Goal: Task Accomplishment & Management: Manage account settings

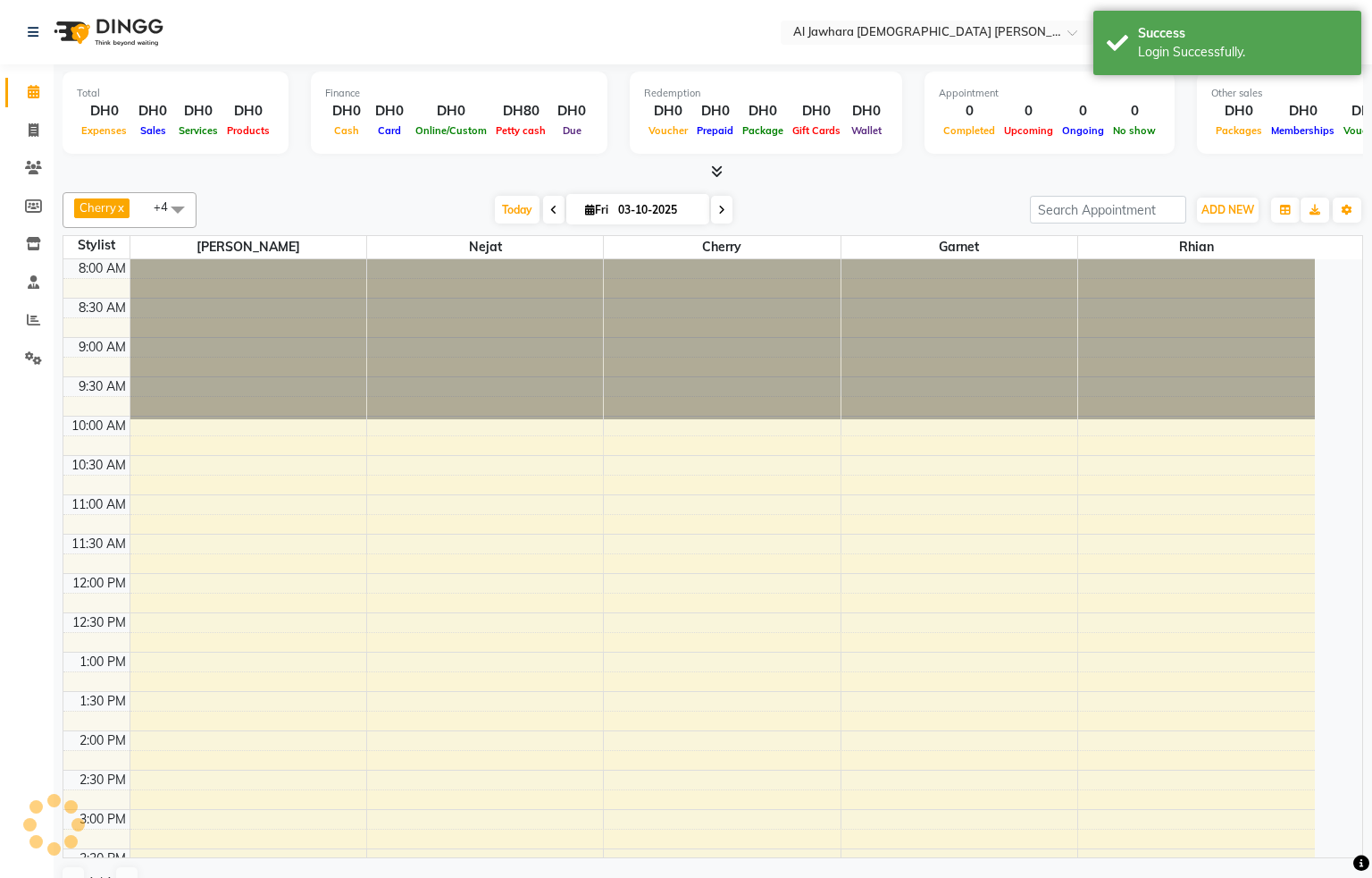
select select "en"
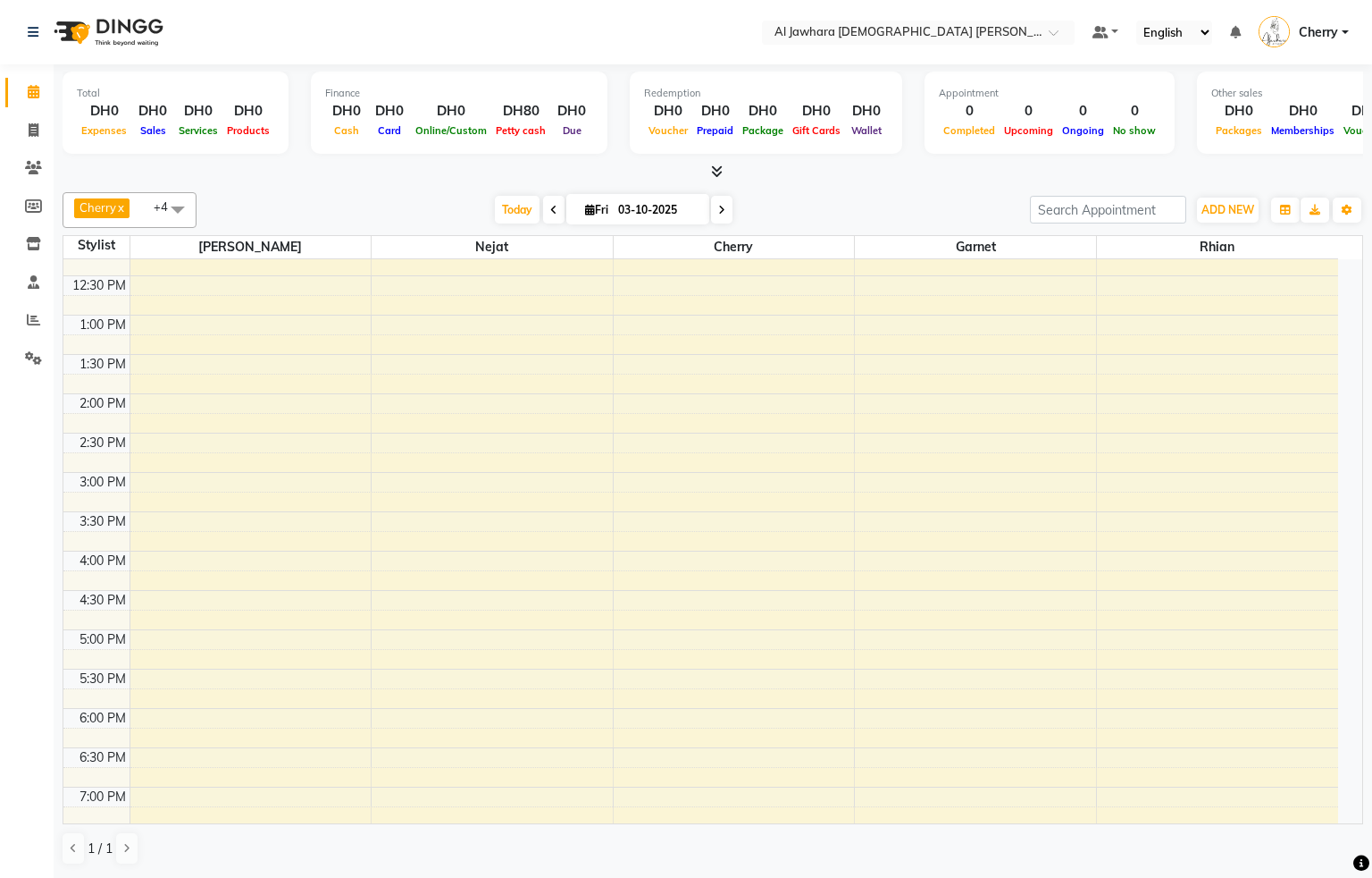
scroll to position [274, 0]
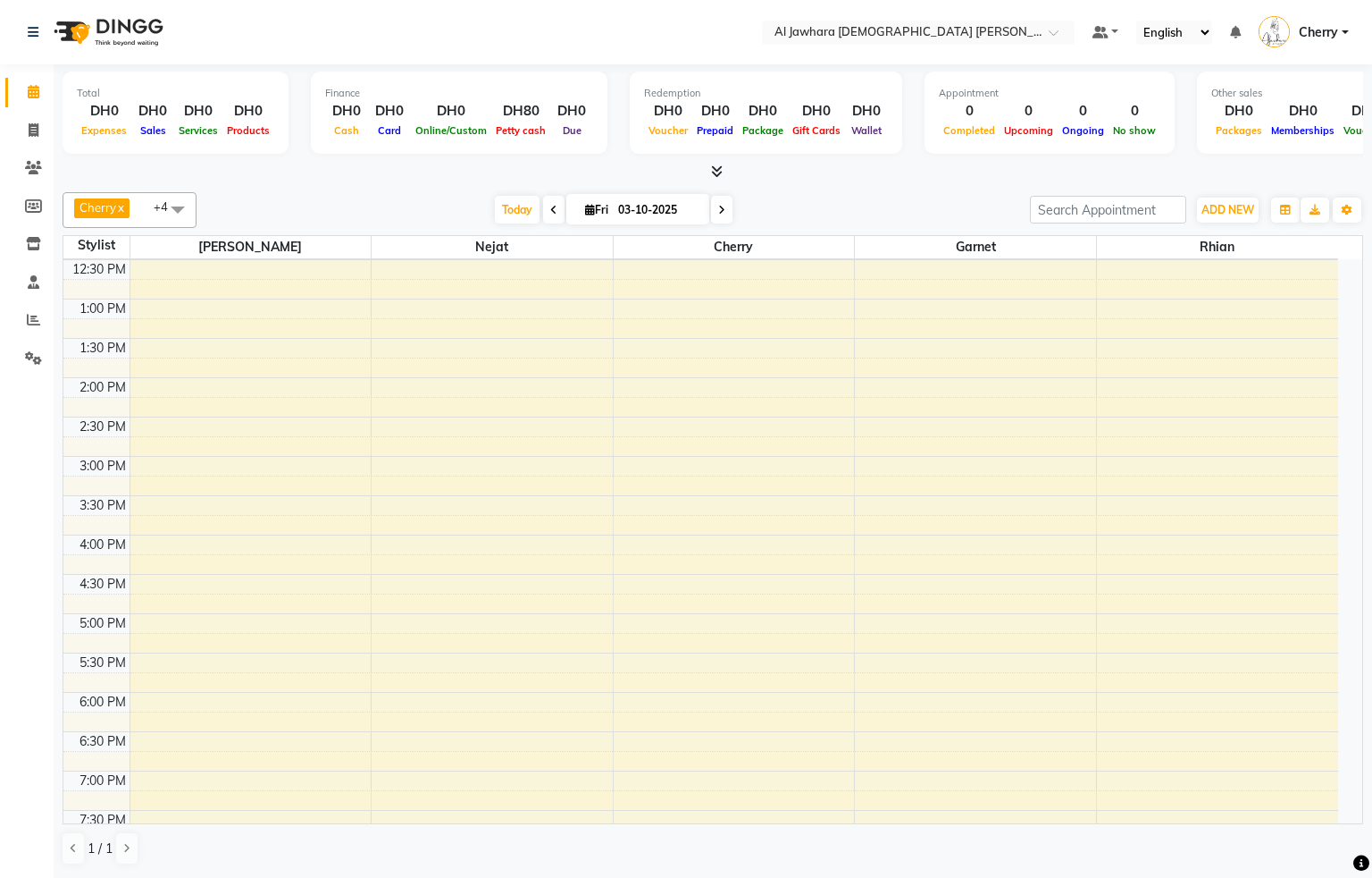
click at [676, 633] on div "9:00 AM 9:30 AM 10:00 AM 10:30 AM 11:00 AM 11:30 AM 12:00 PM 12:30 PM 1:00 PM 1…" at bounding box center [700, 495] width 1275 height 1021
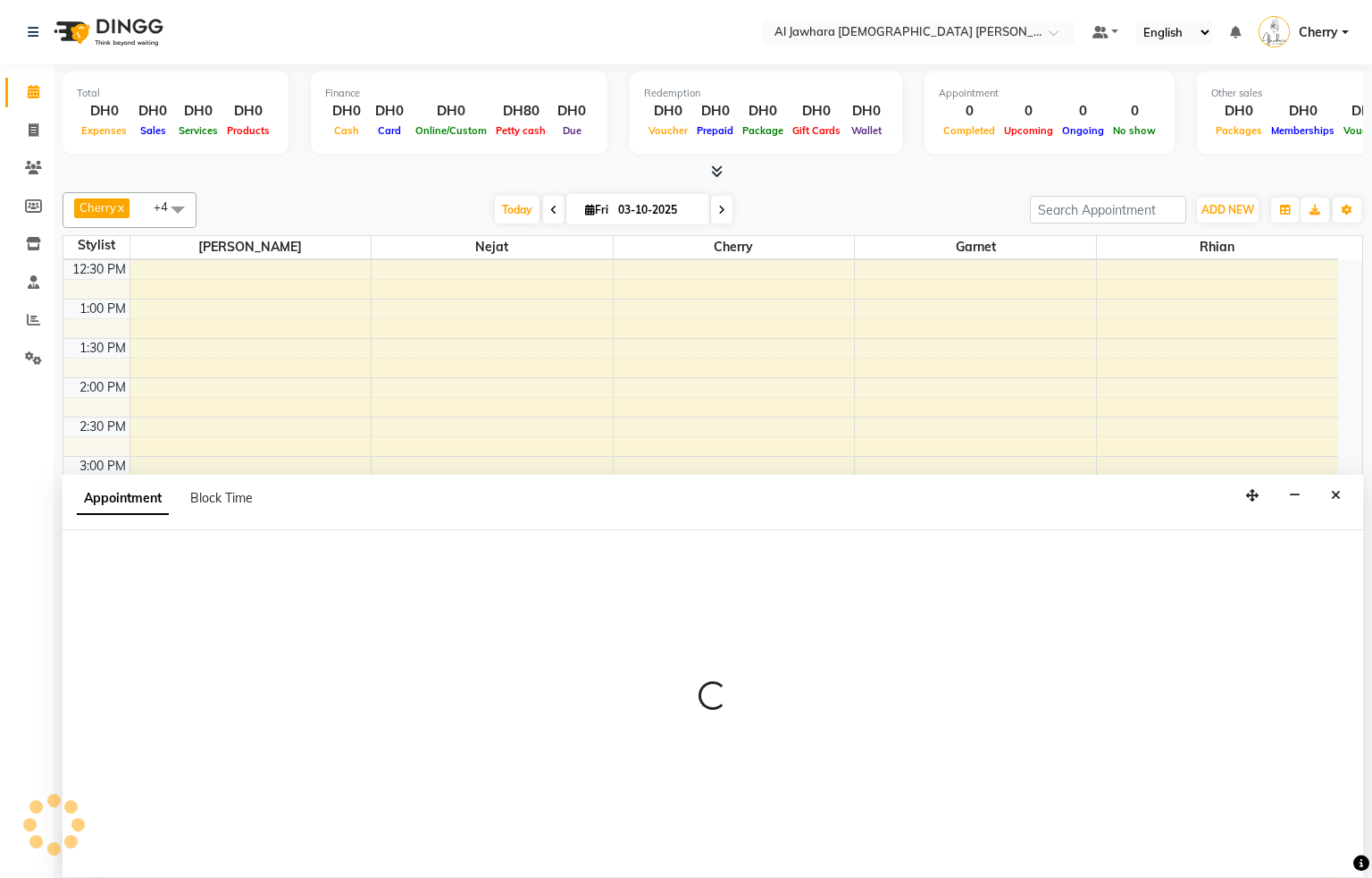
select select "26823"
select select "tentative"
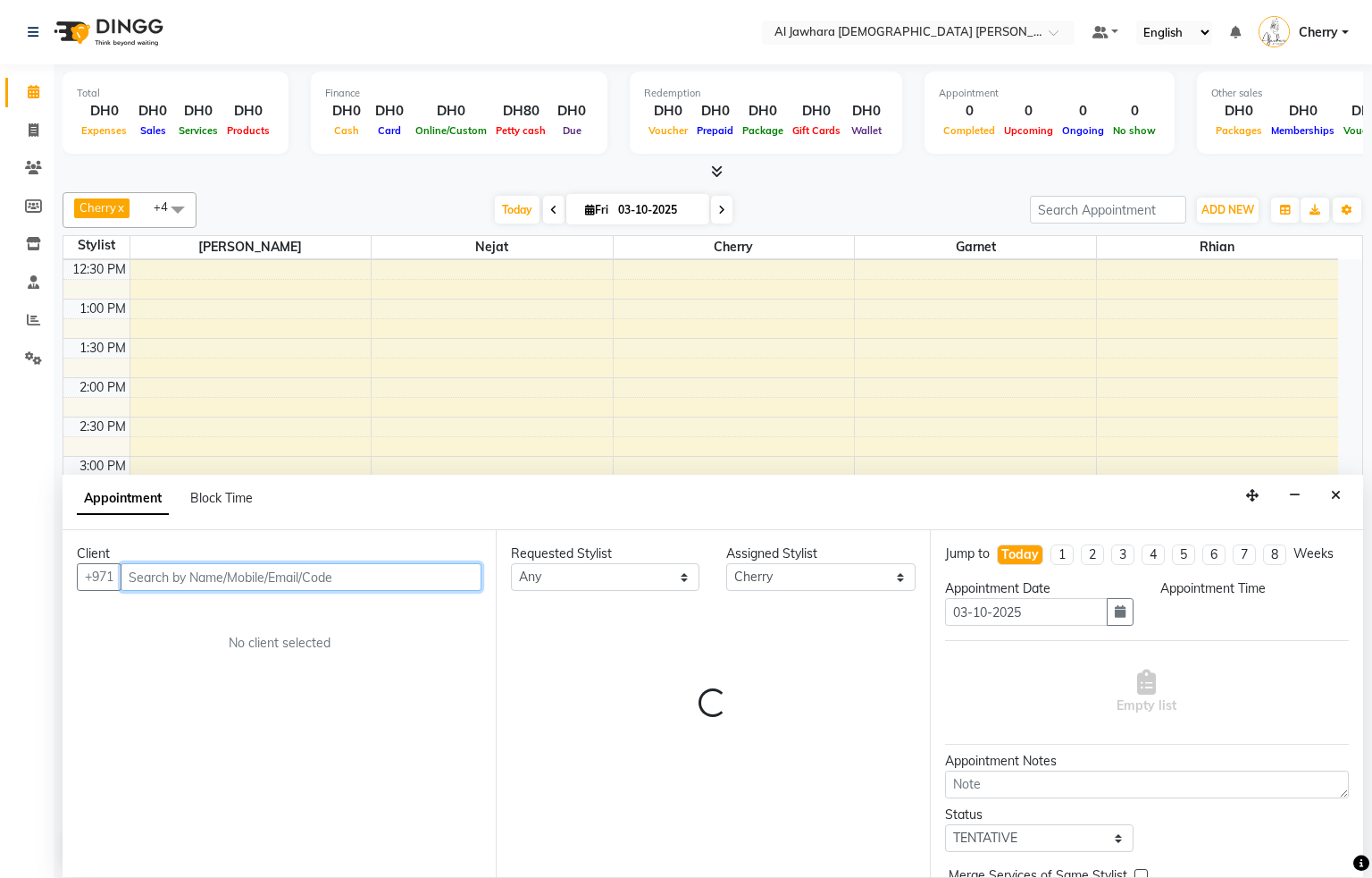
select select "1020"
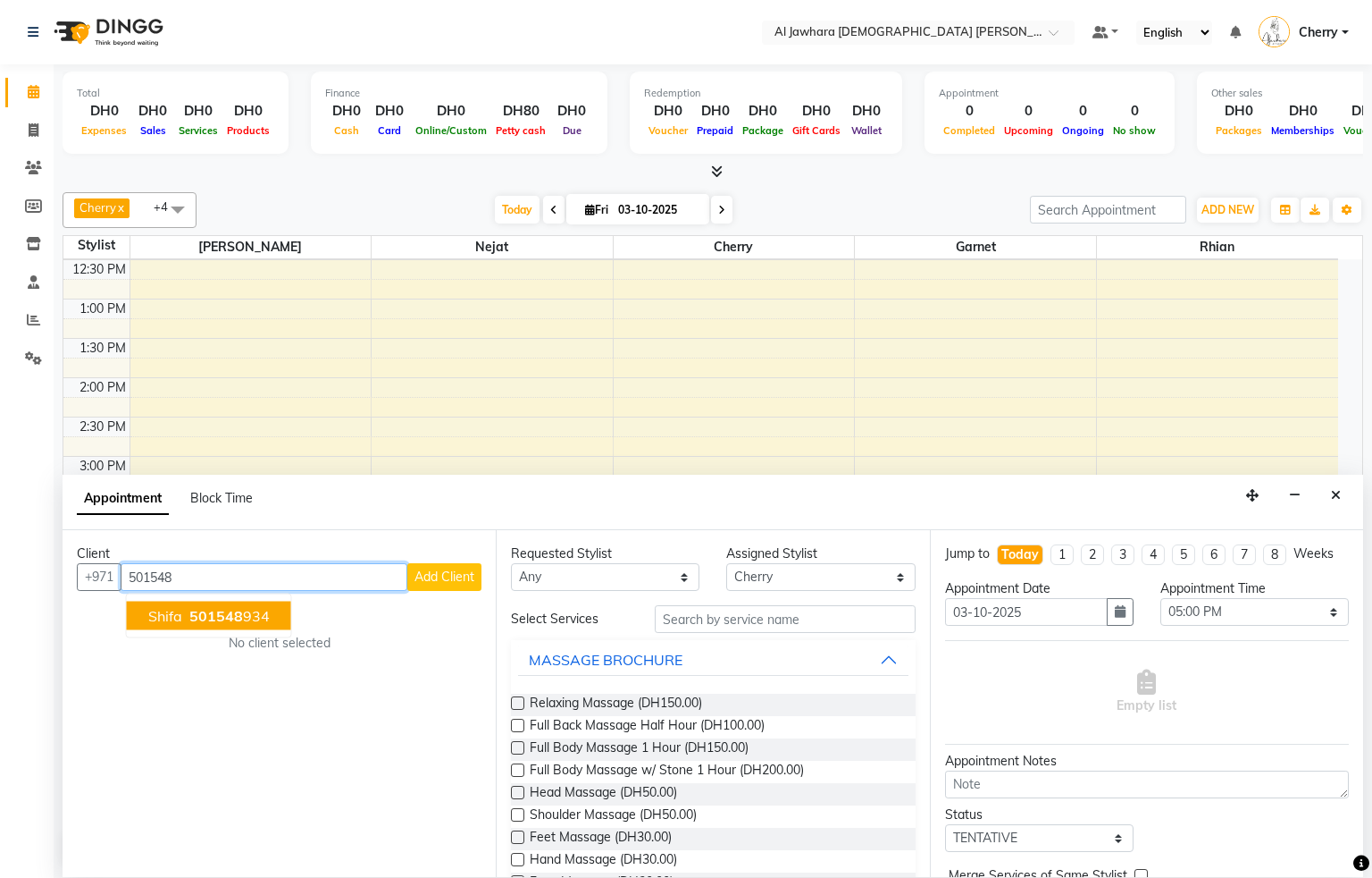
click at [151, 617] on span "shifa" at bounding box center [165, 615] width 34 height 18
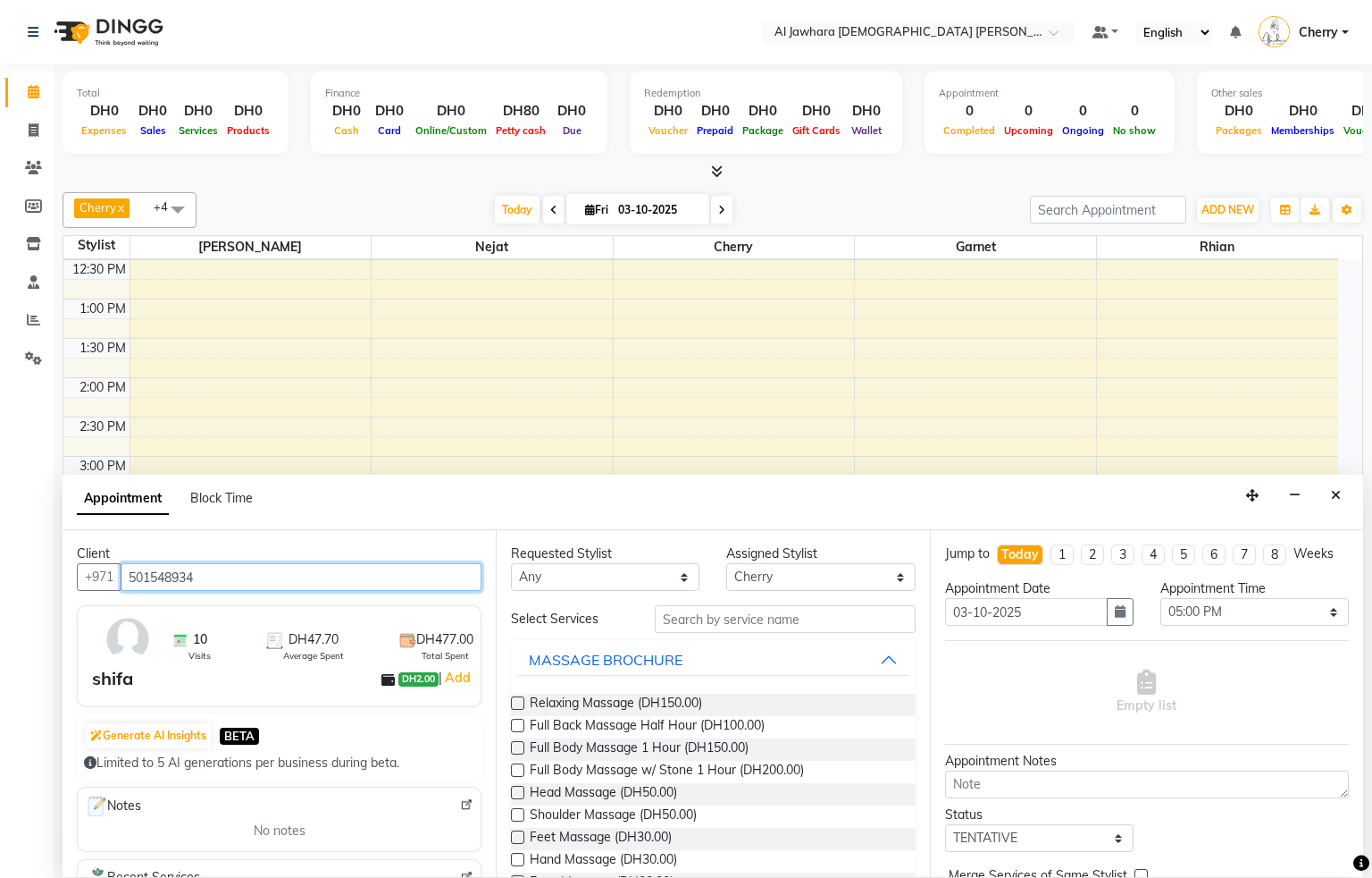
type input "501548934"
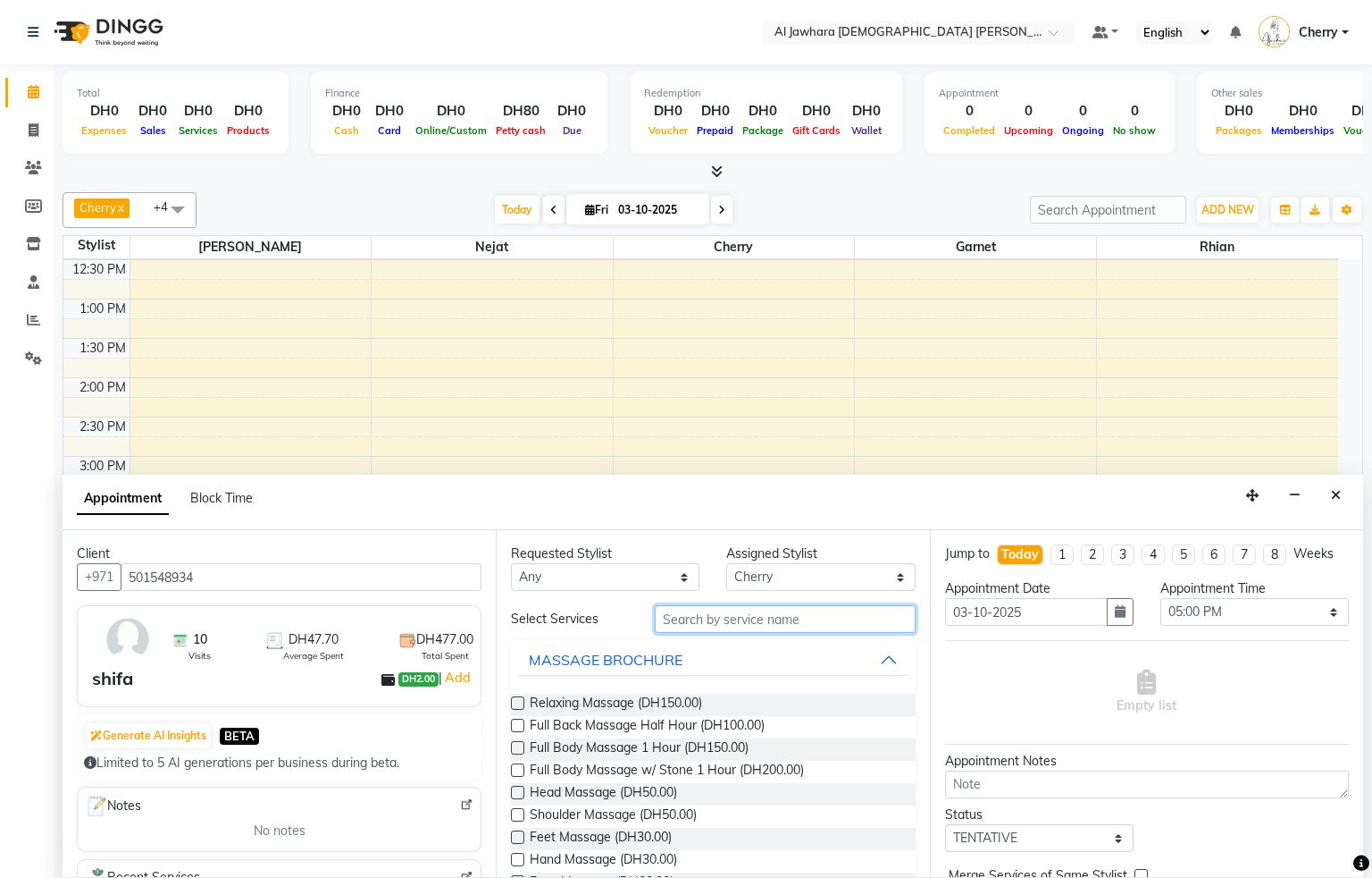
click at [677, 623] on input "text" at bounding box center [785, 618] width 261 height 28
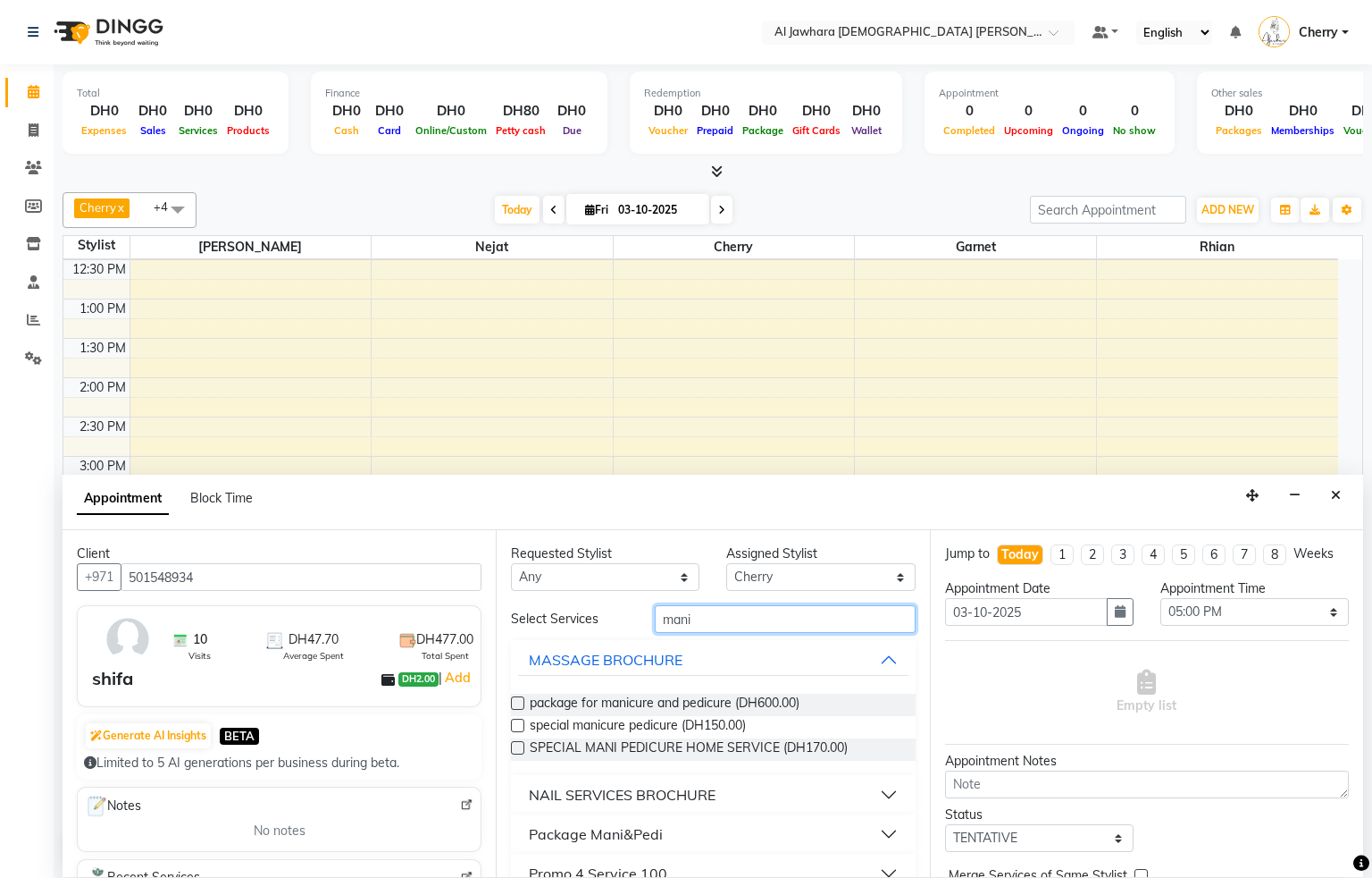
type input "mani"
click at [869, 794] on button "NAIL SERVICES BROCHURE" at bounding box center [713, 795] width 390 height 32
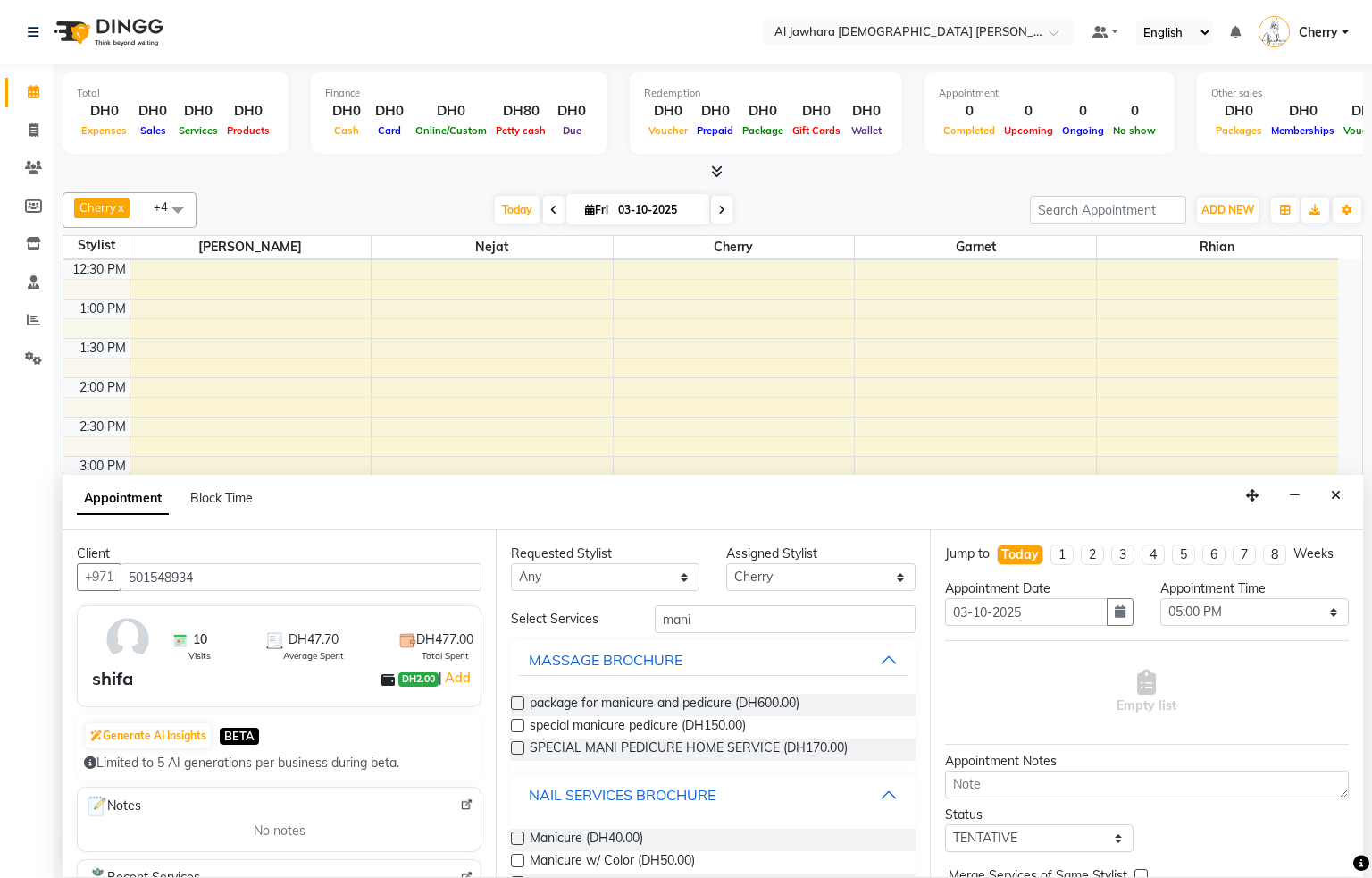
scroll to position [210, 0]
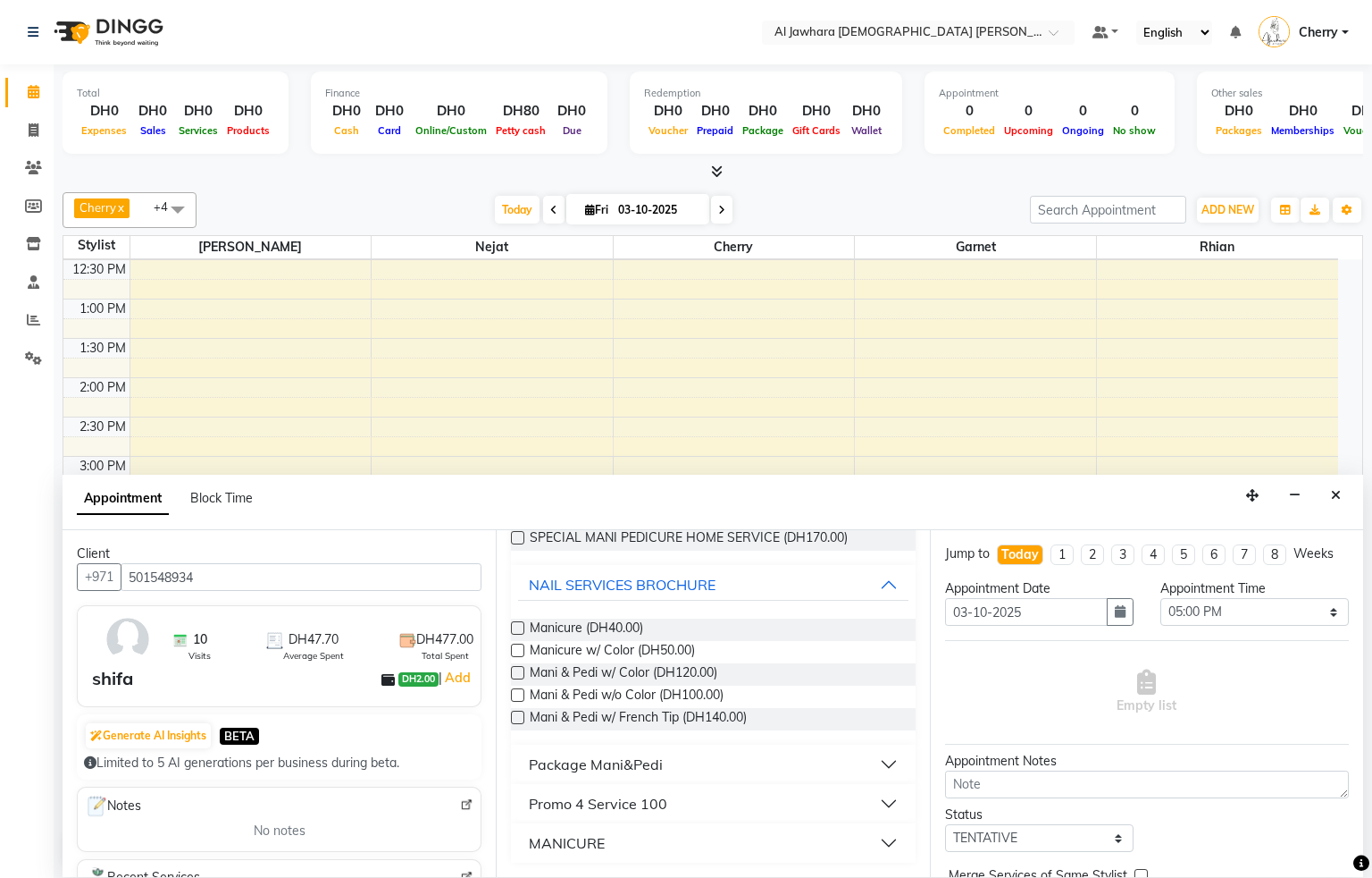
click at [853, 794] on button "Promo 4 Service 100" at bounding box center [713, 804] width 390 height 32
click at [511, 845] on label at bounding box center [517, 846] width 14 height 14
click at [511, 845] on input "checkbox" at bounding box center [516, 848] width 12 height 12
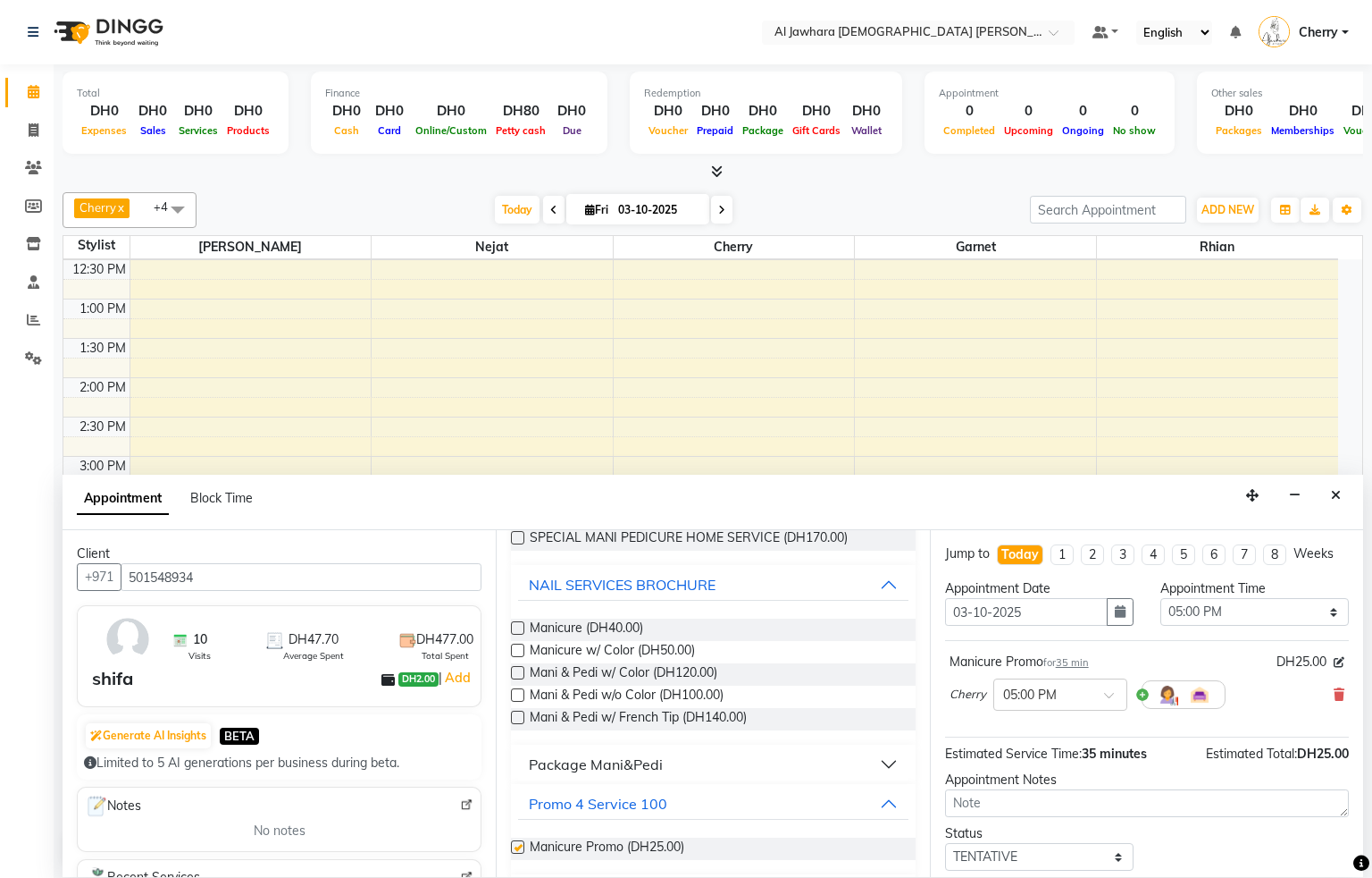
checkbox input "false"
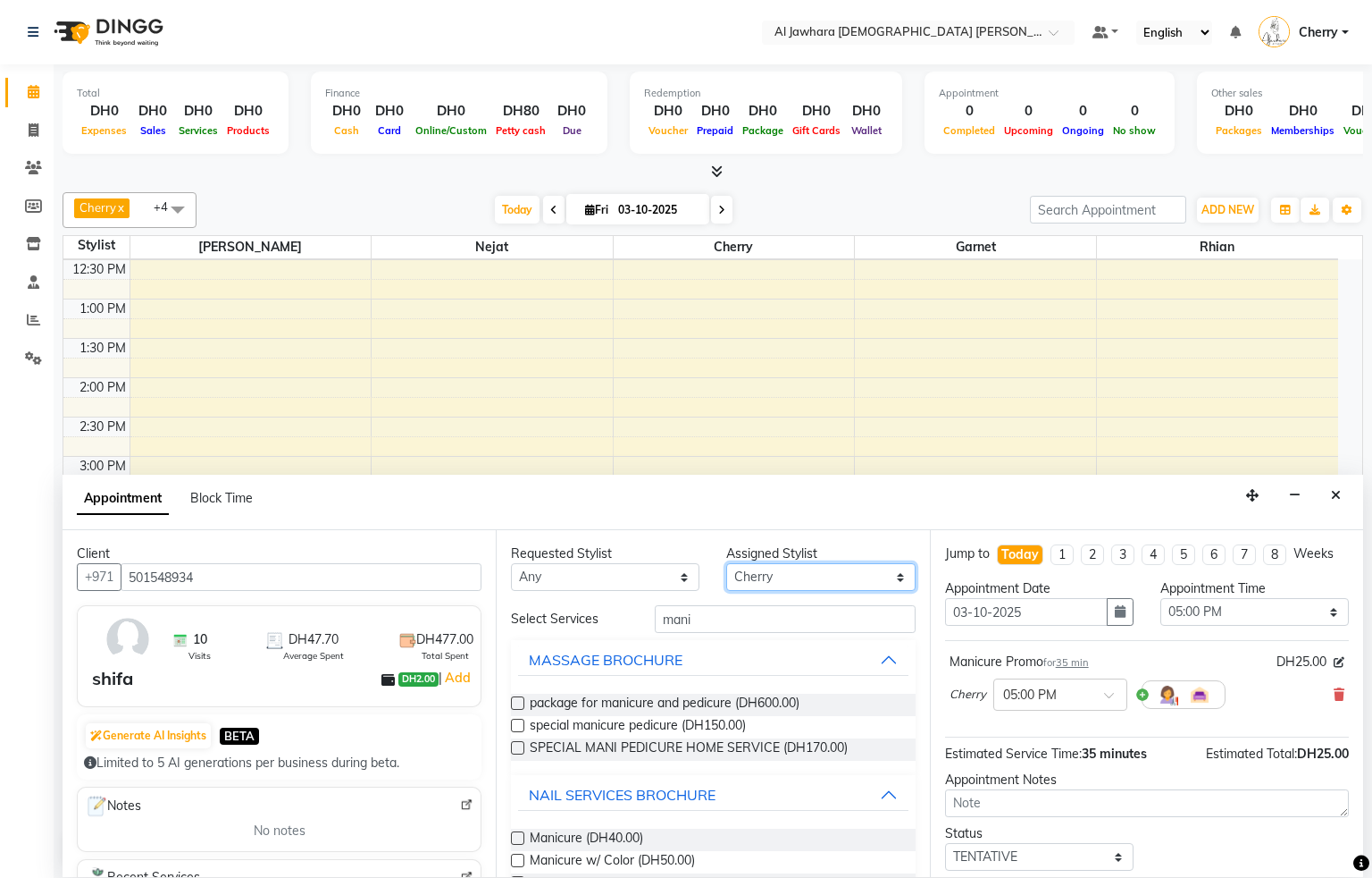
click at [815, 582] on select "Select Cherry Garnet [PERSON_NAME] rhian [PERSON_NAME]" at bounding box center [820, 577] width 189 height 28
select select "57409"
click at [726, 565] on select "Select Cherry Garnet [PERSON_NAME] rhian [PERSON_NAME]" at bounding box center [820, 577] width 189 height 28
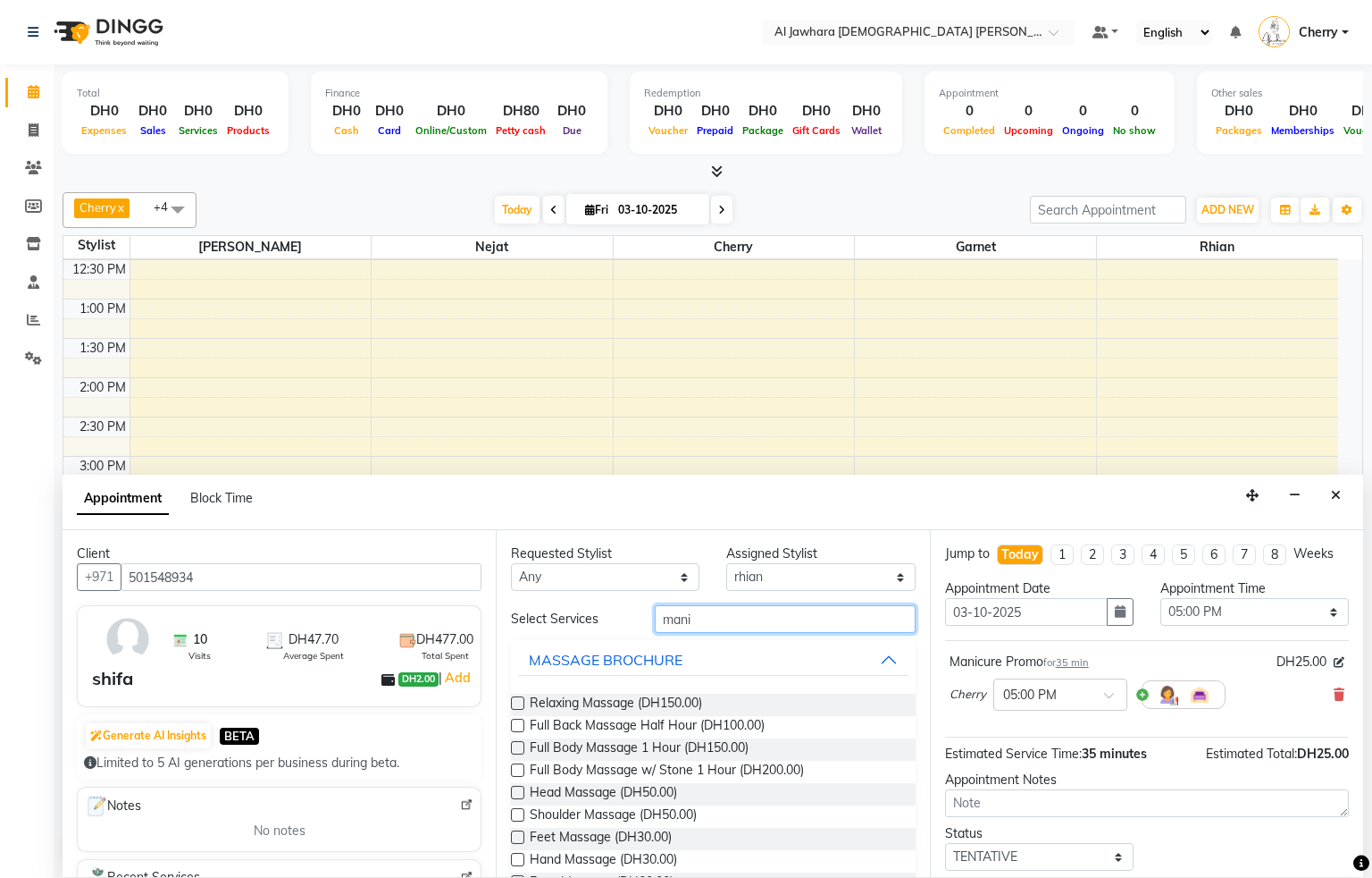
click at [760, 625] on input "mani" at bounding box center [785, 618] width 261 height 28
type input "m"
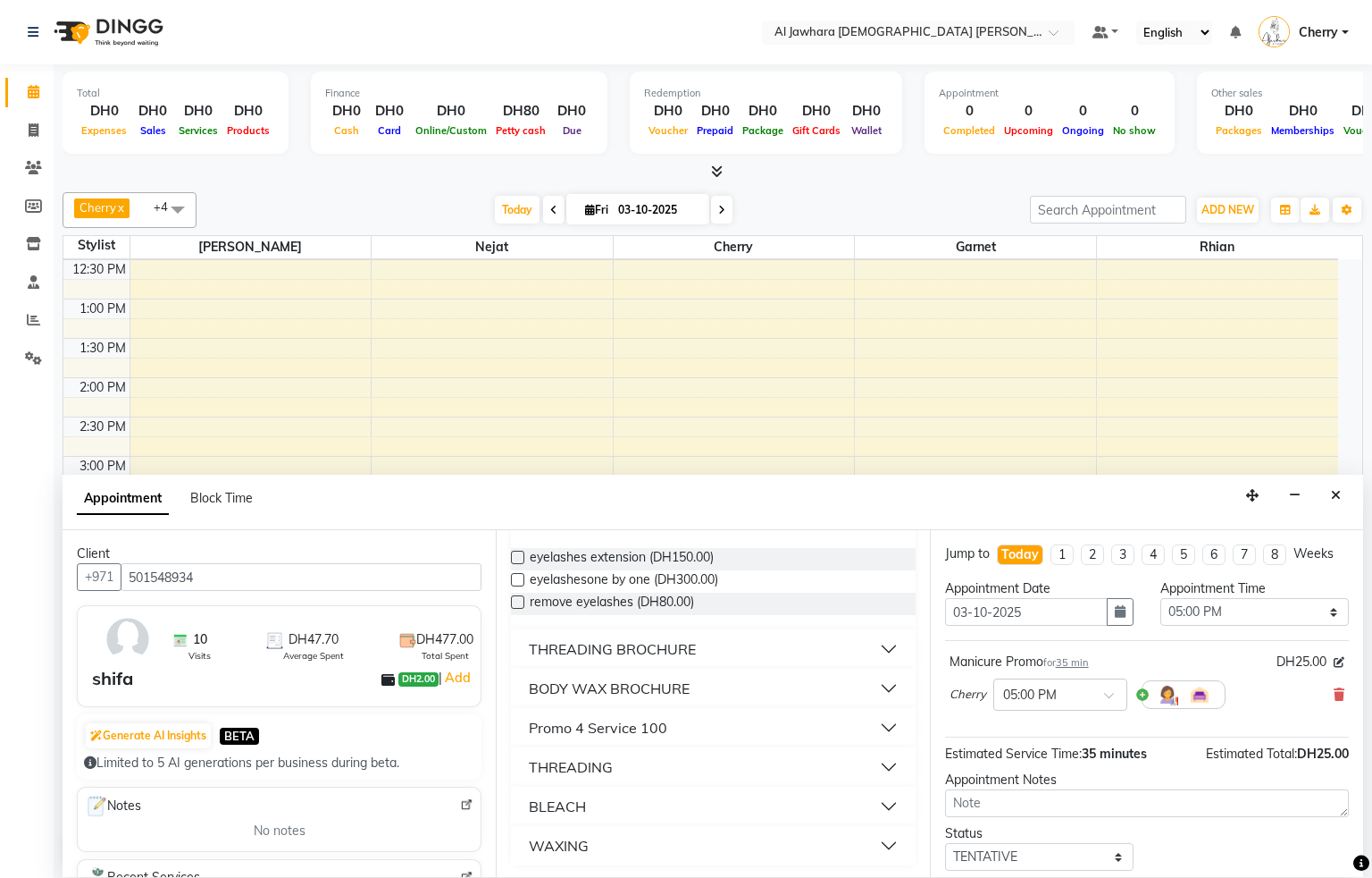
scroll to position [148, 0]
type input "eye"
click at [697, 716] on button "Promo 4 Service 100" at bounding box center [713, 725] width 390 height 32
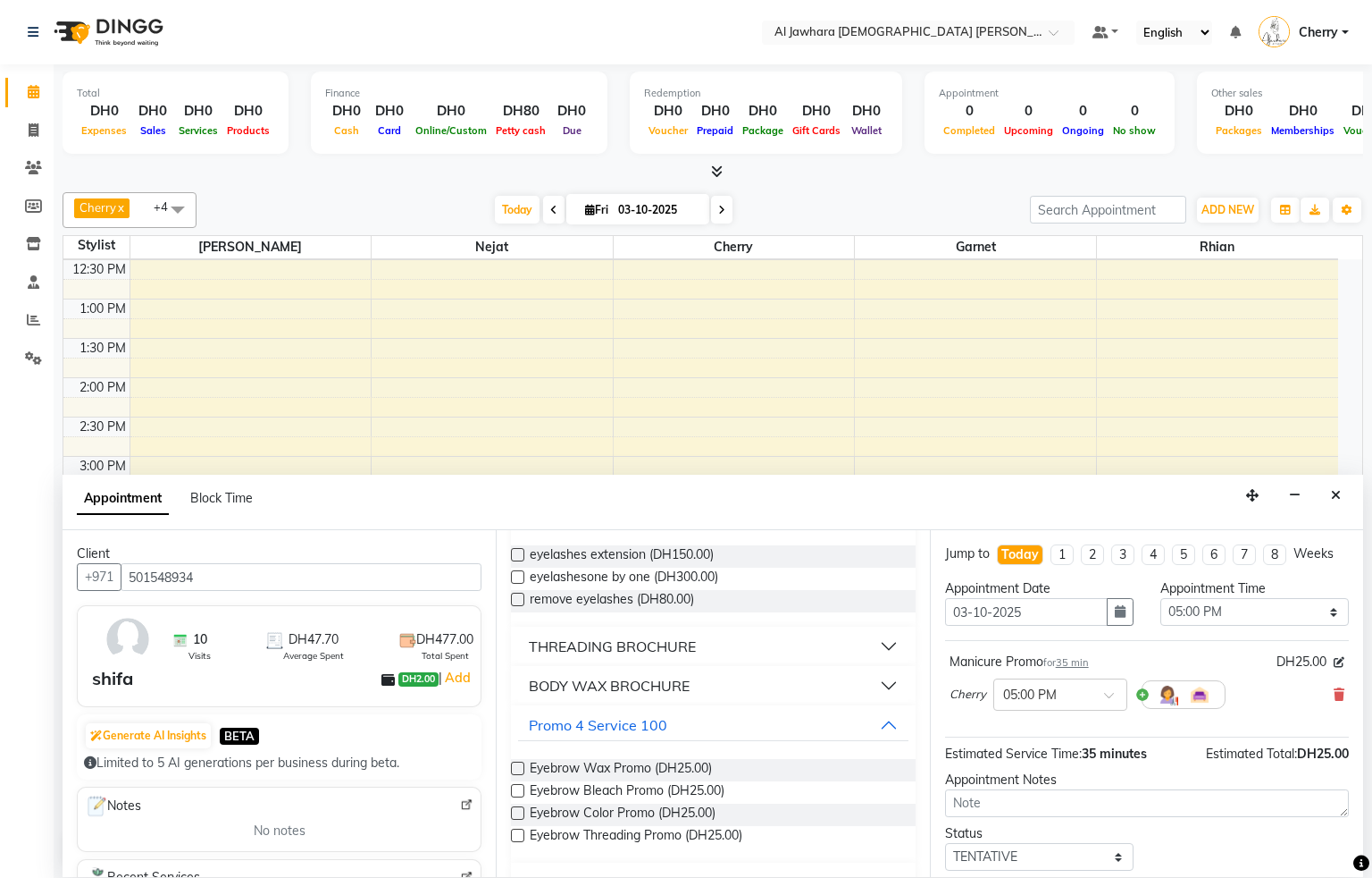
click at [515, 834] on label at bounding box center [517, 835] width 14 height 14
click at [515, 834] on input "checkbox" at bounding box center [516, 836] width 12 height 12
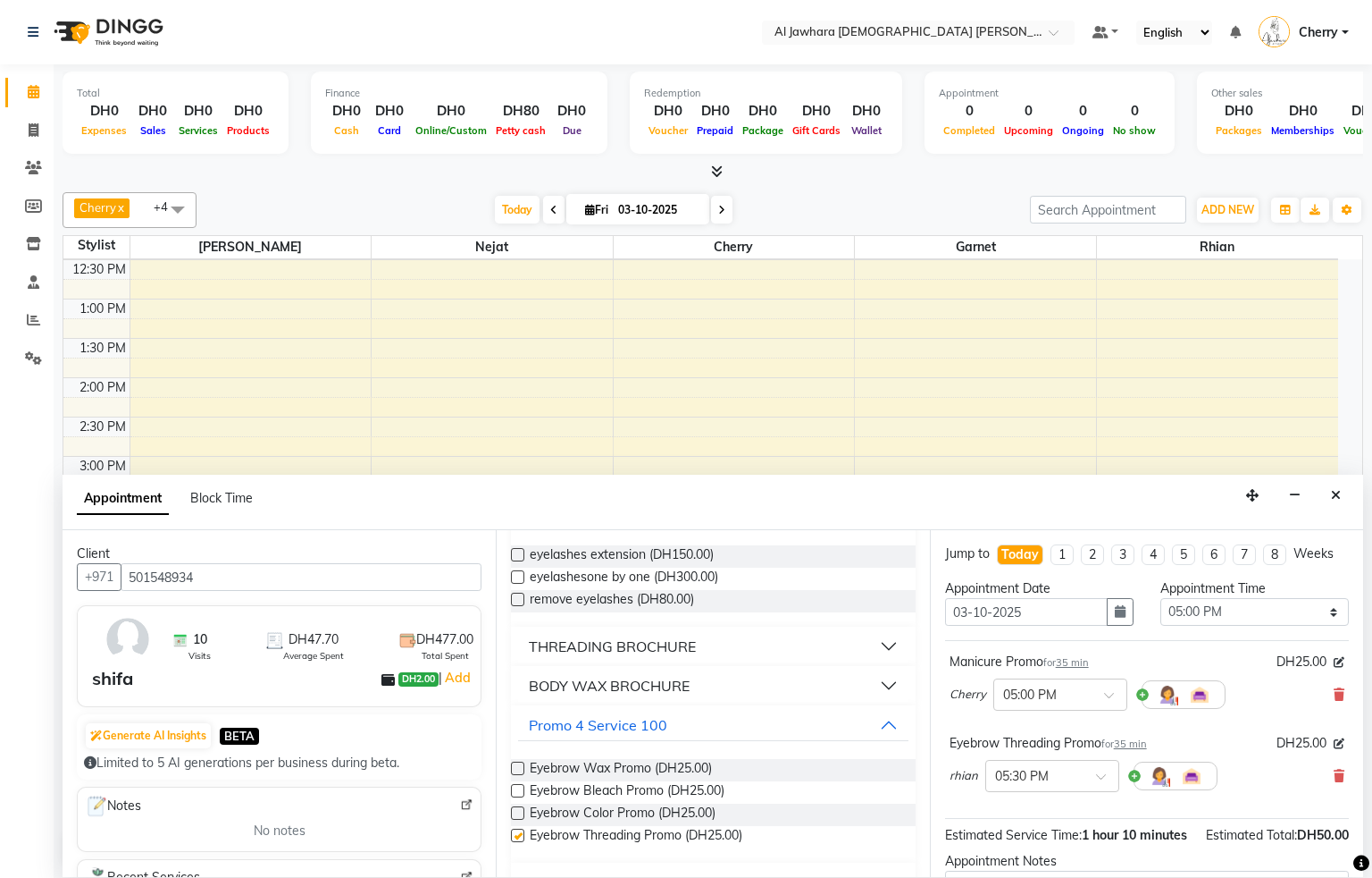
checkbox input "false"
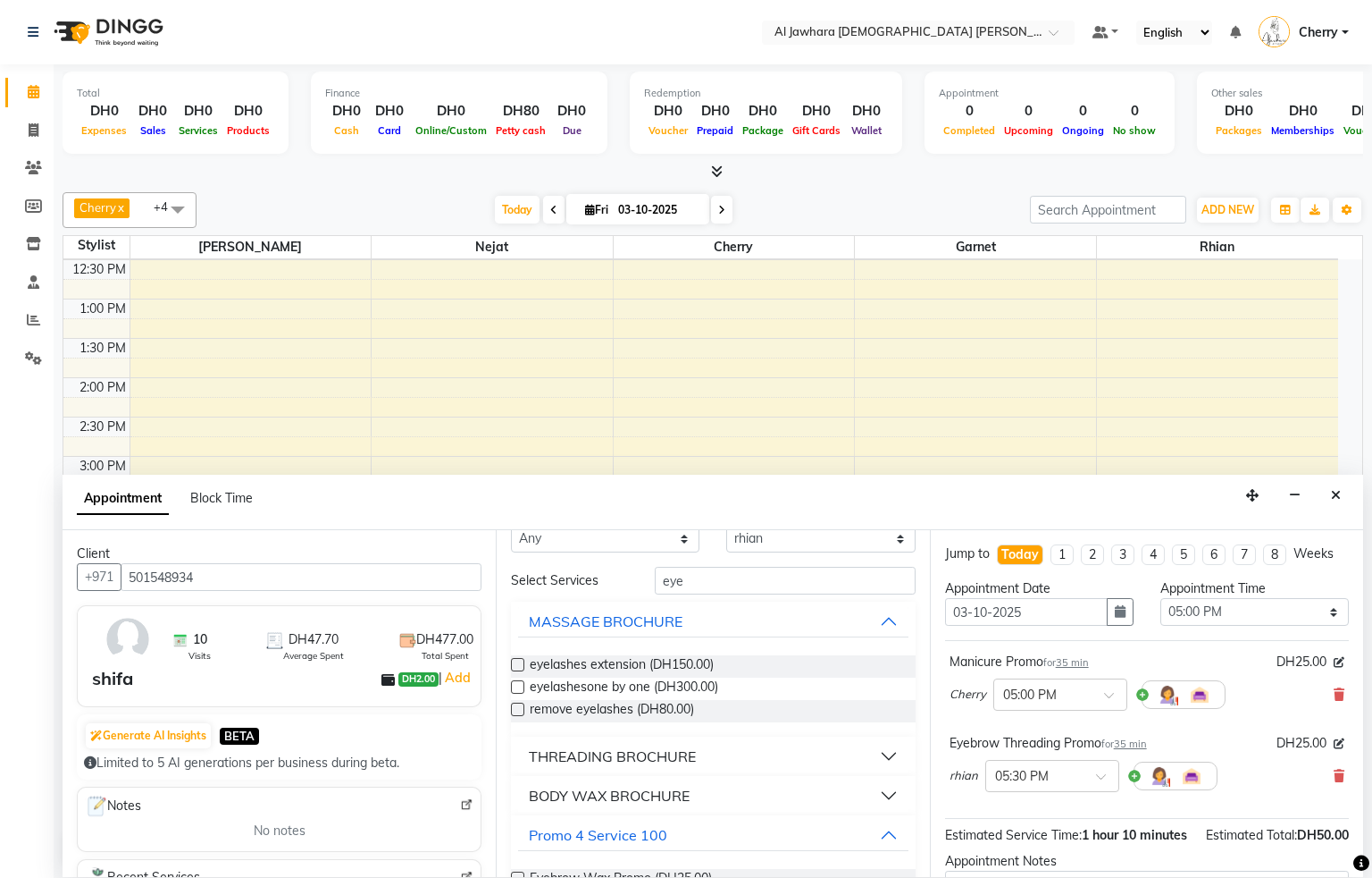
scroll to position [0, 0]
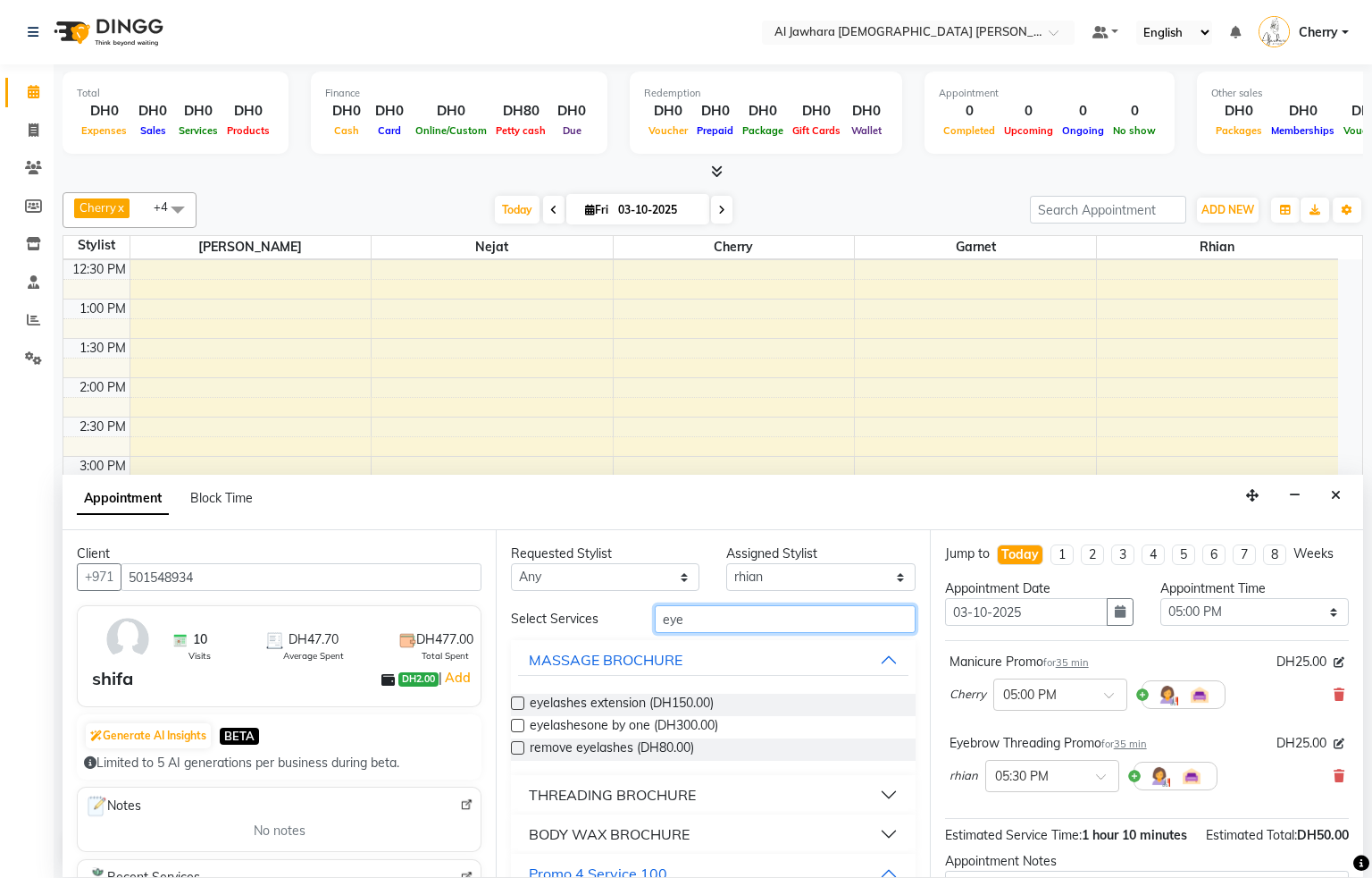
click at [828, 624] on input "eye" at bounding box center [785, 618] width 261 height 28
type input "e"
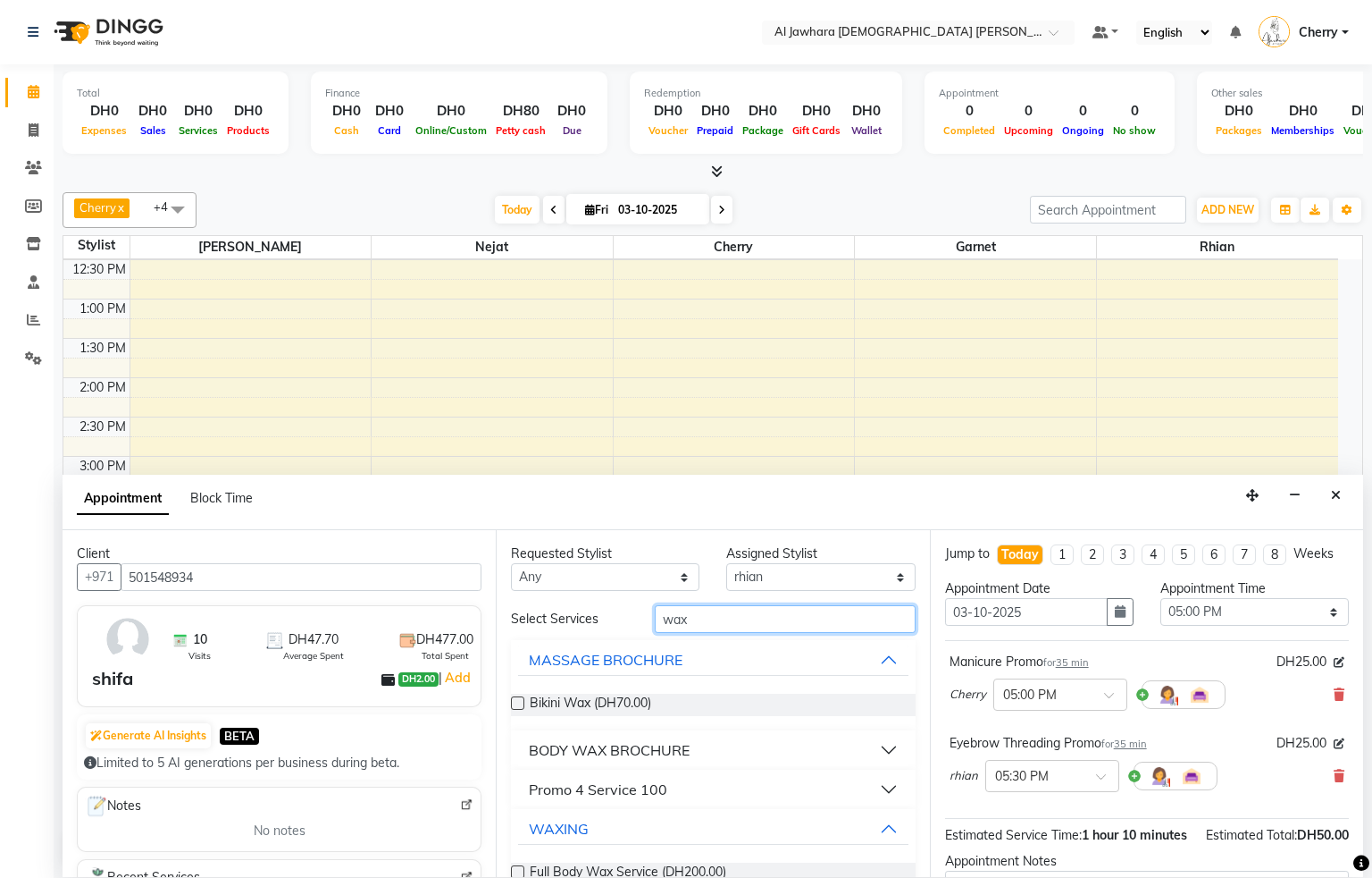
type input "wax"
click at [815, 786] on button "Promo 4 Service 100" at bounding box center [713, 790] width 390 height 32
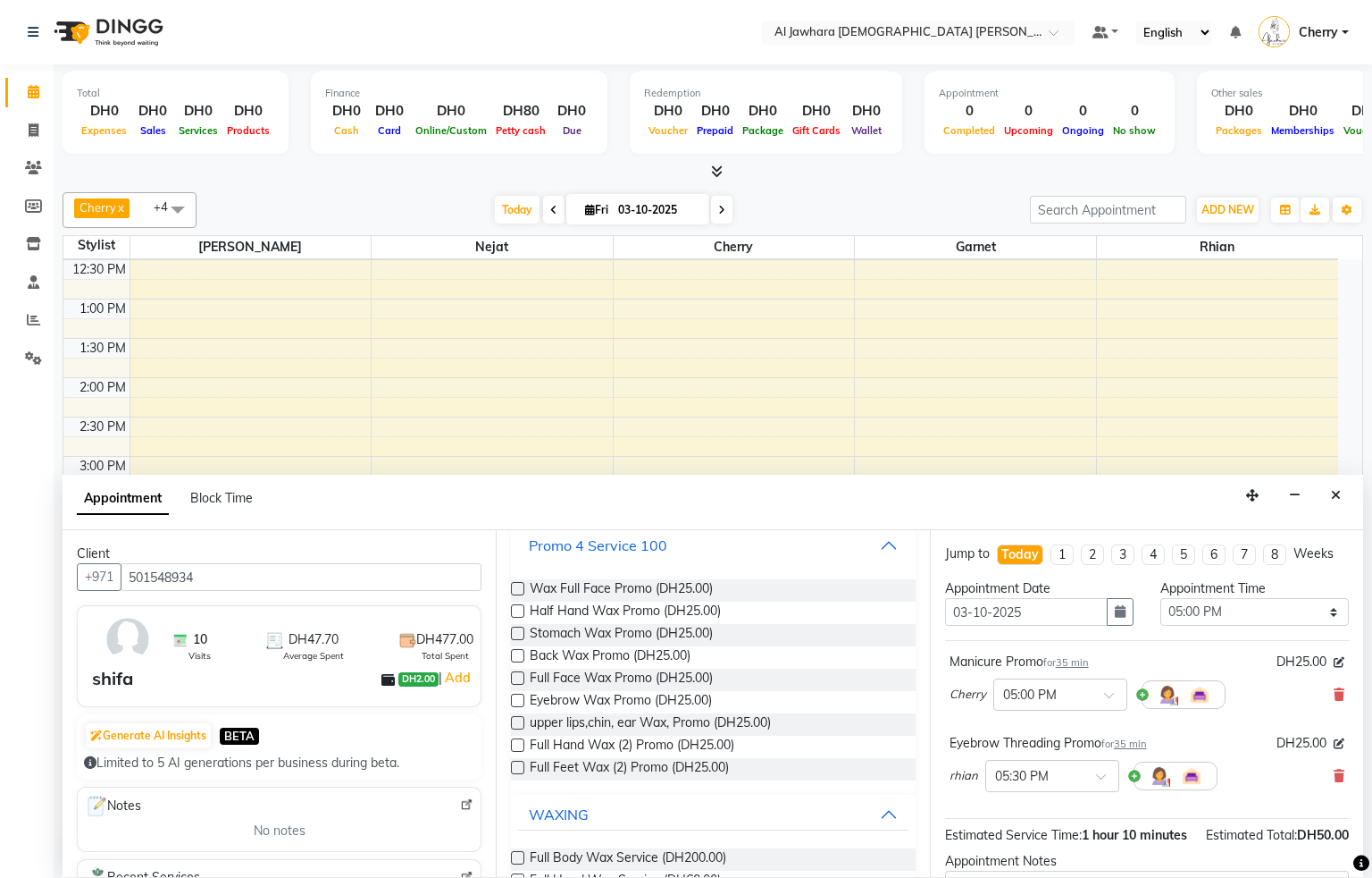
scroll to position [252, 0]
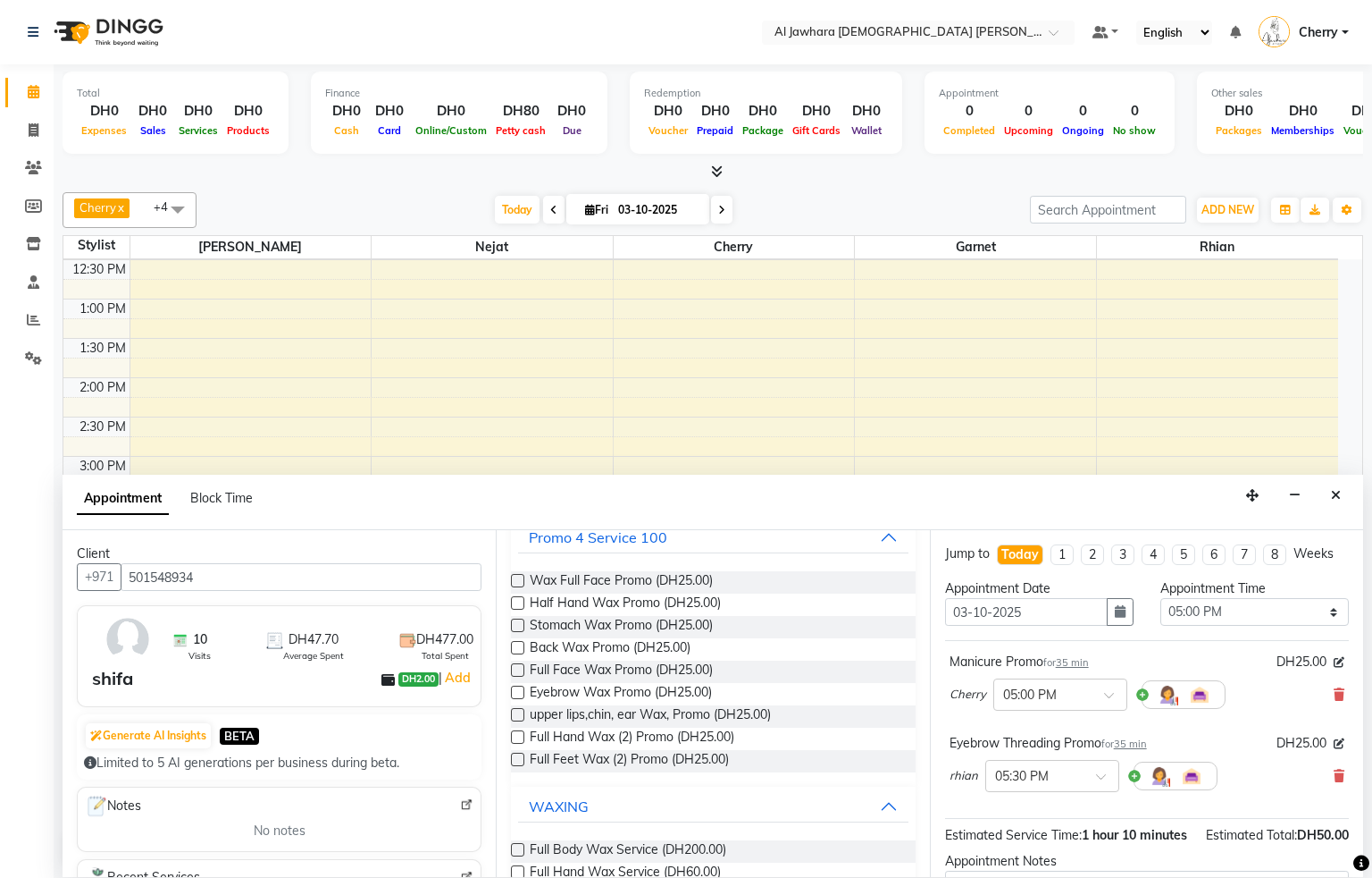
click at [514, 604] on label at bounding box center [517, 603] width 14 height 14
click at [514, 604] on input "checkbox" at bounding box center [516, 605] width 12 height 12
checkbox input "false"
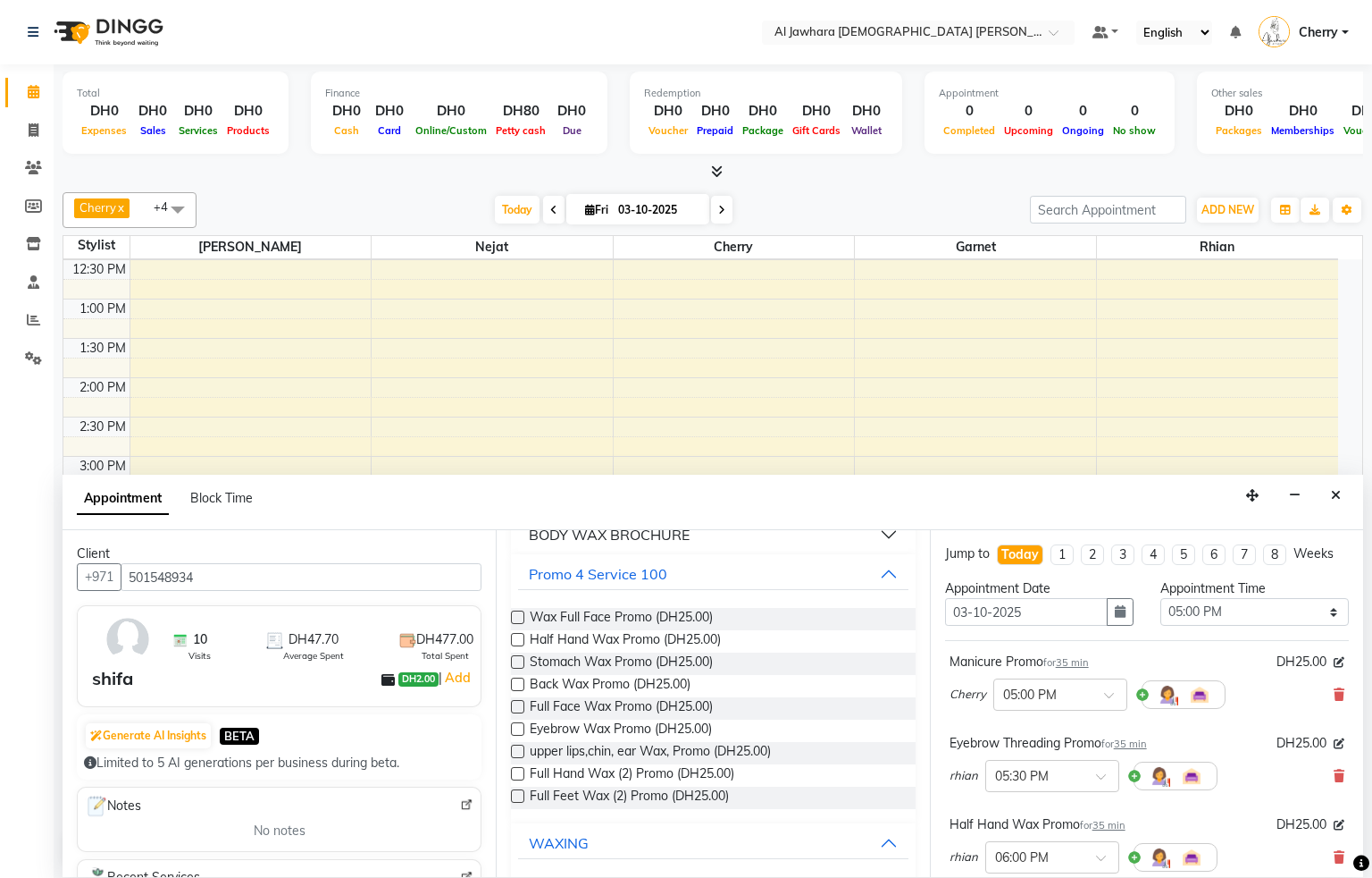
scroll to position [0, 0]
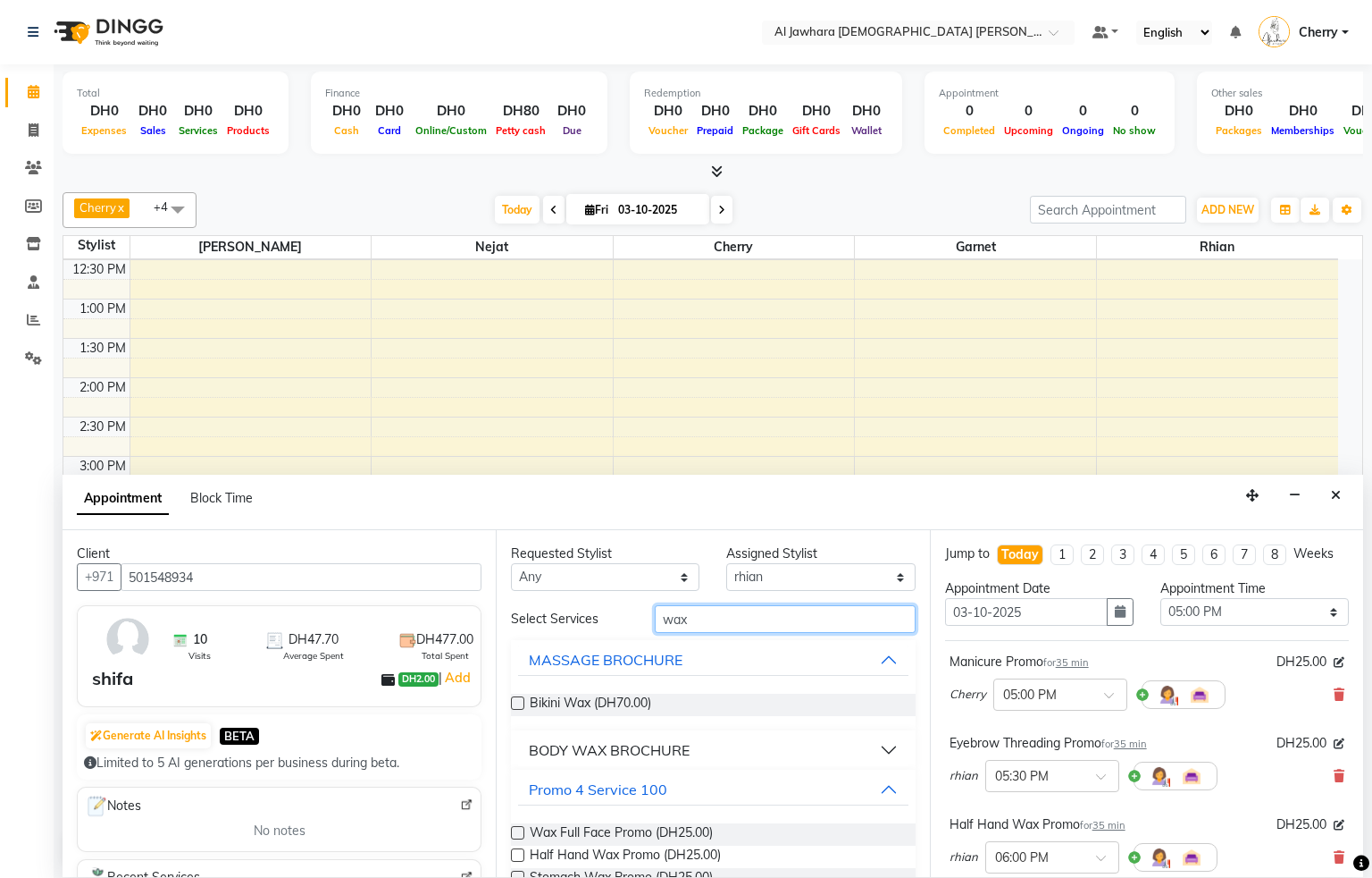
click at [749, 623] on input "wax" at bounding box center [785, 618] width 261 height 28
type input "w"
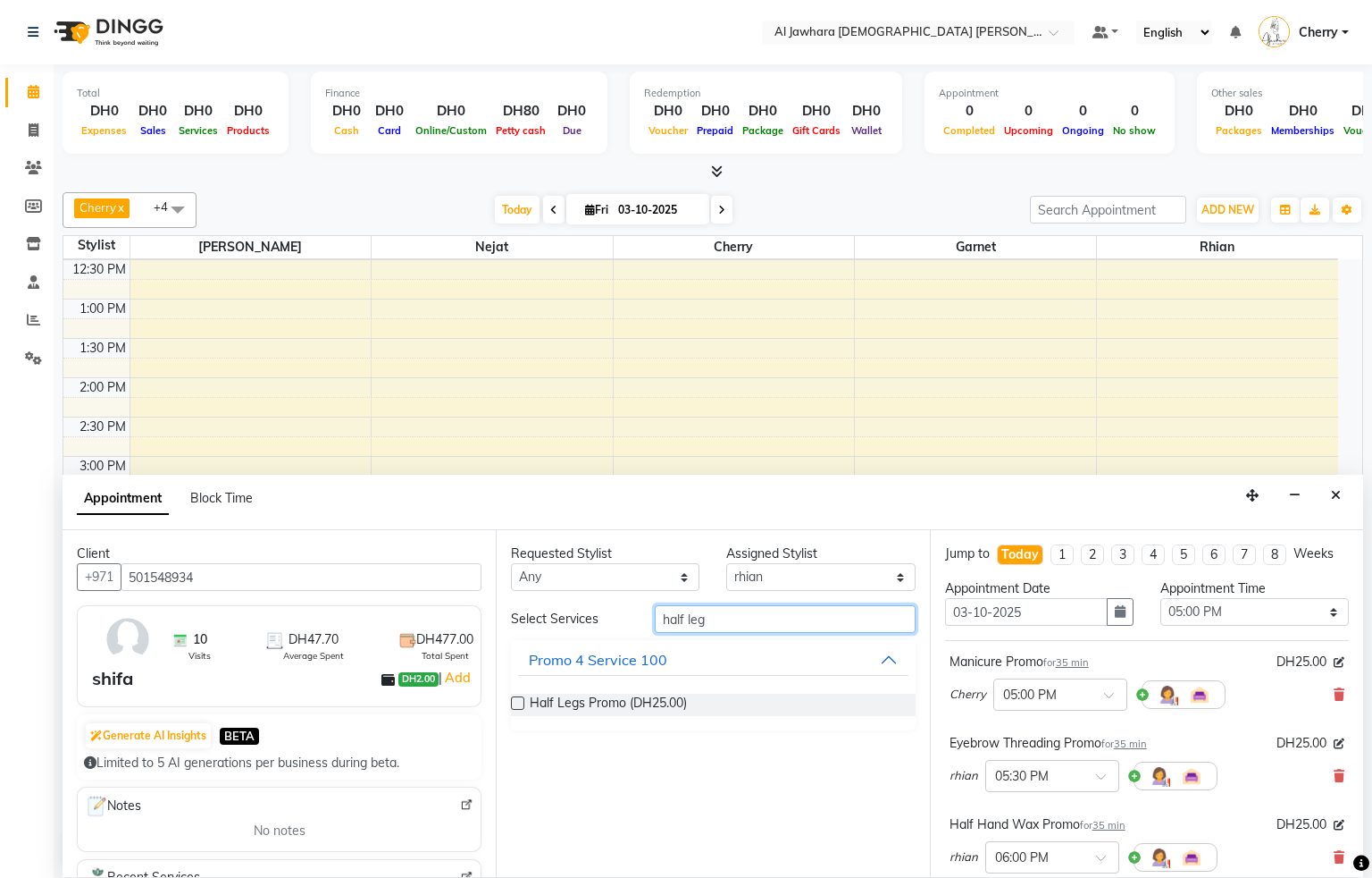
type input "half leg"
click at [518, 702] on label at bounding box center [517, 702] width 14 height 14
click at [518, 702] on input "checkbox" at bounding box center [516, 704] width 12 height 12
checkbox input "false"
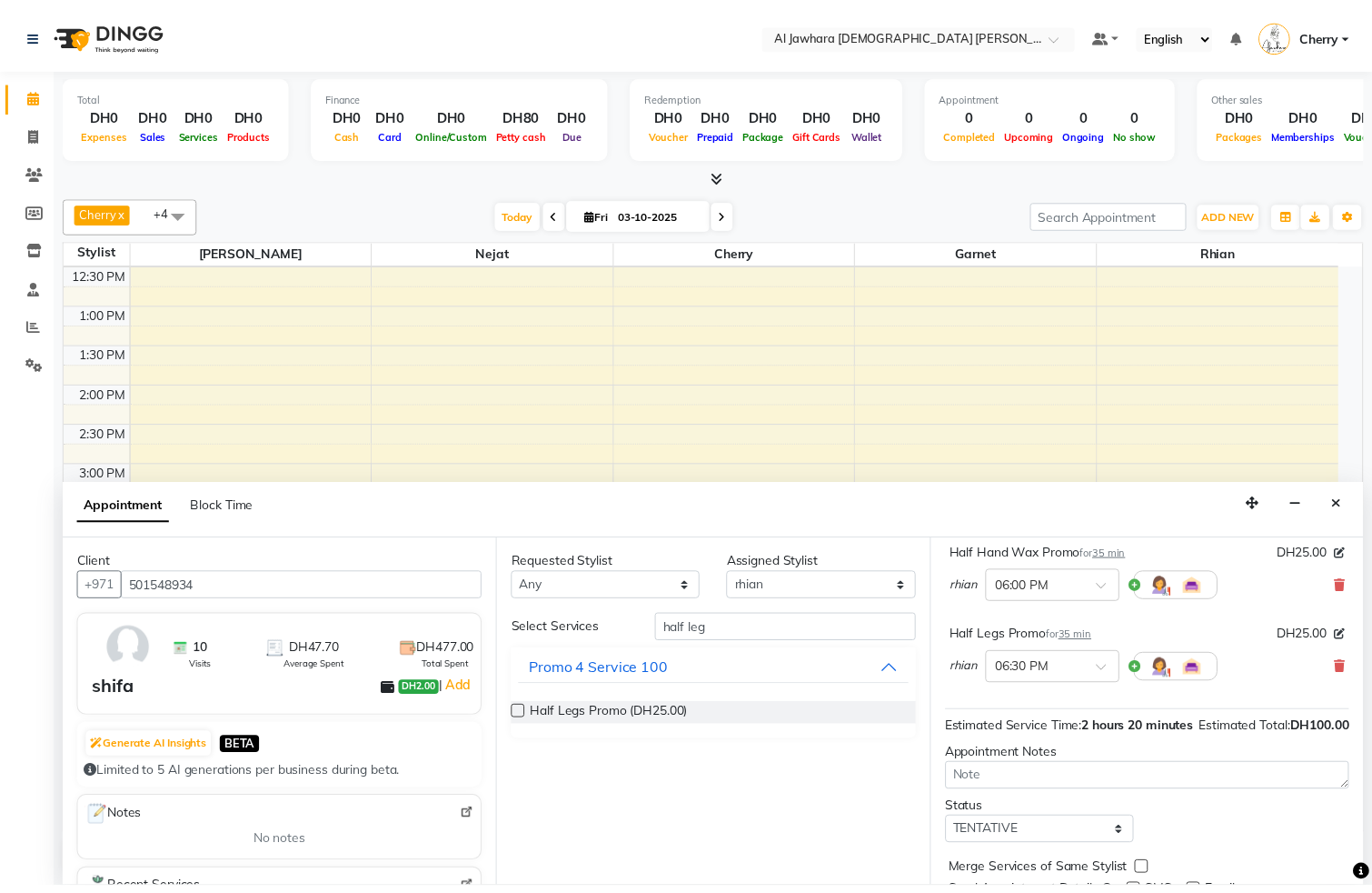
scroll to position [396, 0]
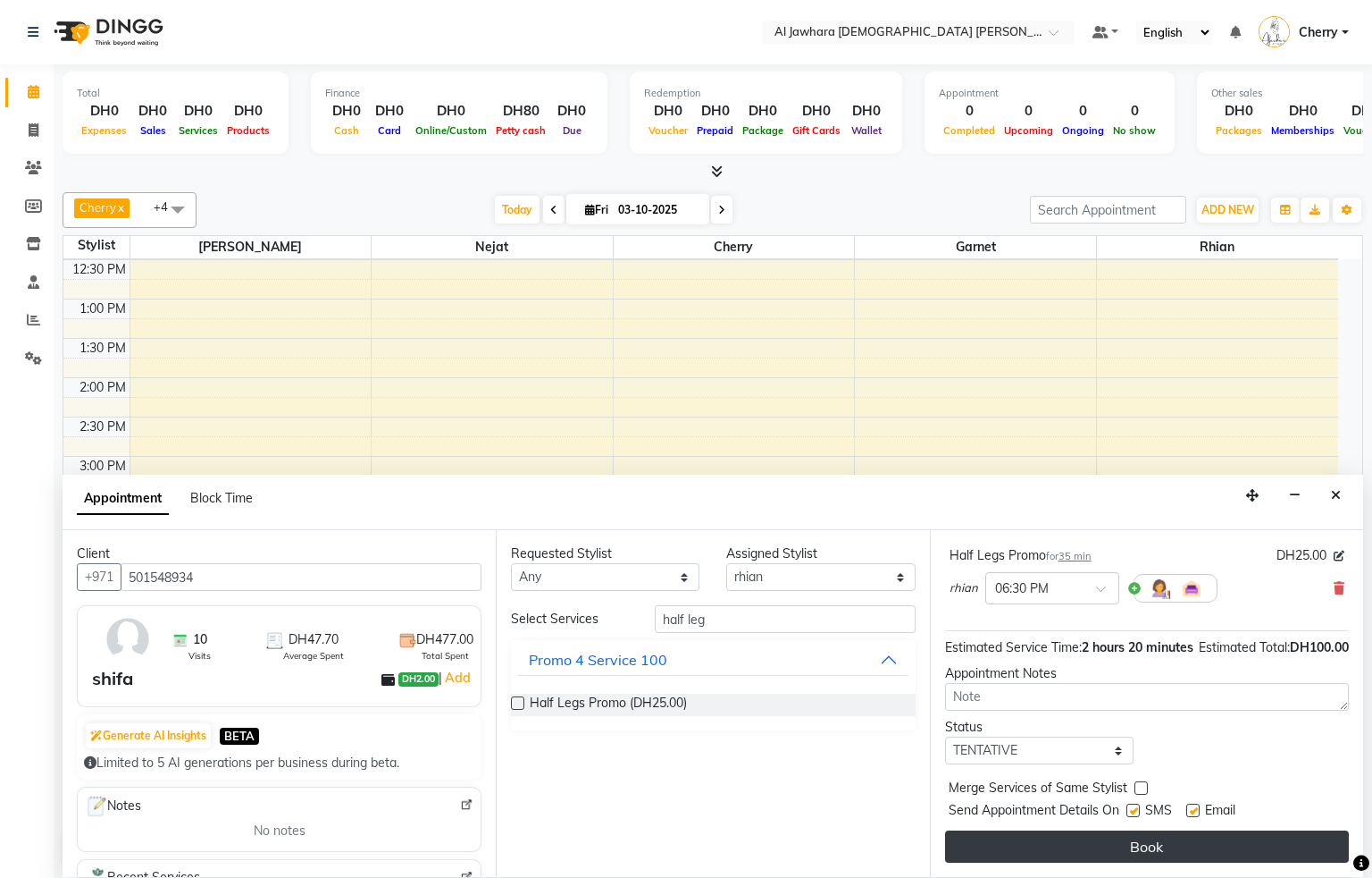
click at [1135, 846] on button "Book" at bounding box center [1147, 846] width 404 height 32
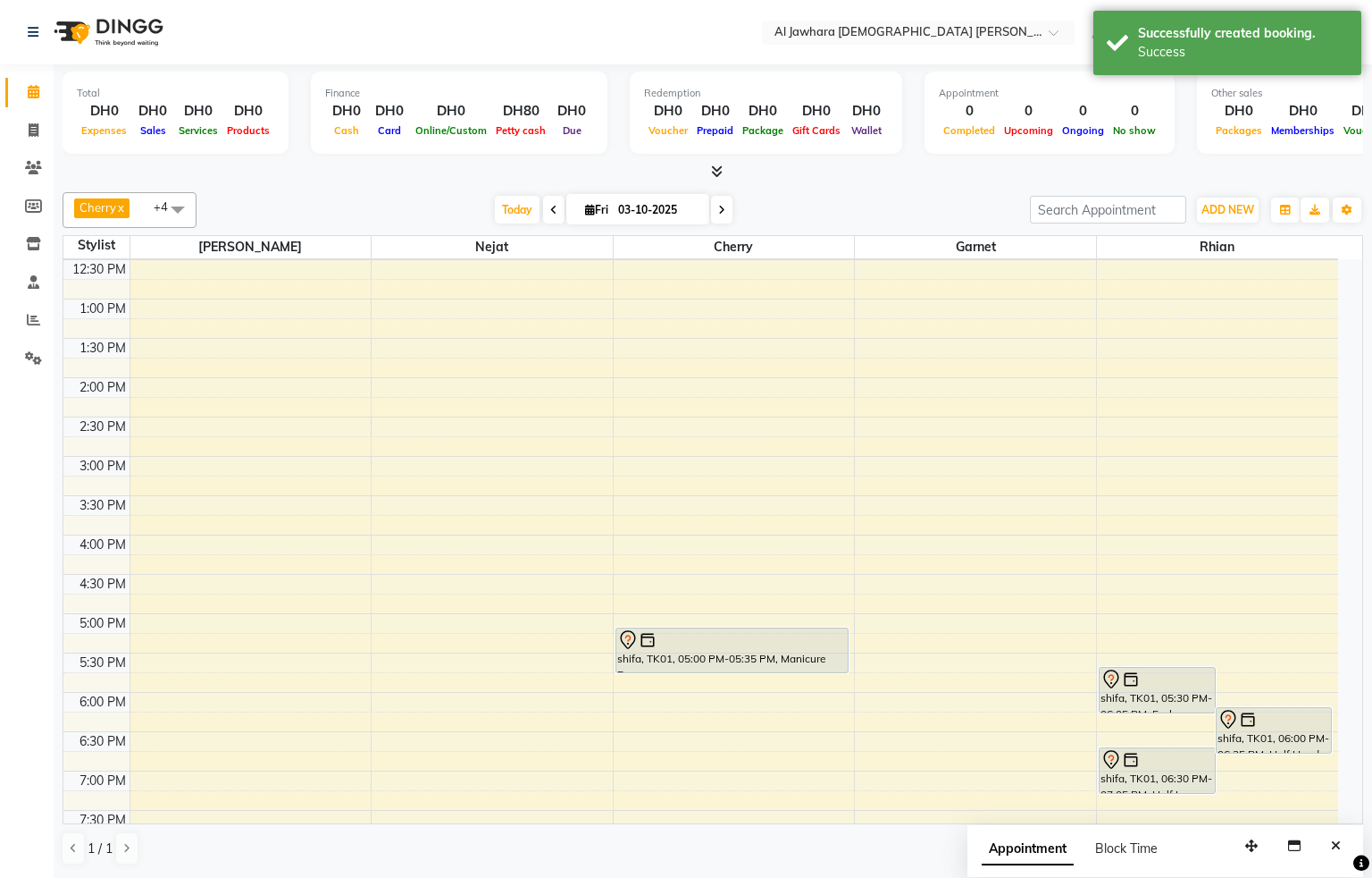
click at [778, 660] on div "shifa, TK01, 05:00 PM-05:35 PM, Manicure Promo" at bounding box center [732, 650] width 232 height 44
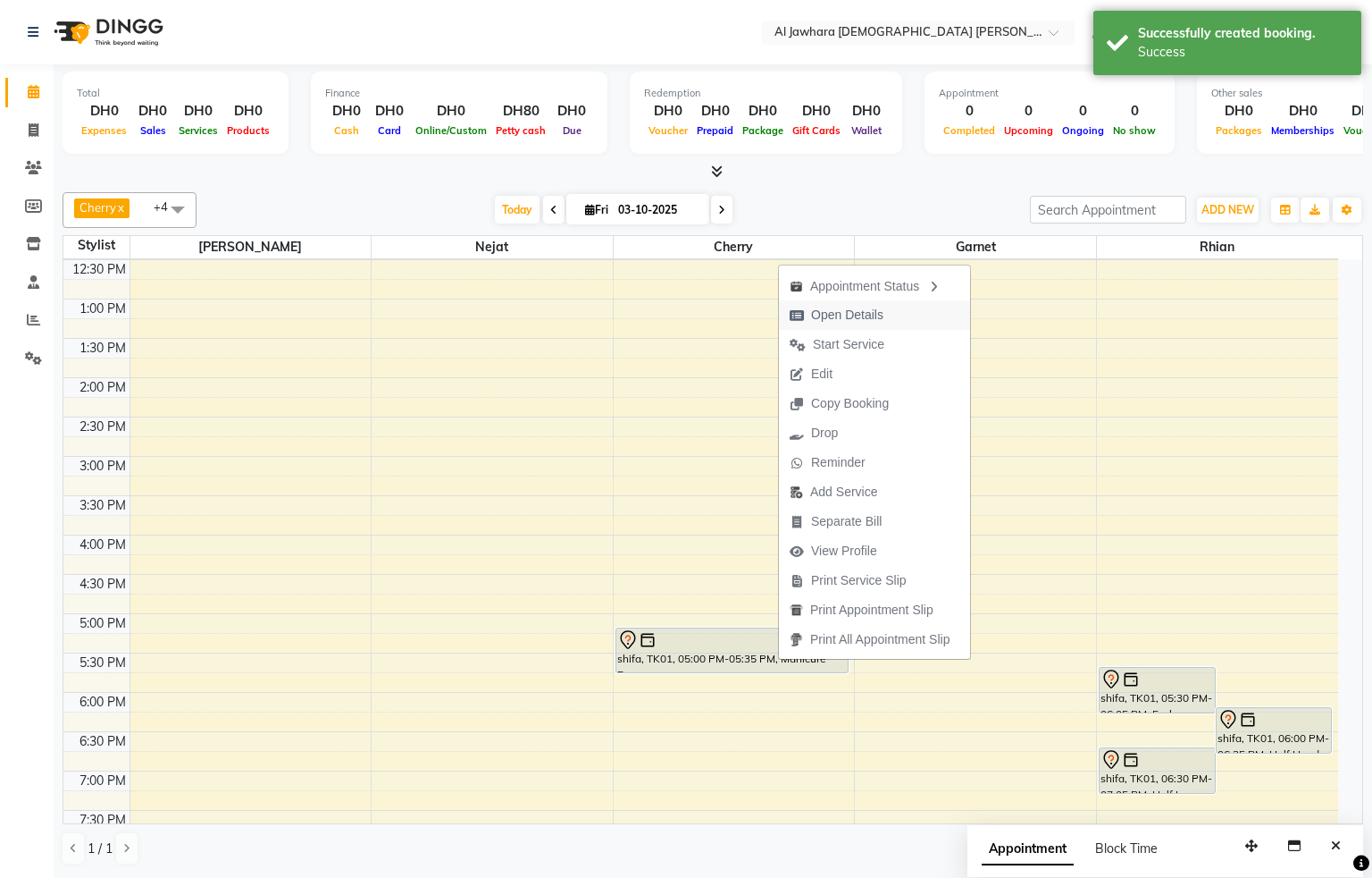
click at [806, 315] on span "Open Details" at bounding box center [837, 315] width 115 height 30
select select "7"
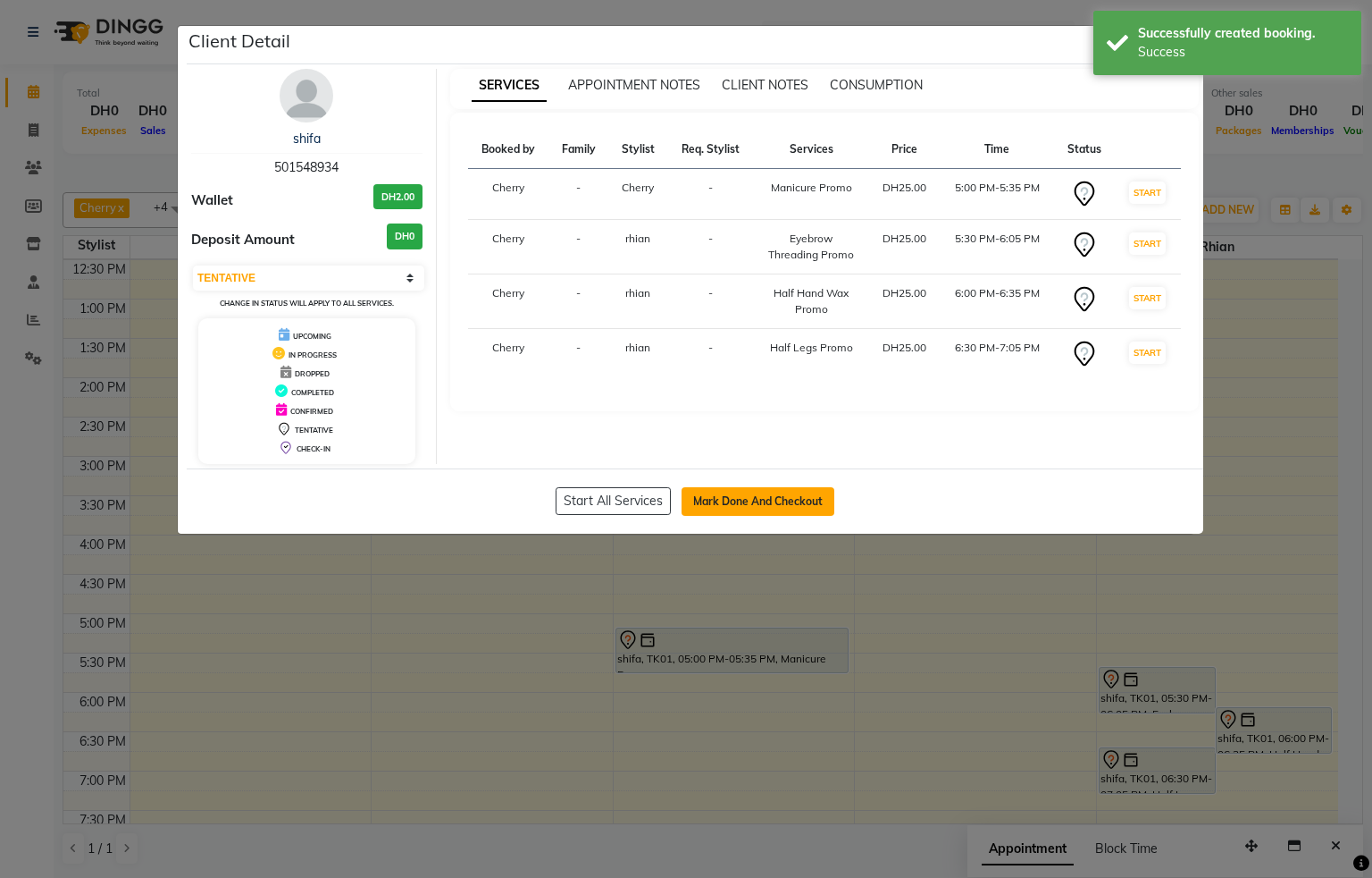
click at [776, 503] on button "Mark Done And Checkout" at bounding box center [758, 502] width 152 height 29
select select "service"
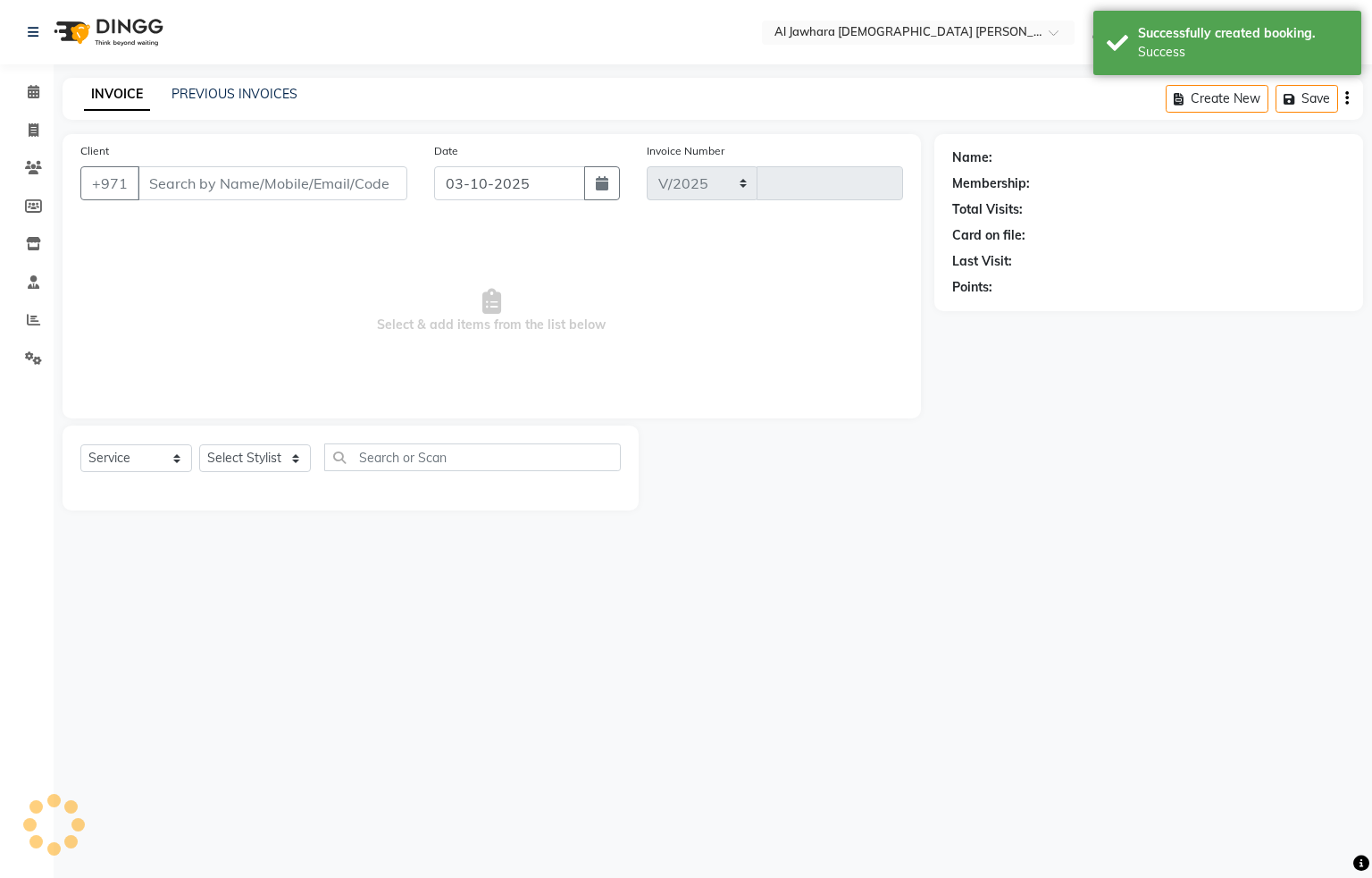
select select "808"
type input "0902"
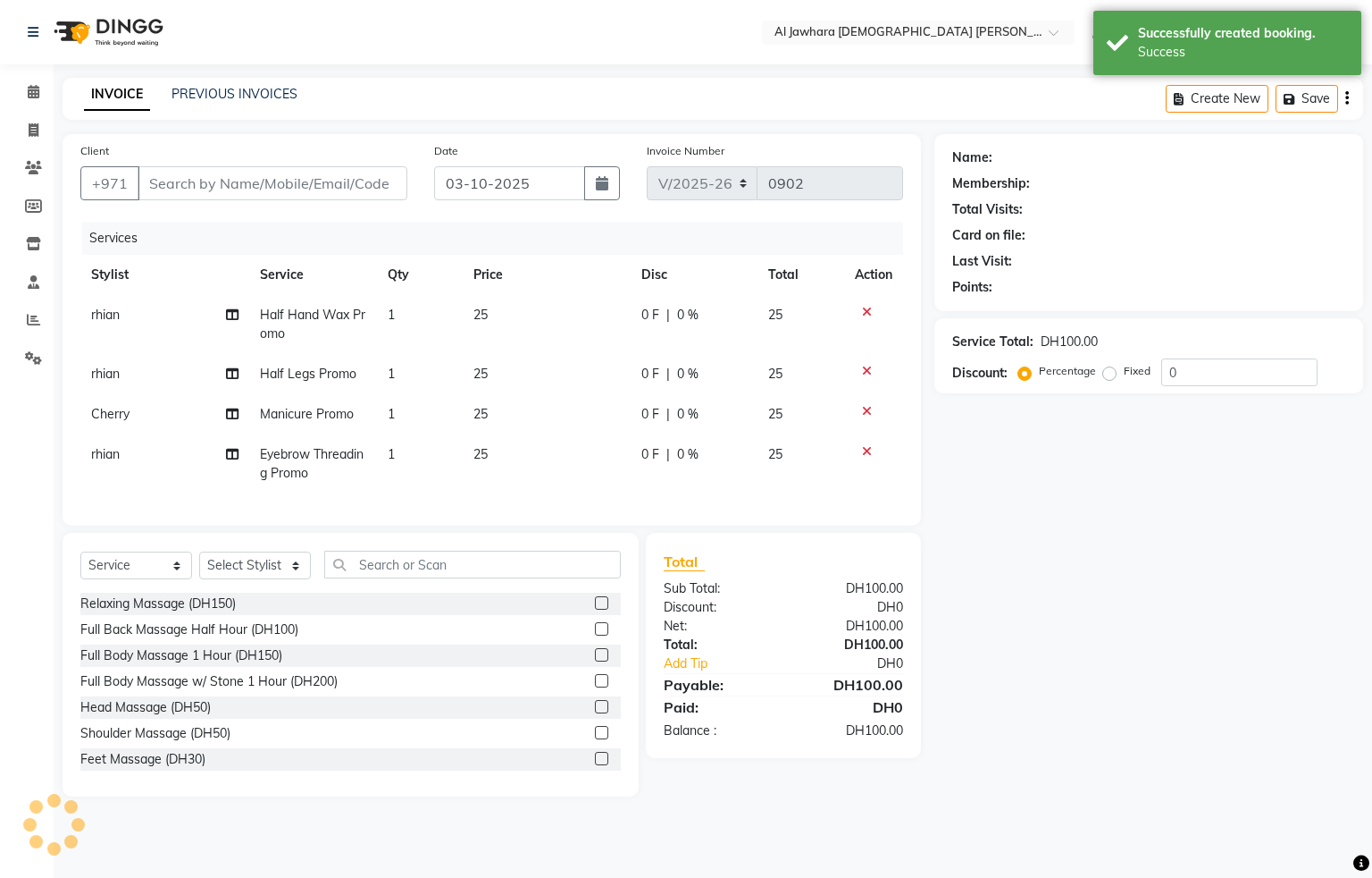
type input "501548934"
select select "57409"
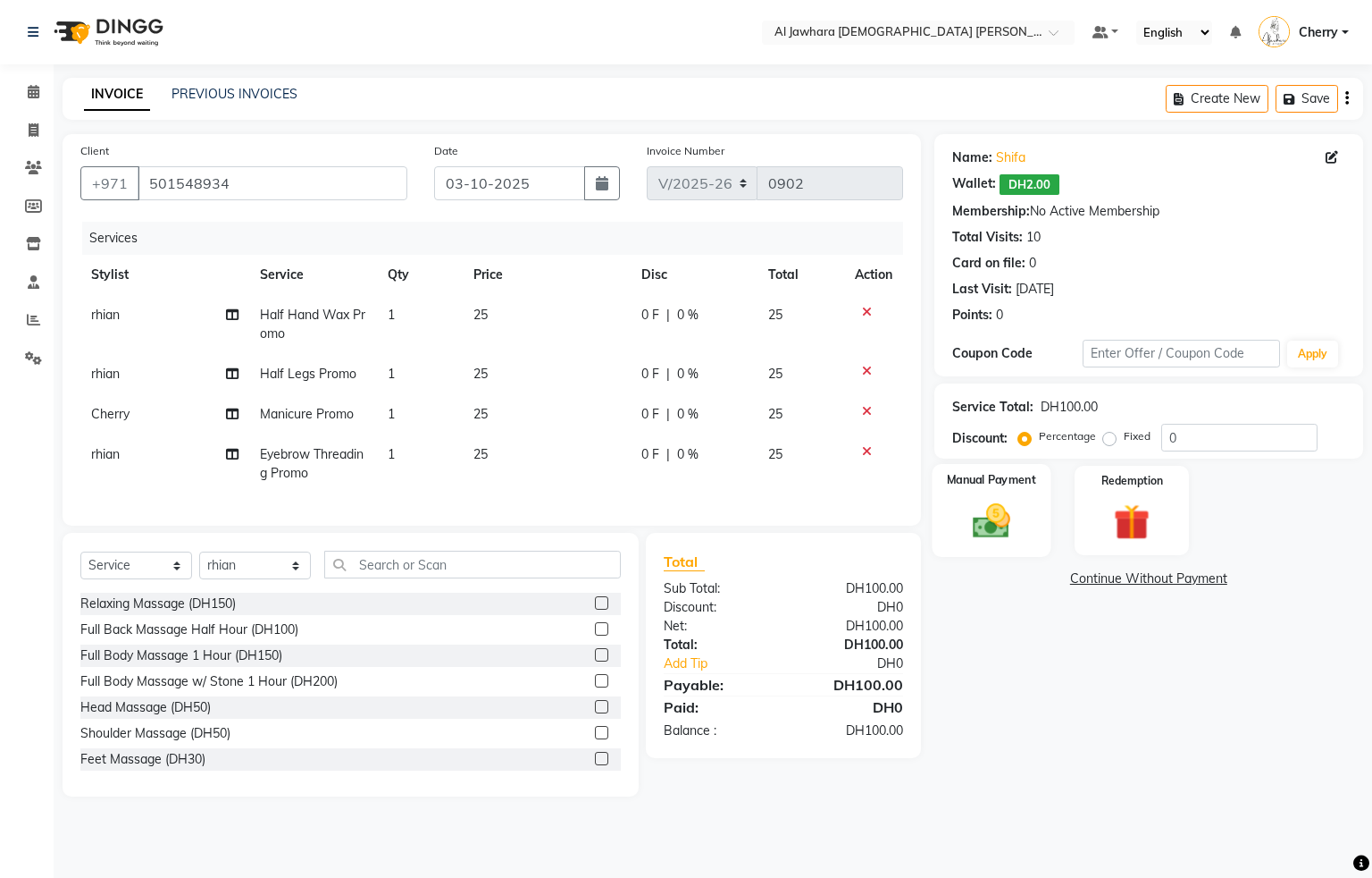
click at [1037, 503] on div "Manual Payment" at bounding box center [991, 510] width 119 height 93
click at [1082, 583] on span "CASH" at bounding box center [1083, 579] width 39 height 21
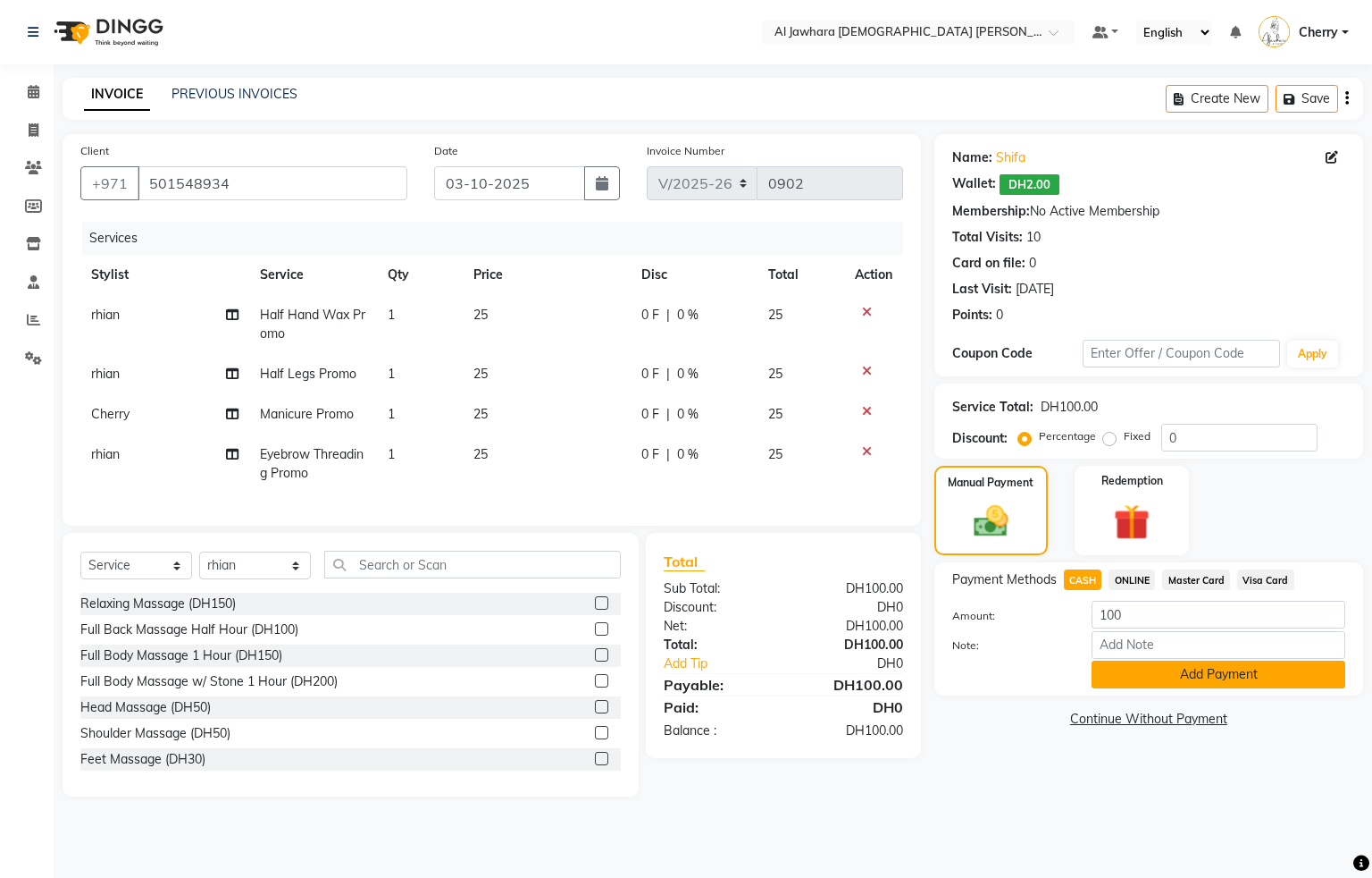
click at [1134, 677] on button "Add Payment" at bounding box center [1218, 674] width 253 height 28
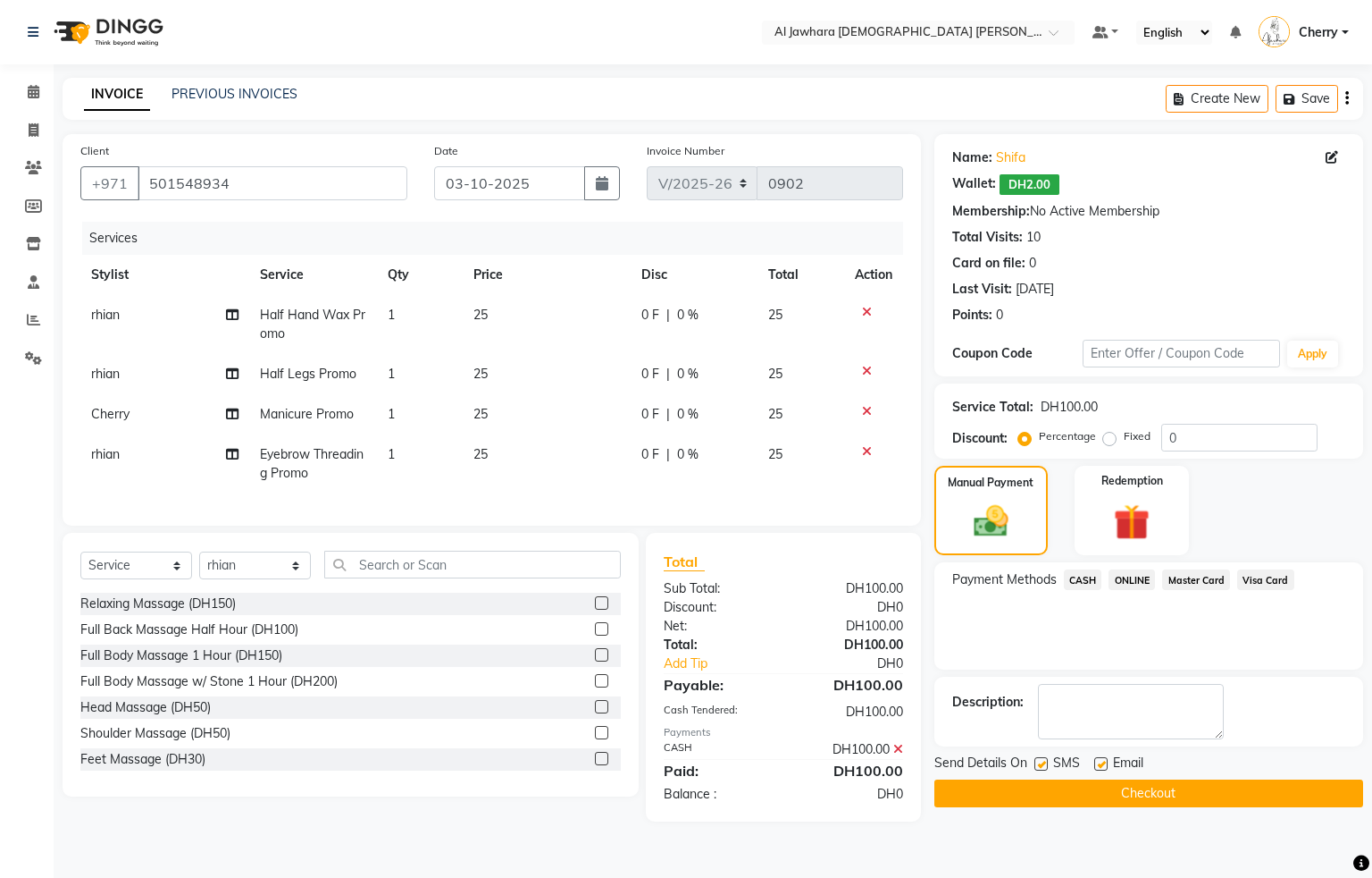
click at [1091, 802] on button "Checkout" at bounding box center [1148, 793] width 428 height 28
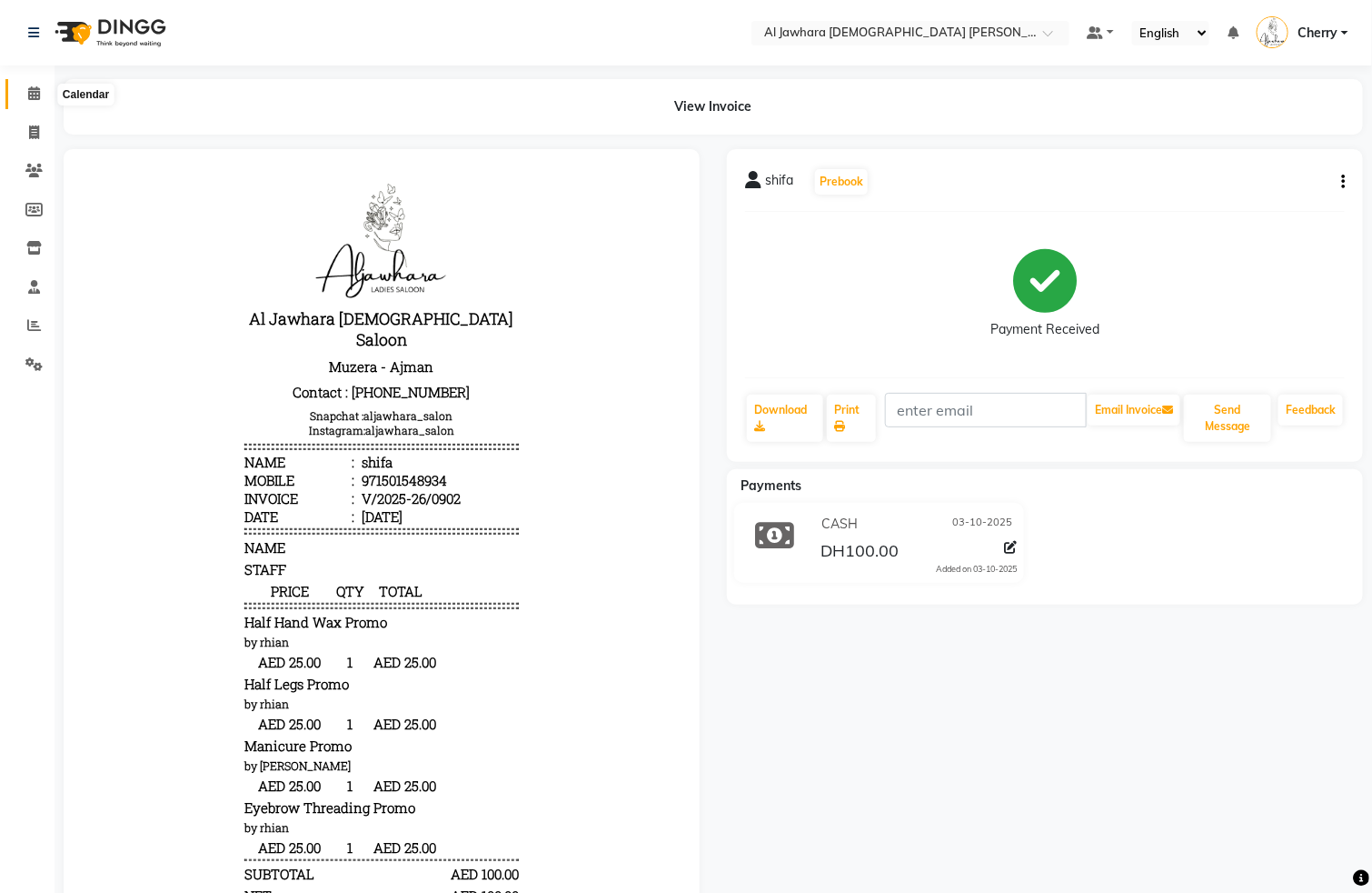
click at [23, 95] on span at bounding box center [34, 94] width 32 height 21
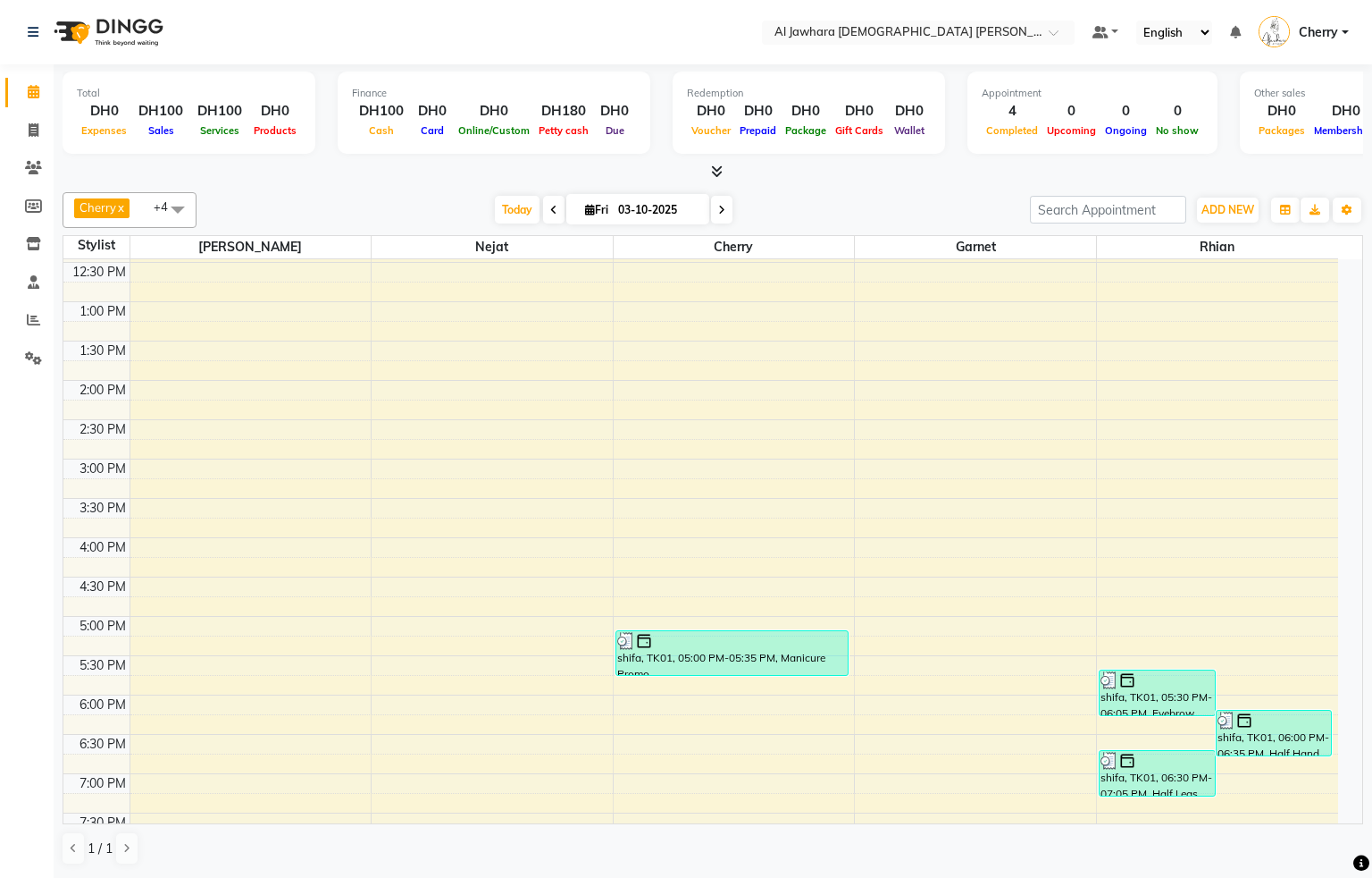
scroll to position [293, 0]
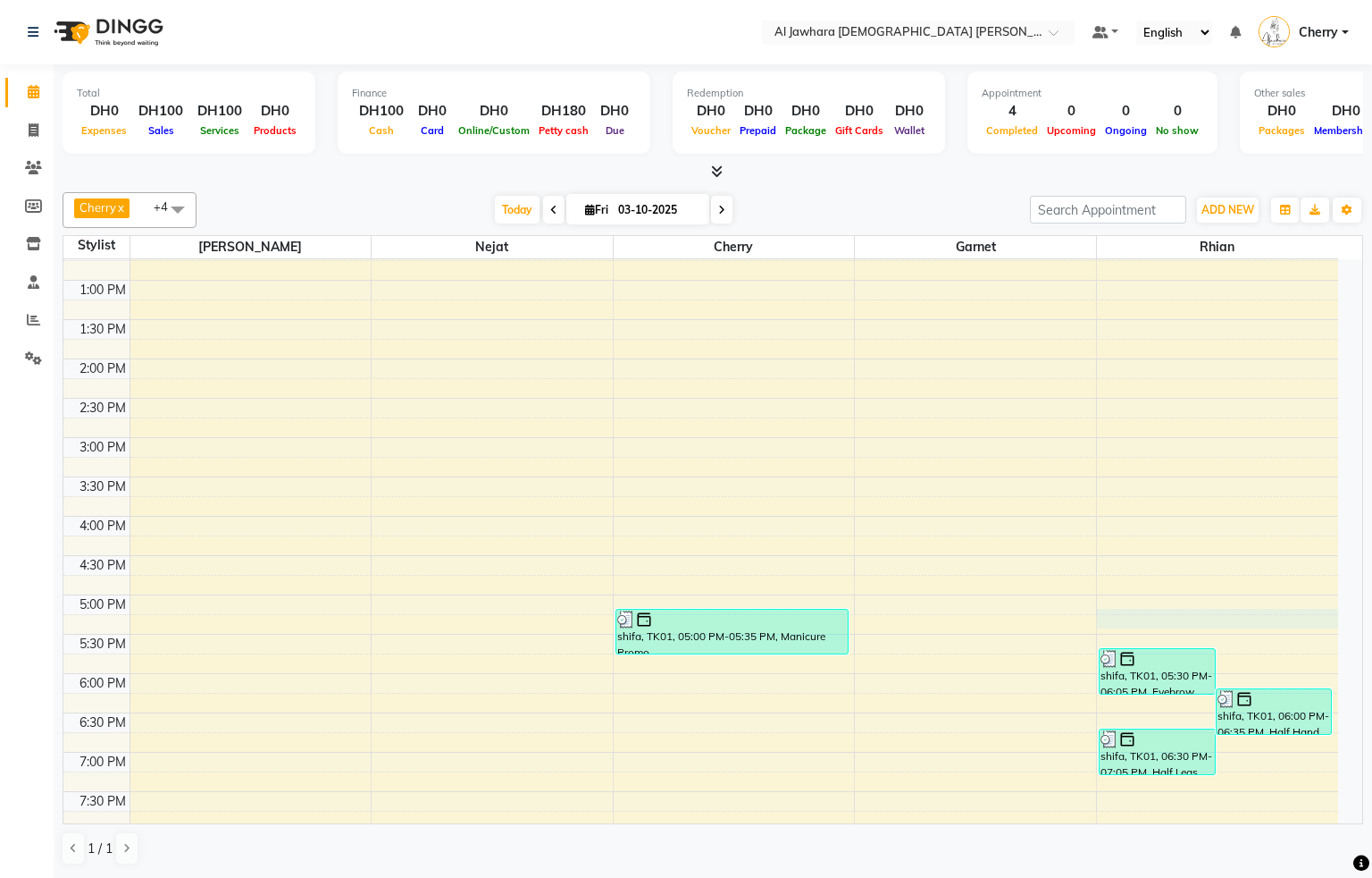
click at [1123, 619] on div "9:00 AM 9:30 AM 10:00 AM 10:30 AM 11:00 AM 11:30 AM 12:00 PM 12:30 PM 1:00 PM 1…" at bounding box center [700, 476] width 1275 height 1021
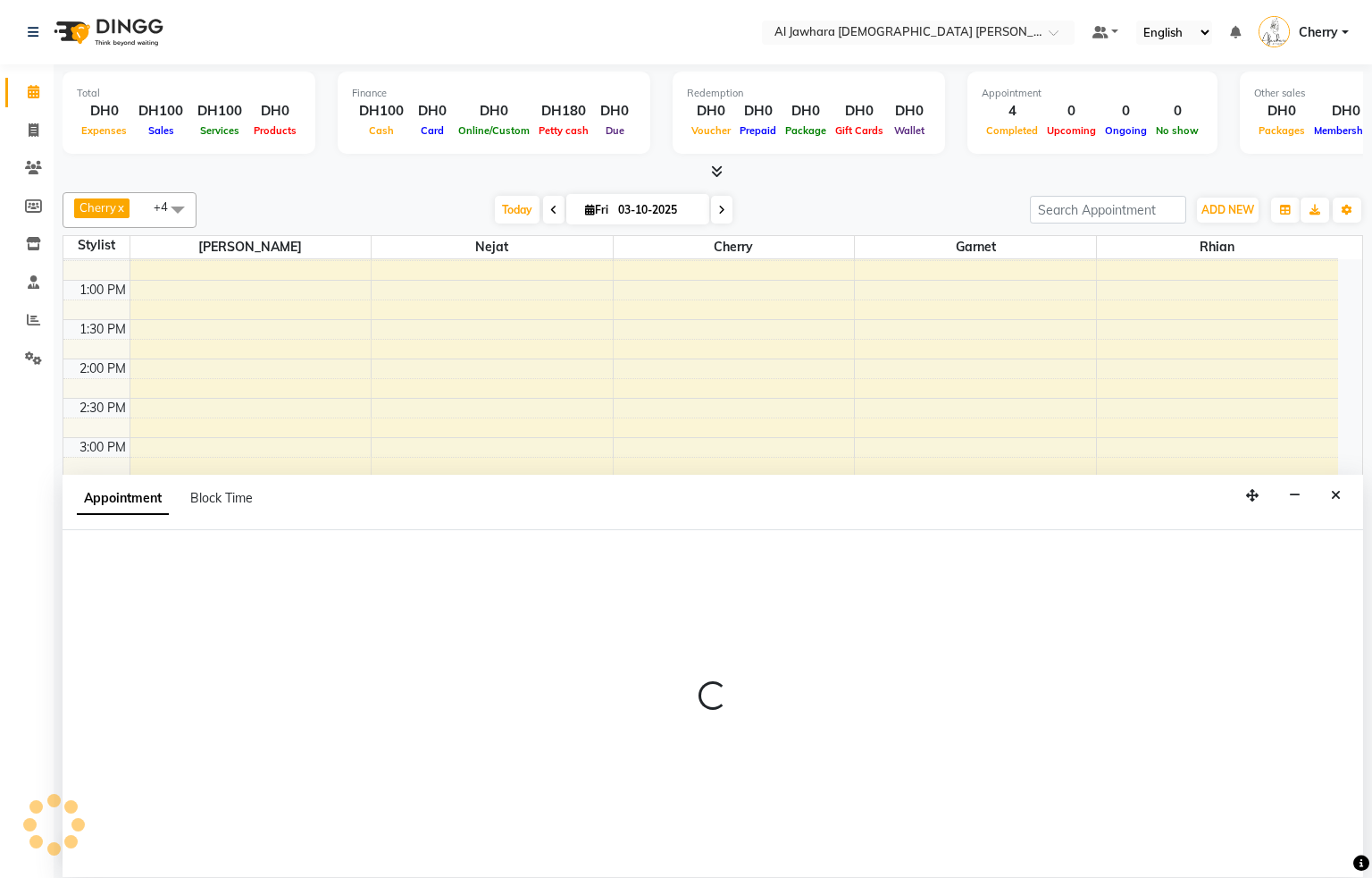
select select "57409"
select select "tentative"
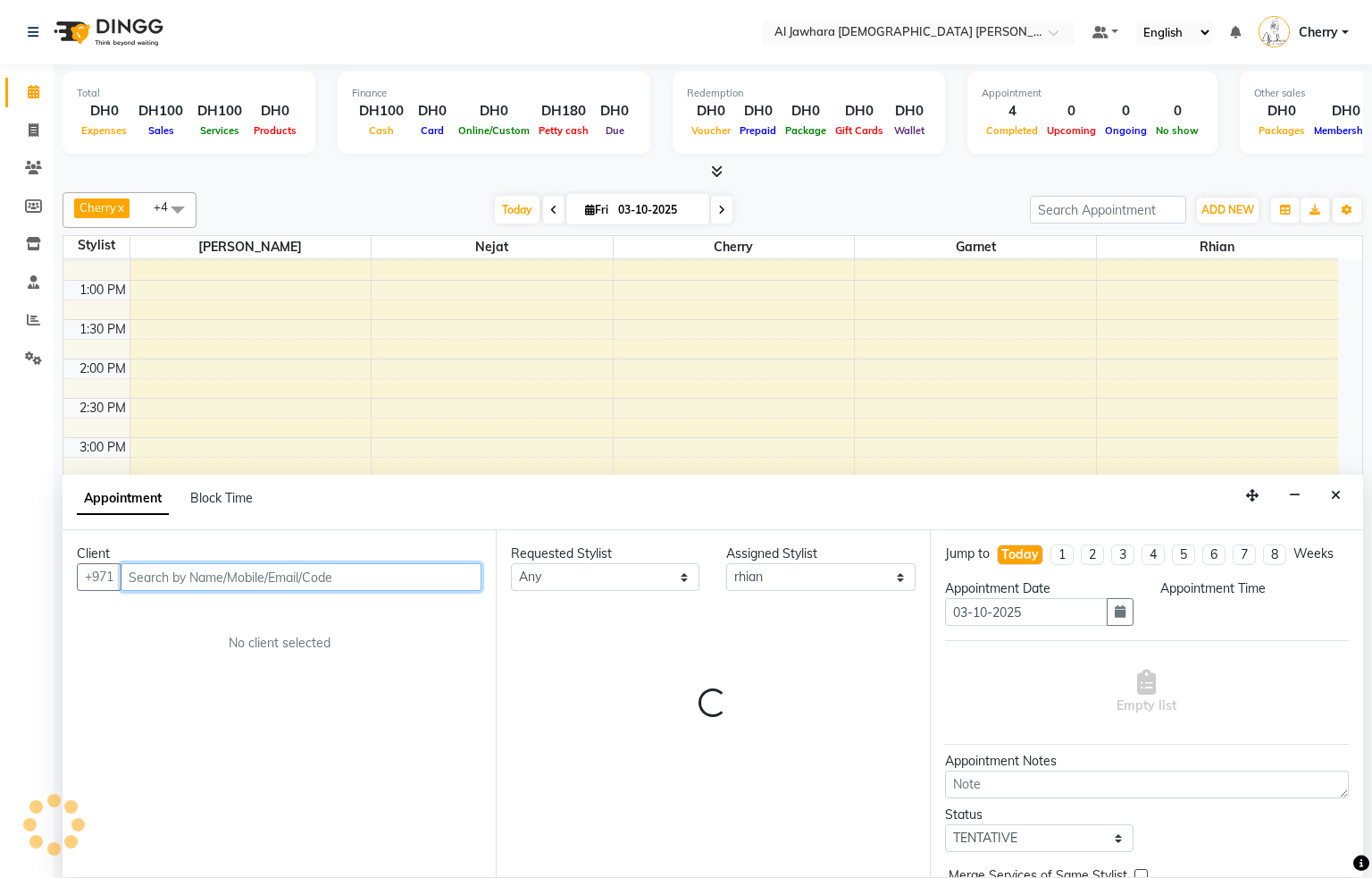
select select "1020"
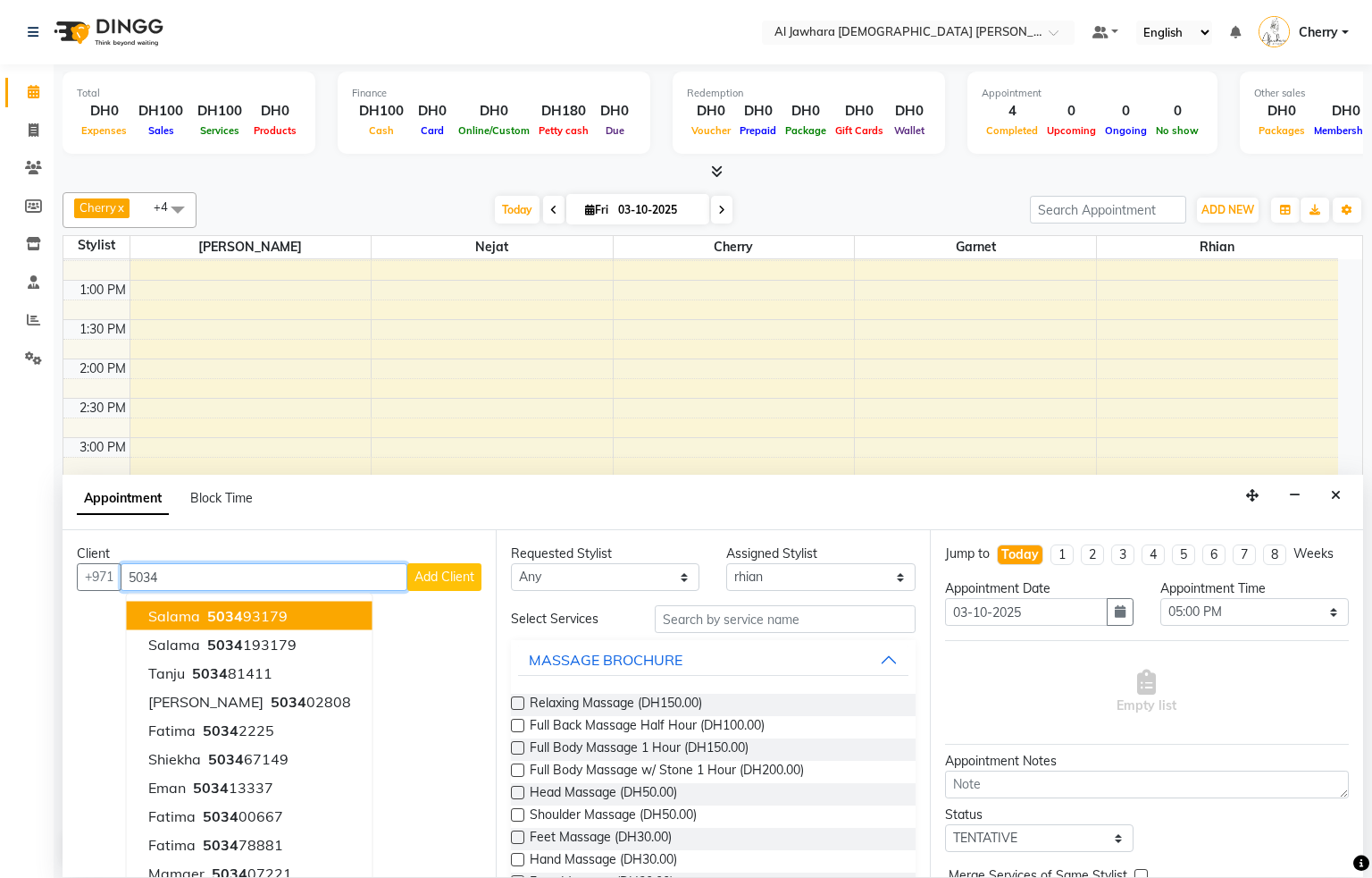
click at [196, 619] on span "salama" at bounding box center [173, 615] width 51 height 18
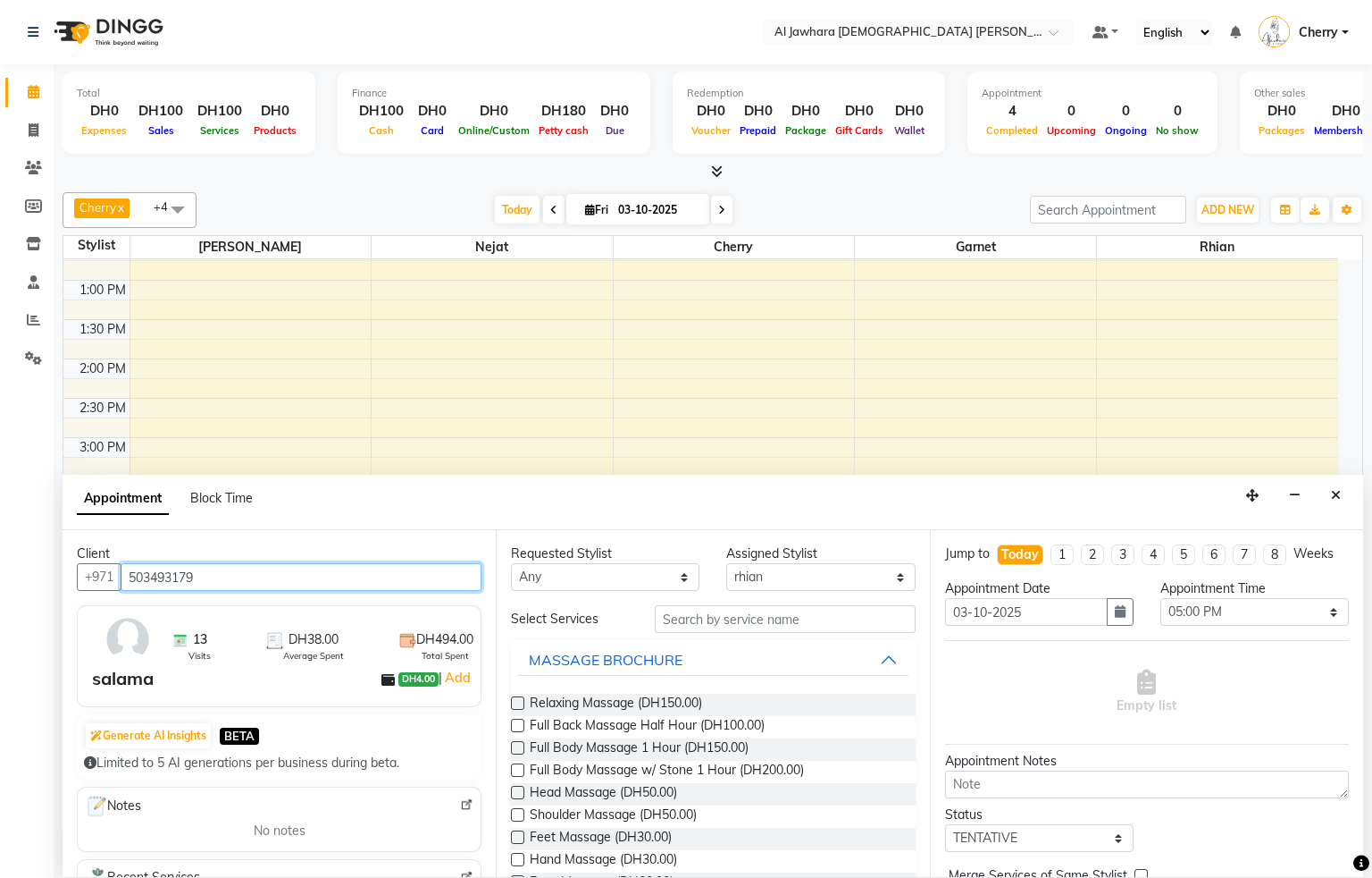
type input "503493179"
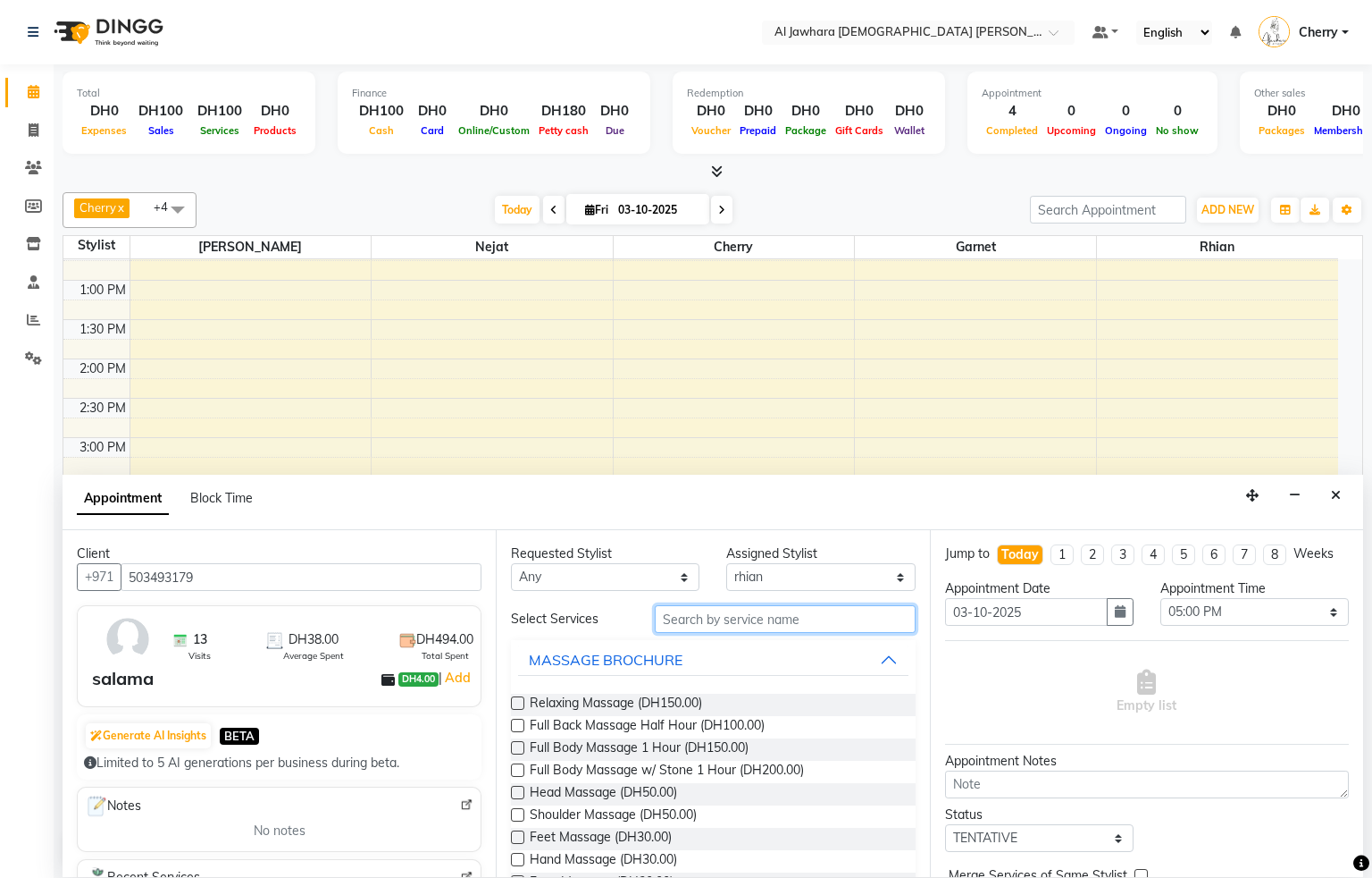
click at [713, 616] on input "text" at bounding box center [785, 618] width 261 height 28
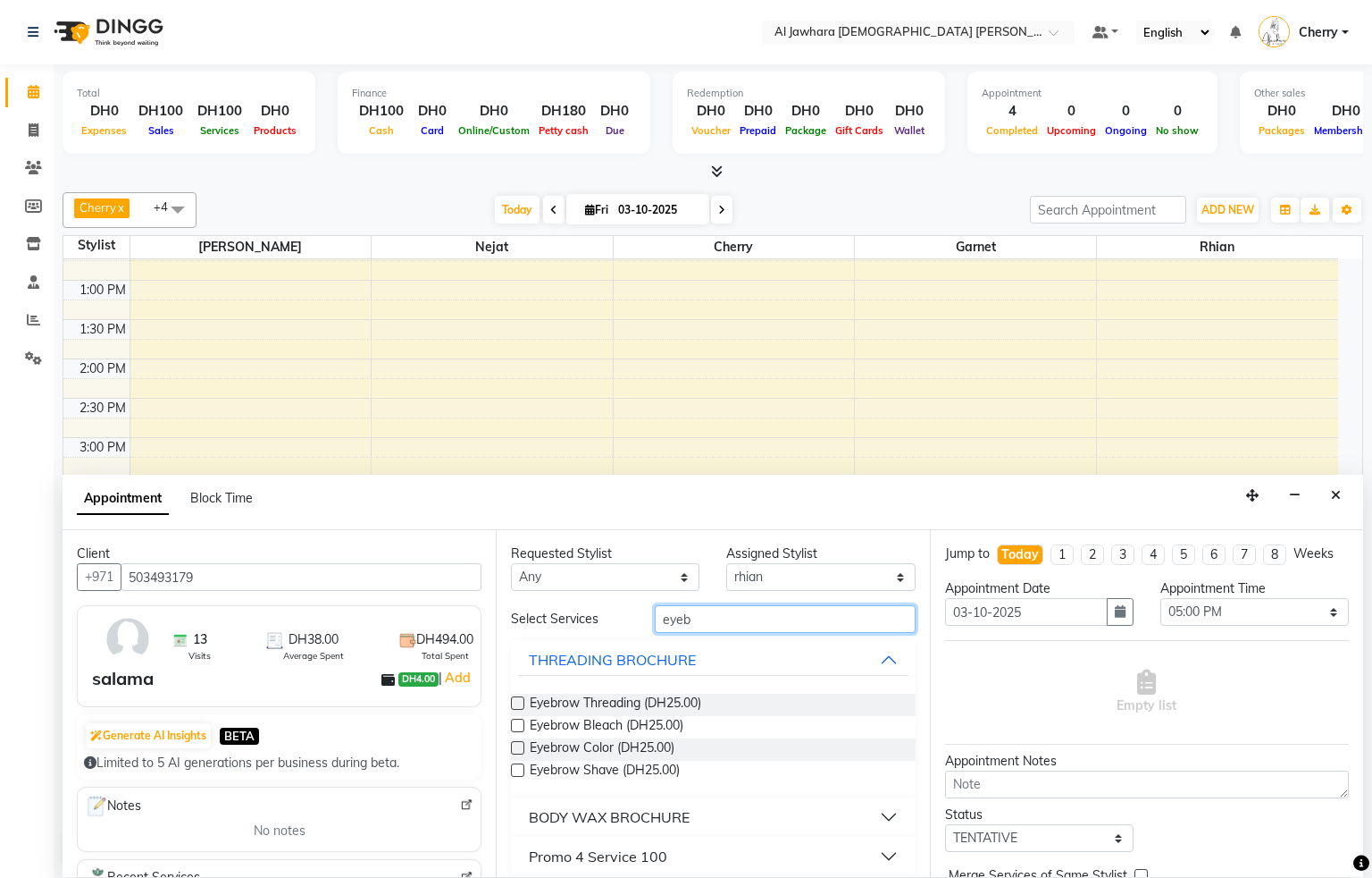
type input "eyeb"
click at [502, 707] on div "Requested Stylist Any Cherry Garnet [PERSON_NAME] rhian [PERSON_NAME] Assigned …" at bounding box center [713, 703] width 433 height 347
click at [517, 706] on label at bounding box center [517, 702] width 14 height 14
click at [517, 706] on input "checkbox" at bounding box center [516, 704] width 12 height 12
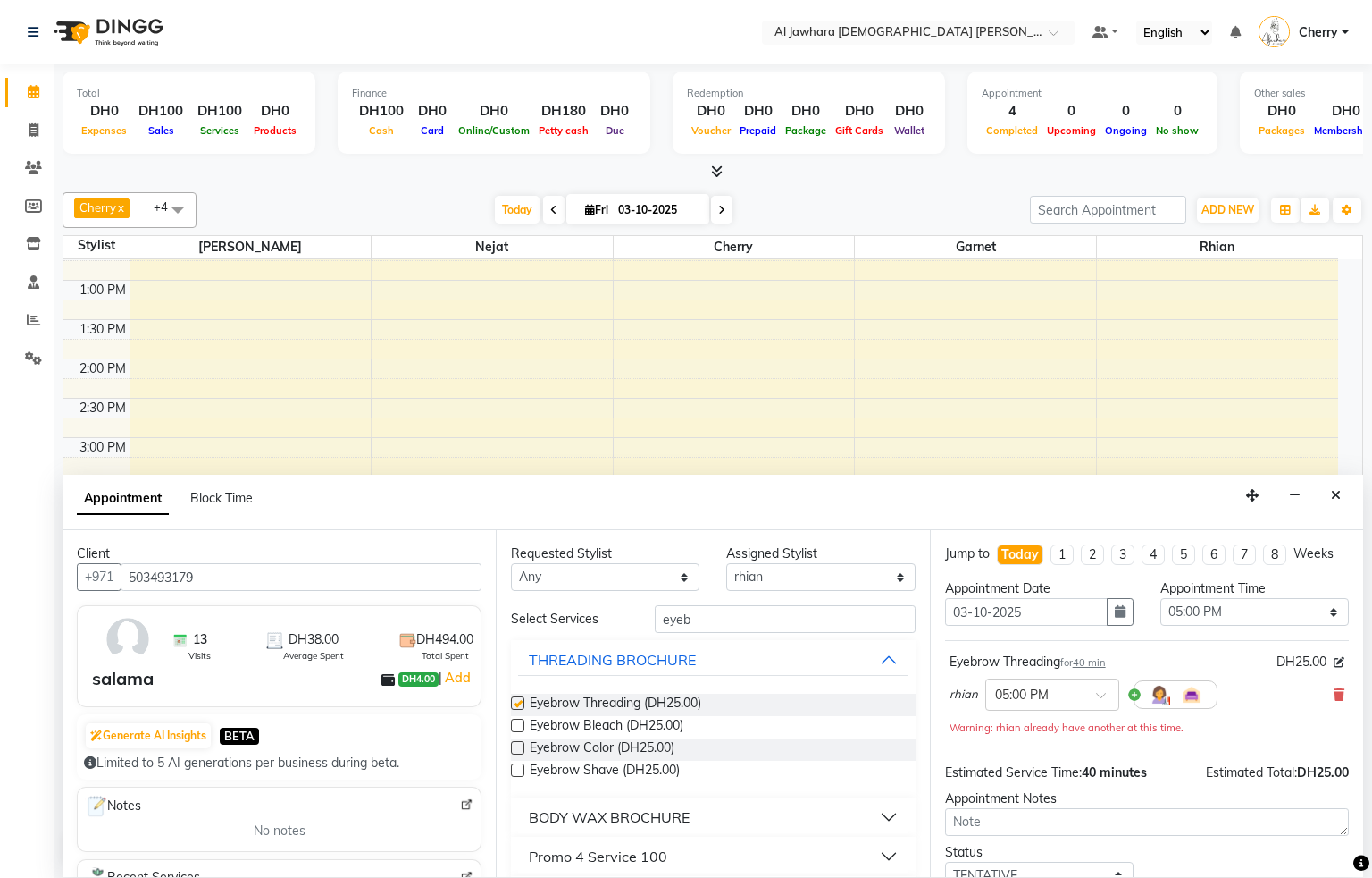
checkbox input "false"
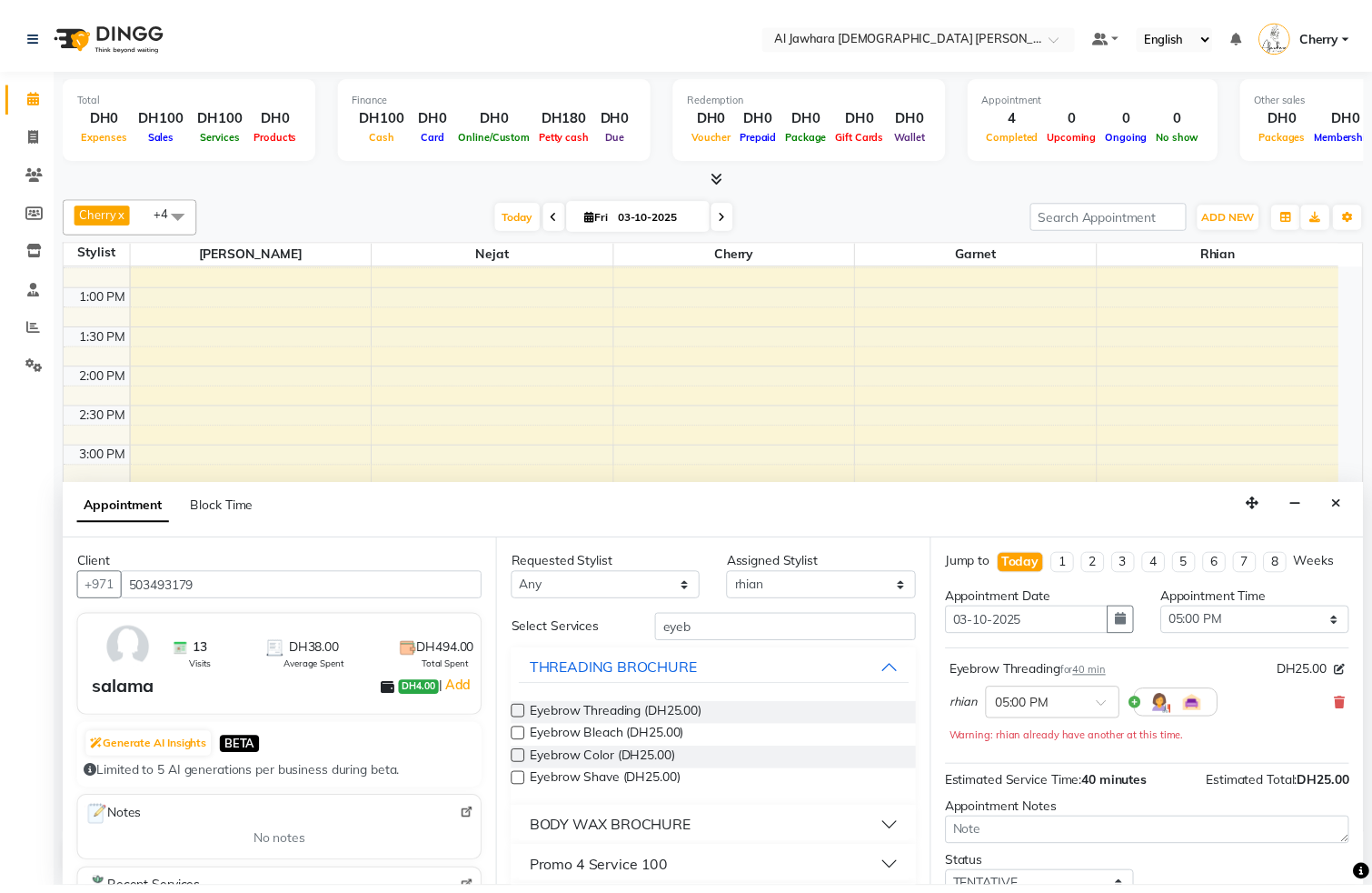
scroll to position [147, 0]
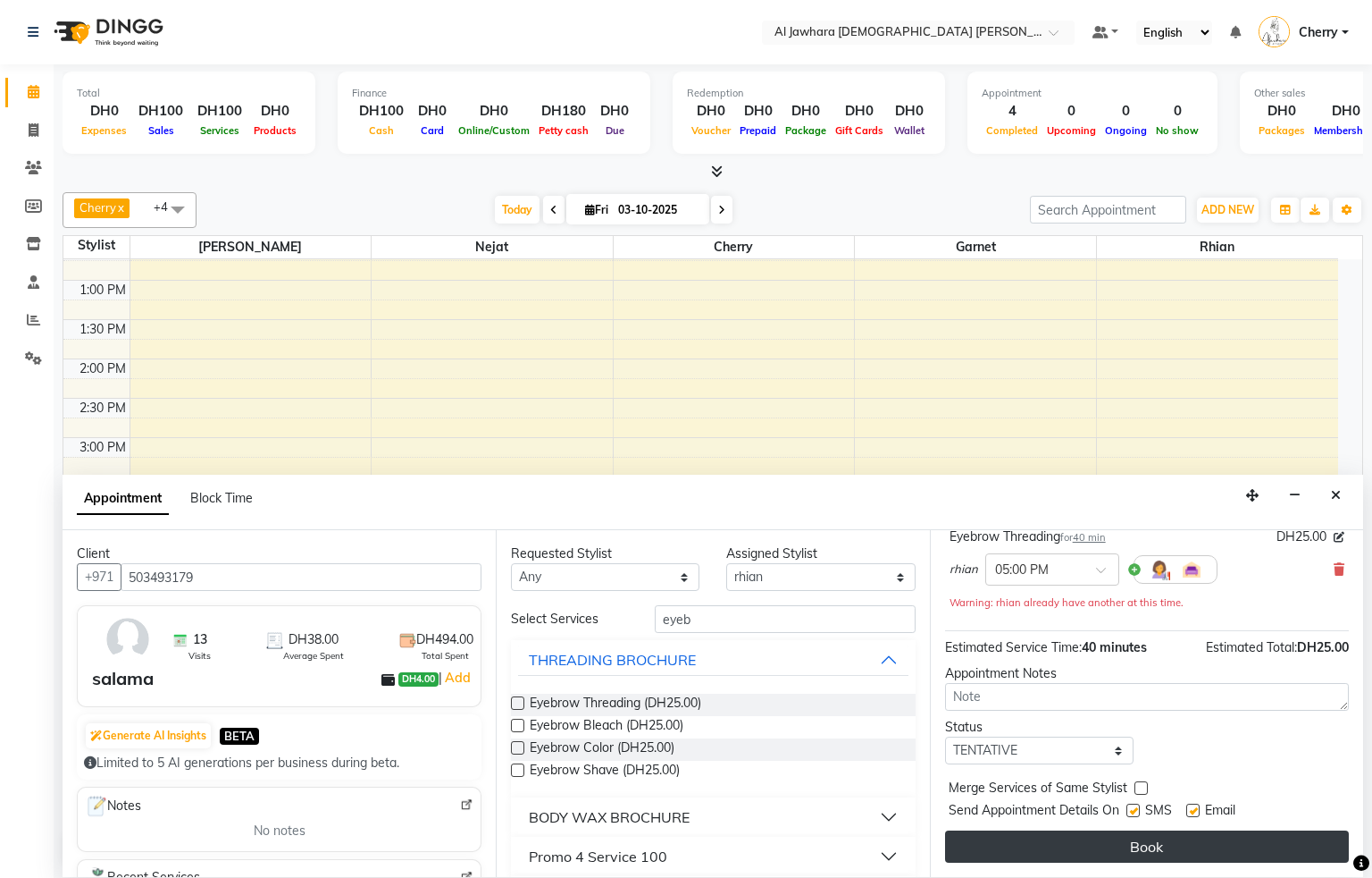
click at [1267, 845] on button "Book" at bounding box center [1147, 846] width 404 height 32
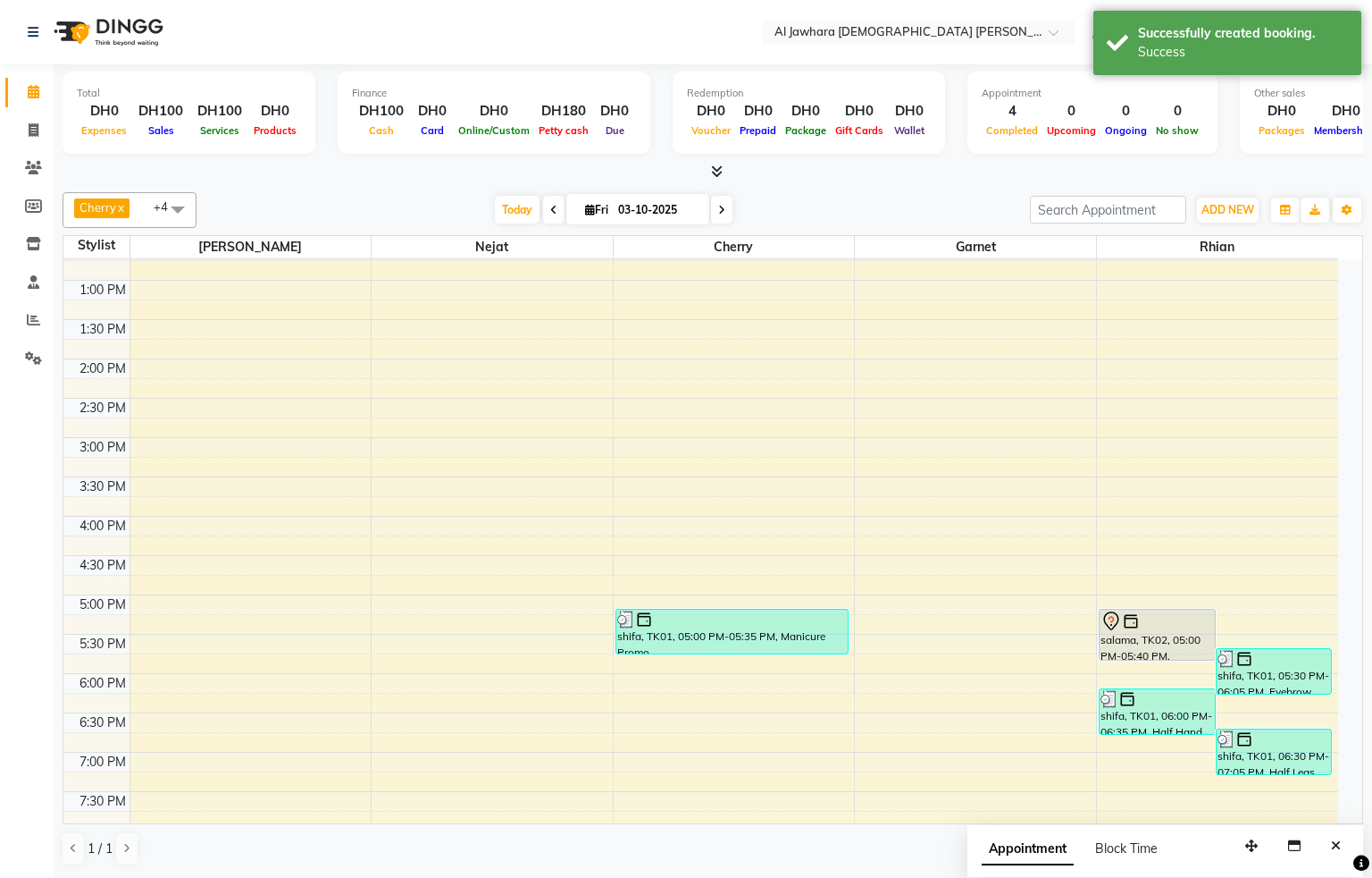
click at [1156, 635] on div "salama, TK02, 05:00 PM-05:40 PM, Eyebrow Threading" at bounding box center [1157, 633] width 115 height 50
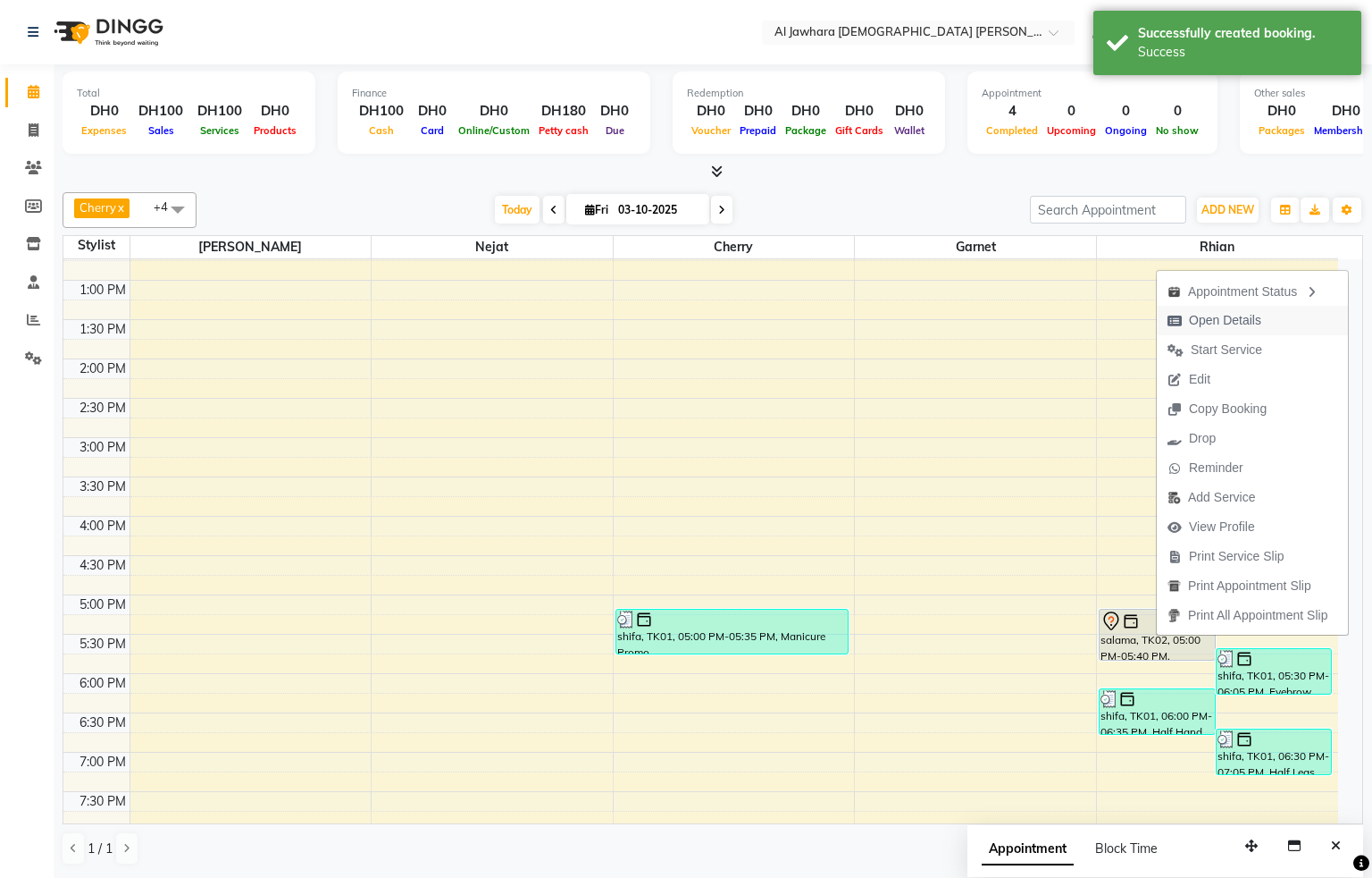
click at [1275, 323] on button "Open Details" at bounding box center [1253, 320] width 191 height 30
select select "7"
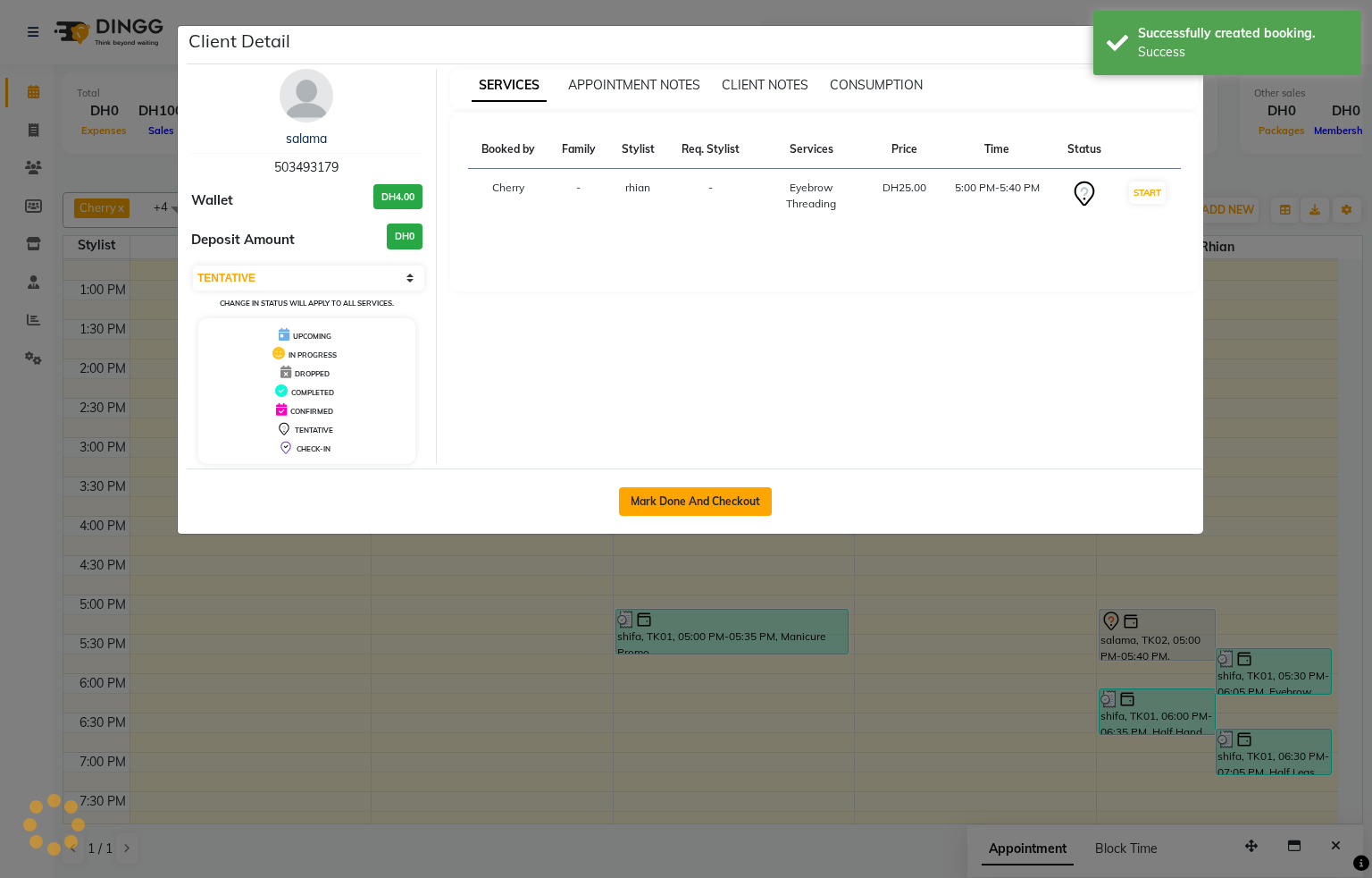
click at [719, 496] on button "Mark Done And Checkout" at bounding box center [695, 502] width 152 height 29
select select "service"
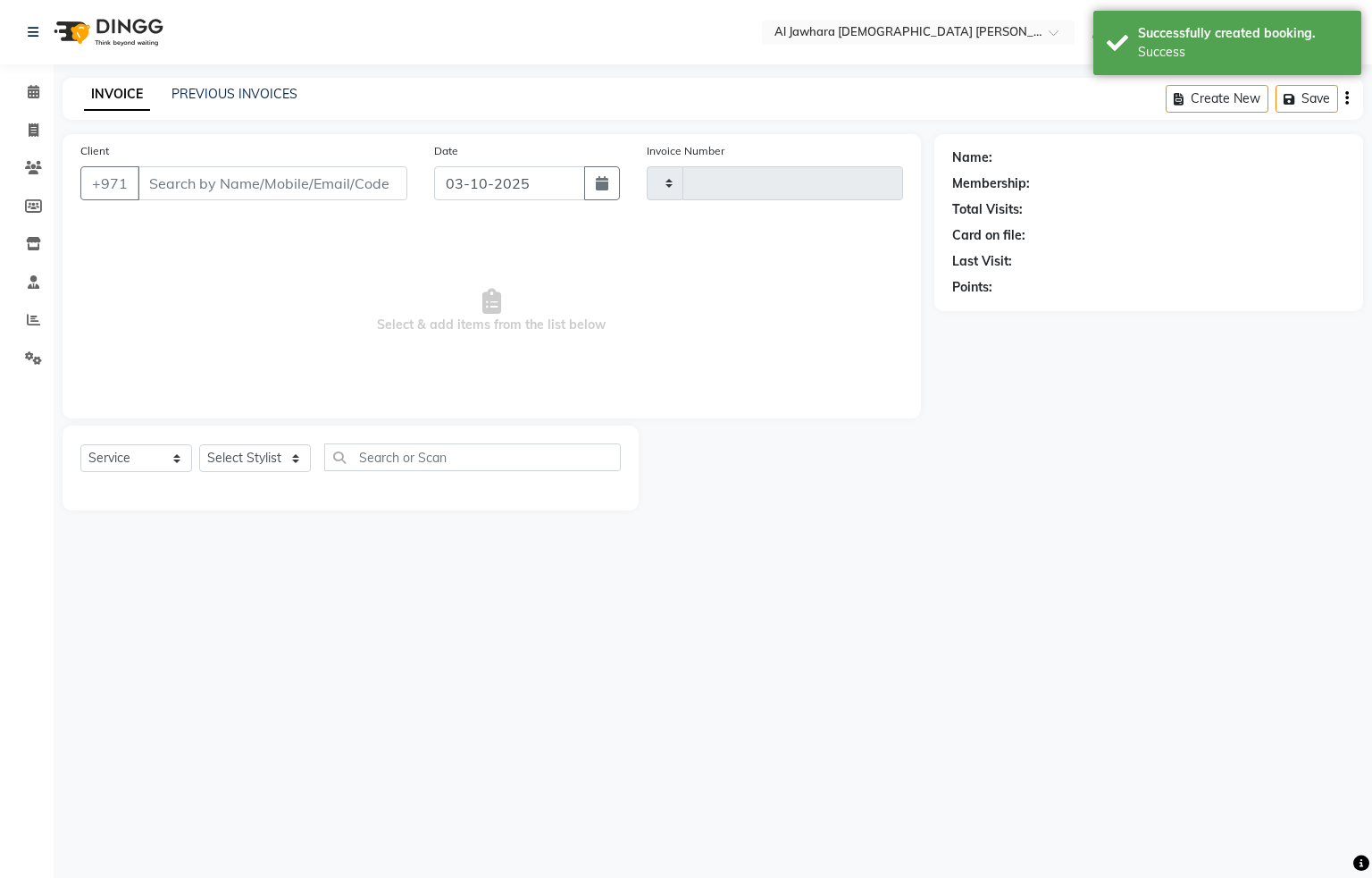
type input "0903"
select select "808"
type input "503493179"
select select "57409"
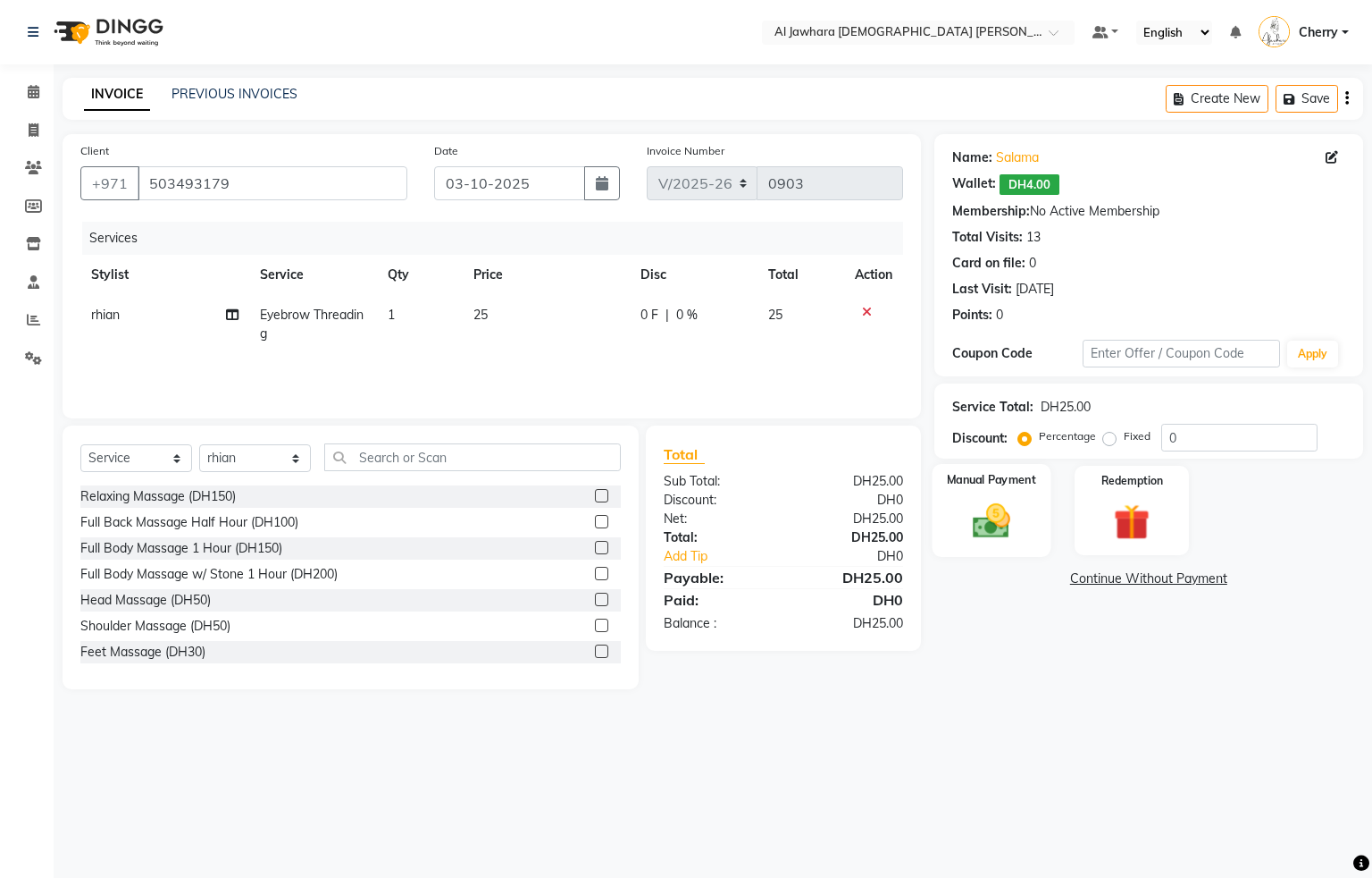
click at [952, 510] on div "Manual Payment" at bounding box center [991, 510] width 119 height 93
click at [1242, 578] on span "Visa Card" at bounding box center [1266, 579] width 57 height 21
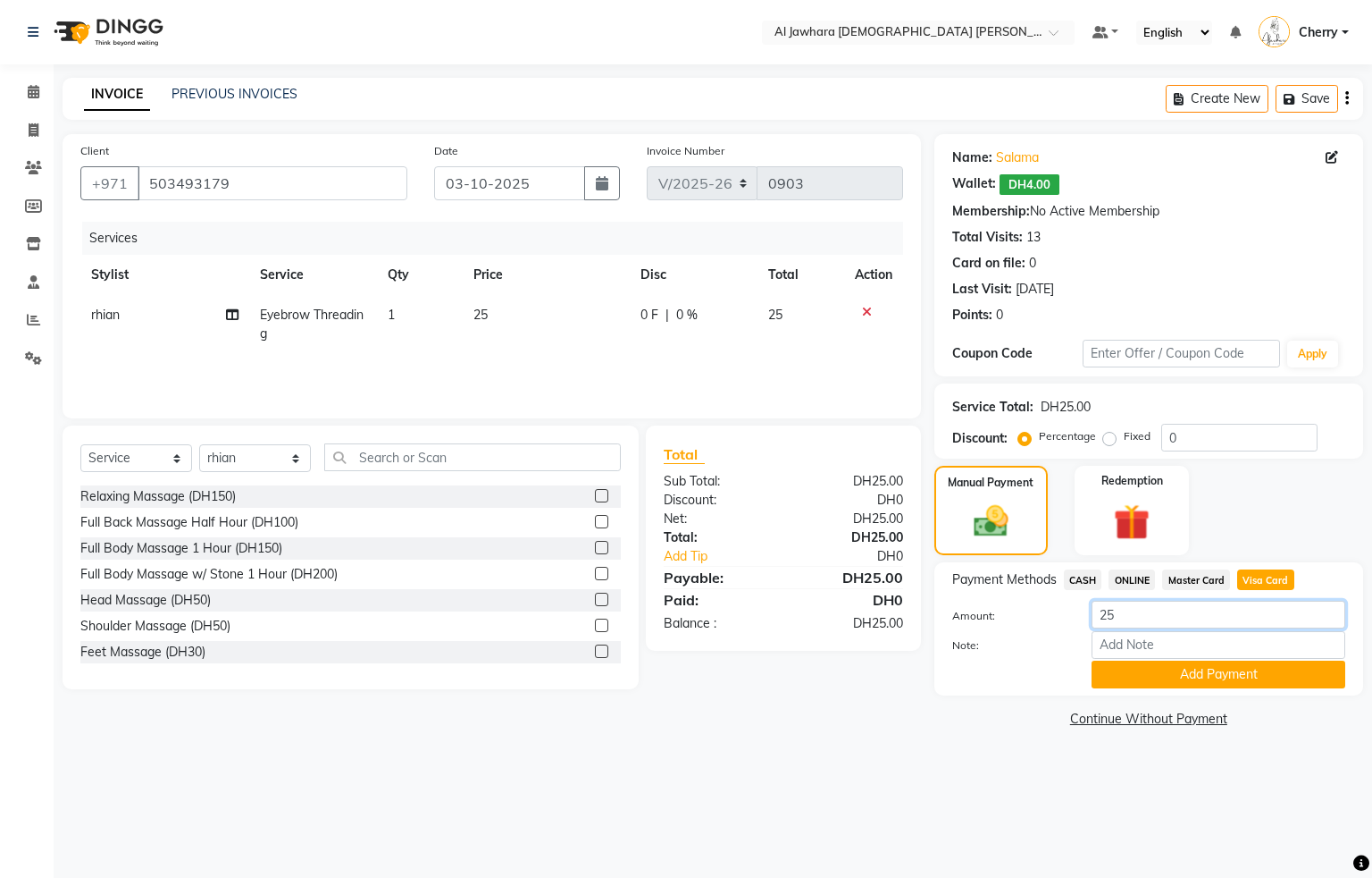
click at [1146, 605] on input "25" at bounding box center [1218, 615] width 253 height 28
type input "27"
click at [1129, 671] on button "Add Payment" at bounding box center [1218, 674] width 253 height 28
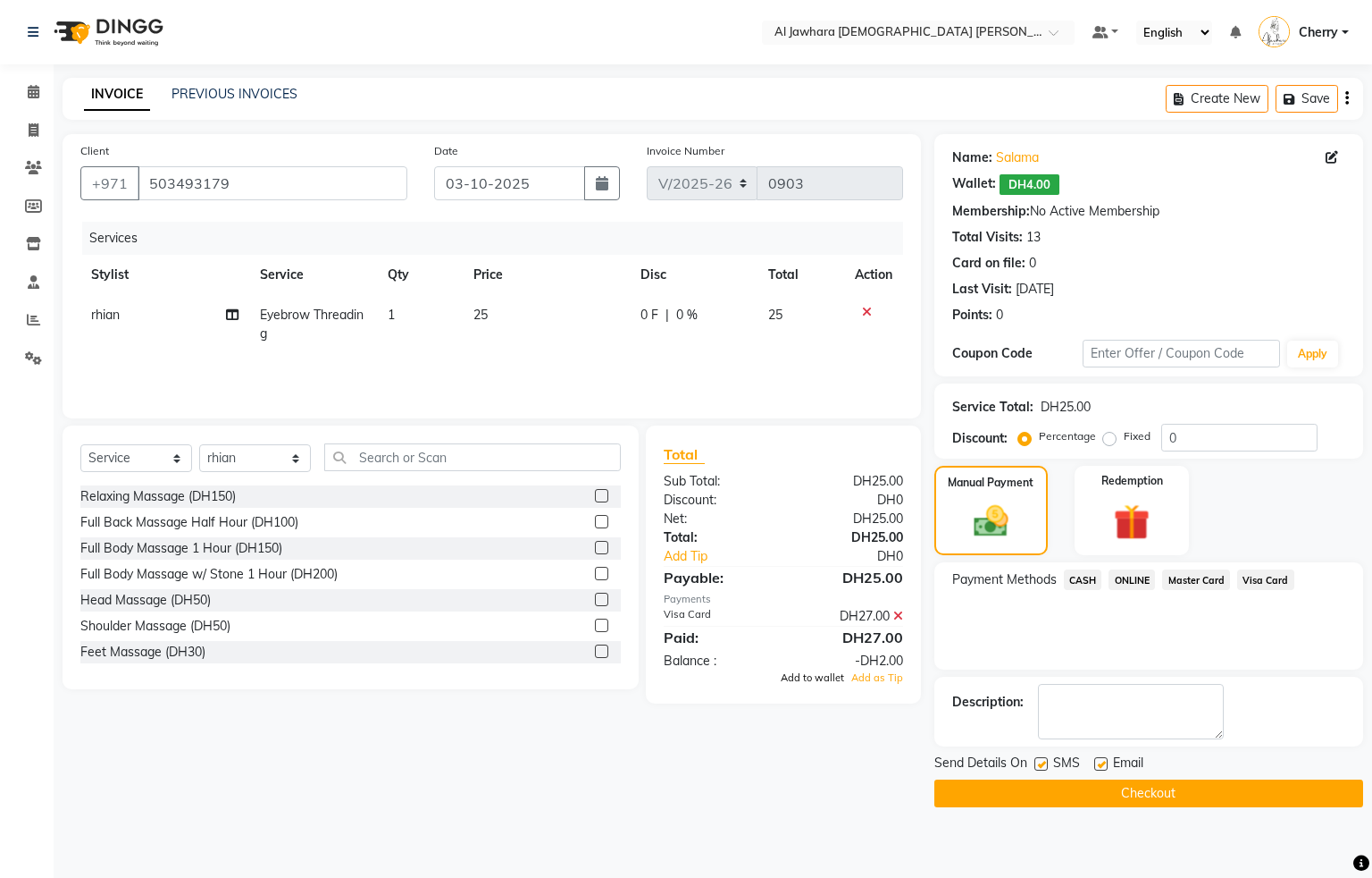
click at [796, 679] on span "Add to wallet" at bounding box center [813, 678] width 63 height 13
click at [1024, 799] on button "Checkout" at bounding box center [1148, 793] width 428 height 28
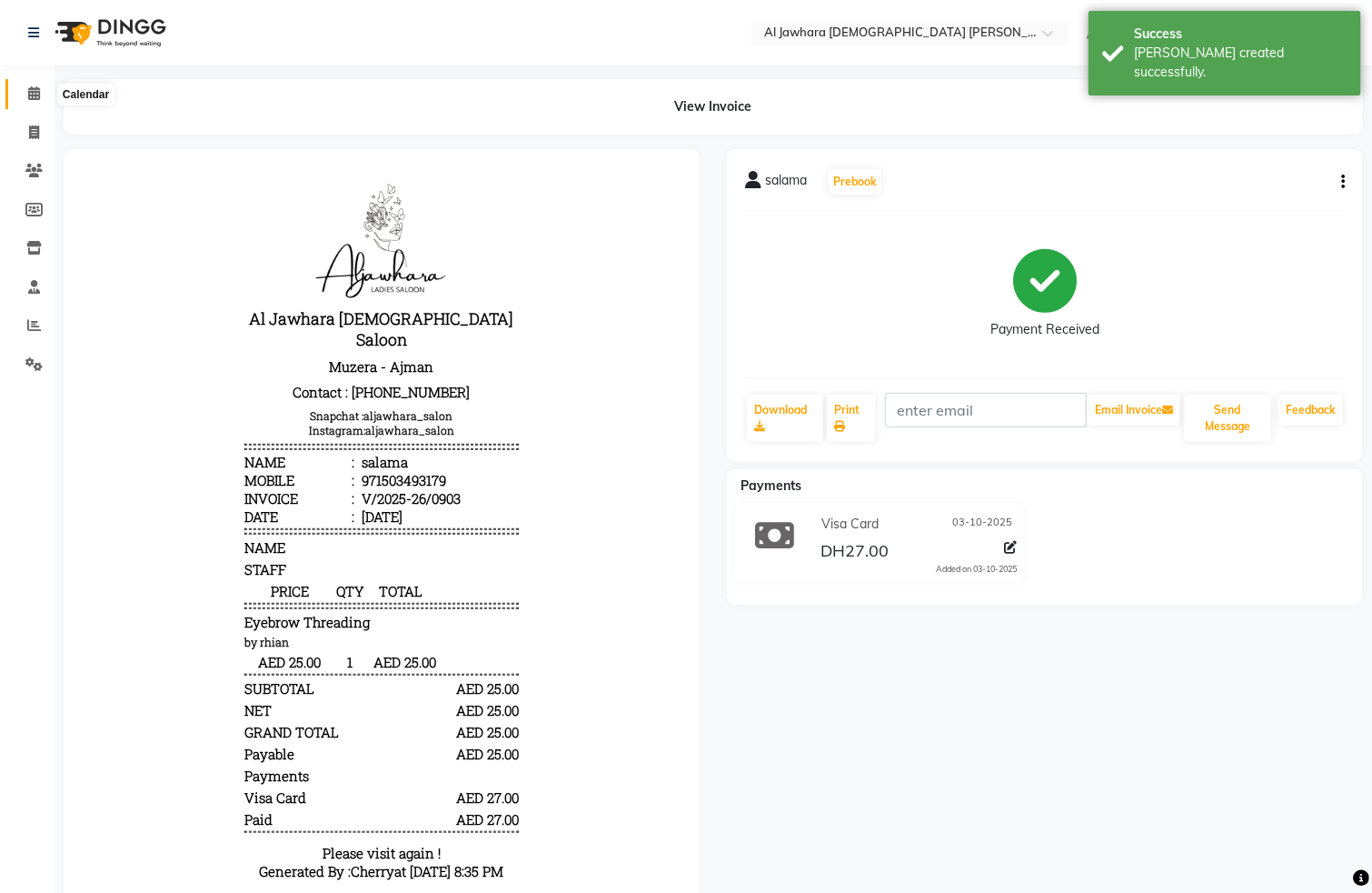
click at [39, 94] on icon at bounding box center [34, 93] width 12 height 14
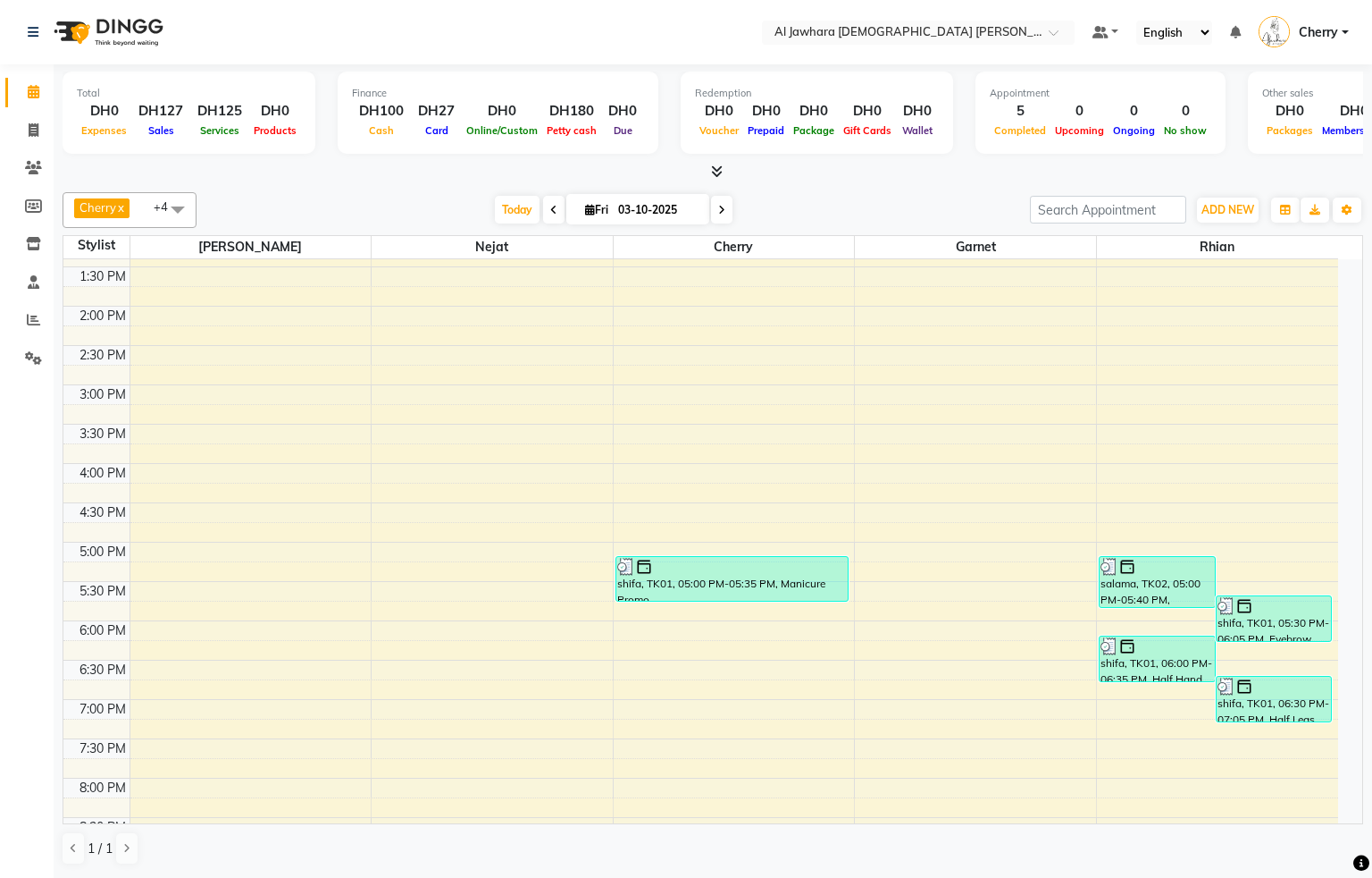
scroll to position [401, 0]
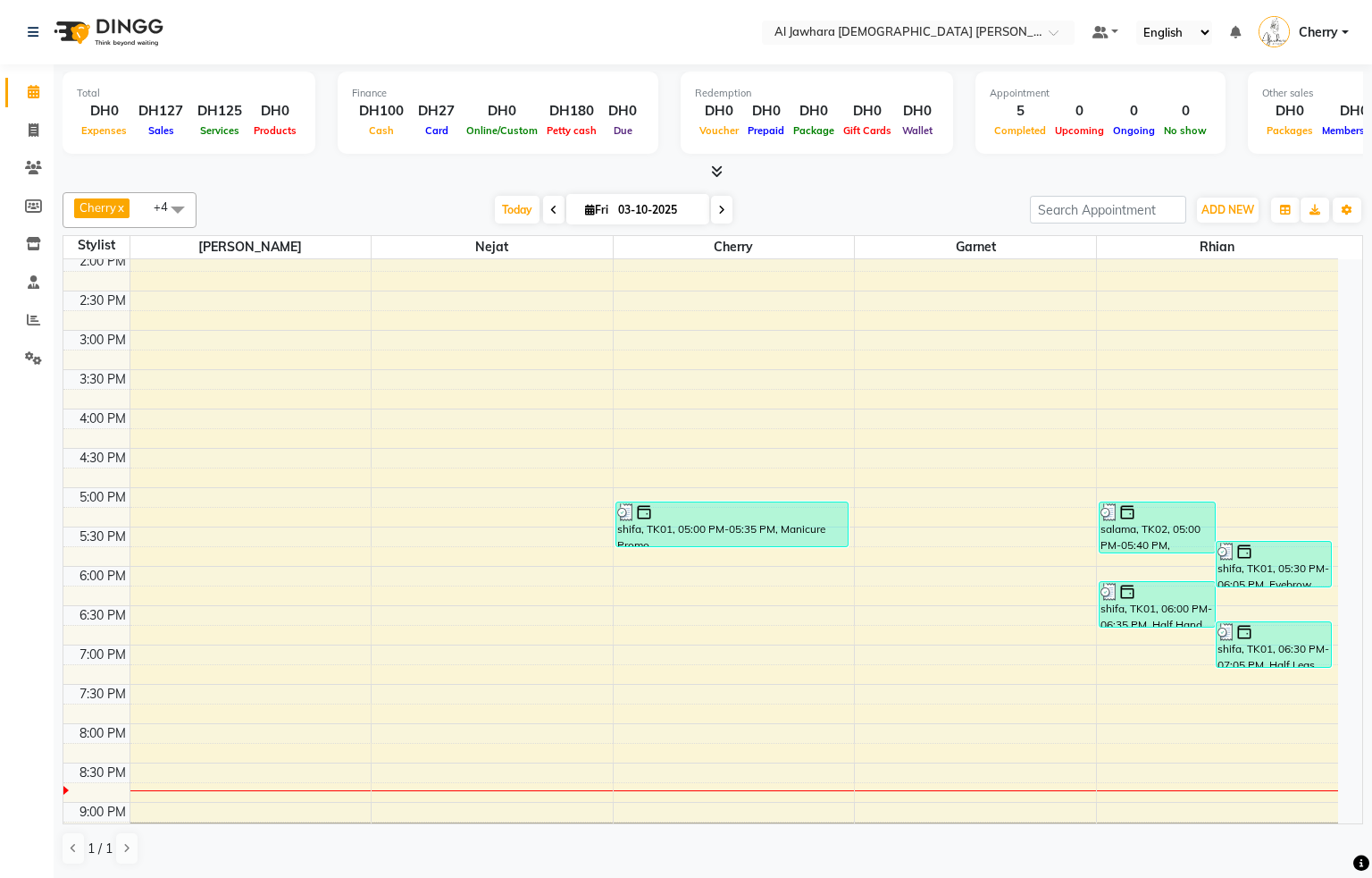
click at [198, 582] on div "9:00 AM 9:30 AM 10:00 AM 10:30 AM 11:00 AM 11:30 AM 12:00 PM 12:30 PM 1:00 PM 1…" at bounding box center [700, 370] width 1275 height 1021
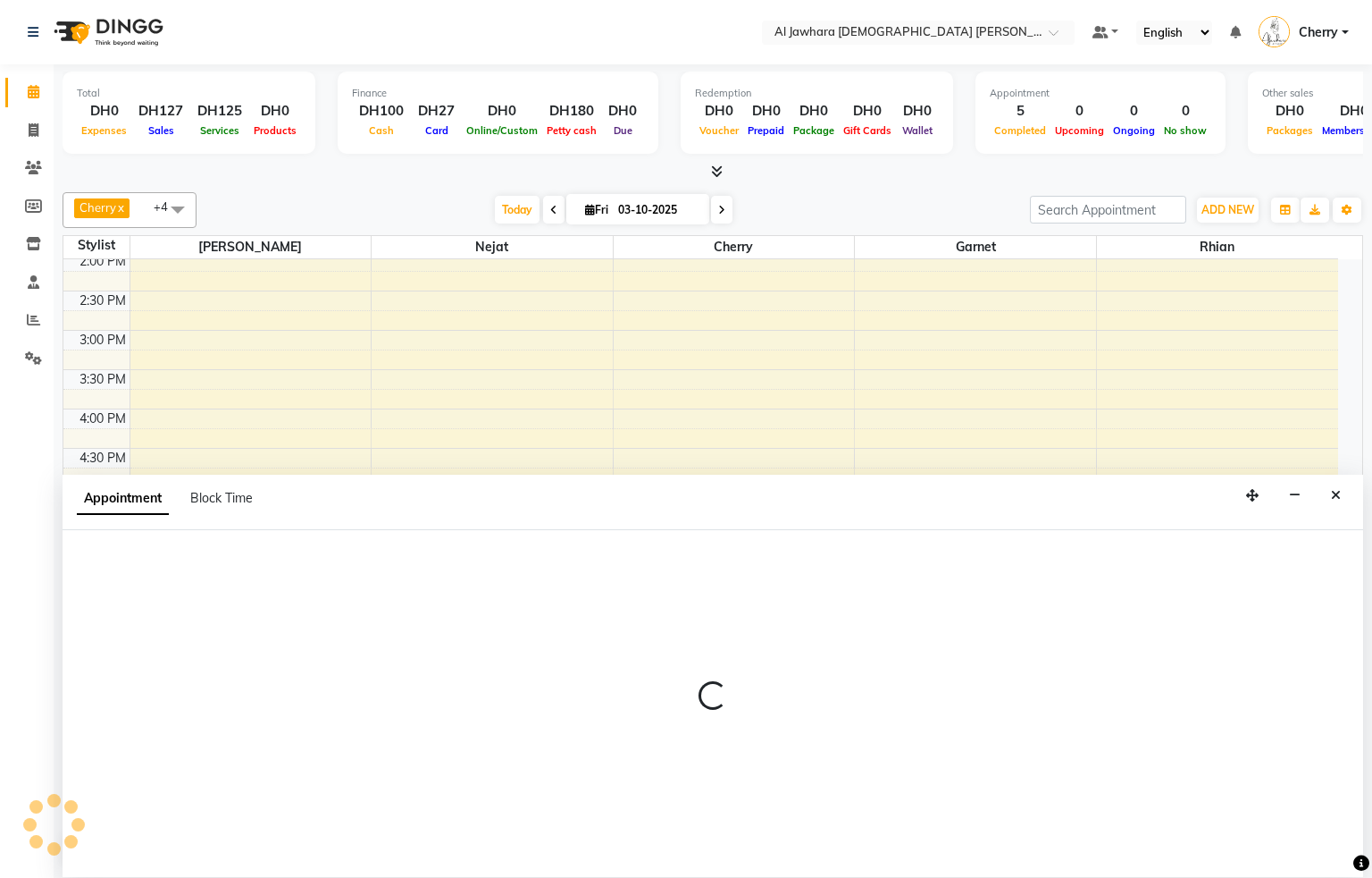
select select "13408"
select select "tentative"
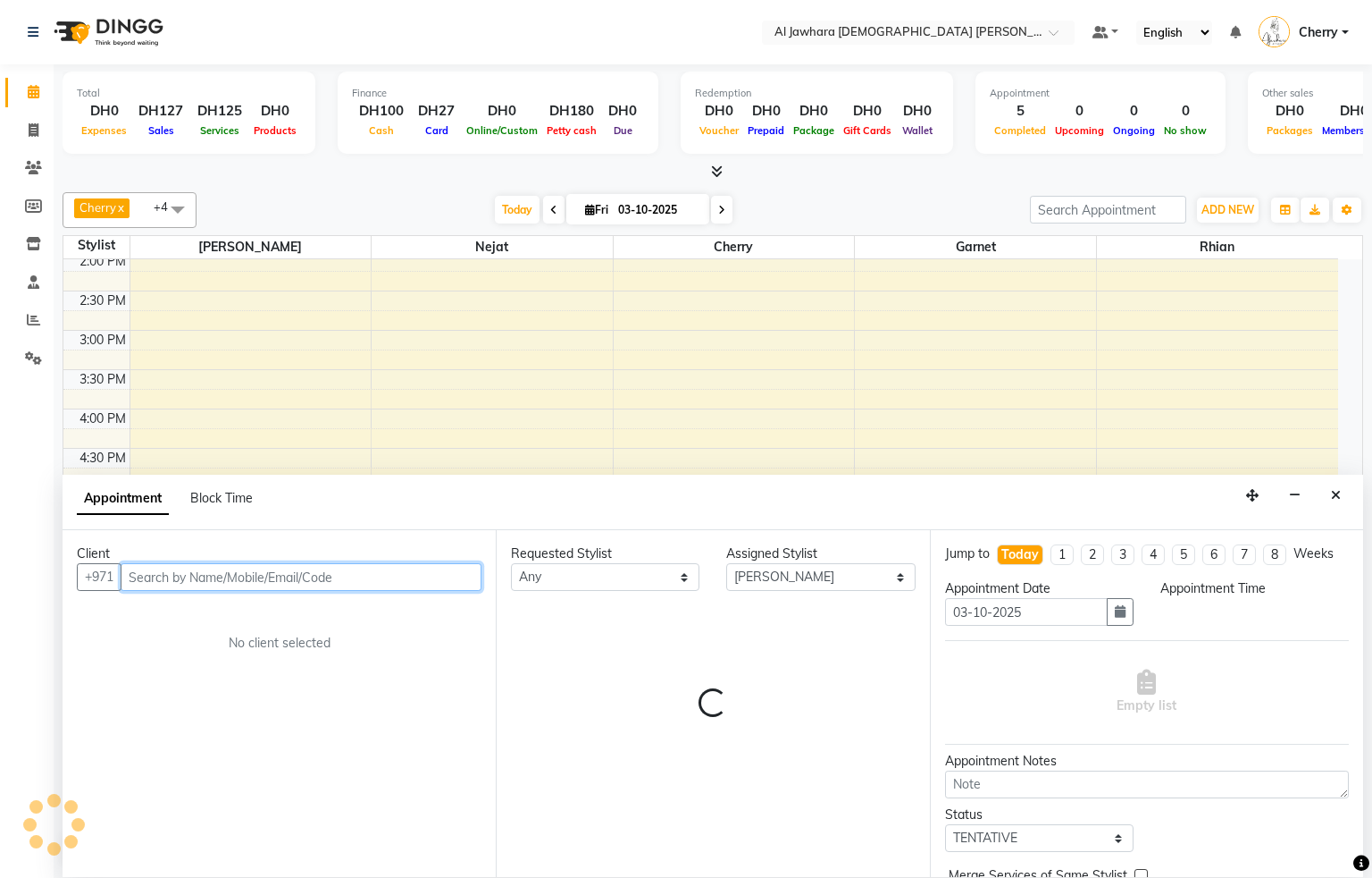
select select "1065"
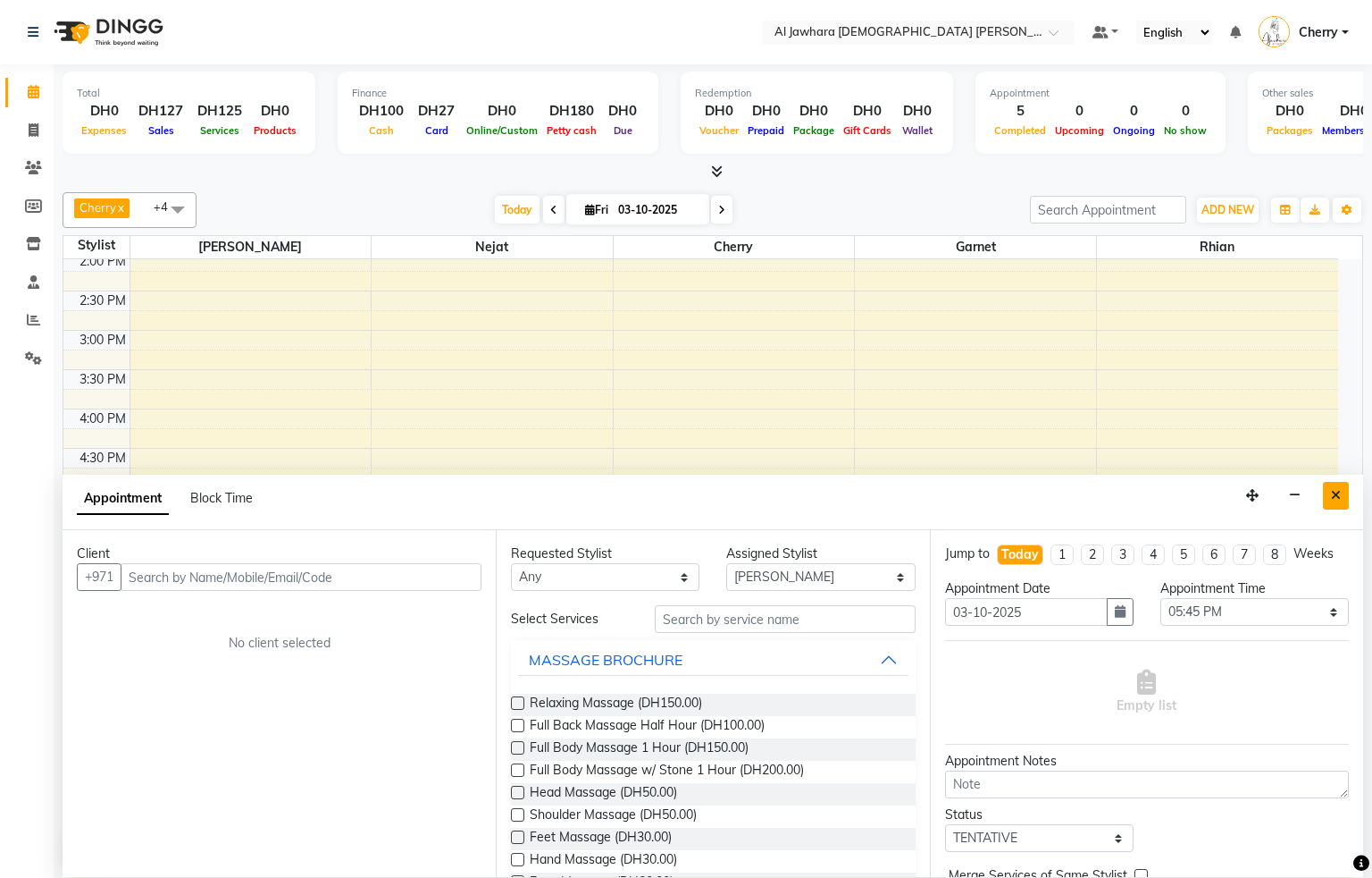
click at [1332, 496] on icon "Close" at bounding box center [1336, 495] width 10 height 13
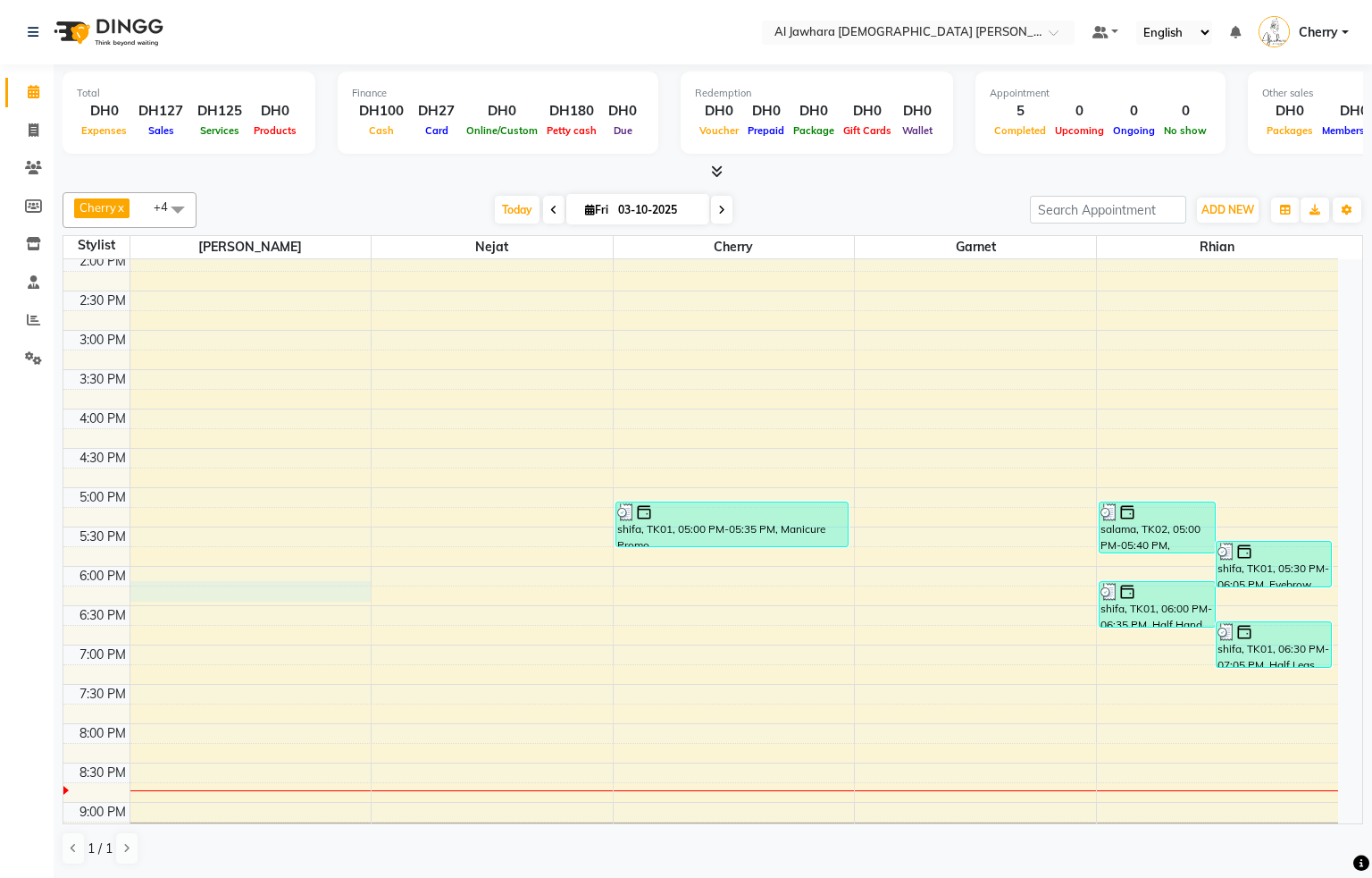
click at [185, 596] on div "9:00 AM 9:30 AM 10:00 AM 10:30 AM 11:00 AM 11:30 AM 12:00 PM 12:30 PM 1:00 PM 1…" at bounding box center [700, 370] width 1275 height 1021
select select "13408"
select select "tentative"
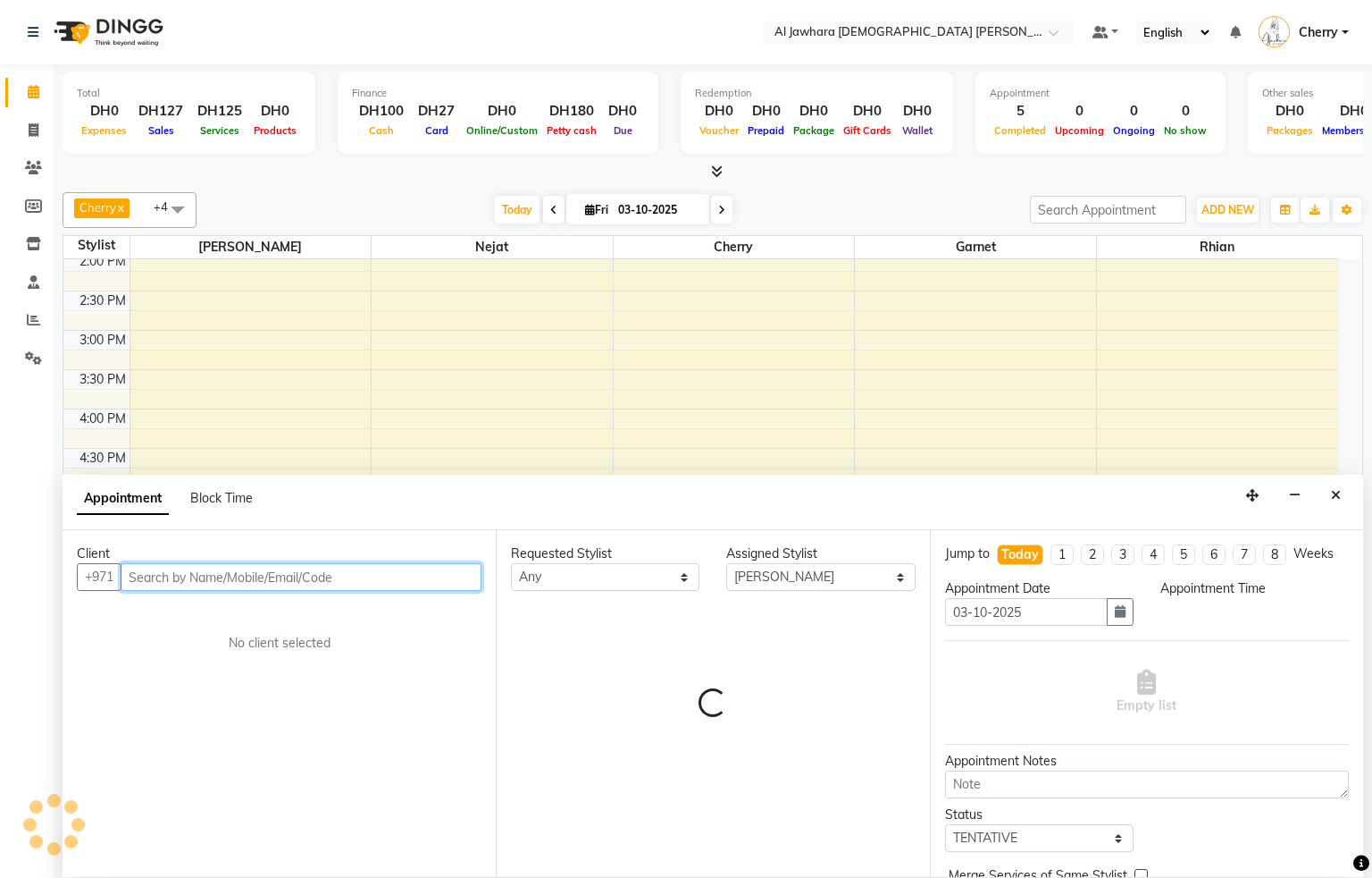
select select "1080"
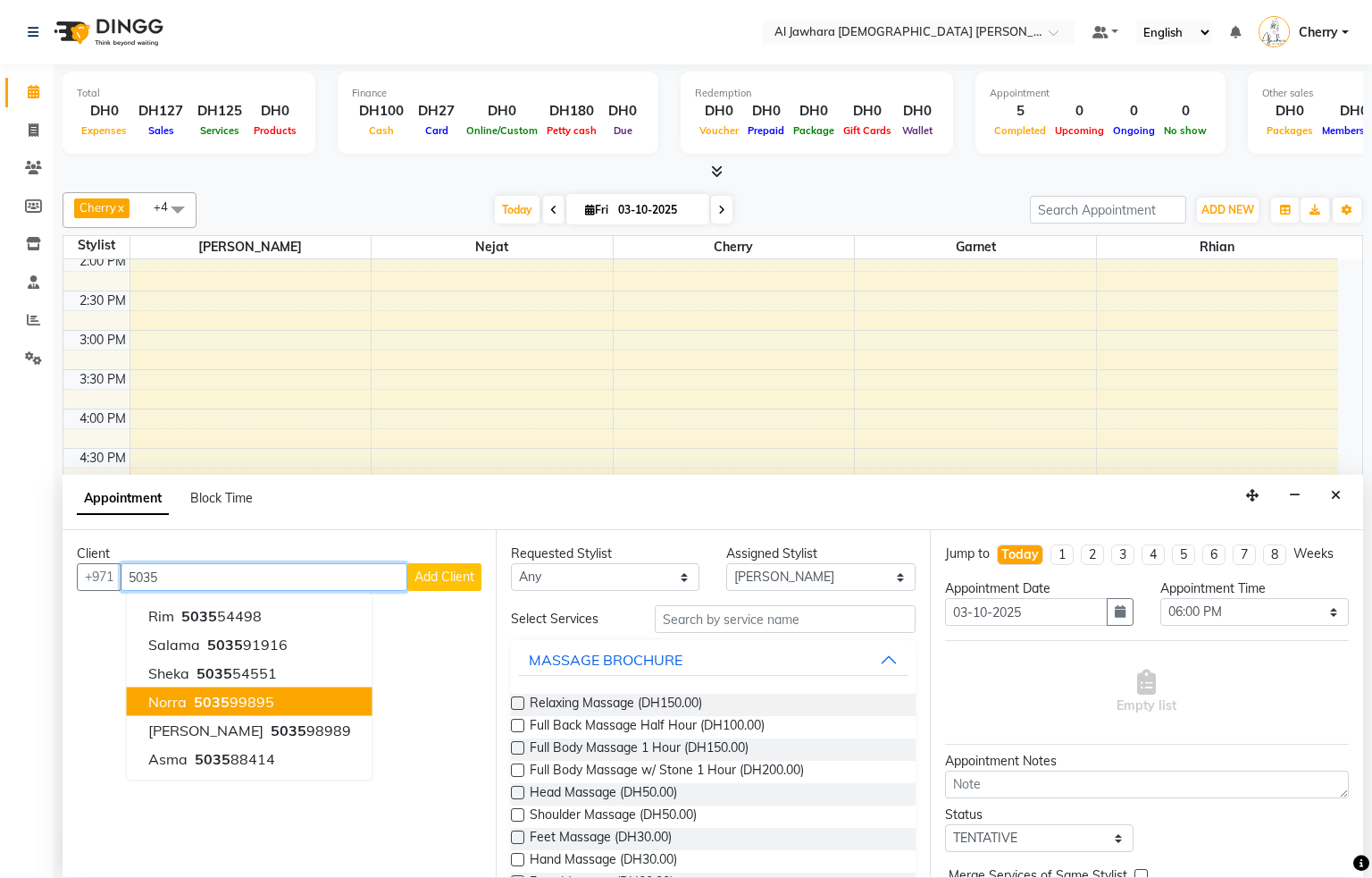
click at [210, 705] on span "5035" at bounding box center [212, 702] width 36 height 18
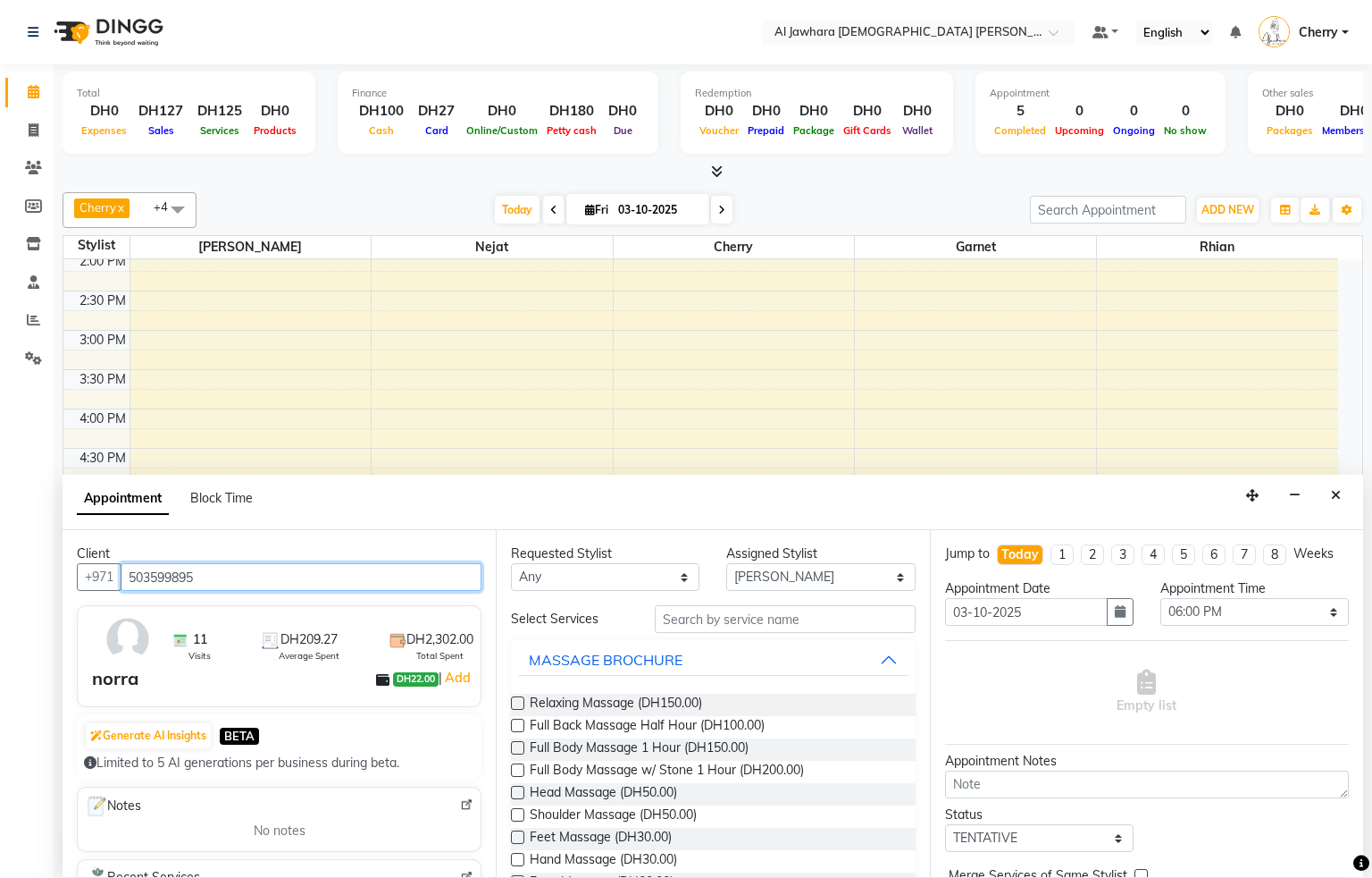
type input "503599895"
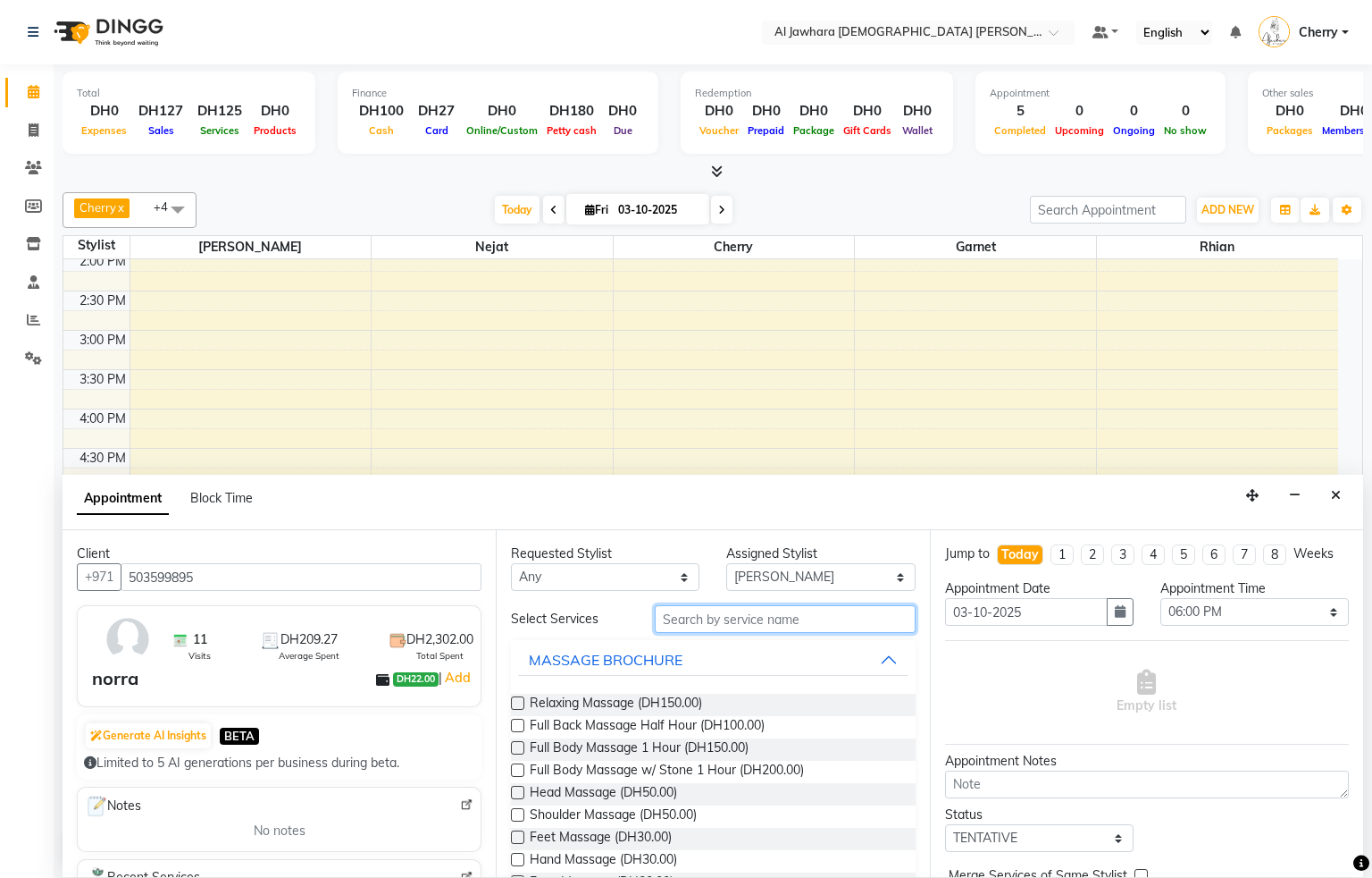
click at [703, 624] on input "text" at bounding box center [785, 618] width 261 height 28
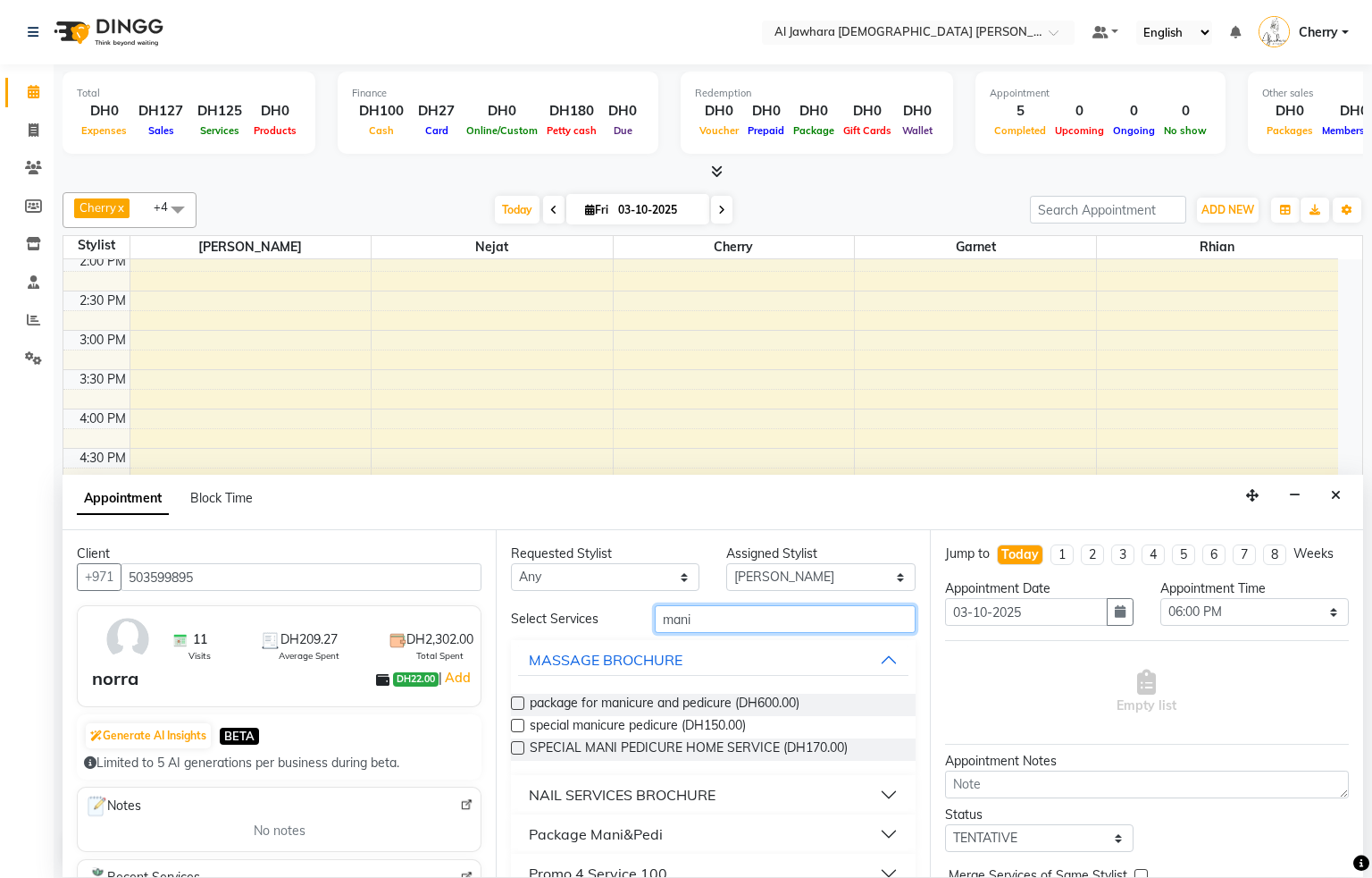
type input "mani"
click at [612, 796] on div "NAIL SERVICES BROCHURE" at bounding box center [622, 795] width 187 height 22
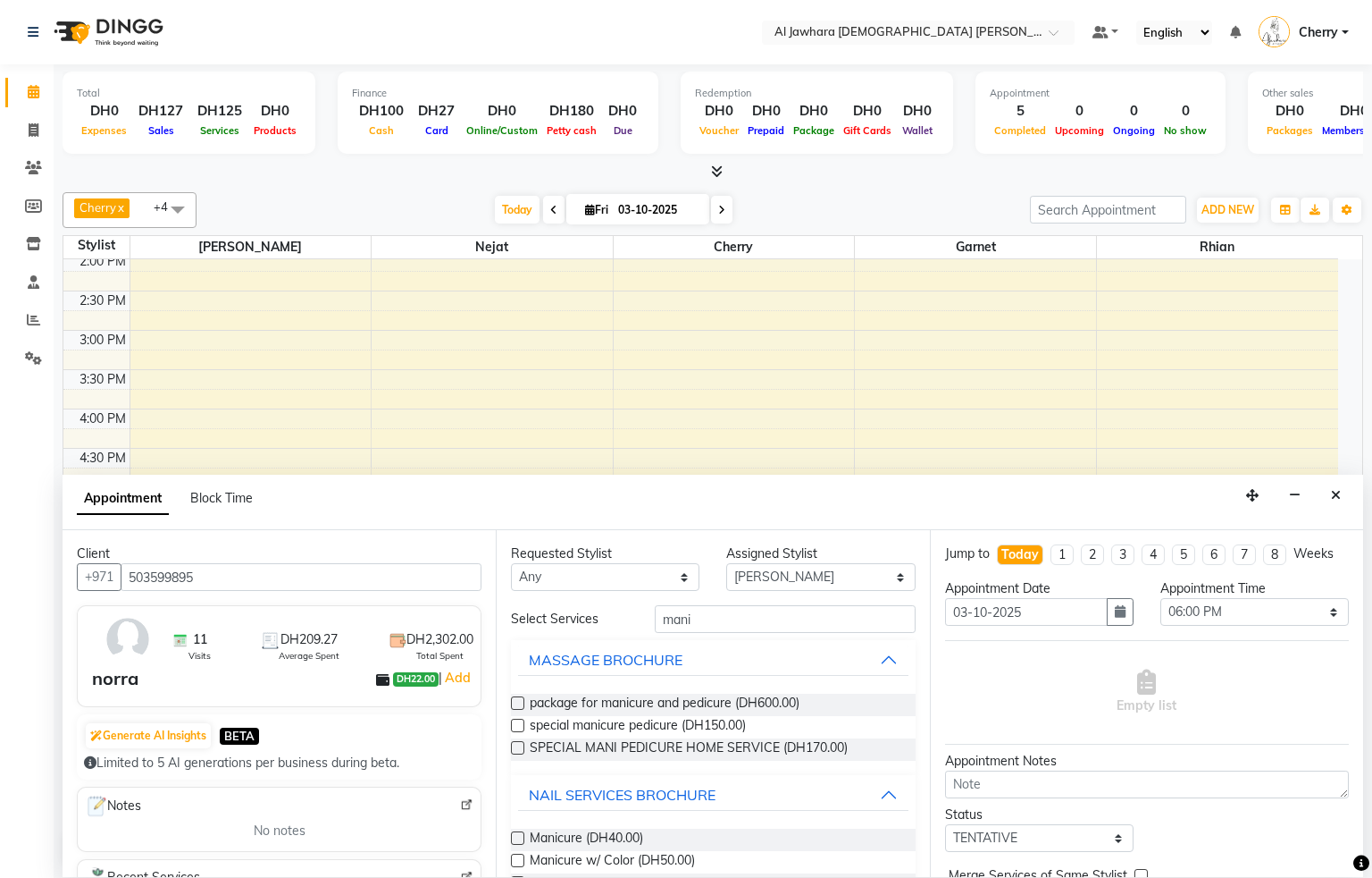
click at [515, 839] on label at bounding box center [517, 837] width 14 height 14
click at [515, 839] on input "checkbox" at bounding box center [516, 839] width 12 height 12
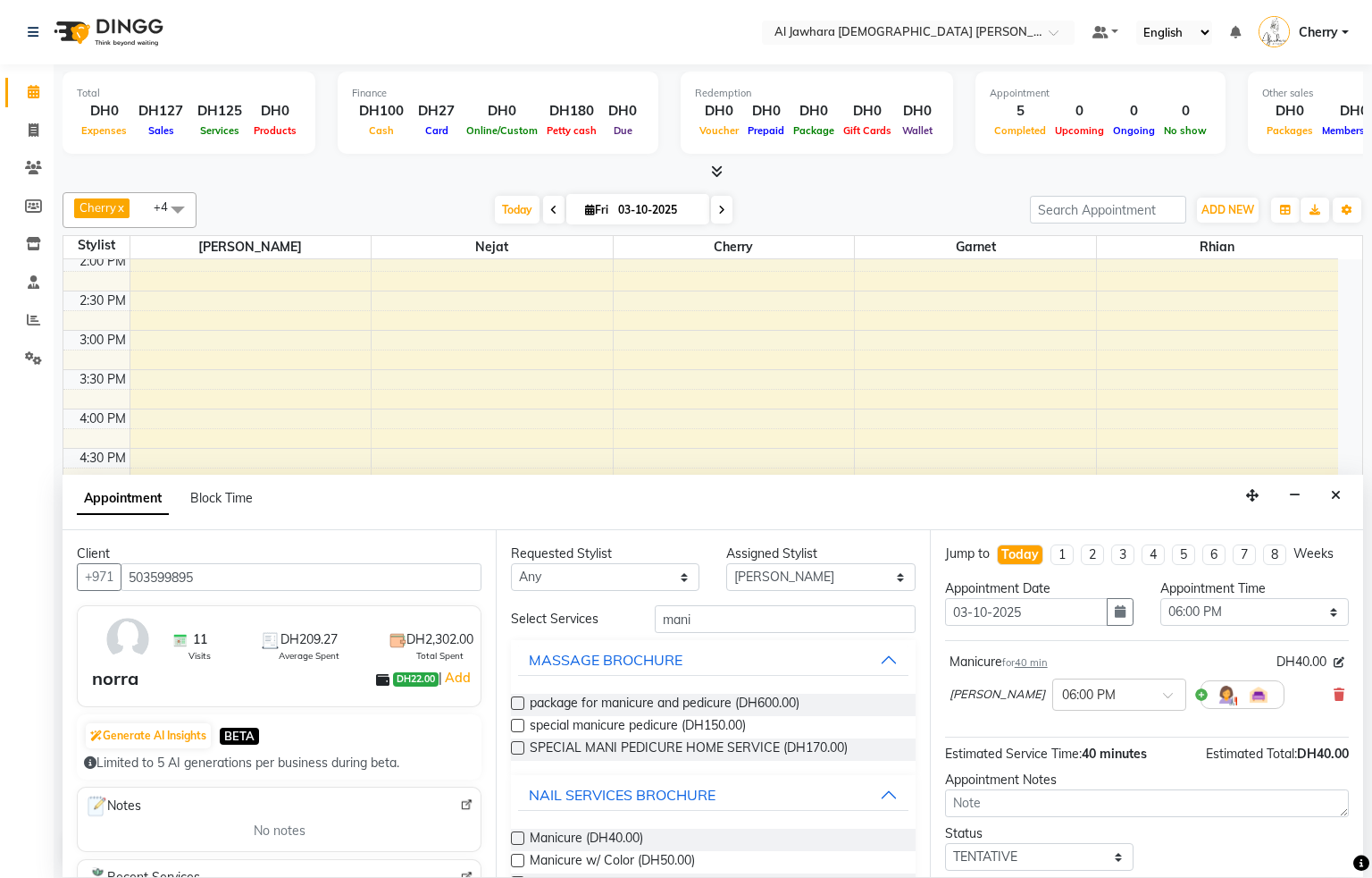
click at [515, 839] on label at bounding box center [517, 837] width 14 height 14
click at [515, 839] on input "checkbox" at bounding box center [516, 839] width 12 height 12
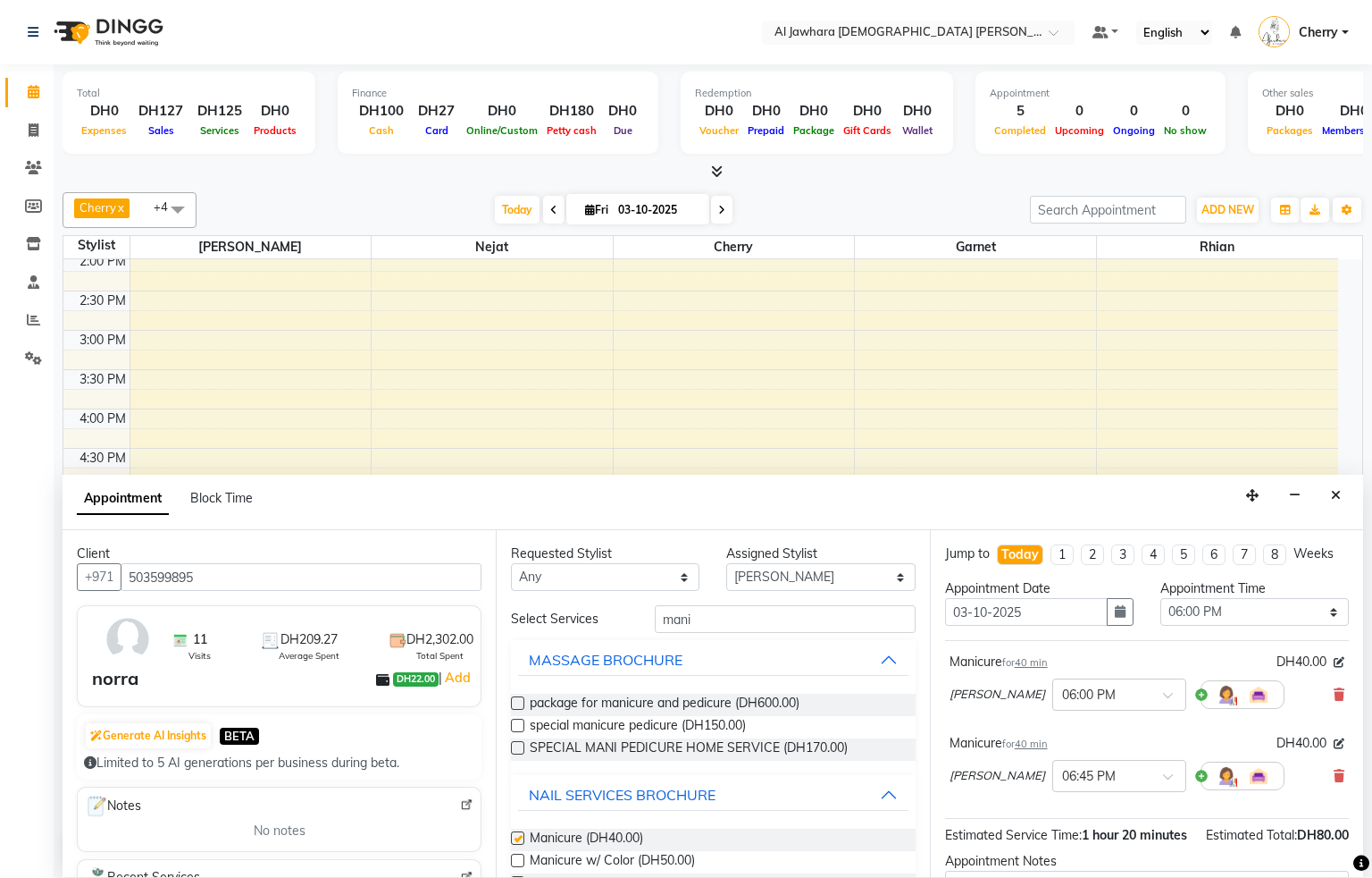
checkbox input "false"
click at [770, 580] on select "Select Cherry Garnet [PERSON_NAME] rhian [PERSON_NAME]" at bounding box center [820, 577] width 189 height 28
click at [702, 620] on input "mani" at bounding box center [785, 618] width 261 height 28
type input "m"
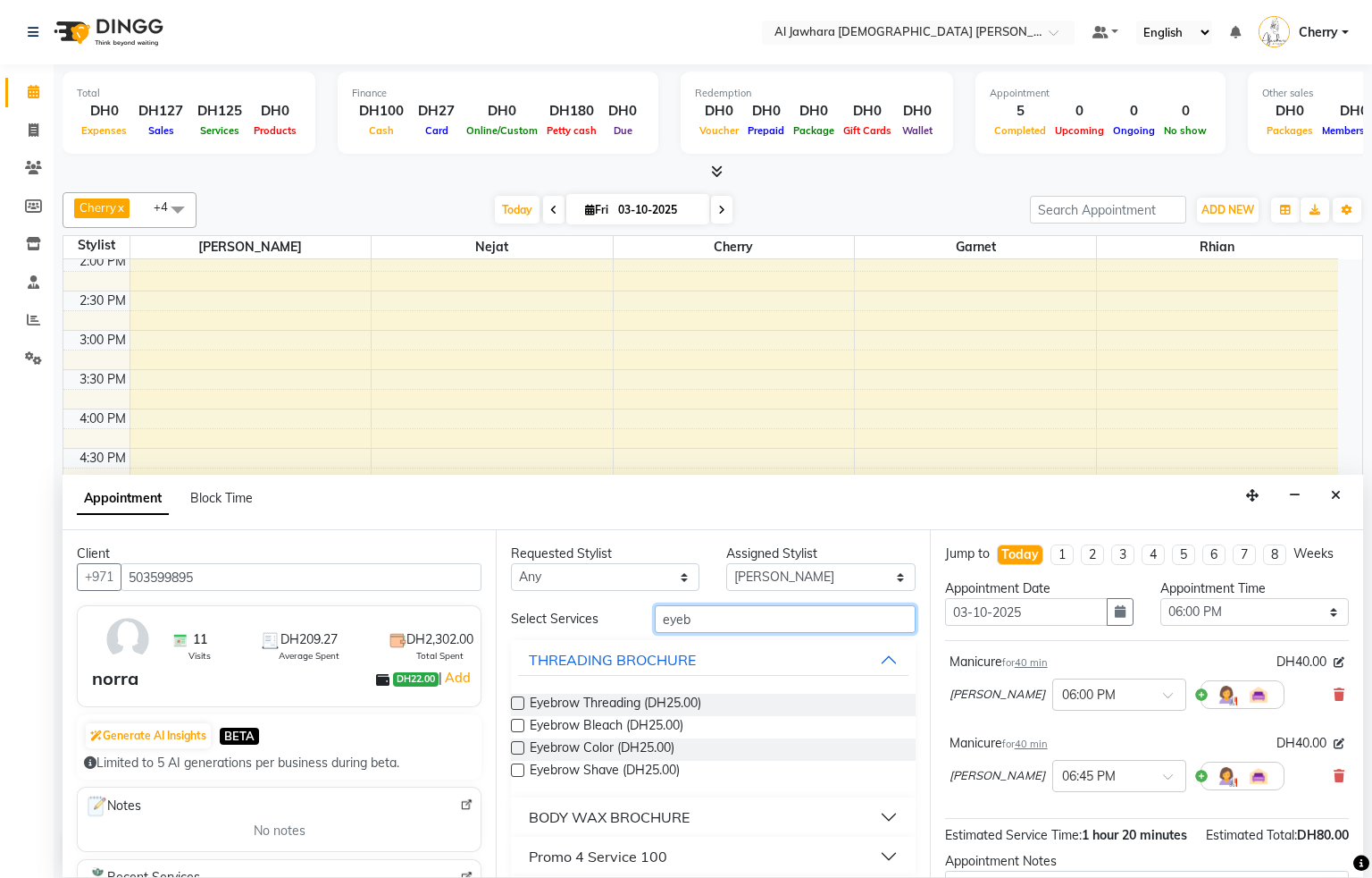
type input "eyeb"
click at [514, 703] on label at bounding box center [517, 702] width 14 height 14
click at [514, 703] on input "checkbox" at bounding box center [516, 704] width 12 height 12
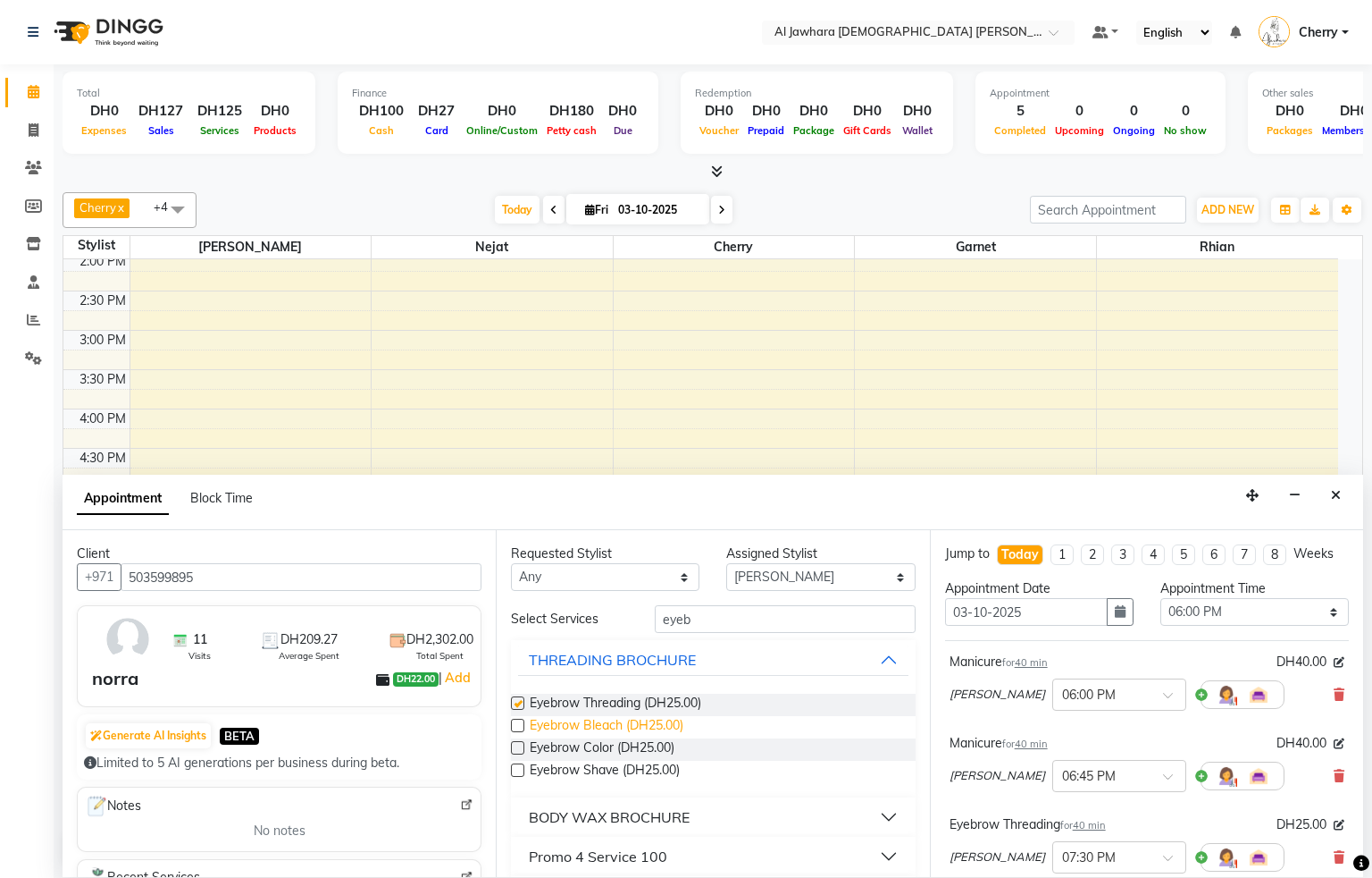
checkbox input "false"
click at [790, 583] on select "Select Cherry Garnet [PERSON_NAME] rhian [PERSON_NAME]" at bounding box center [820, 577] width 189 height 28
select select "44223"
click at [726, 565] on select "Select Cherry Garnet [PERSON_NAME] rhian [PERSON_NAME]" at bounding box center [820, 577] width 189 height 28
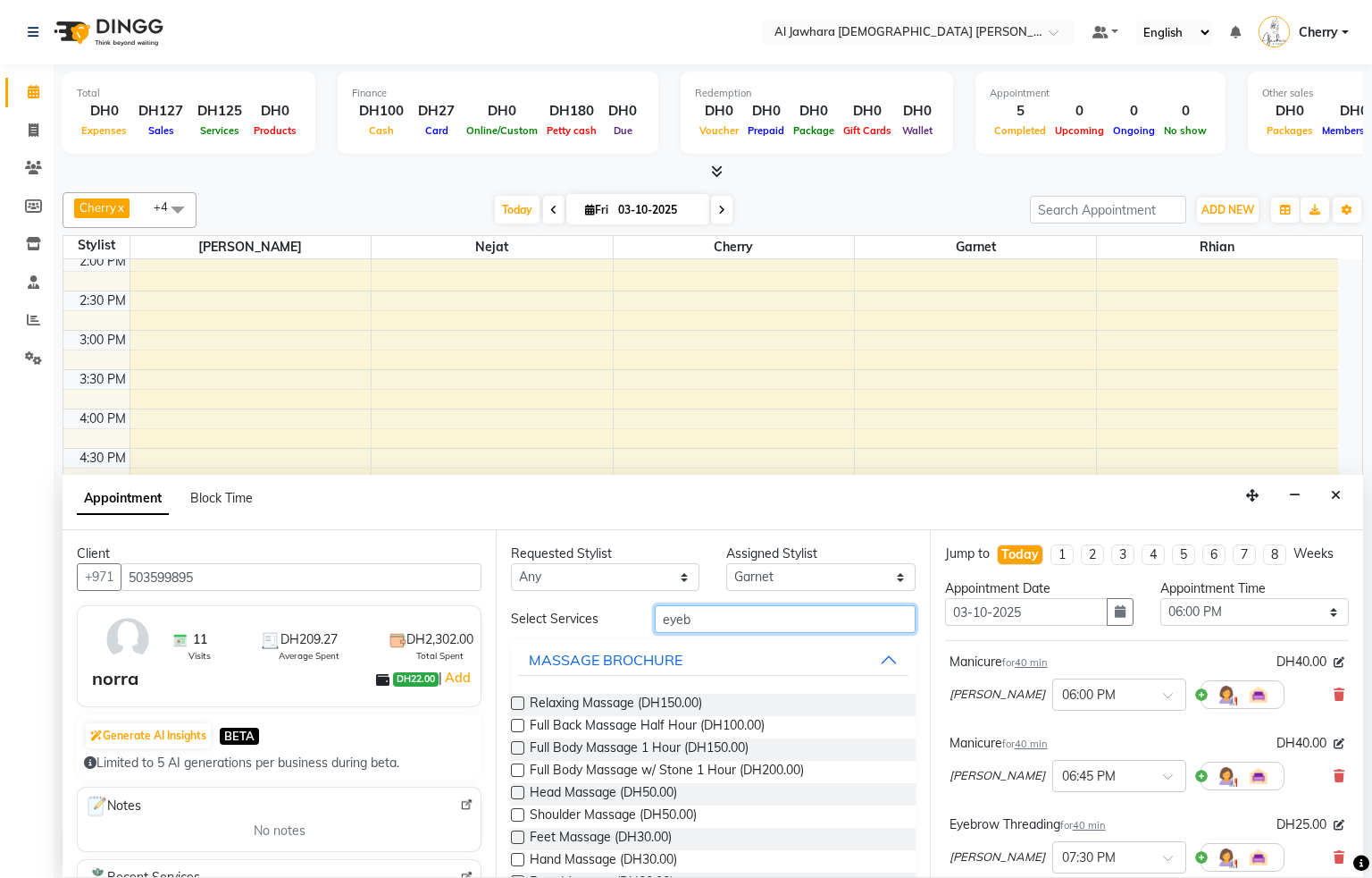
click at [756, 627] on input "eyeb" at bounding box center [785, 618] width 261 height 28
type input "e"
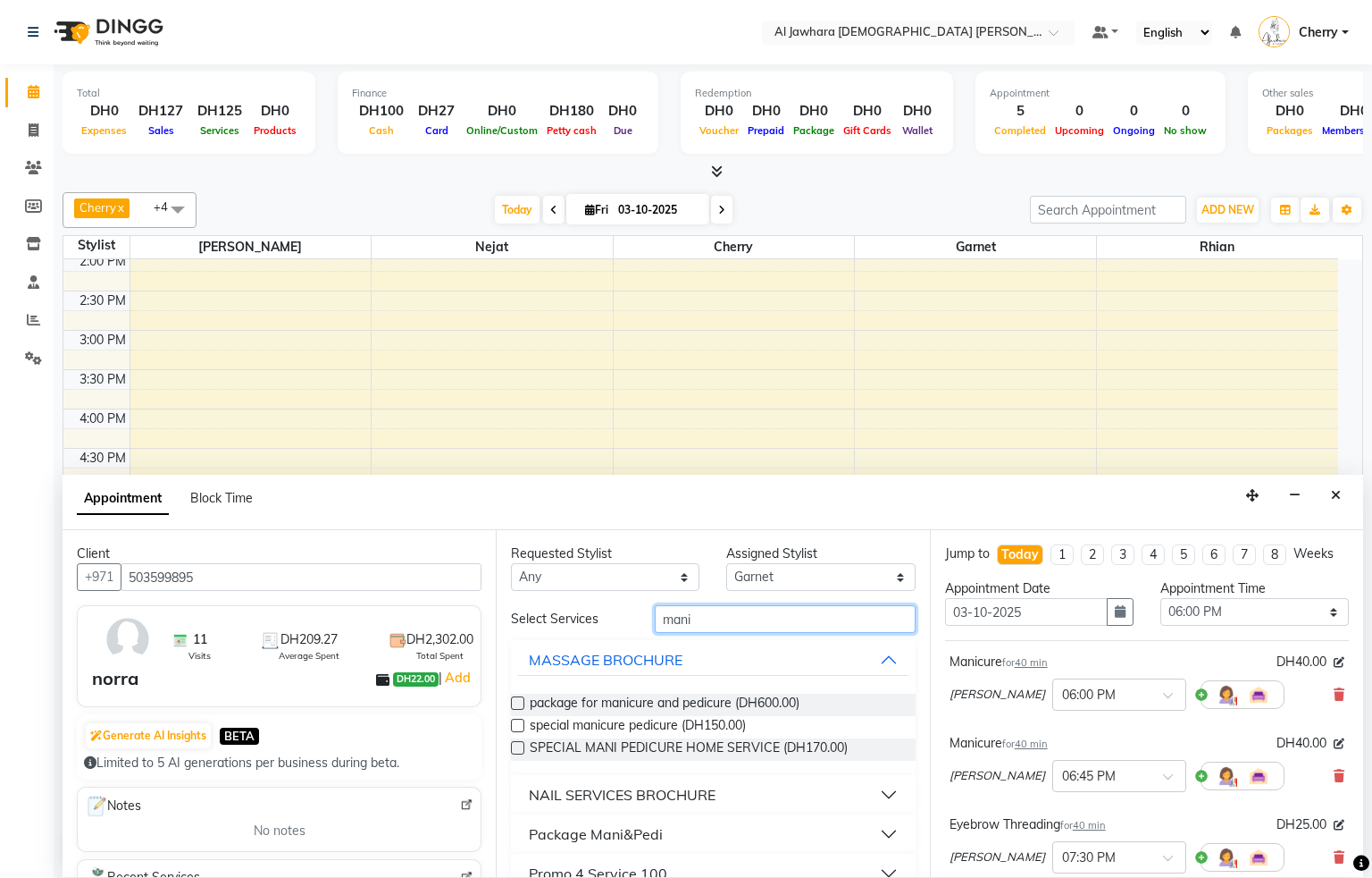
type input "mani"
click at [606, 790] on div "NAIL SERVICES BROCHURE" at bounding box center [622, 795] width 187 height 22
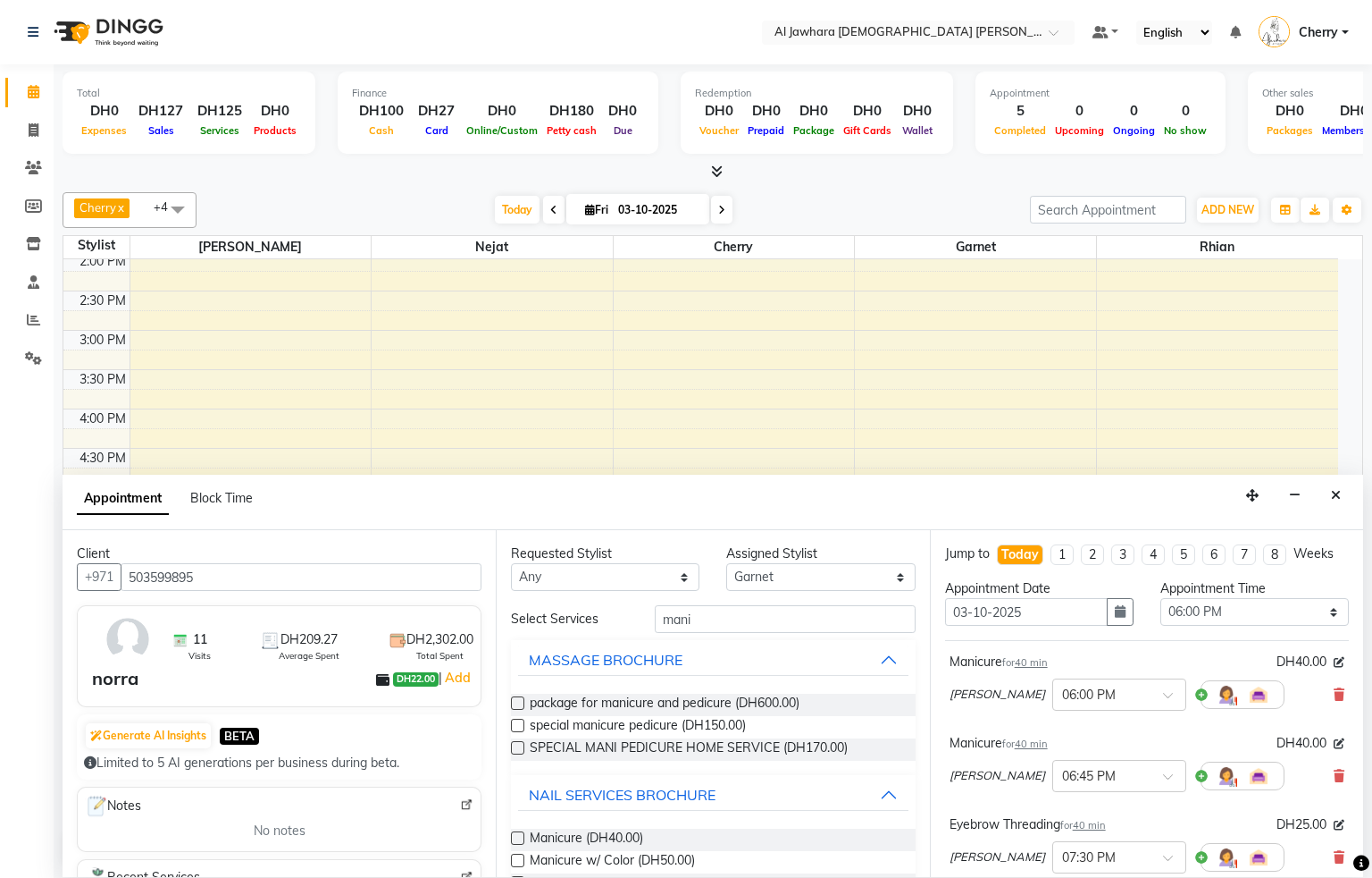
click at [517, 837] on label at bounding box center [517, 837] width 14 height 14
click at [517, 837] on input "checkbox" at bounding box center [516, 839] width 12 height 12
click at [517, 837] on label at bounding box center [517, 837] width 14 height 14
click at [517, 837] on input "checkbox" at bounding box center [516, 839] width 12 height 12
checkbox input "false"
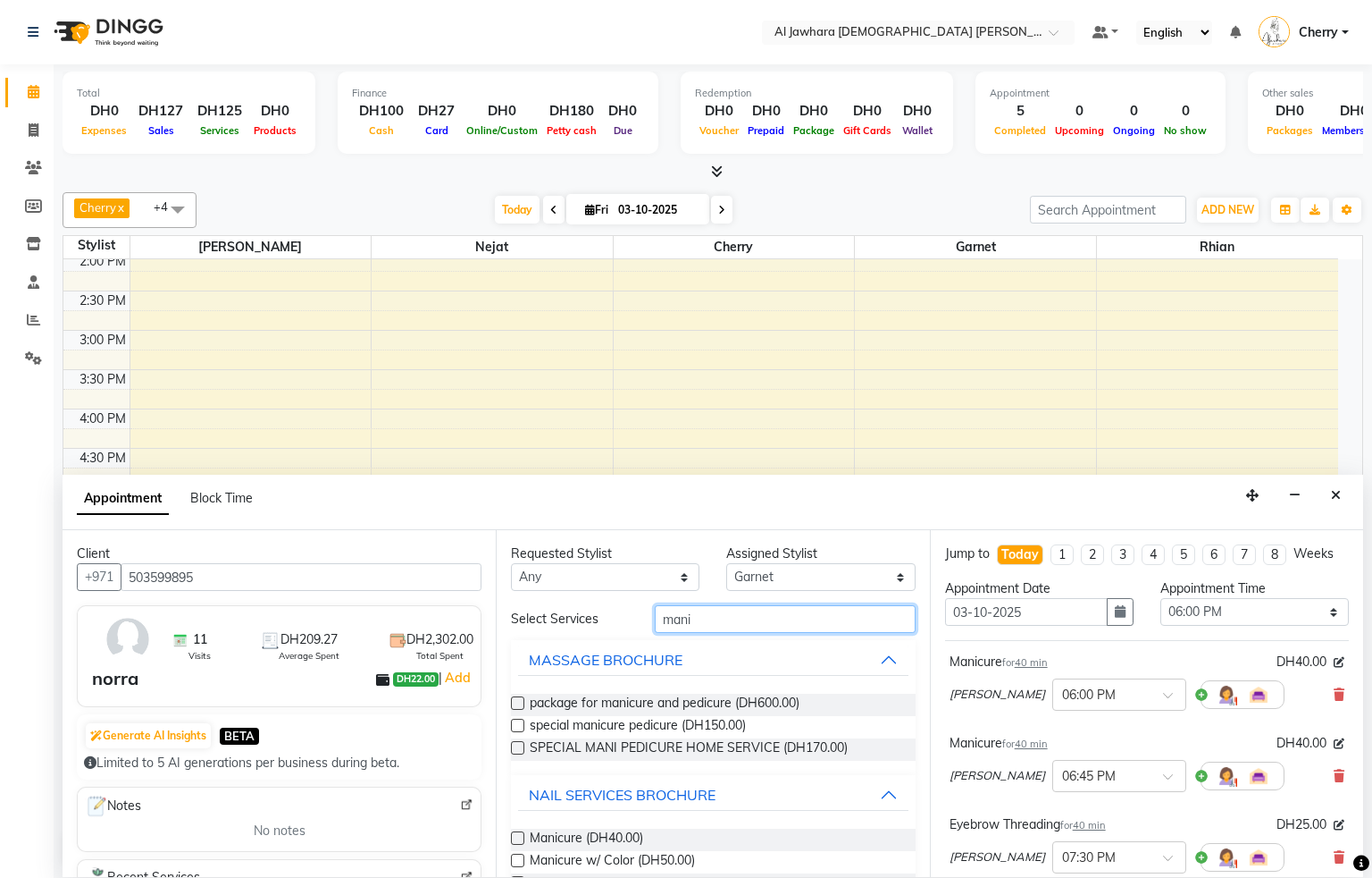
click at [730, 606] on input "mani" at bounding box center [785, 618] width 261 height 28
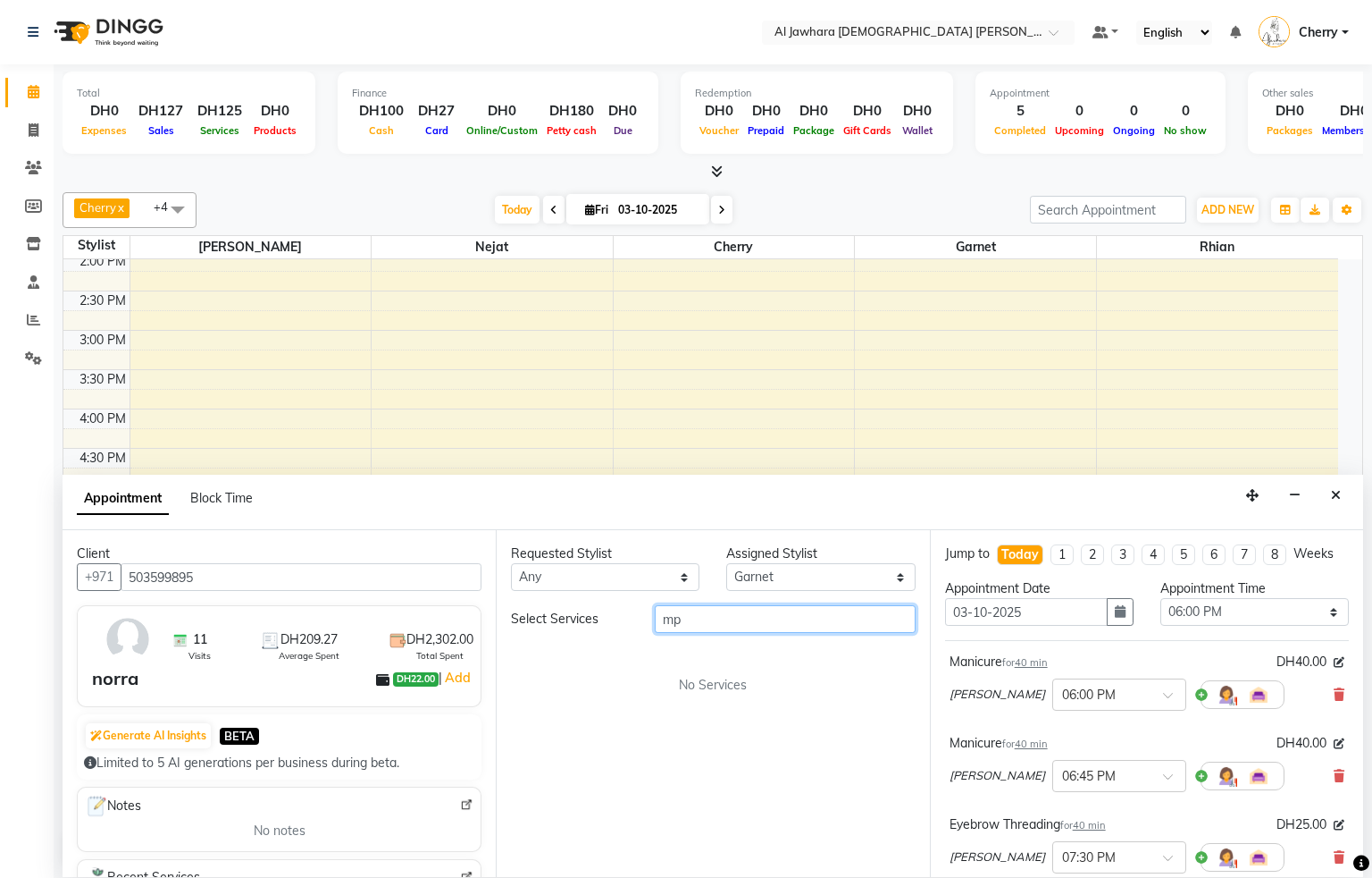
type input "m"
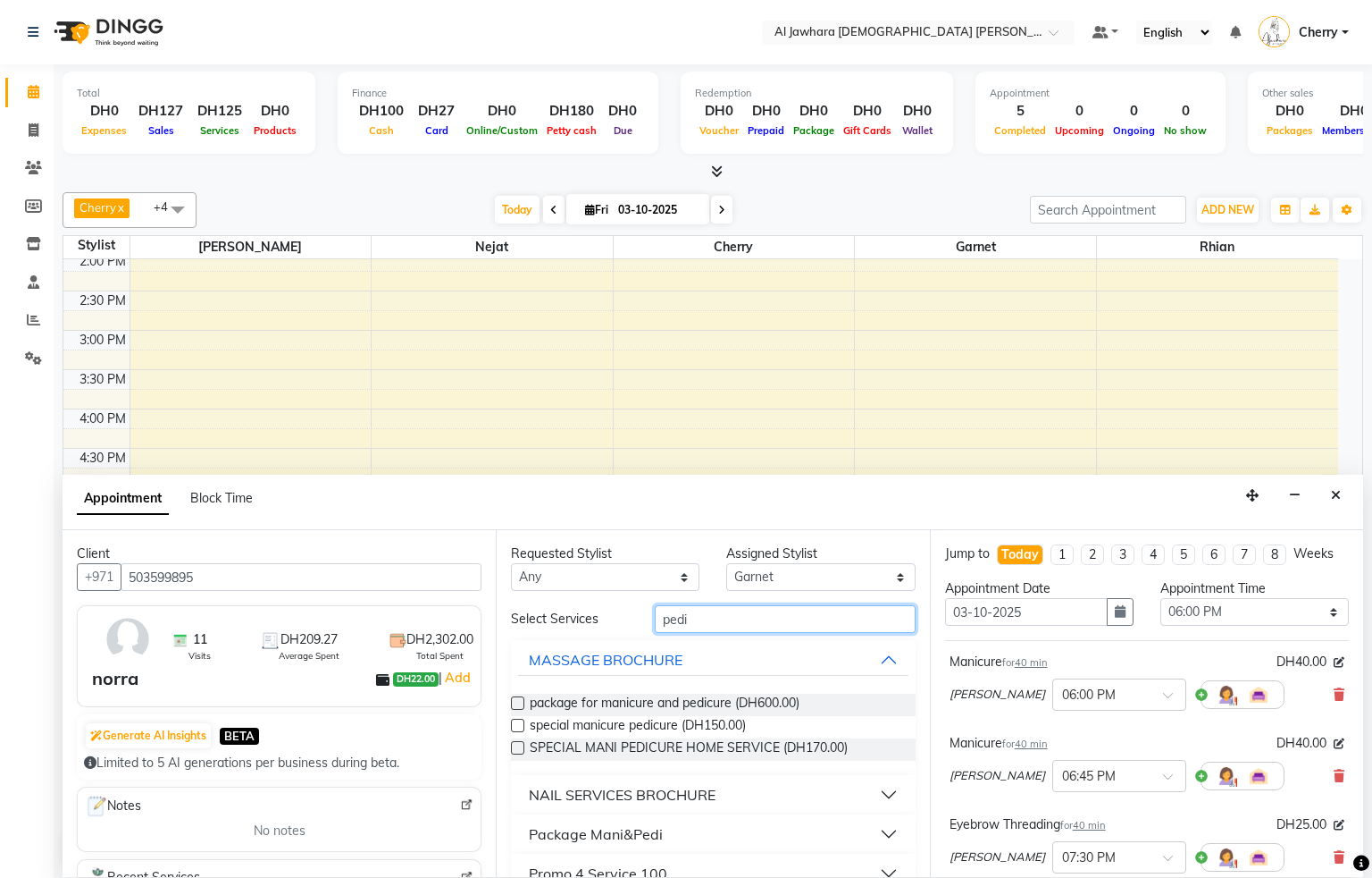
type input "pedi"
click at [572, 799] on div "NAIL SERVICES BROCHURE" at bounding box center [622, 795] width 187 height 22
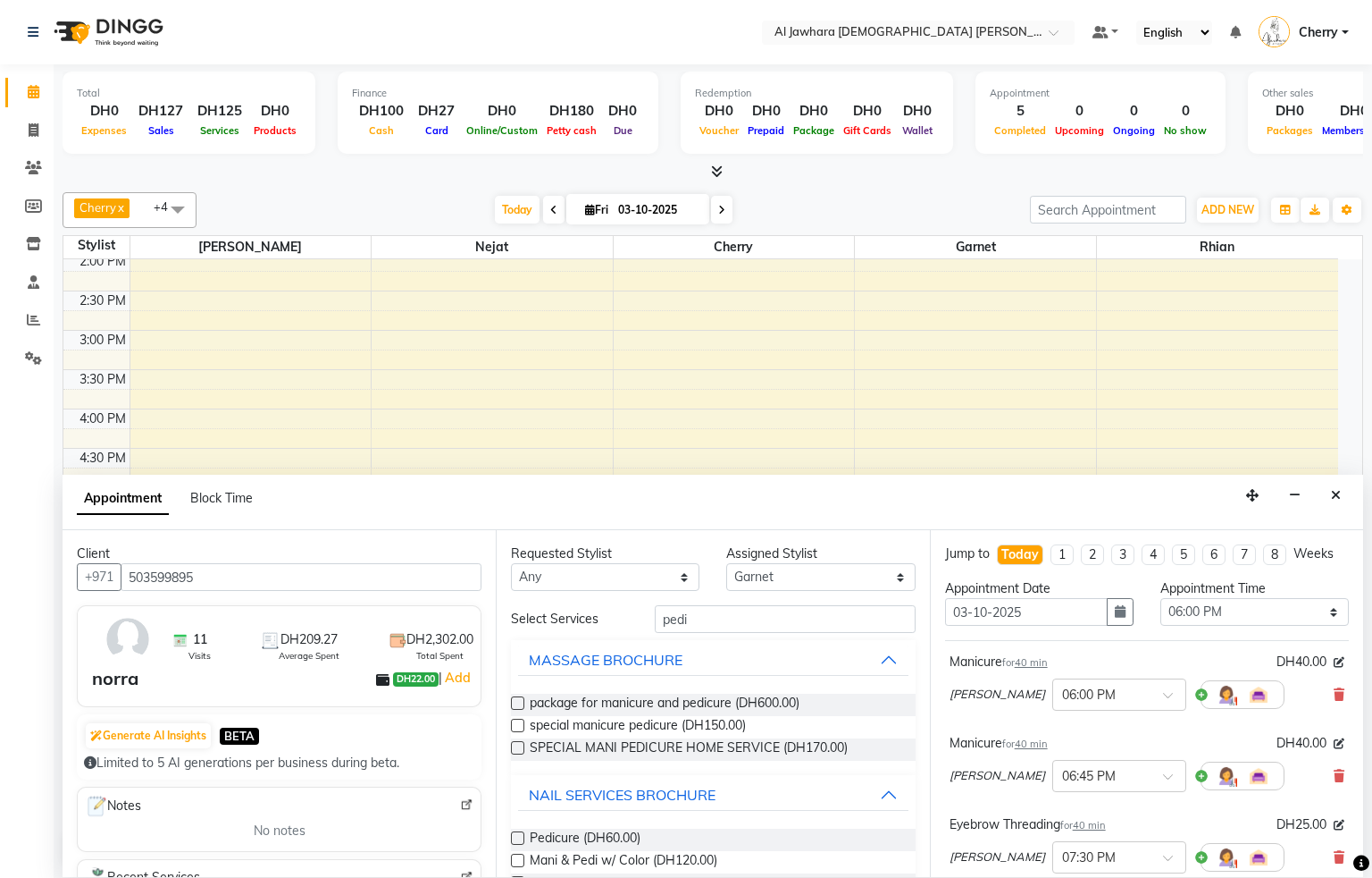
click at [515, 837] on label at bounding box center [517, 837] width 14 height 14
click at [515, 837] on input "checkbox" at bounding box center [516, 839] width 12 height 12
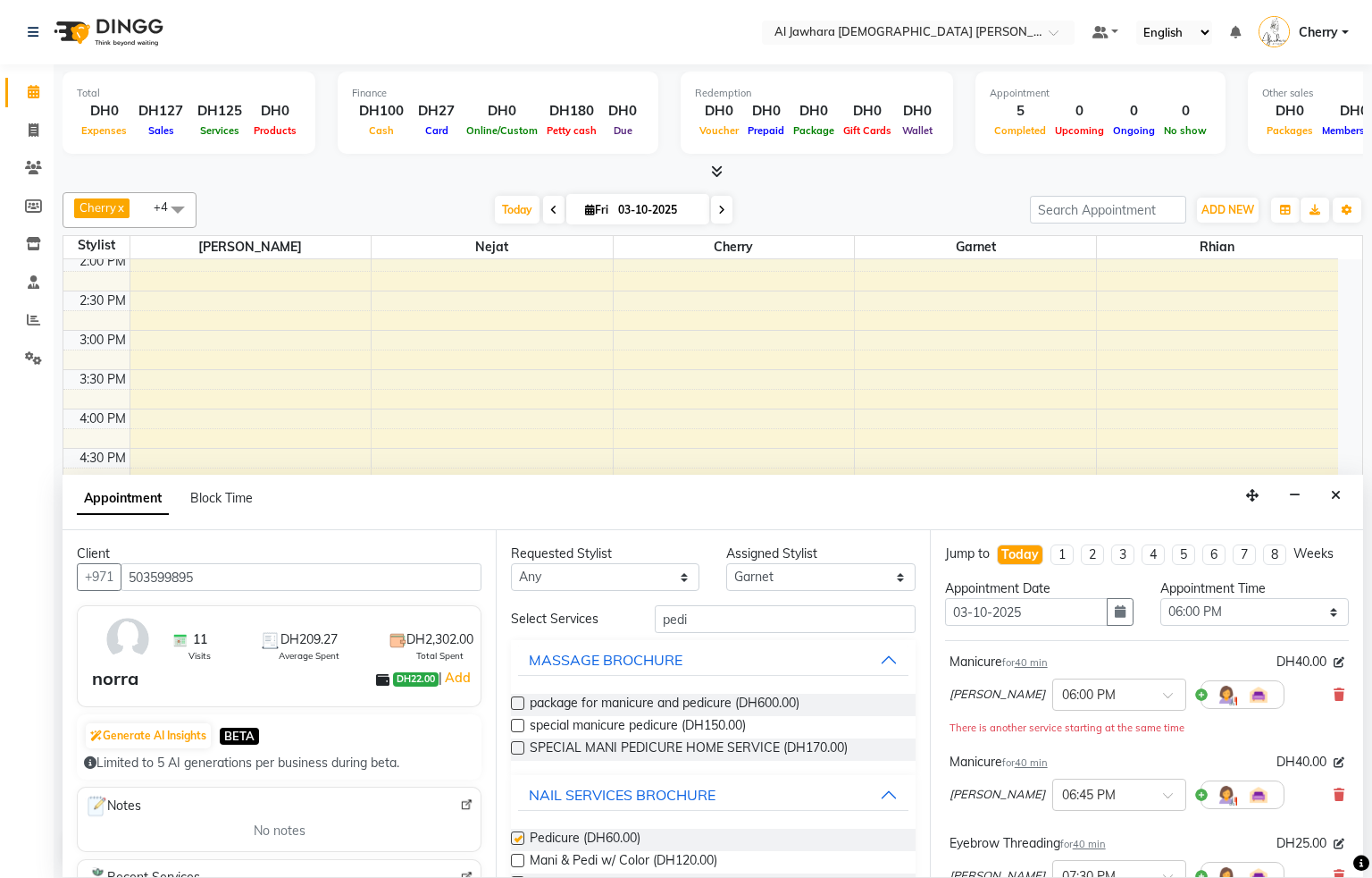
checkbox input "false"
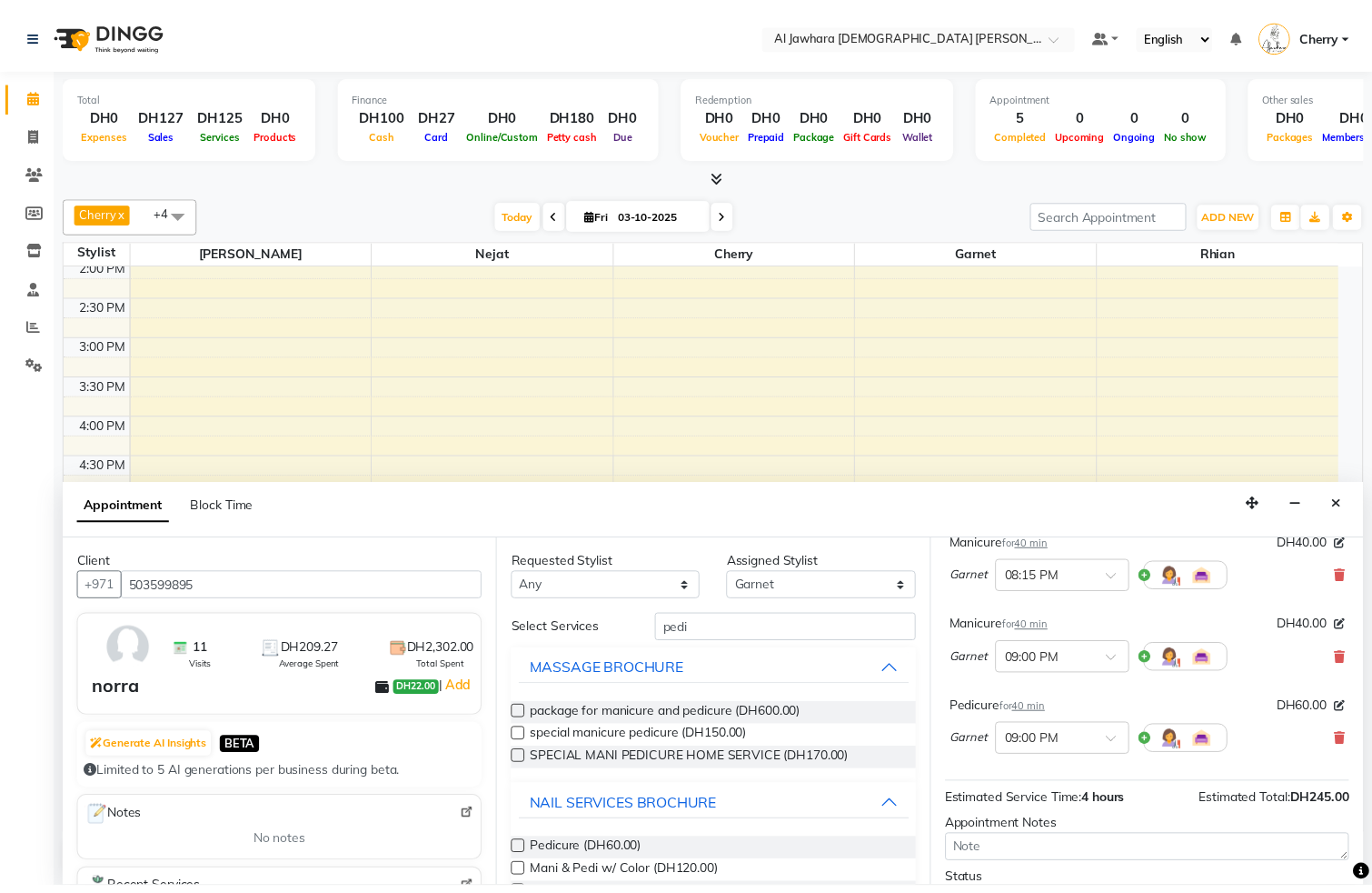
scroll to position [560, 0]
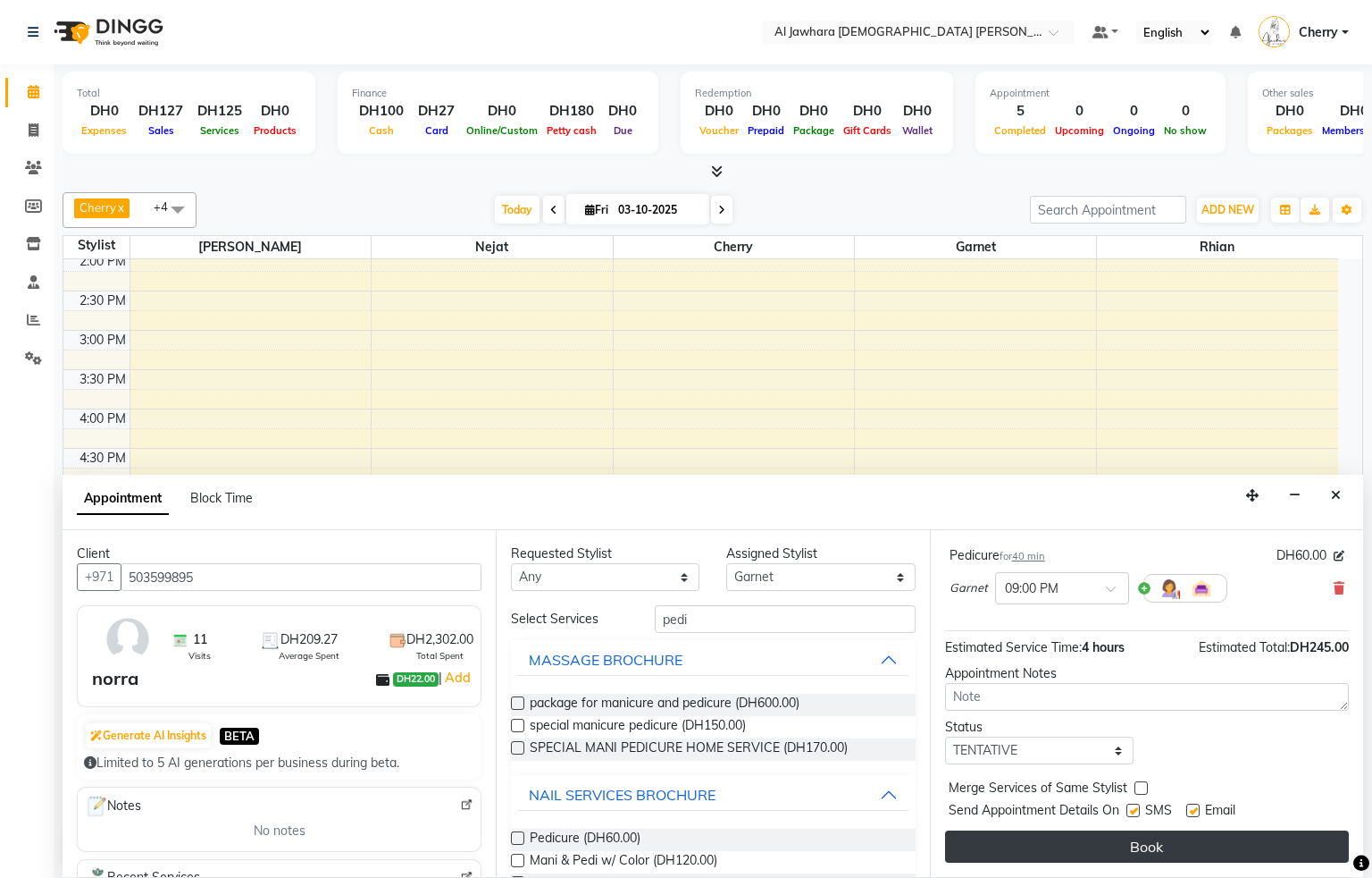
click at [1199, 848] on button "Book" at bounding box center [1147, 846] width 404 height 32
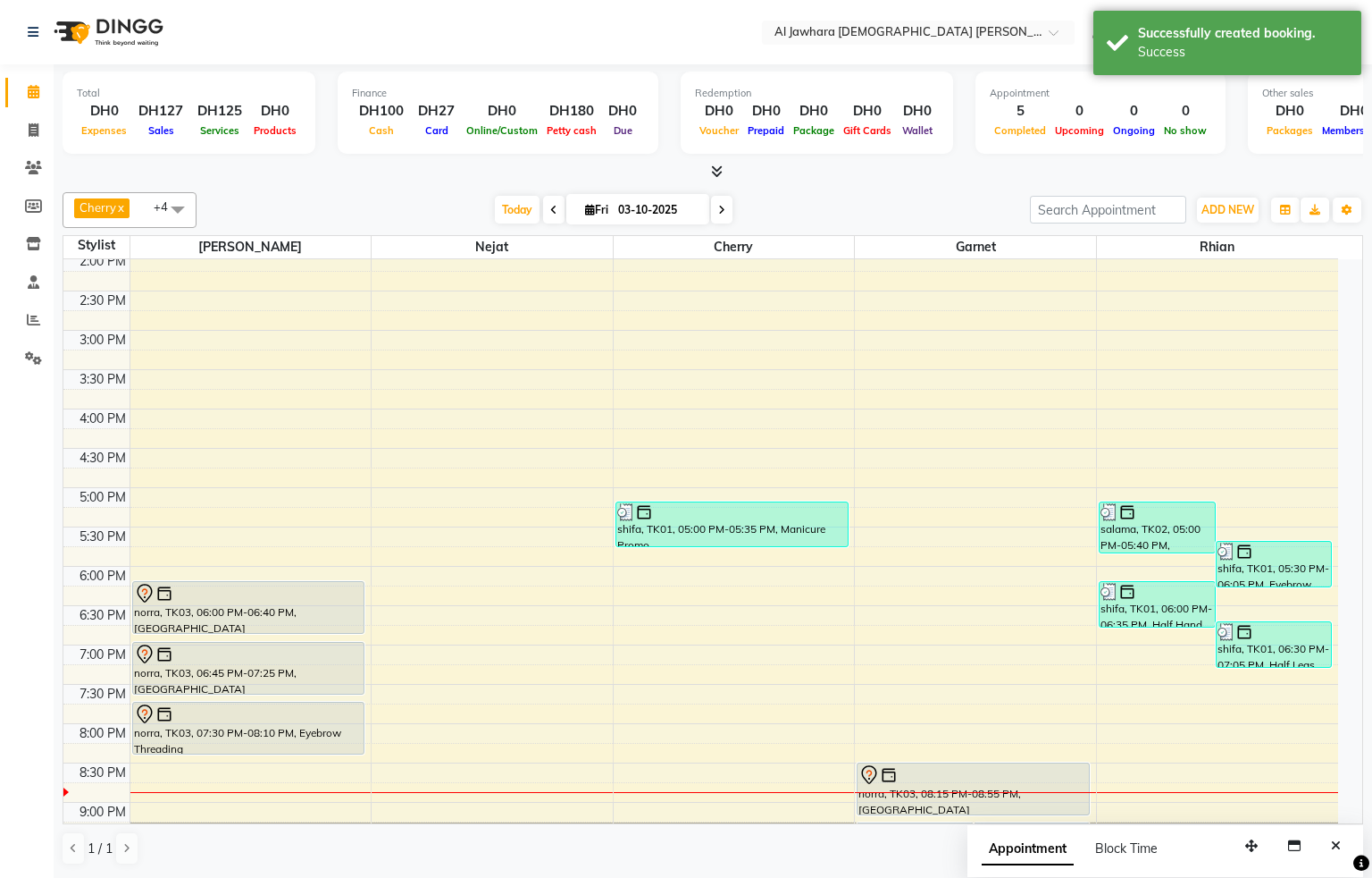
click at [276, 612] on div "norra, TK03, 06:00 PM-06:40 PM, [GEOGRAPHIC_DATA], 06:45 PM-07:25 PM, [GEOGRAPH…" at bounding box center [251, 370] width 241 height 1021
click at [306, 602] on div at bounding box center [249, 594] width 230 height 22
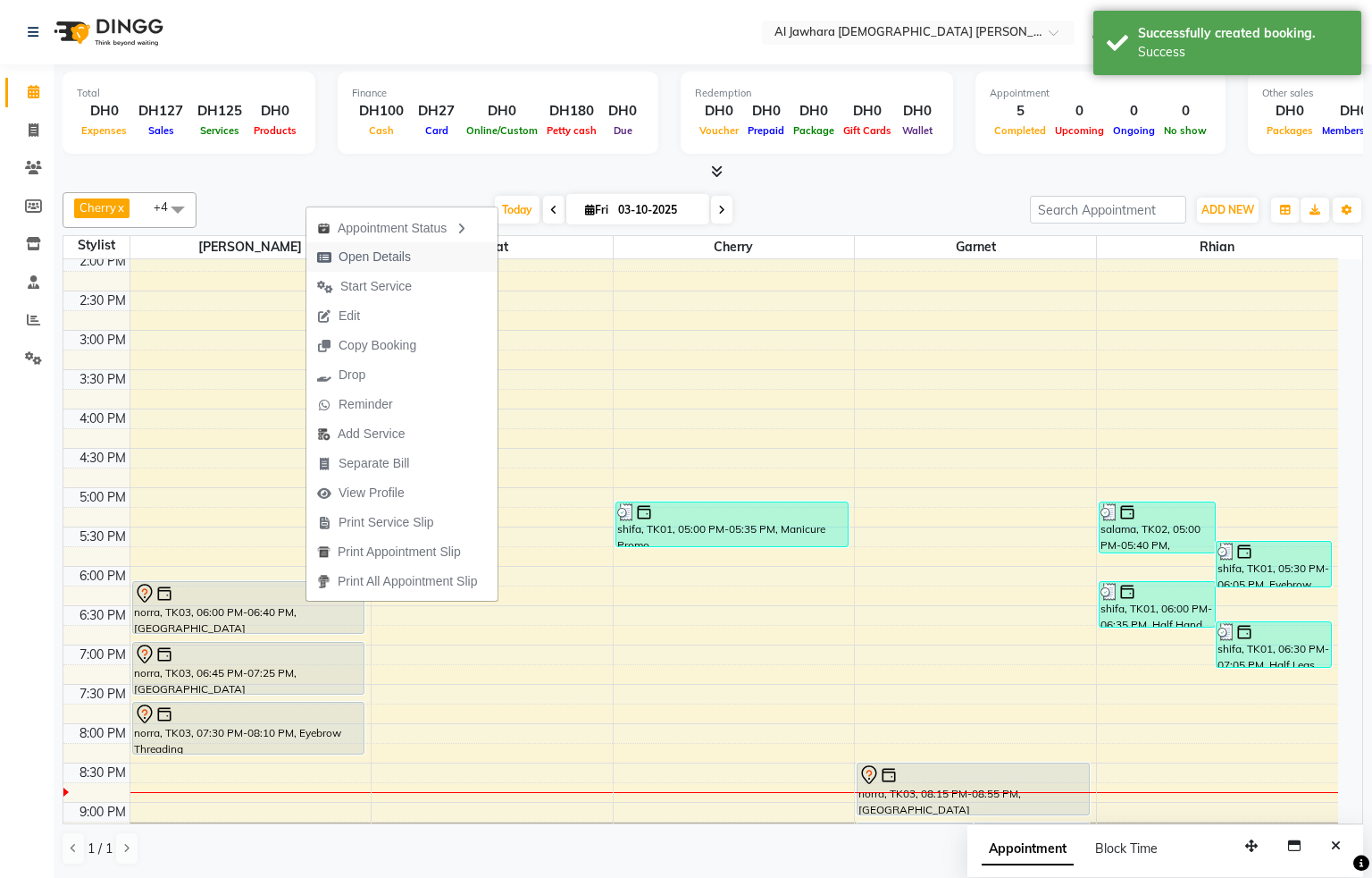
click at [428, 247] on button "Open Details" at bounding box center [402, 256] width 191 height 30
select select "7"
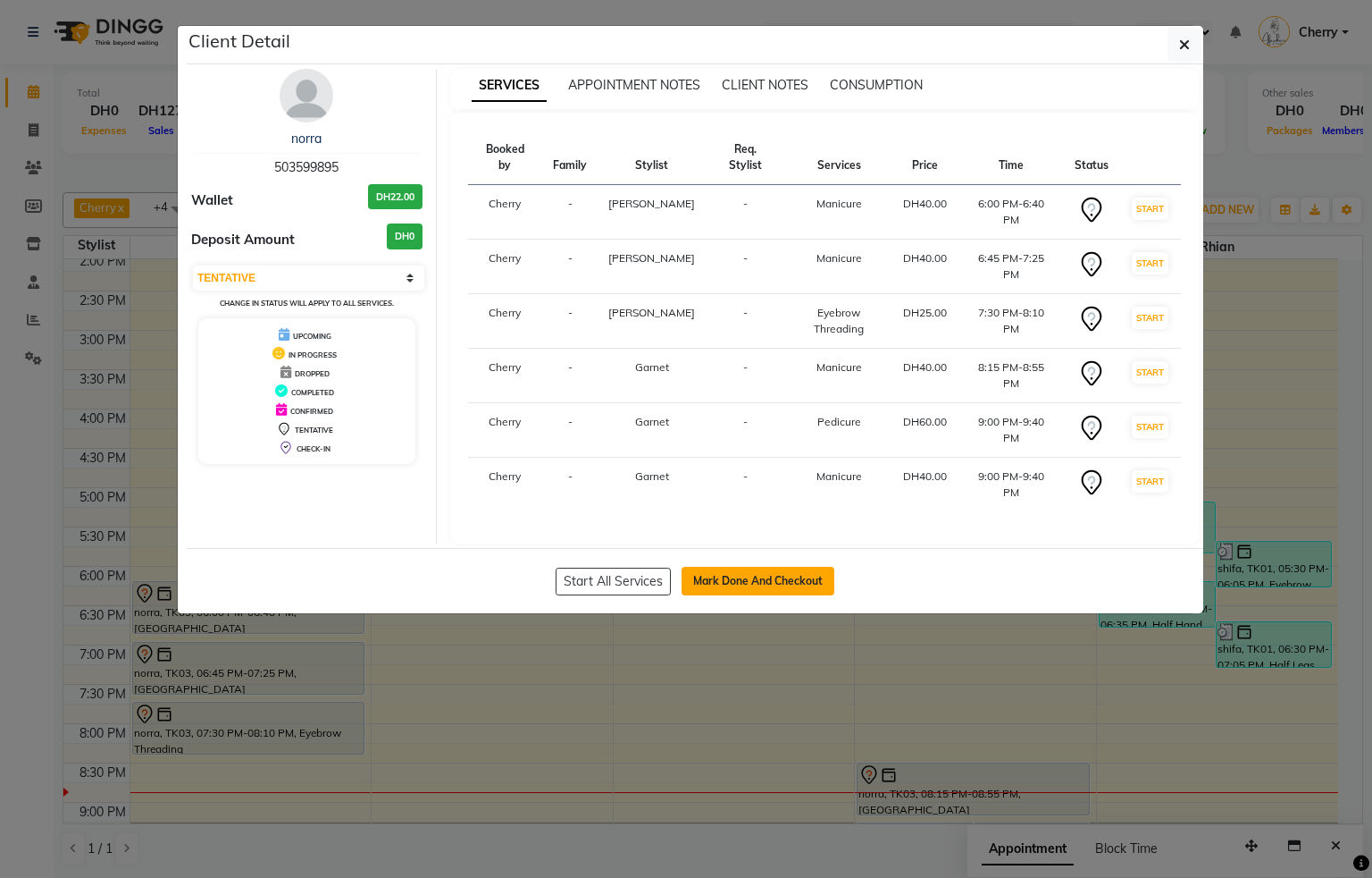
click at [705, 567] on button "Mark Done And Checkout" at bounding box center [758, 581] width 152 height 29
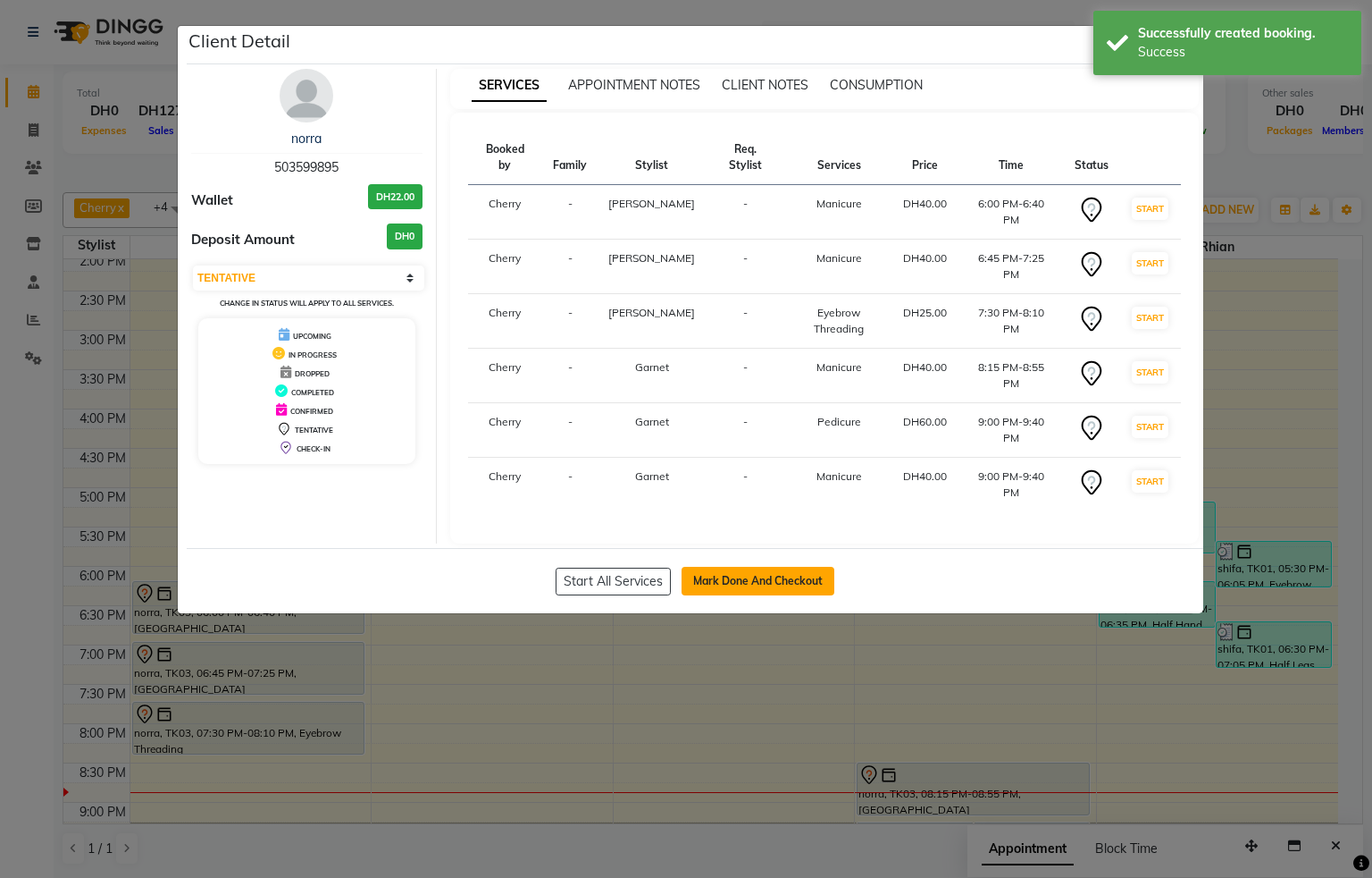
select select "service"
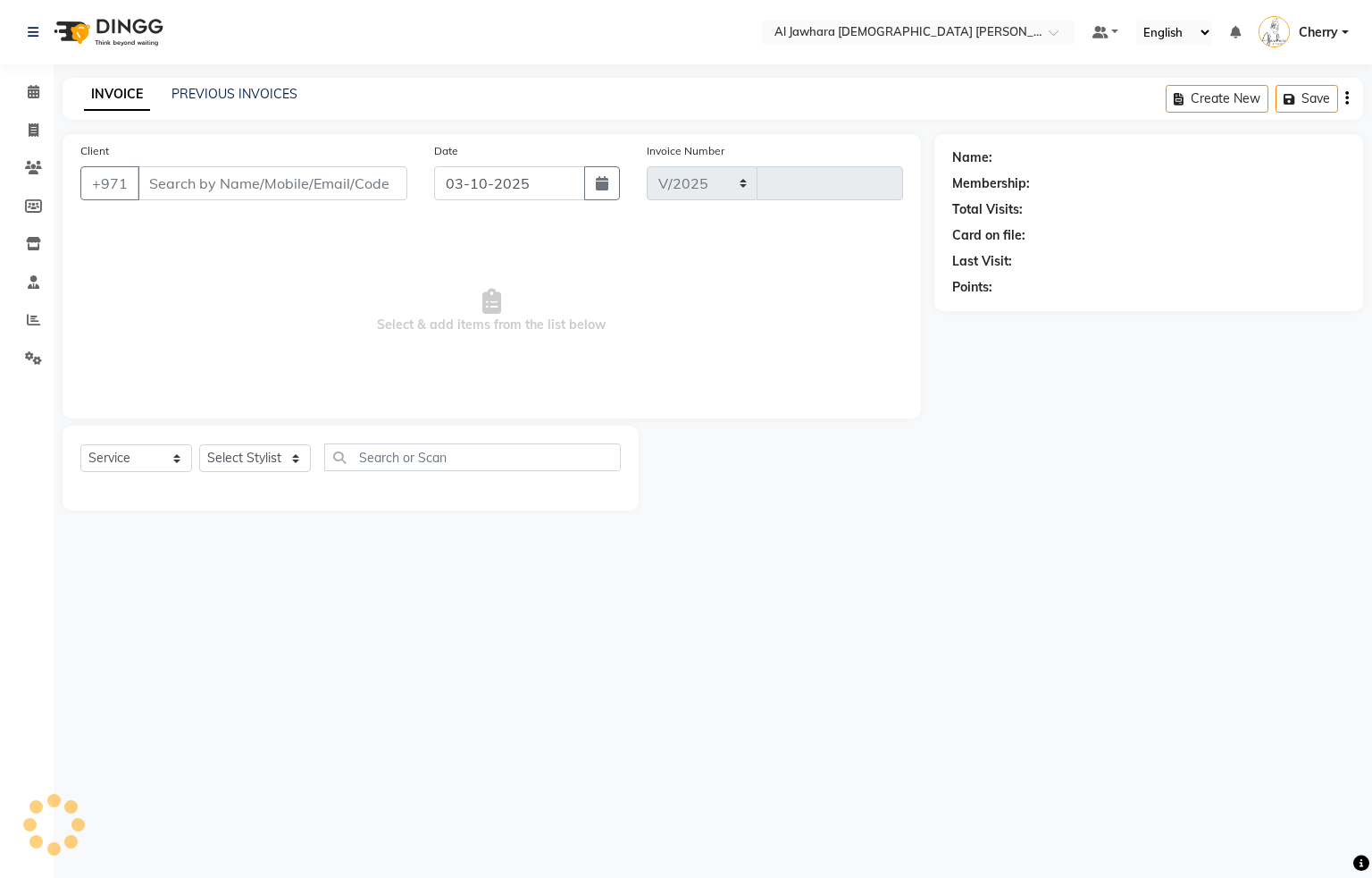
select select "808"
type input "0904"
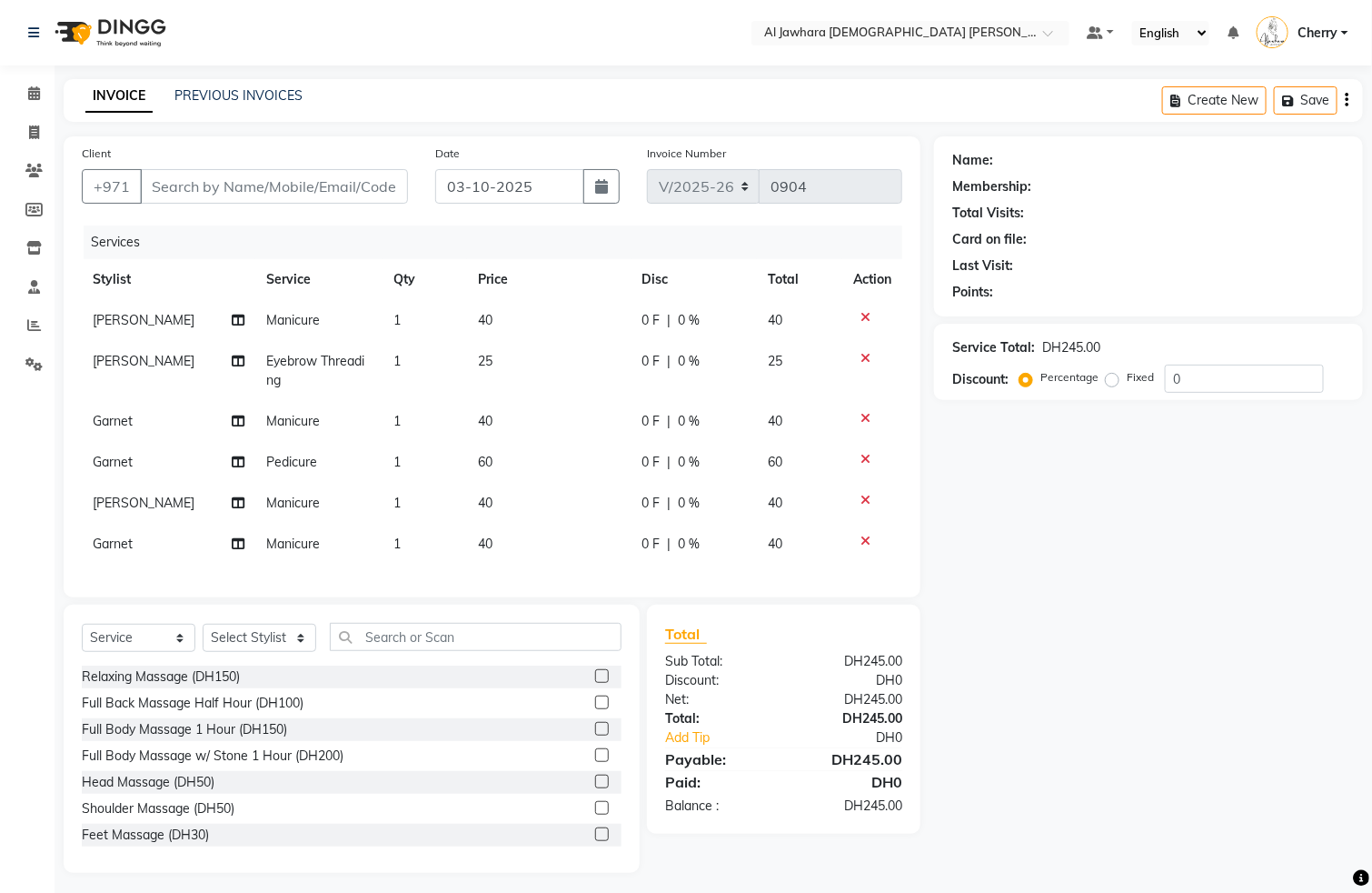
type input "503599895"
select select "44223"
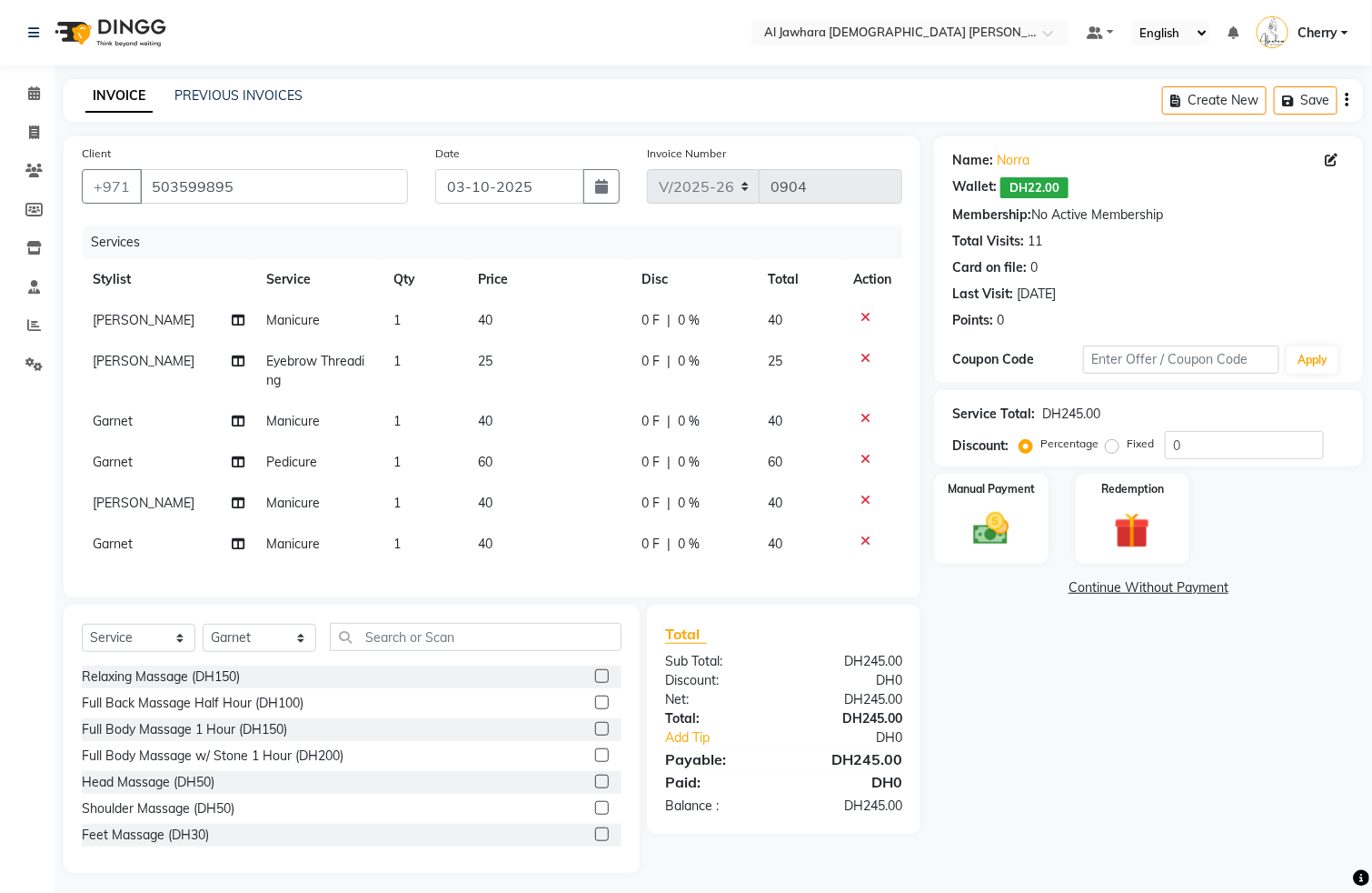
click at [524, 329] on td "40" at bounding box center [549, 320] width 164 height 41
select select "13408"
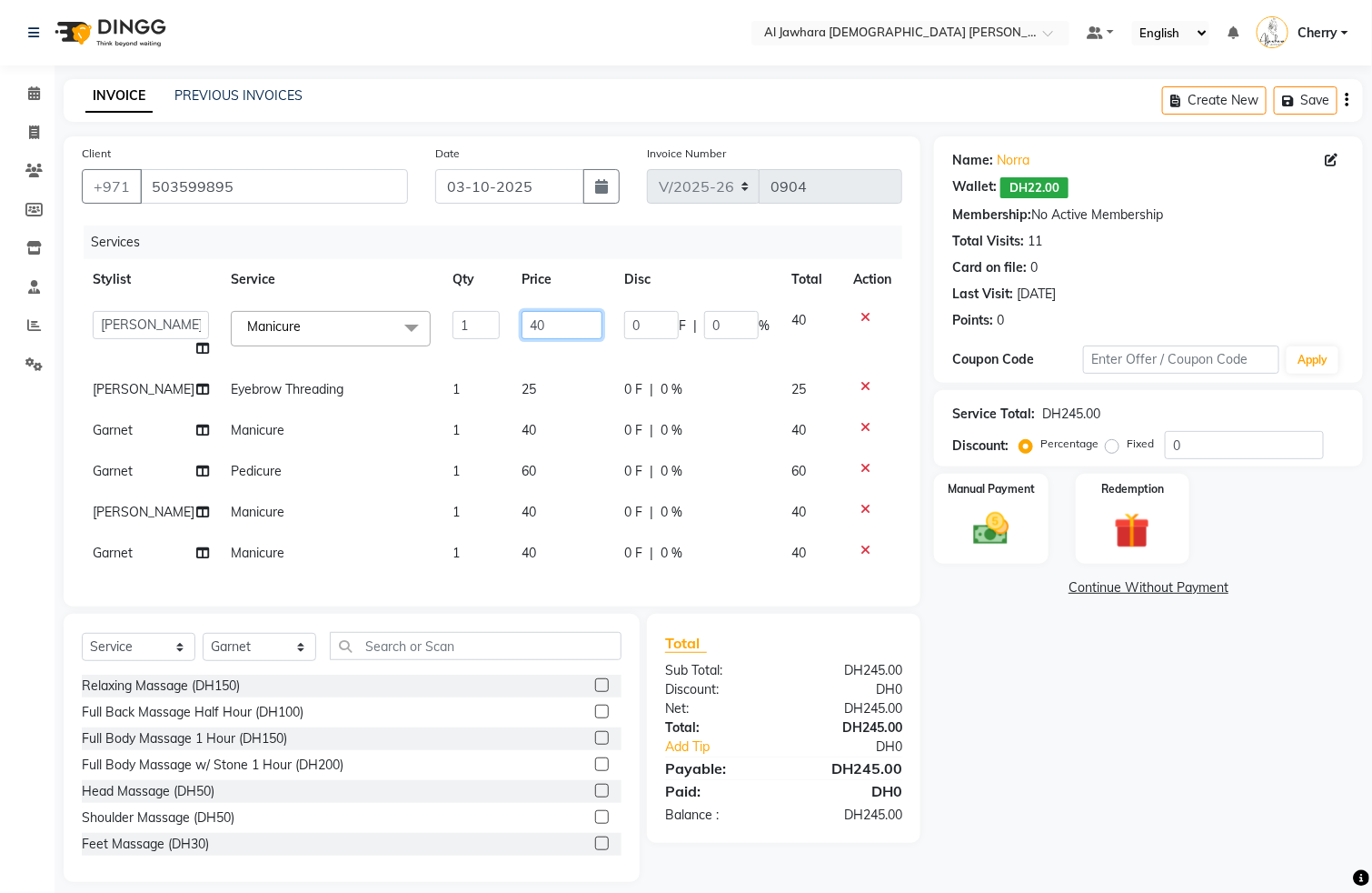
click at [530, 325] on input "40" at bounding box center [562, 325] width 81 height 28
type input "4"
type input "60"
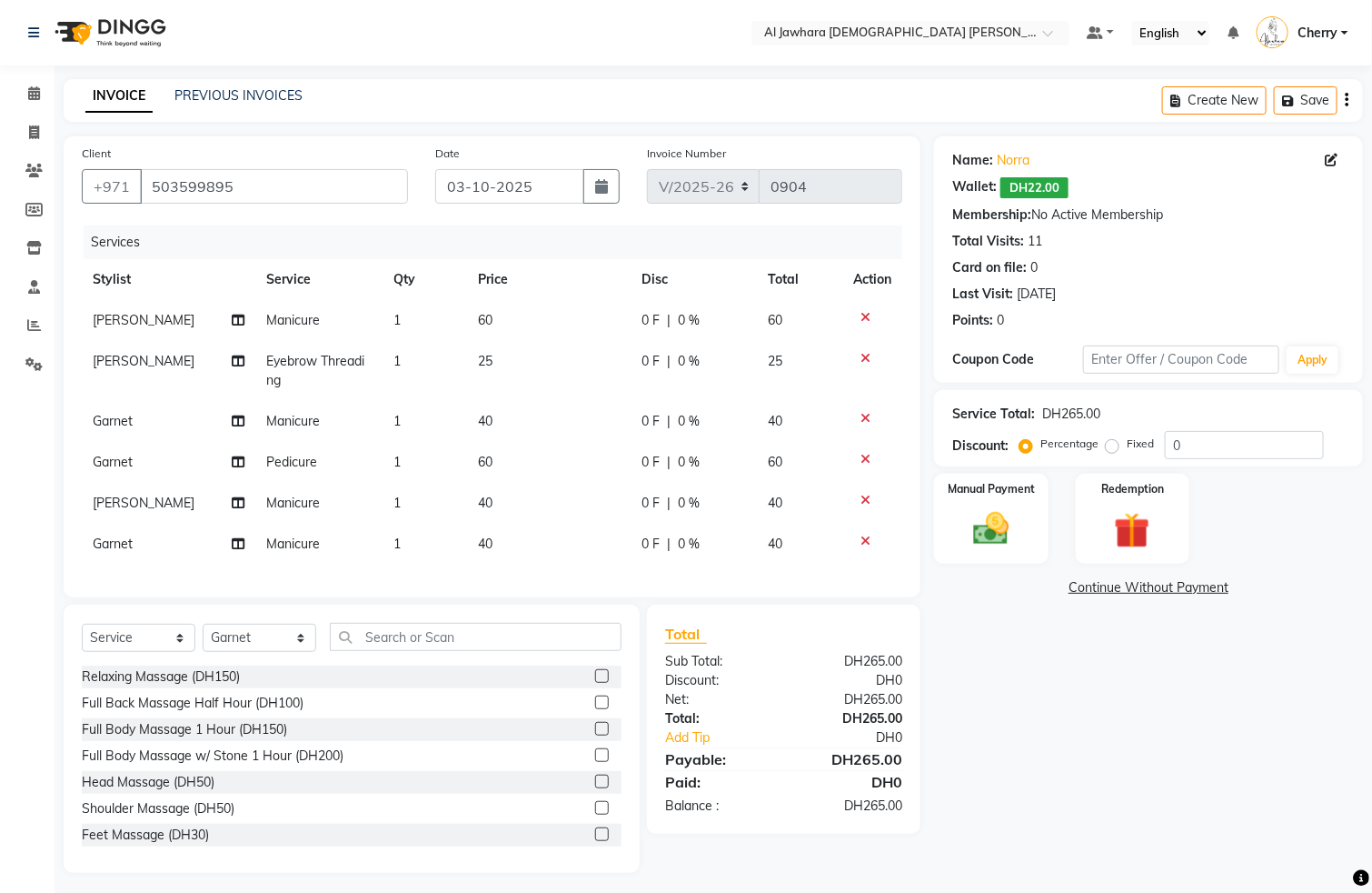
click at [519, 424] on td "40" at bounding box center [549, 421] width 164 height 41
select select "44223"
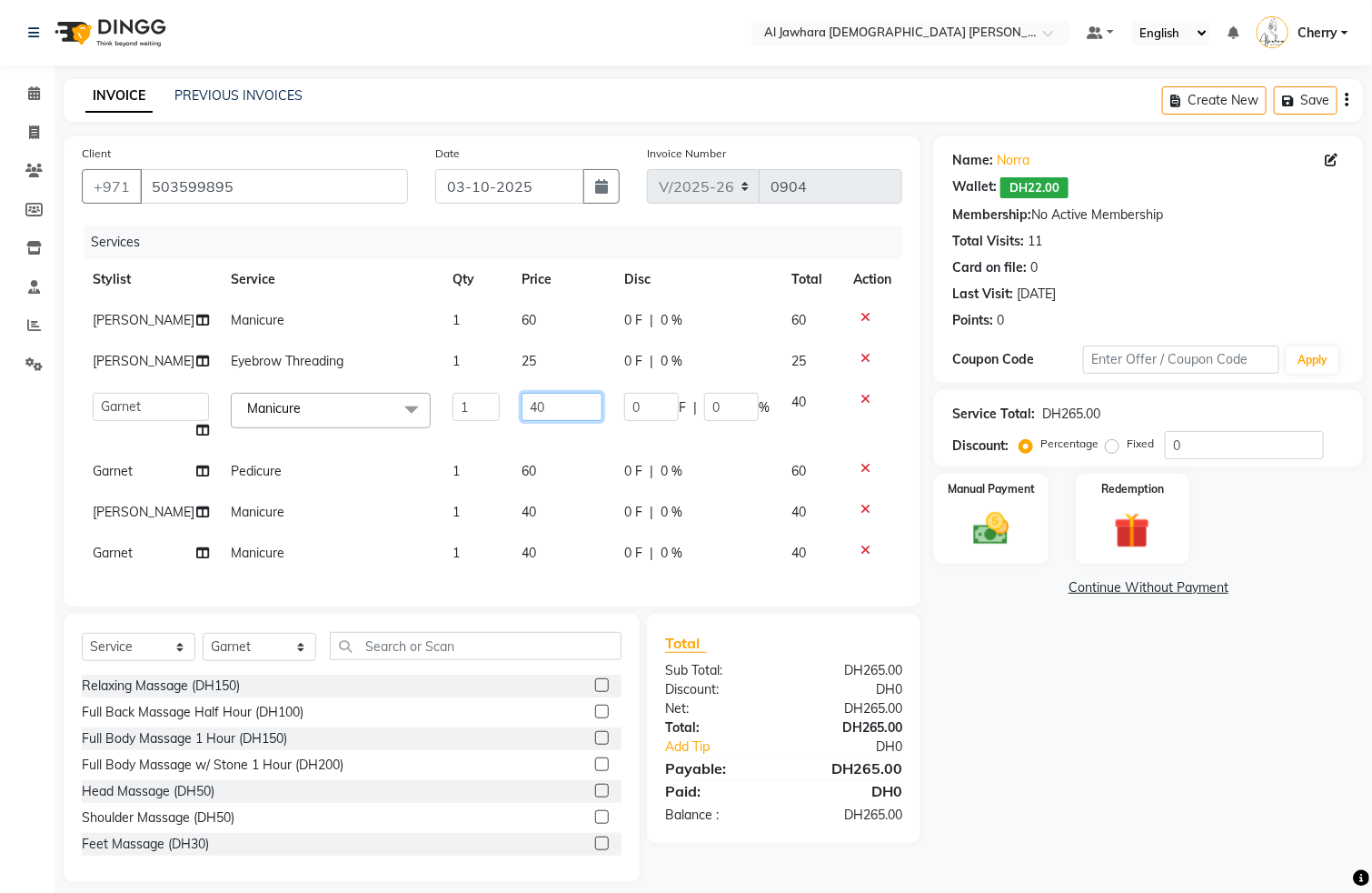
click at [530, 407] on input "40" at bounding box center [562, 407] width 81 height 28
type input "4"
type input "60"
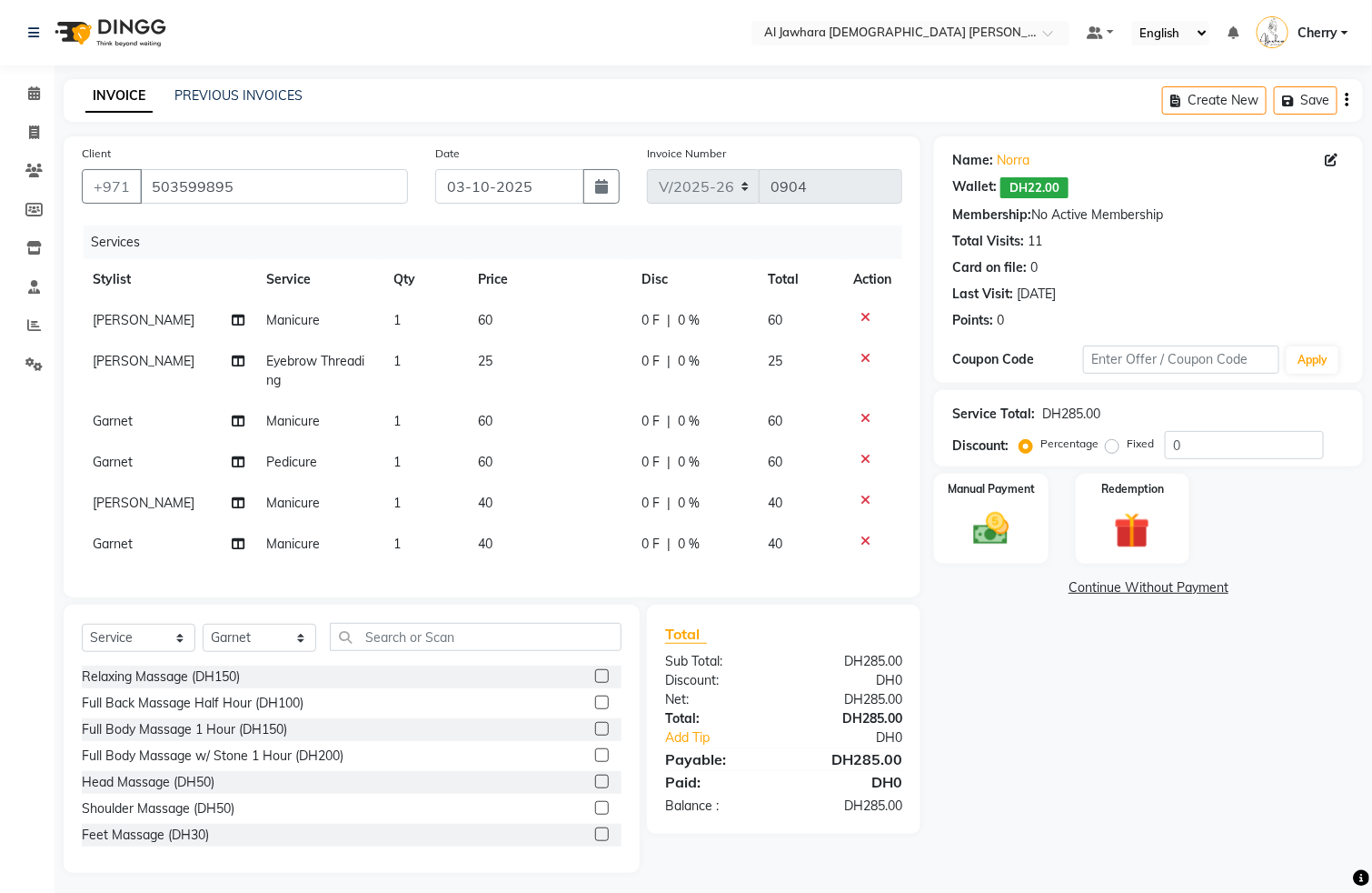
click at [559, 516] on td "40" at bounding box center [549, 503] width 164 height 41
select select "13408"
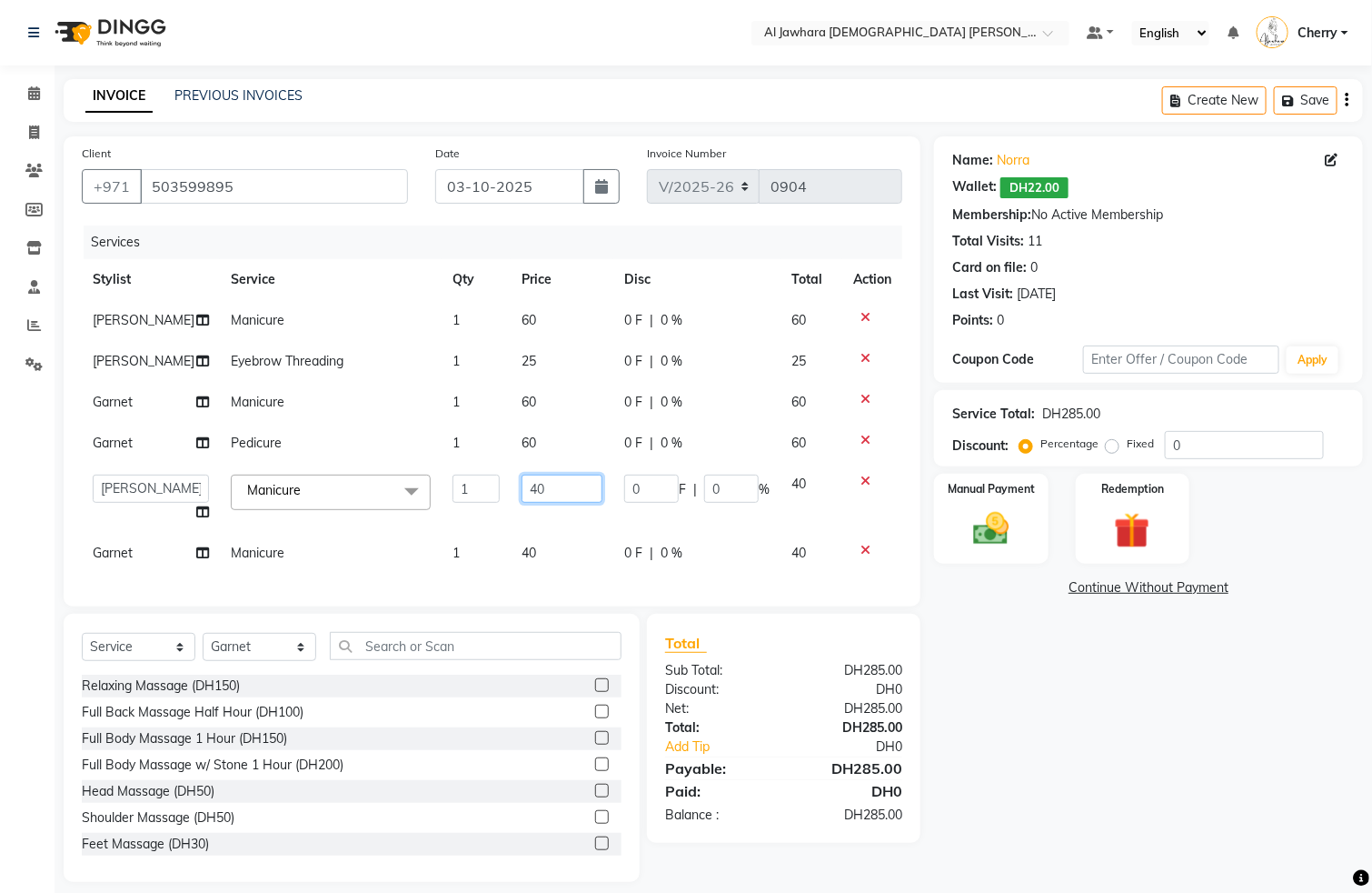
click at [549, 486] on input "40" at bounding box center [562, 488] width 81 height 28
type input "4"
type input "60"
click at [559, 549] on td "40" at bounding box center [563, 553] width 103 height 41
select select "44223"
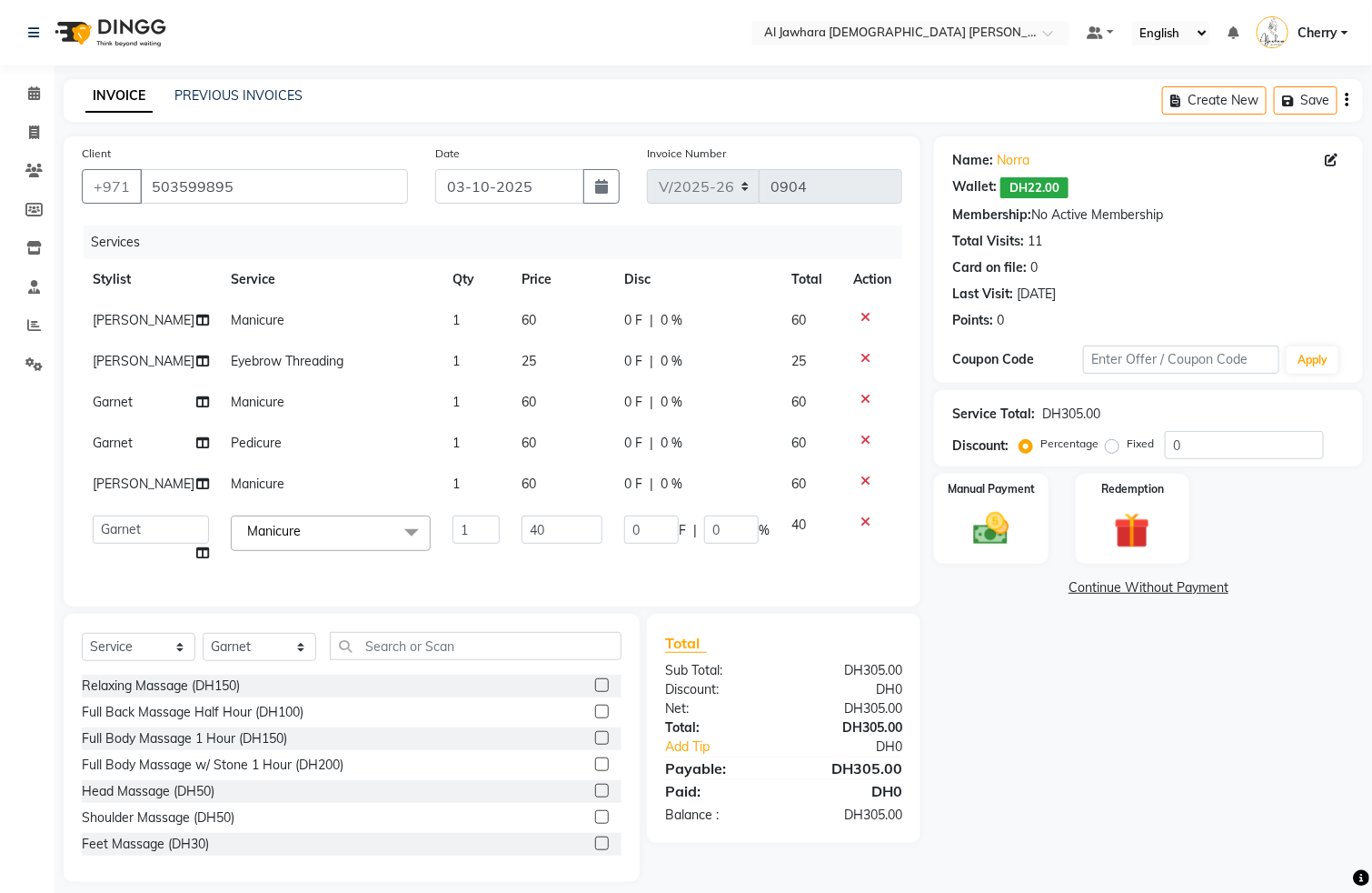
click at [542, 513] on td "40" at bounding box center [563, 539] width 103 height 69
click at [551, 534] on input "40" at bounding box center [562, 530] width 81 height 28
type input "4"
type input "60"
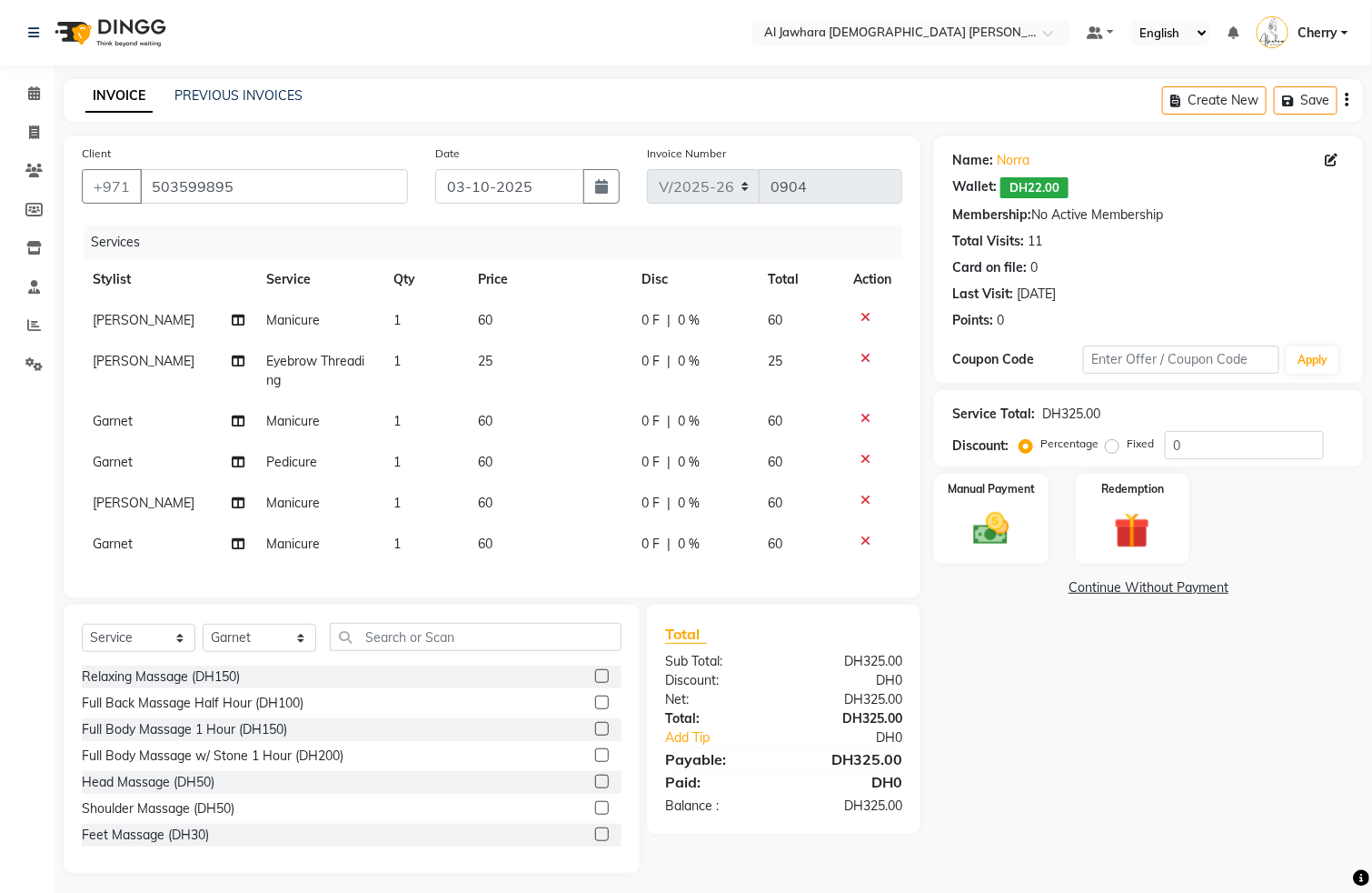
click at [1061, 519] on div "Manual Payment Redemption" at bounding box center [1148, 519] width 456 height 90
click at [1017, 514] on img at bounding box center [992, 530] width 61 height 43
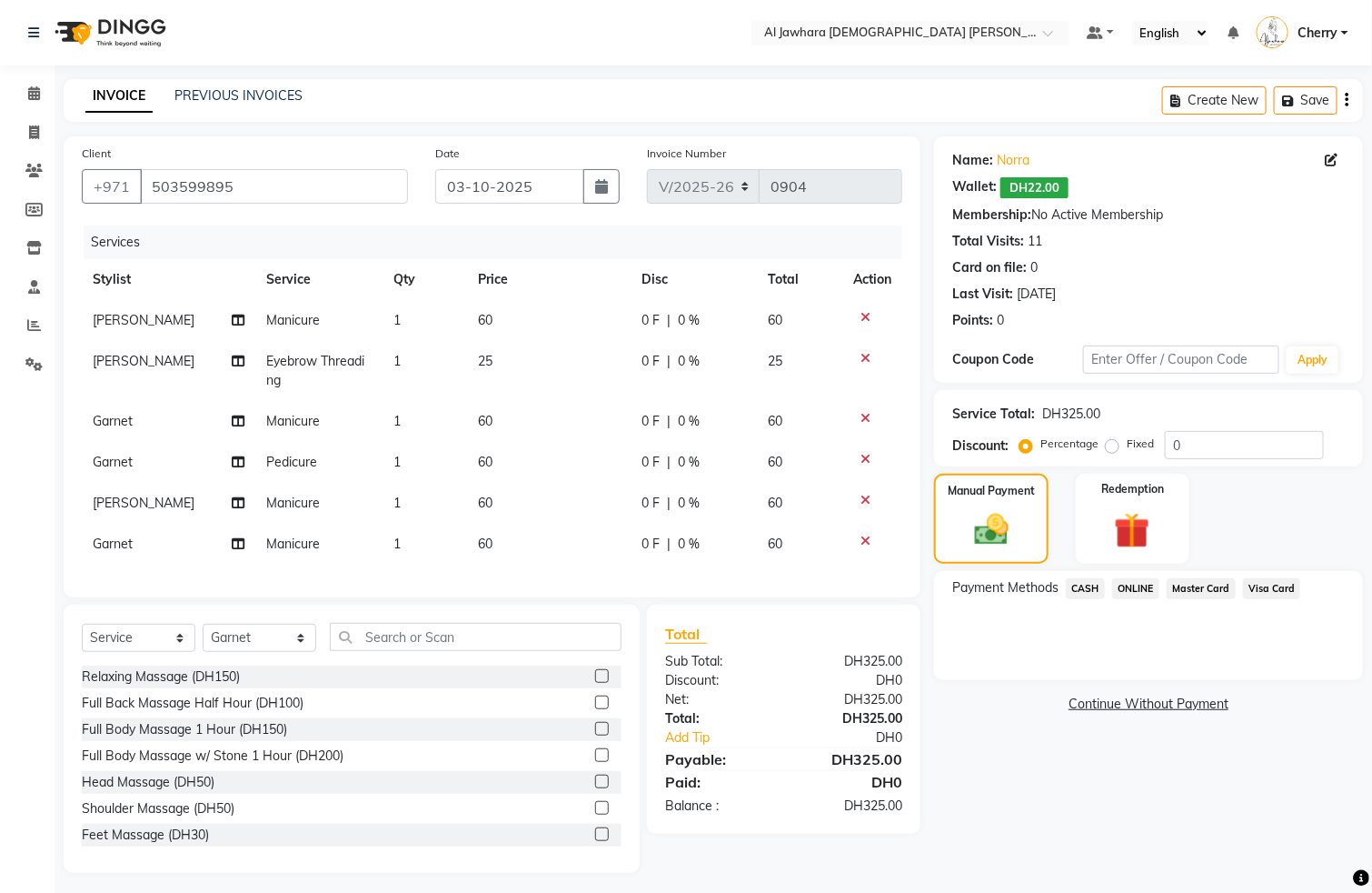
click at [1080, 590] on span "CASH" at bounding box center [1086, 588] width 39 height 21
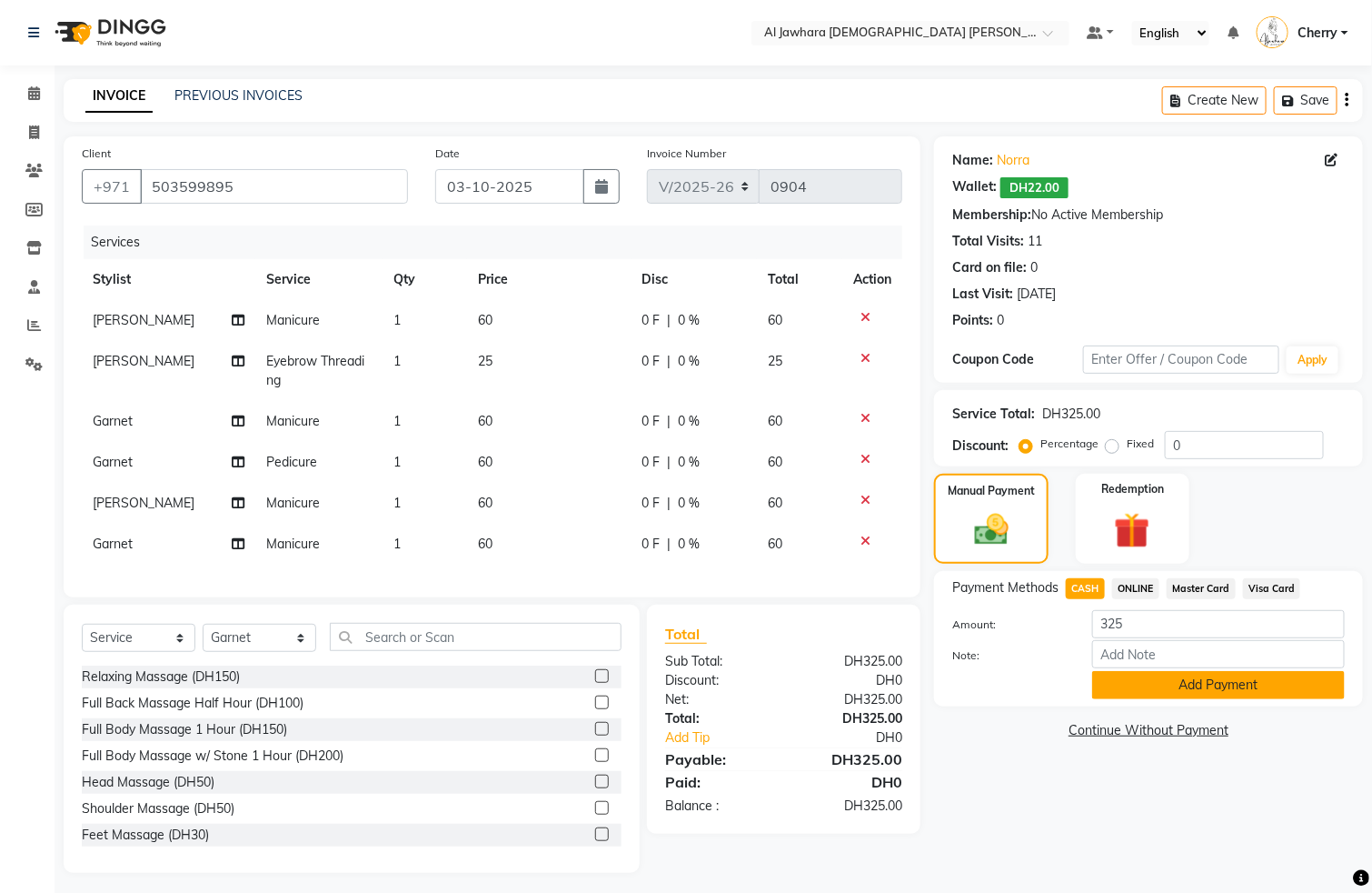
click at [1135, 687] on button "Add Payment" at bounding box center [1218, 685] width 252 height 28
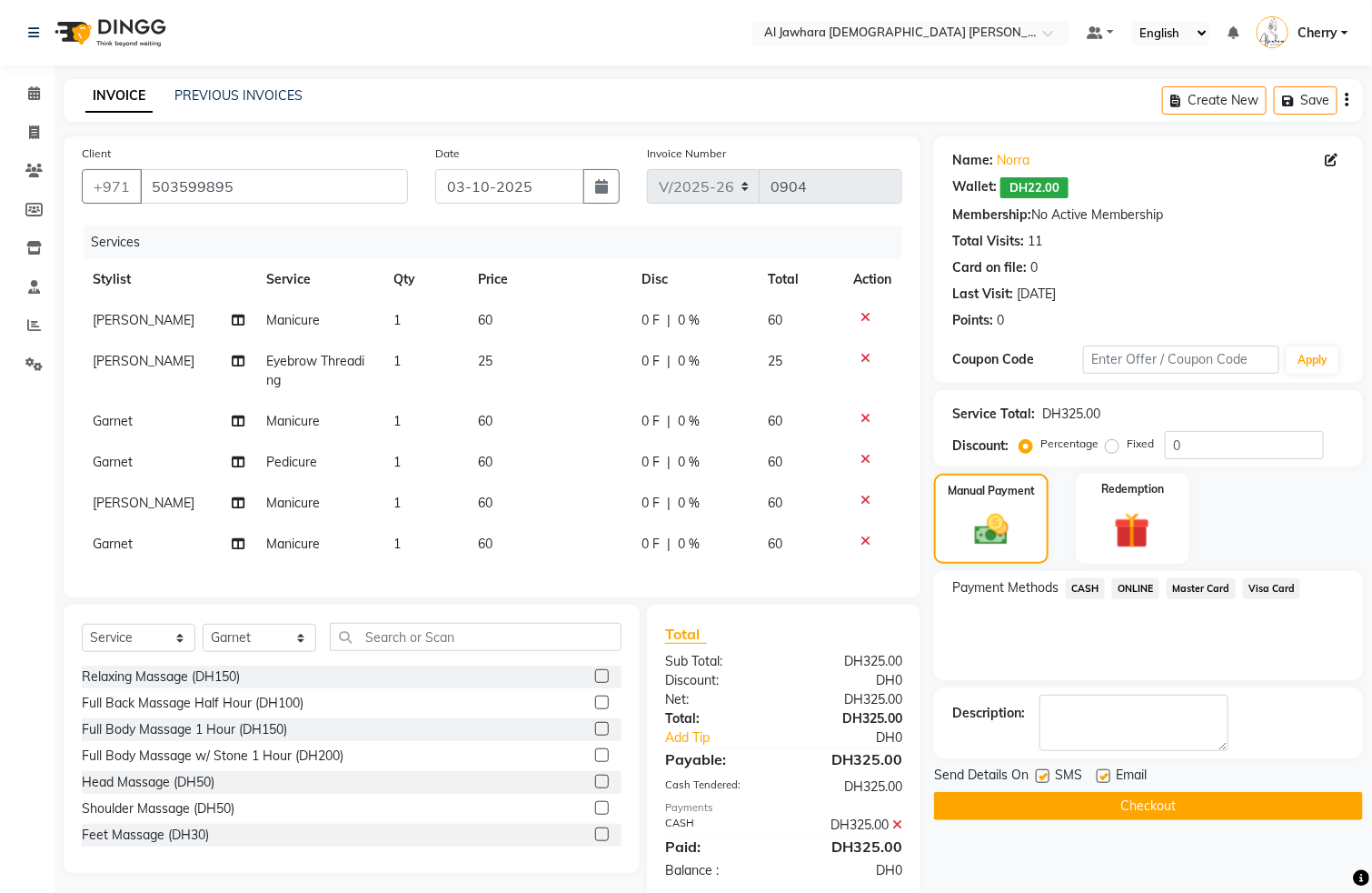
scroll to position [51, 0]
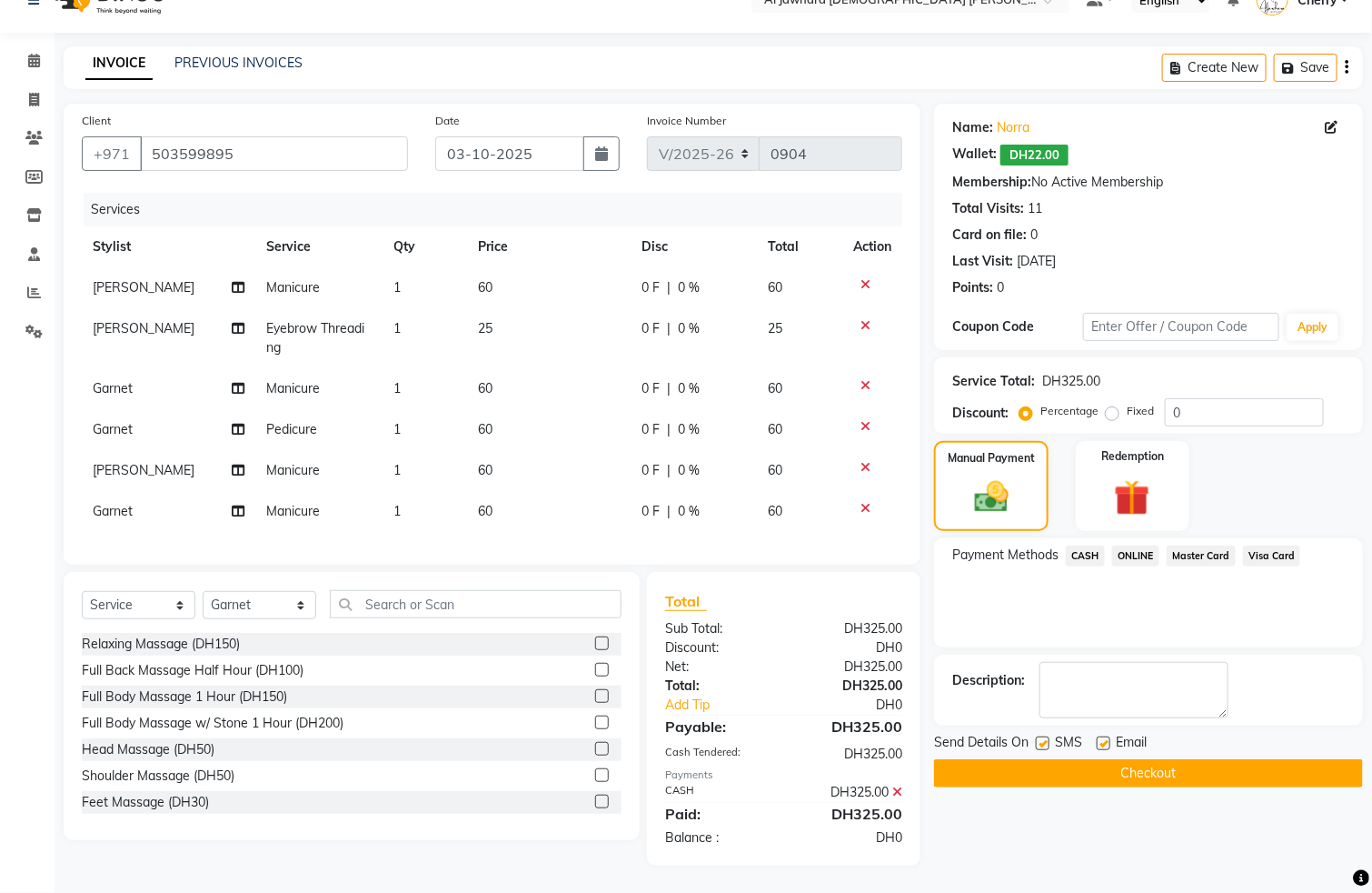
click at [1170, 759] on button "Checkout" at bounding box center [1148, 773] width 429 height 28
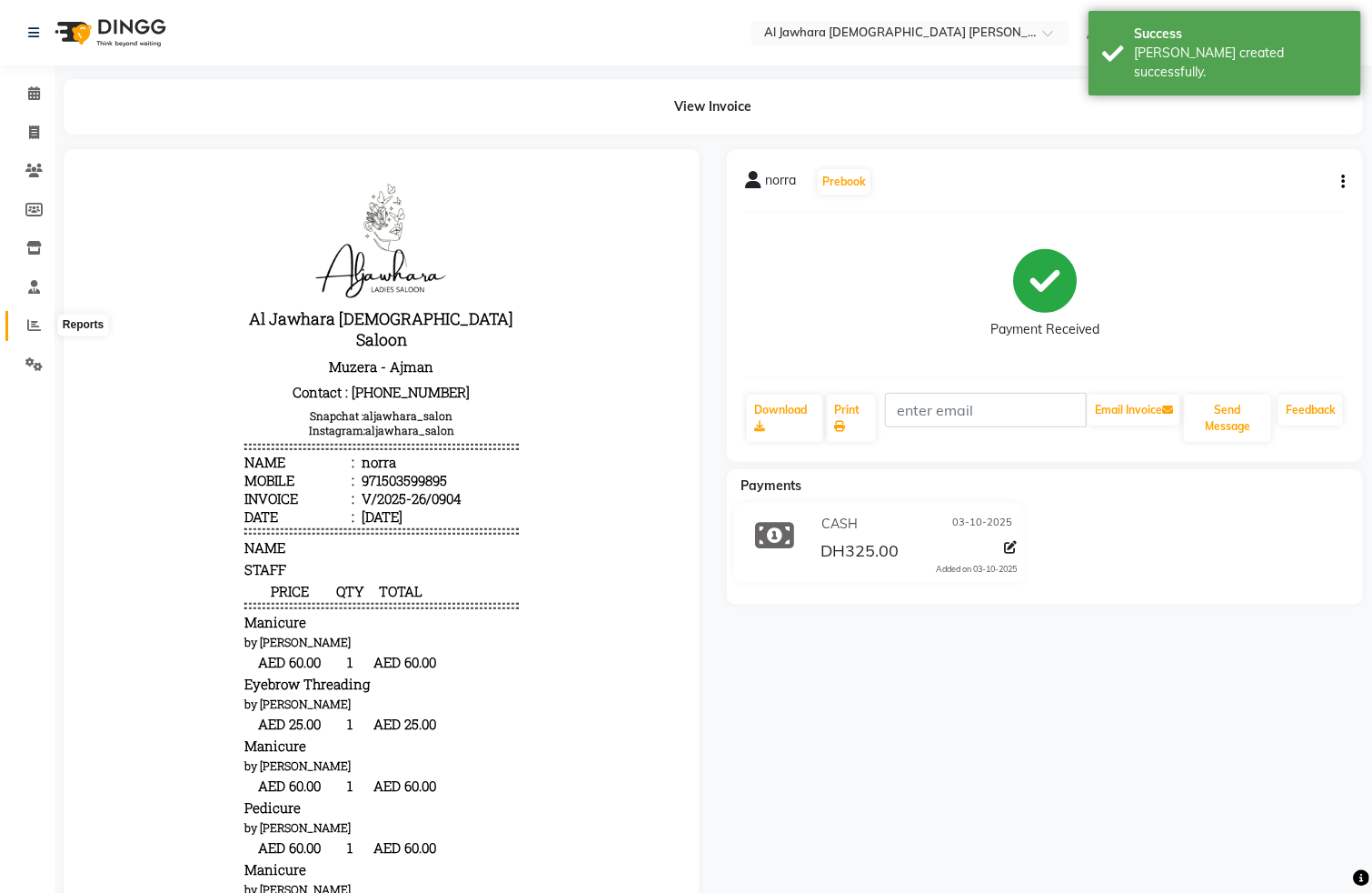
click at [30, 326] on icon at bounding box center [34, 325] width 14 height 14
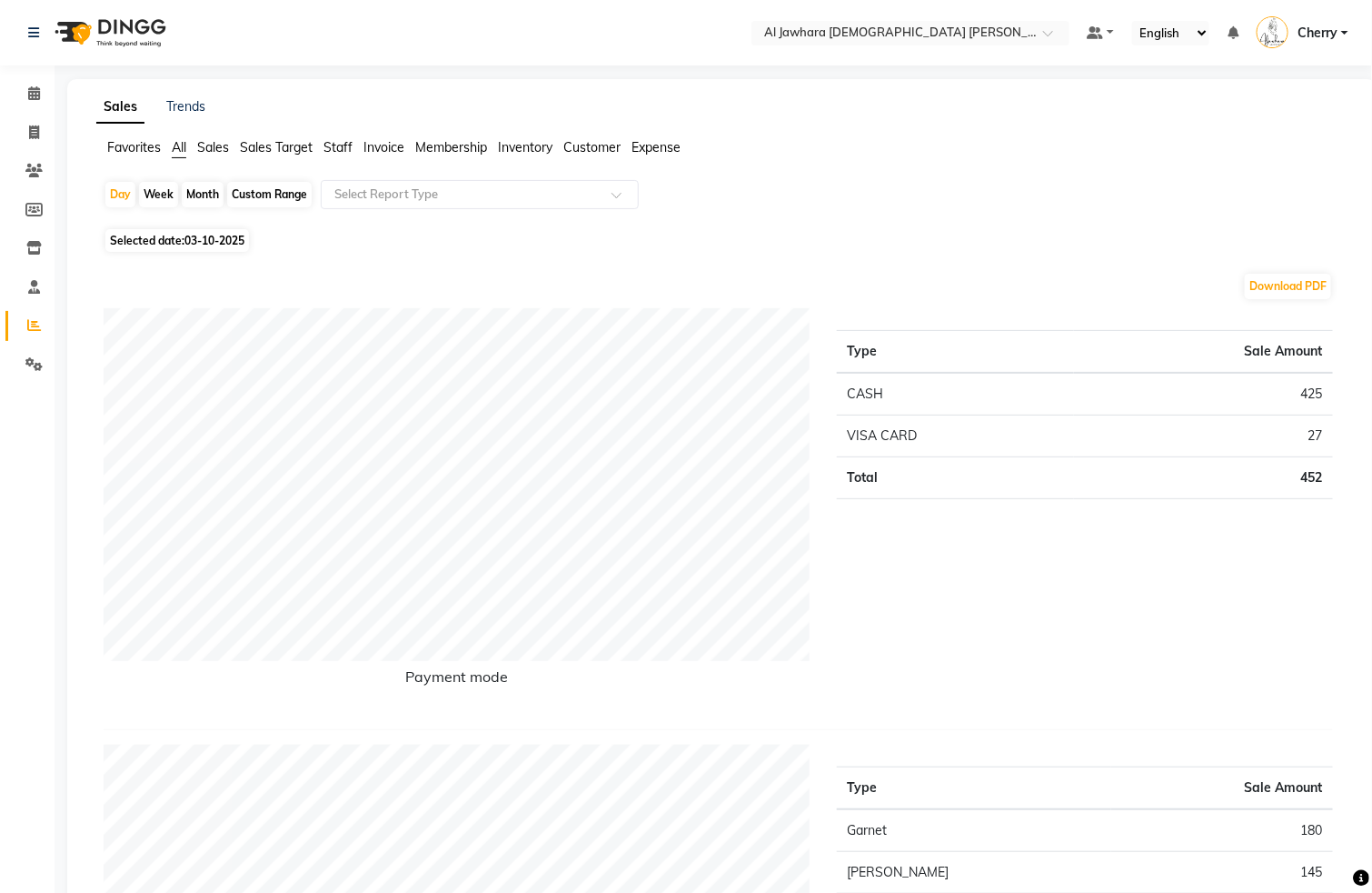
click at [194, 196] on div "Month" at bounding box center [203, 195] width 42 height 26
select select "10"
select select "2025"
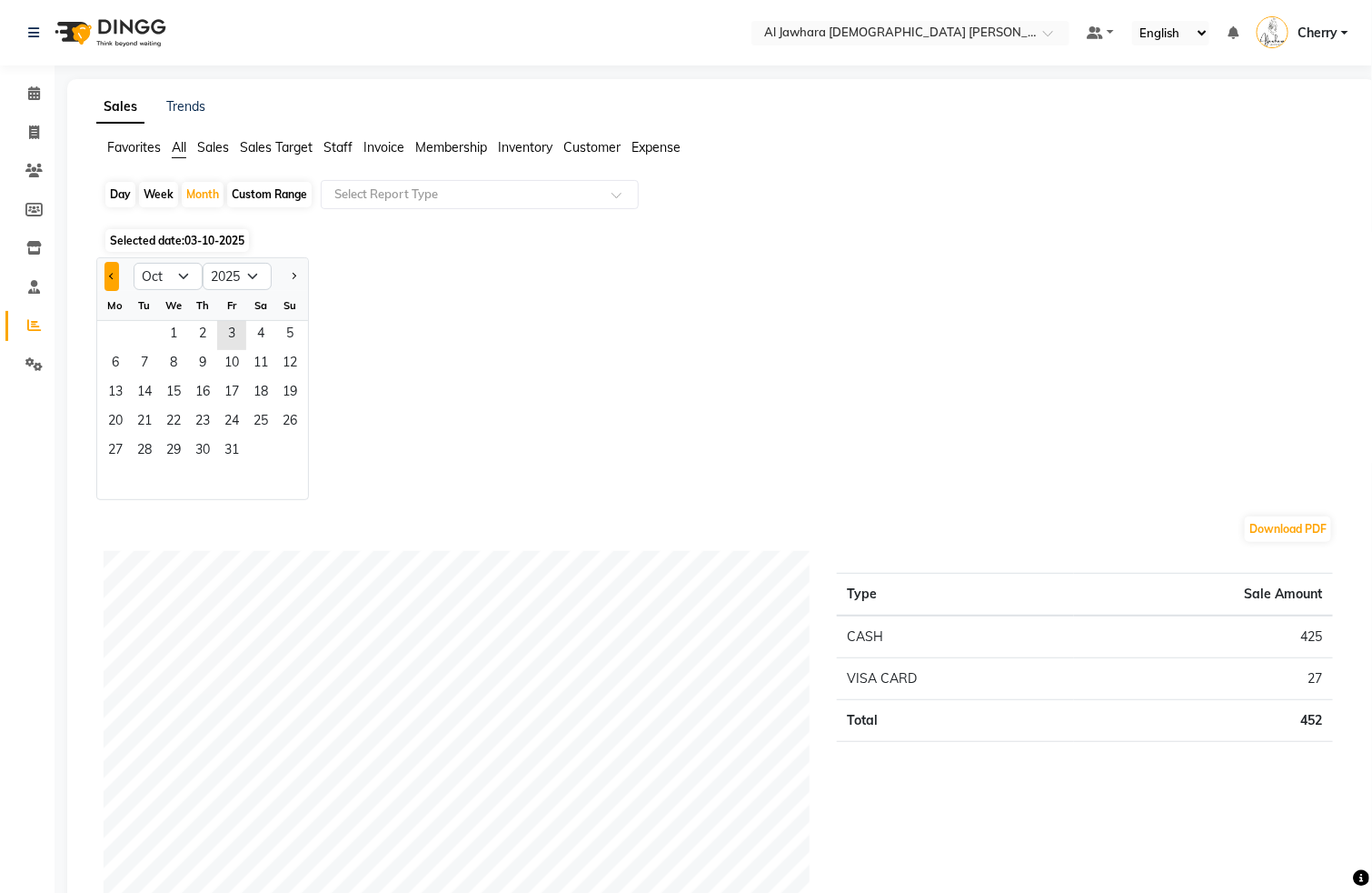
click at [116, 276] on button "Previous month" at bounding box center [112, 276] width 15 height 29
select select "9"
click at [123, 332] on span "1" at bounding box center [116, 336] width 29 height 29
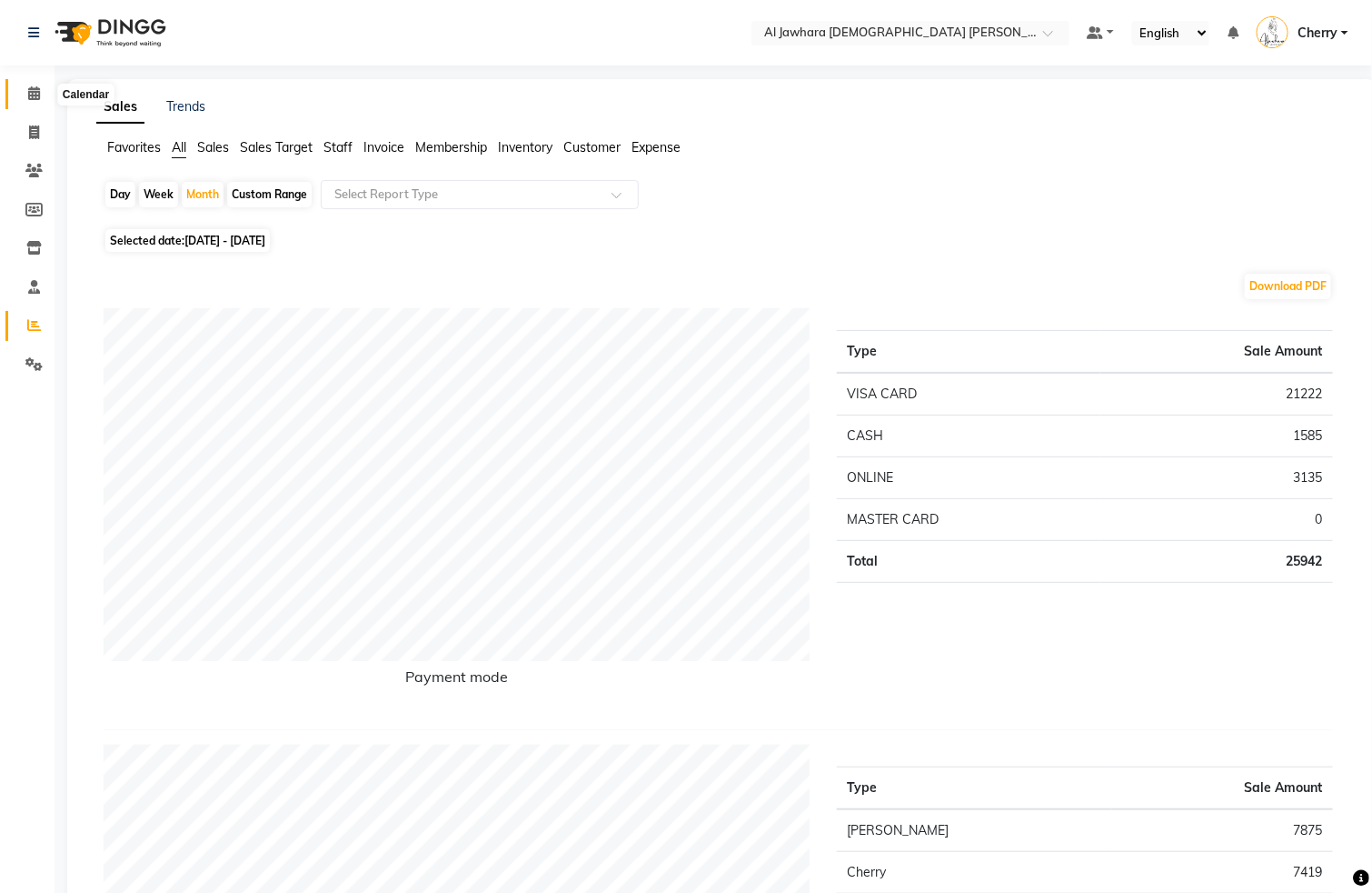
click at [33, 94] on icon at bounding box center [34, 93] width 12 height 14
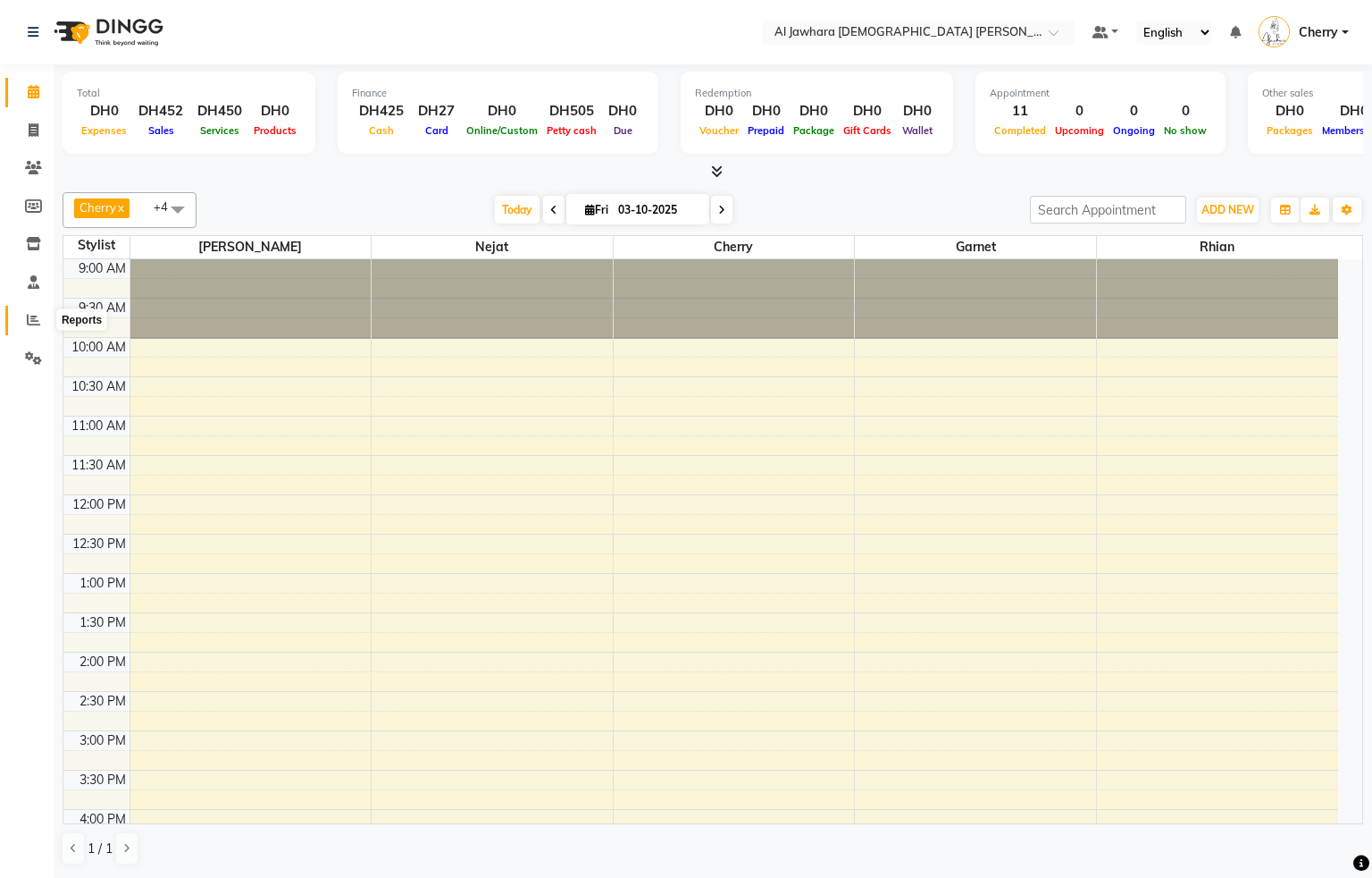
click at [35, 315] on icon at bounding box center [33, 319] width 14 height 14
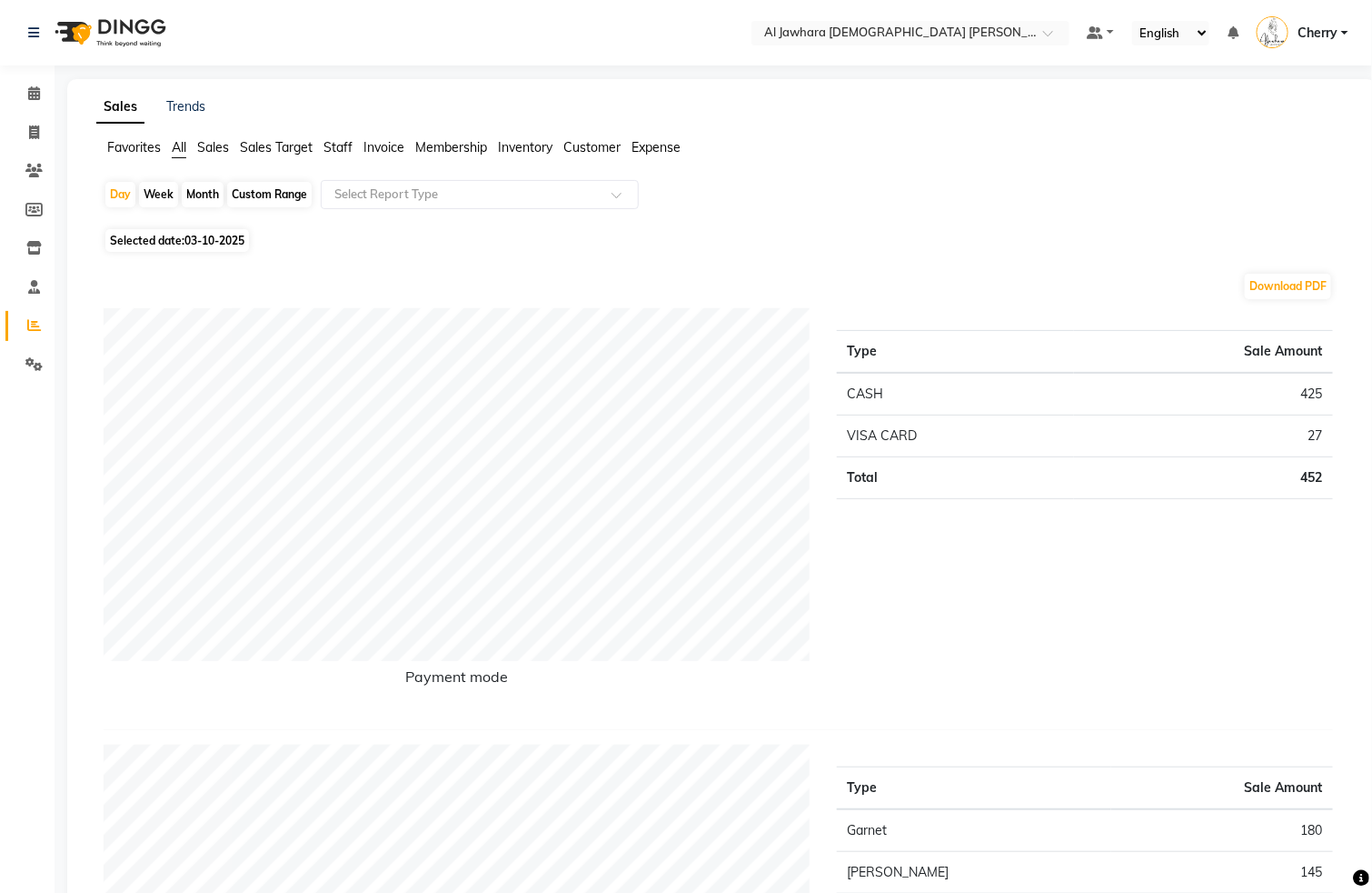
click at [159, 199] on div "Week" at bounding box center [159, 195] width 39 height 26
select select "10"
select select "2025"
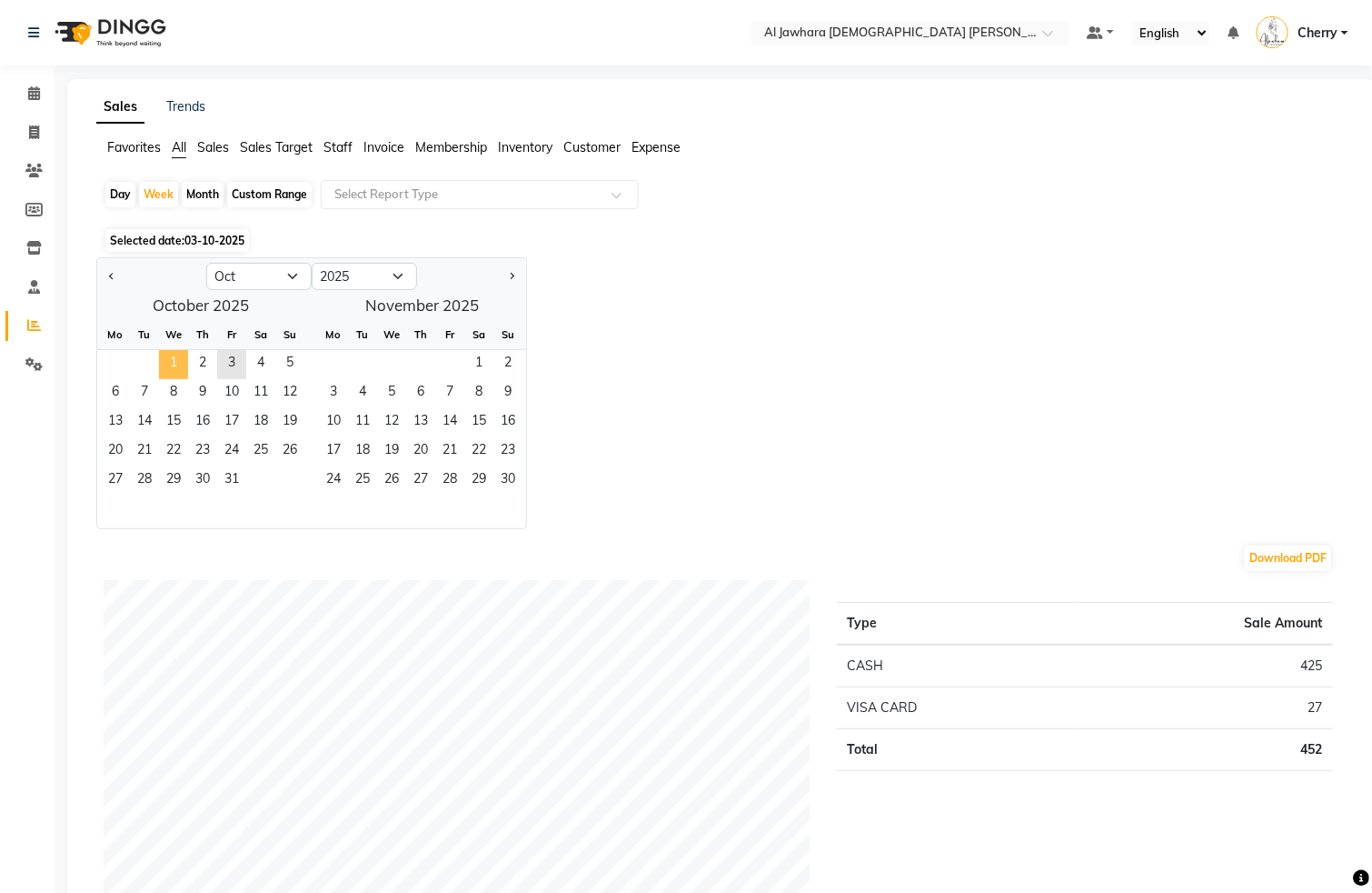
click at [170, 354] on span "1" at bounding box center [173, 364] width 29 height 29
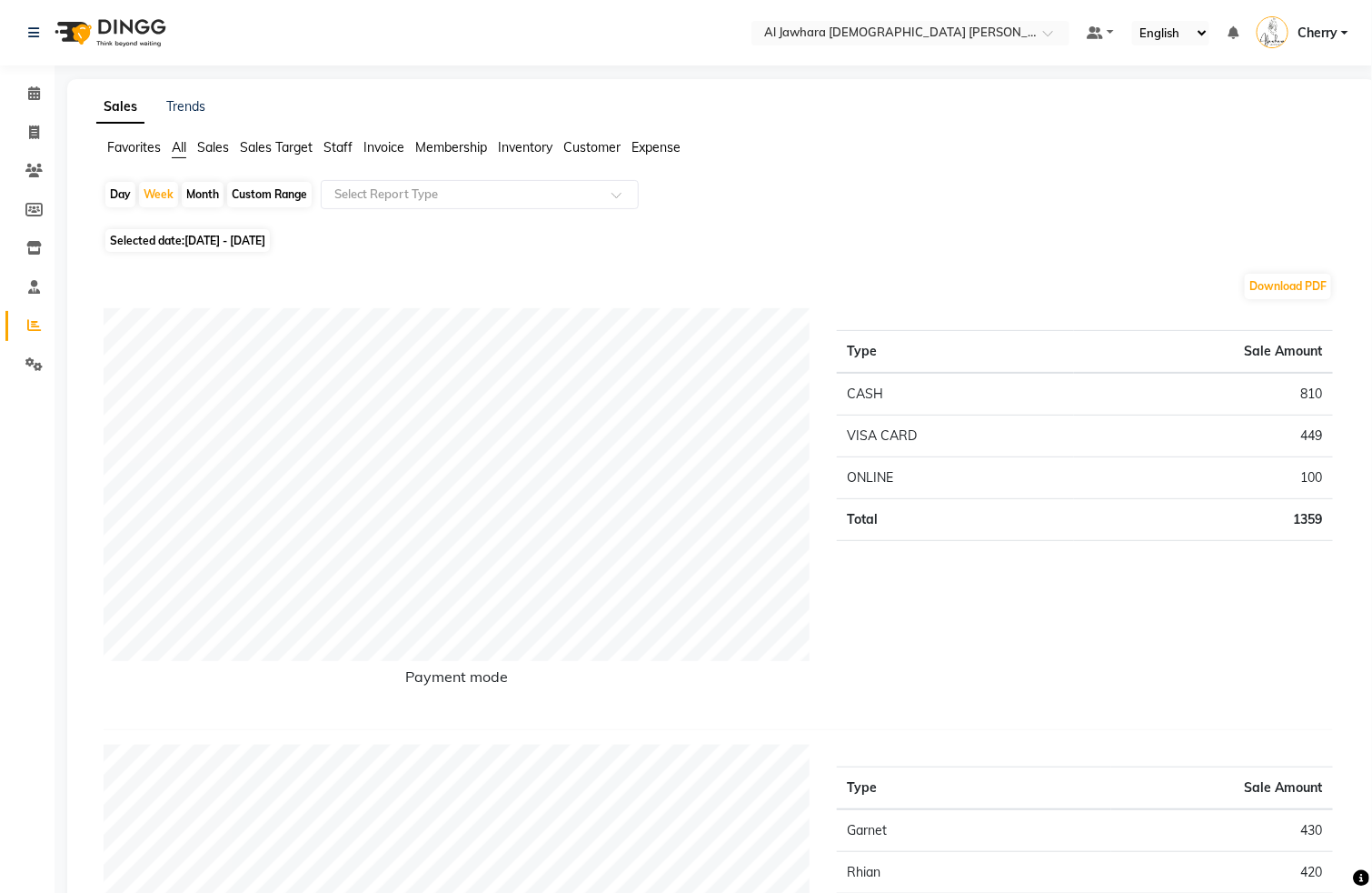
click at [200, 197] on div "Month" at bounding box center [203, 195] width 42 height 26
select select "10"
select select "2025"
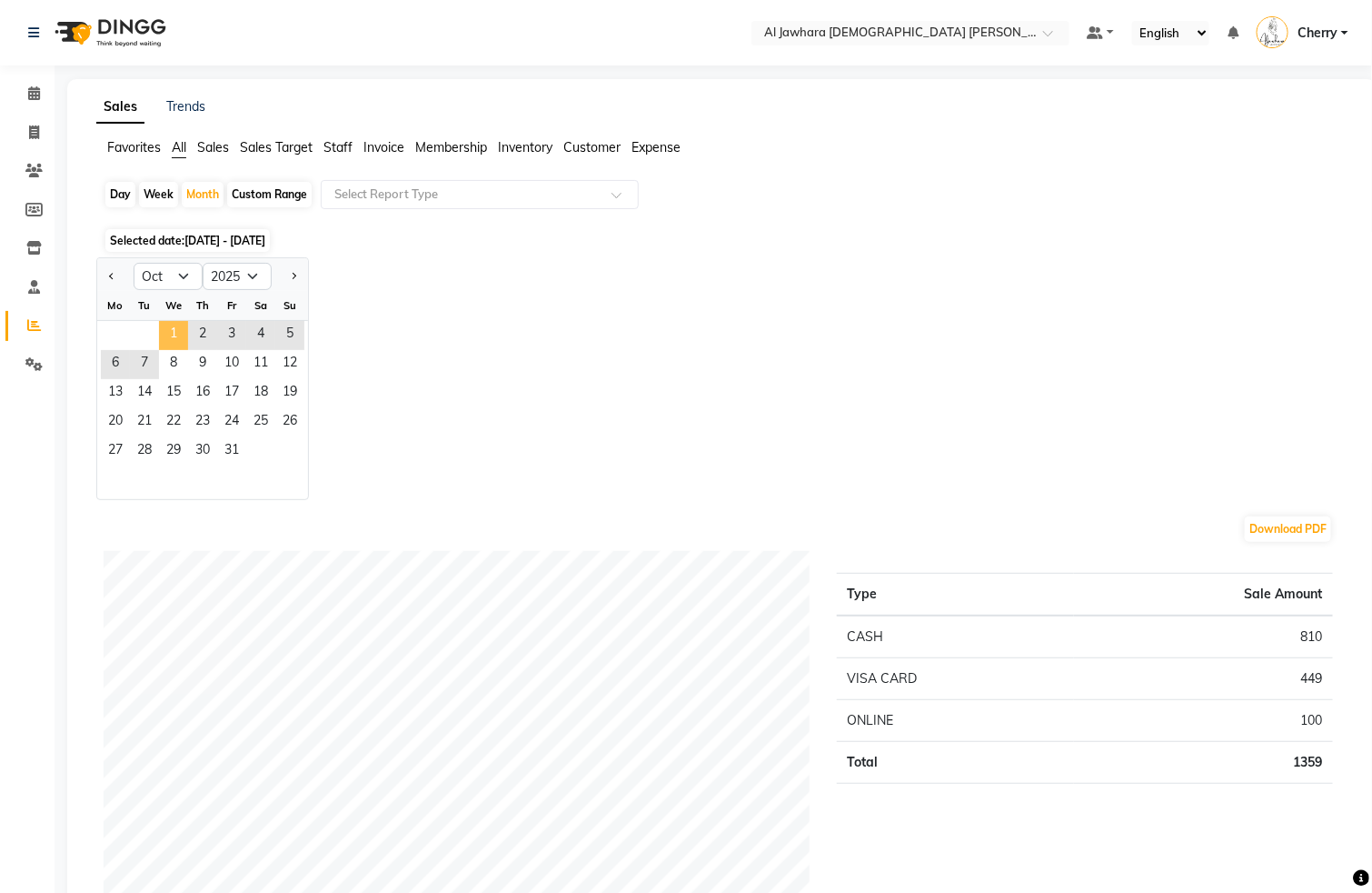
click at [178, 336] on span "1" at bounding box center [173, 336] width 29 height 29
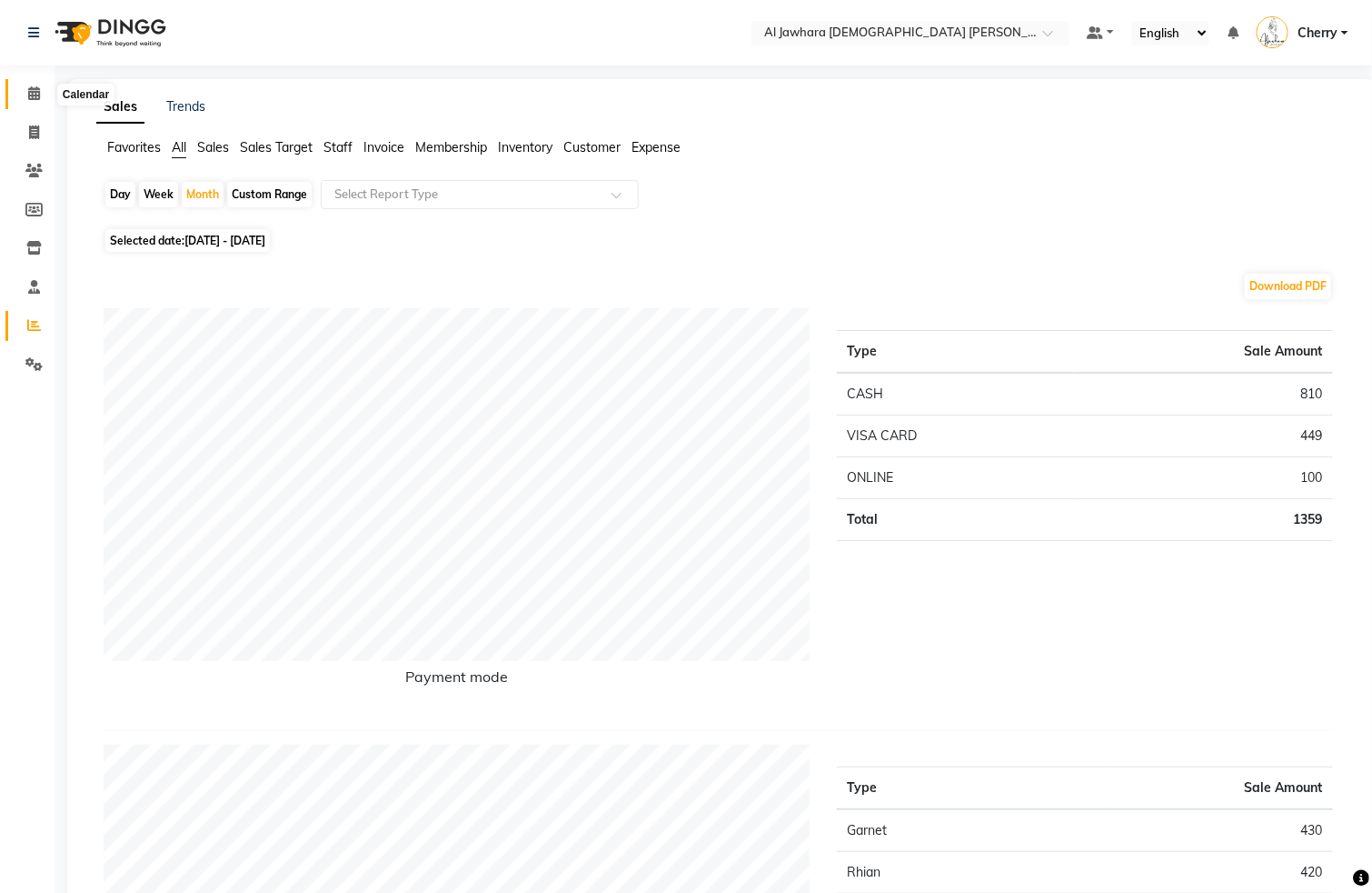
click at [26, 88] on span at bounding box center [34, 94] width 32 height 21
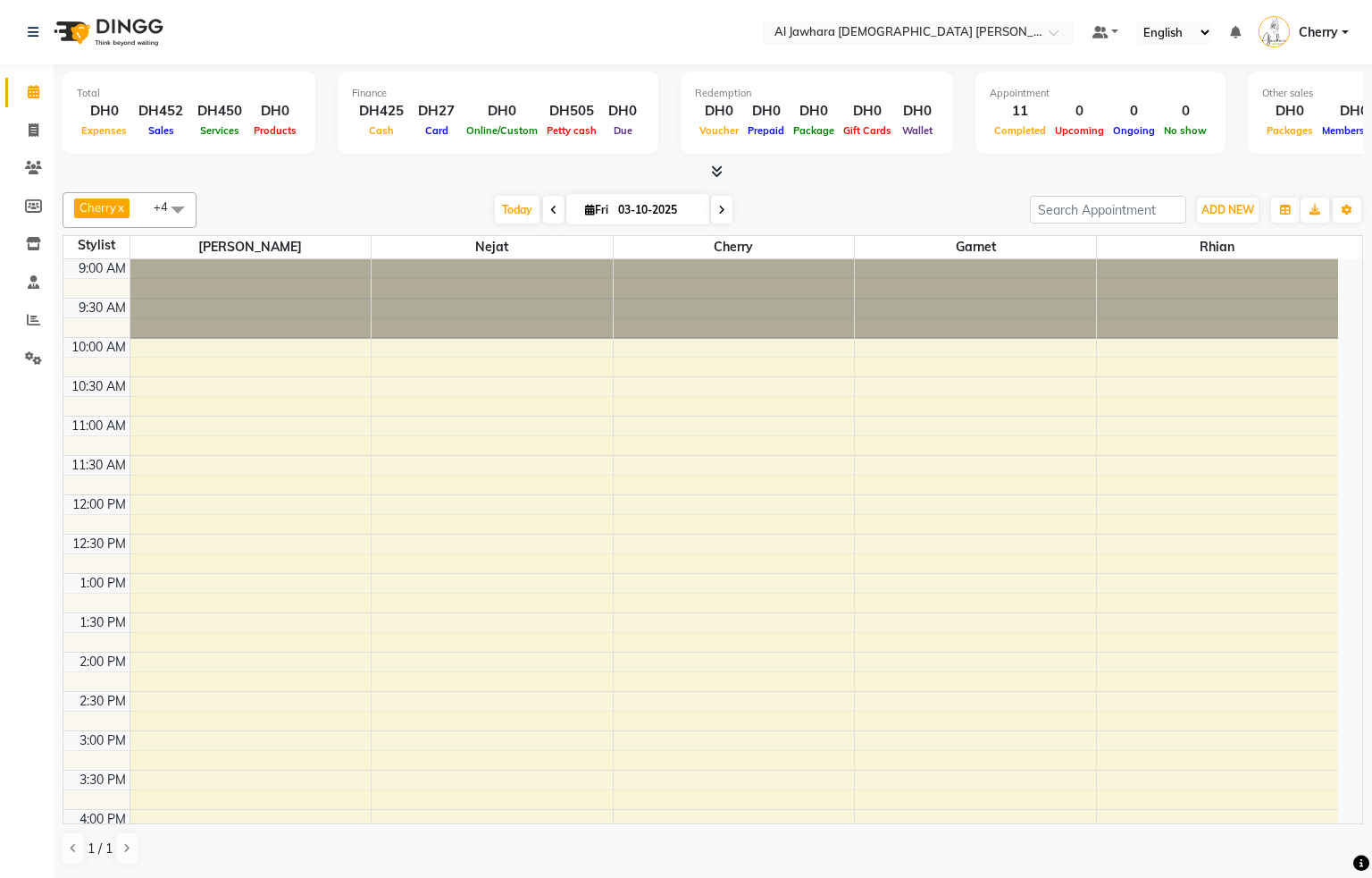
click at [543, 212] on span at bounding box center [554, 209] width 22 height 28
type input "02-10-2025"
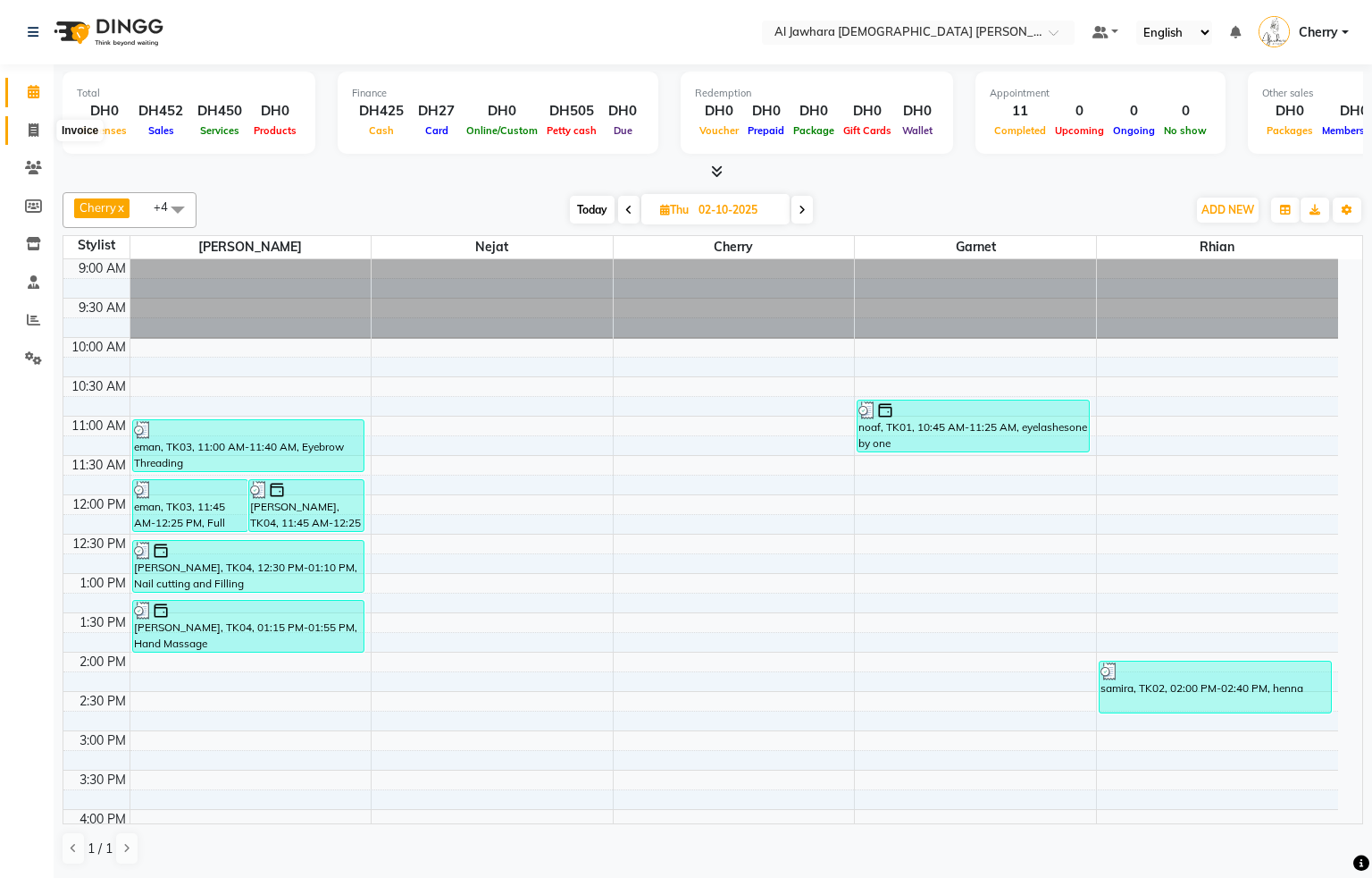
click at [35, 133] on icon at bounding box center [33, 130] width 10 height 14
select select "service"
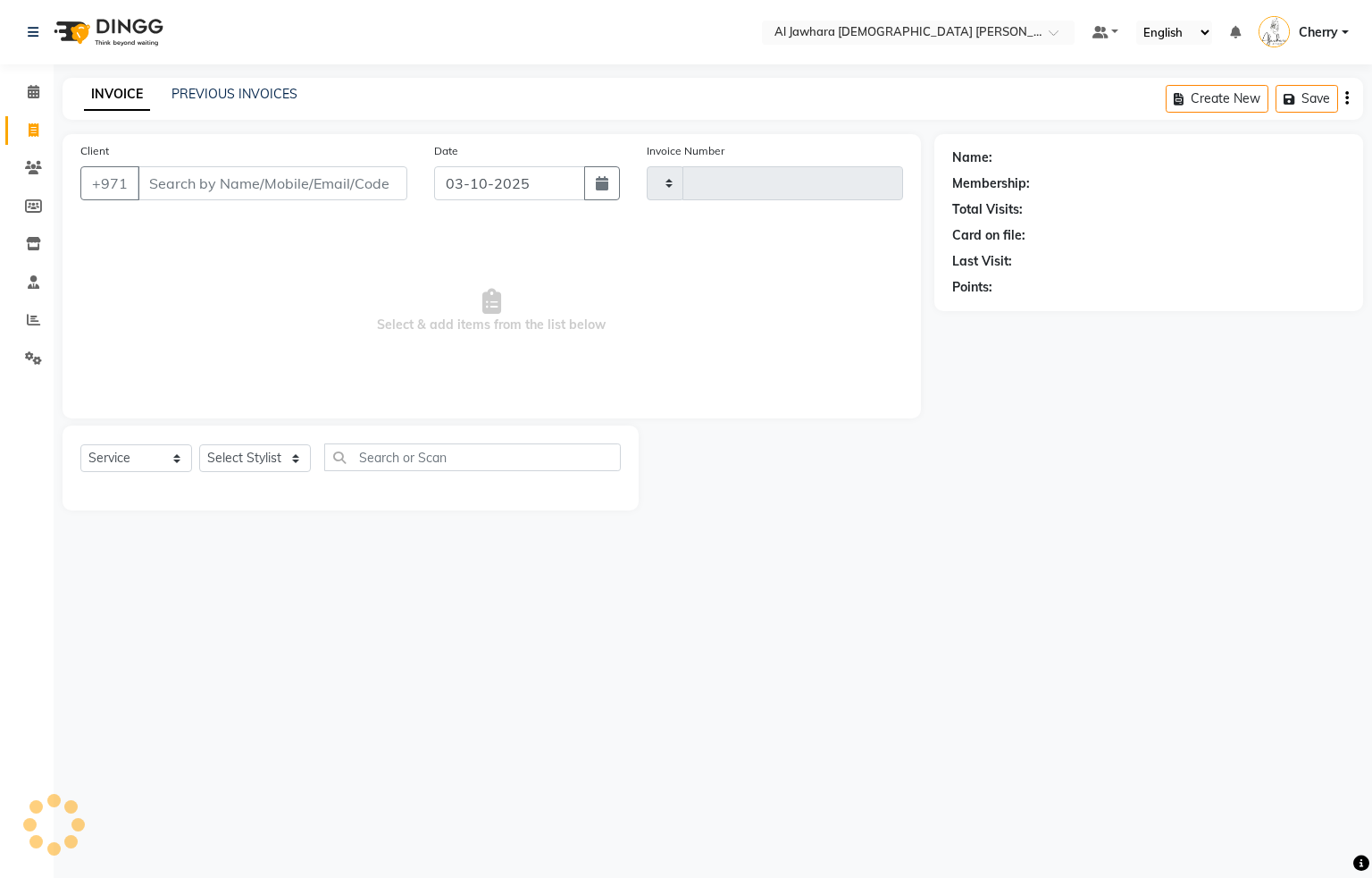
type input "0905"
select select "808"
click at [591, 188] on button "button" at bounding box center [603, 183] width 36 height 34
select select "10"
select select "2025"
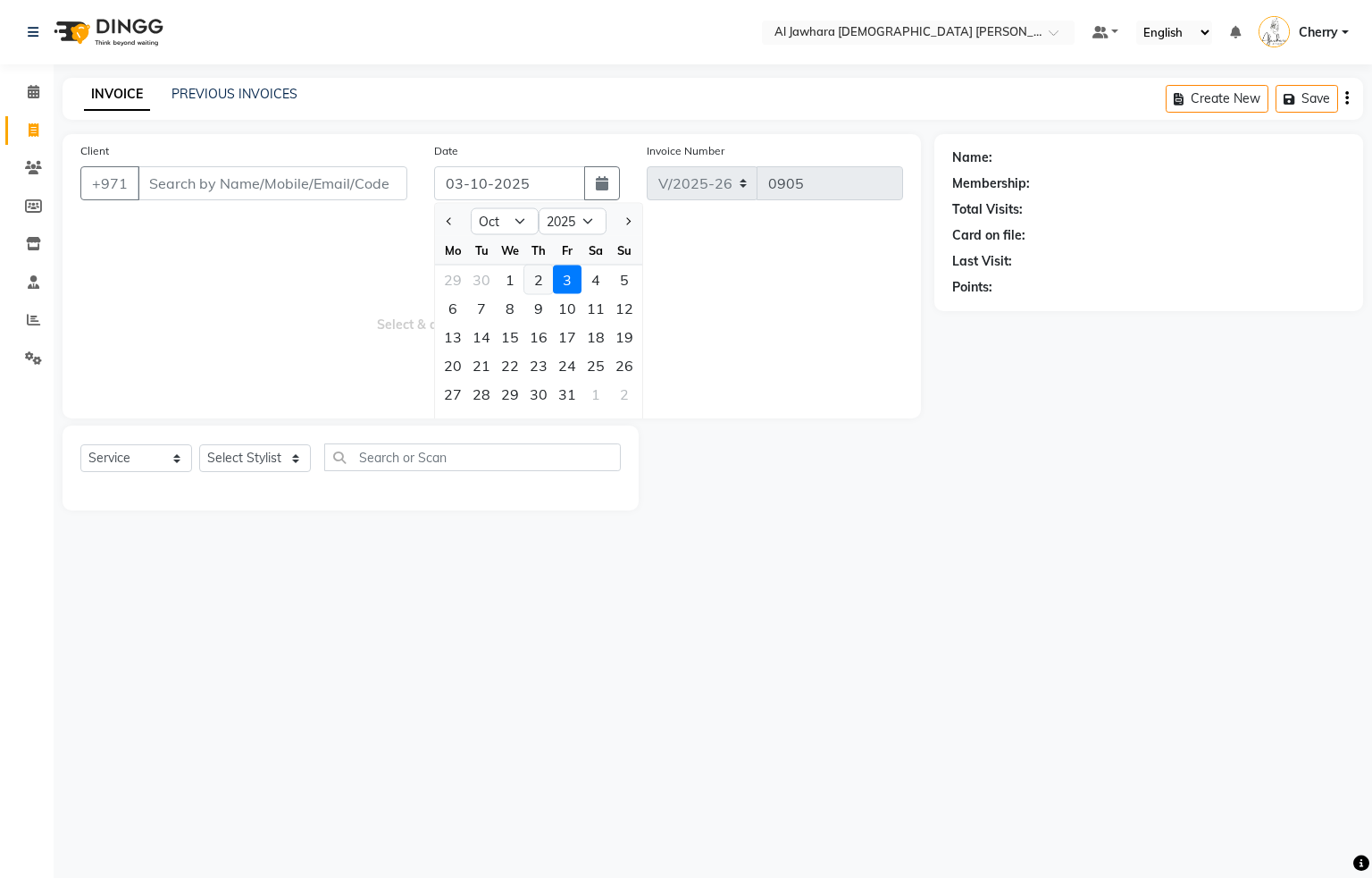
click at [539, 279] on div "2" at bounding box center [539, 280] width 29 height 29
type input "02-10-2025"
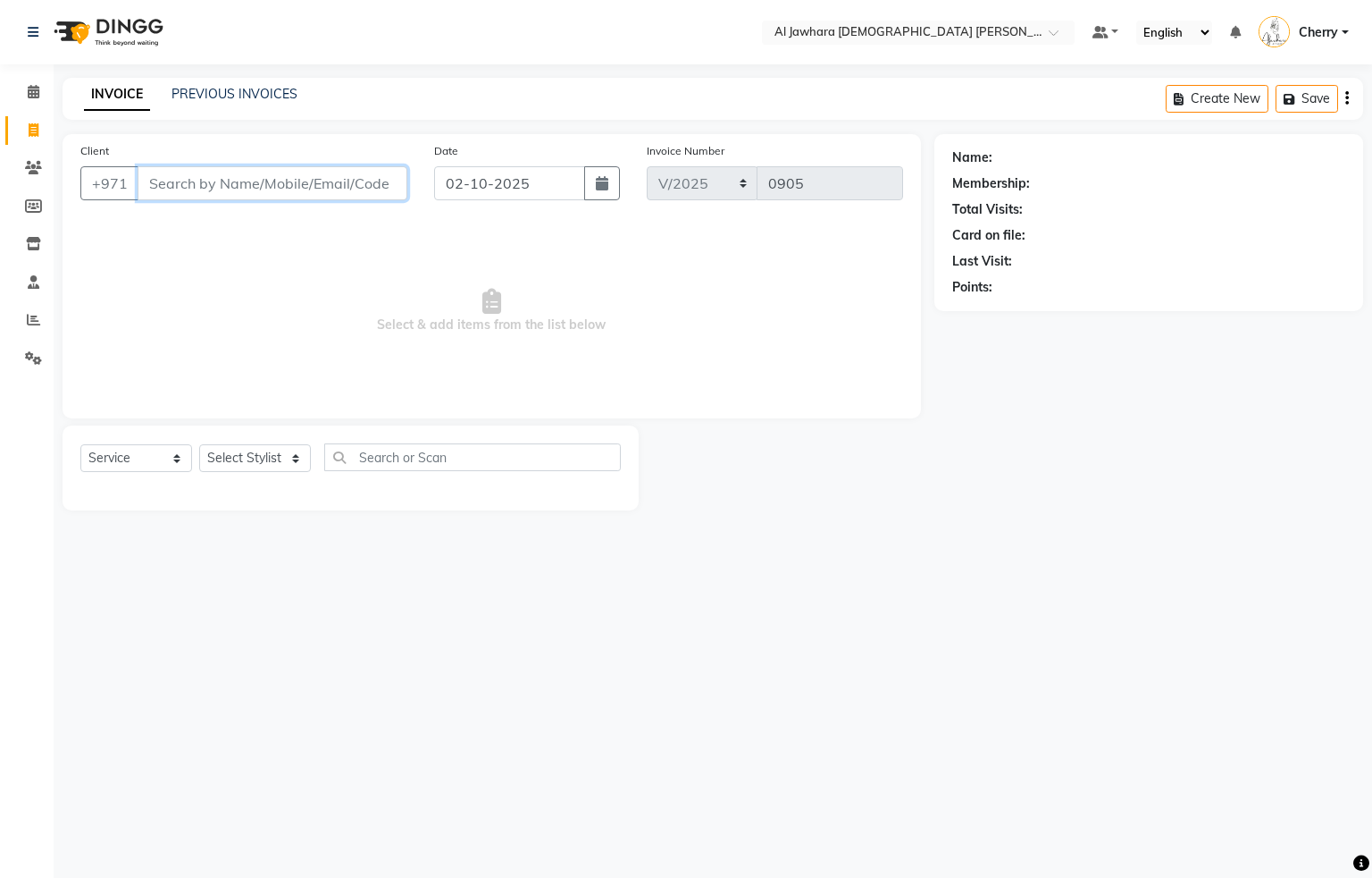
click at [285, 177] on input "Client" at bounding box center [272, 183] width 270 height 34
click at [191, 231] on span "hessa" at bounding box center [179, 226] width 42 height 18
type input "545995699"
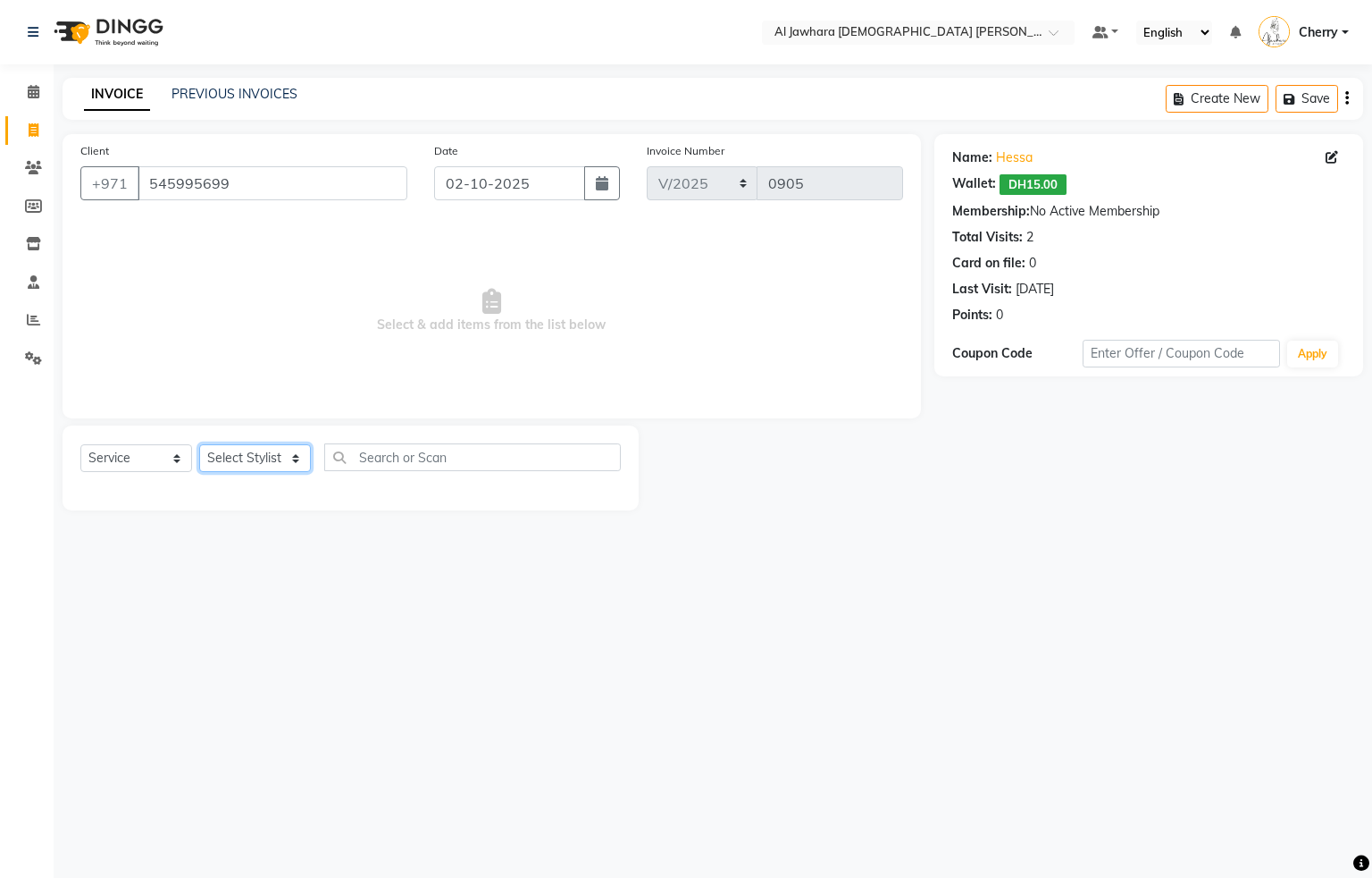
click at [213, 458] on select "Select Stylist [PERSON_NAME] [PERSON_NAME] rhian [PERSON_NAME]" at bounding box center [255, 457] width 112 height 28
select select "26823"
click at [199, 445] on select "Select Stylist [PERSON_NAME] [PERSON_NAME] rhian [PERSON_NAME]" at bounding box center [255, 457] width 112 height 28
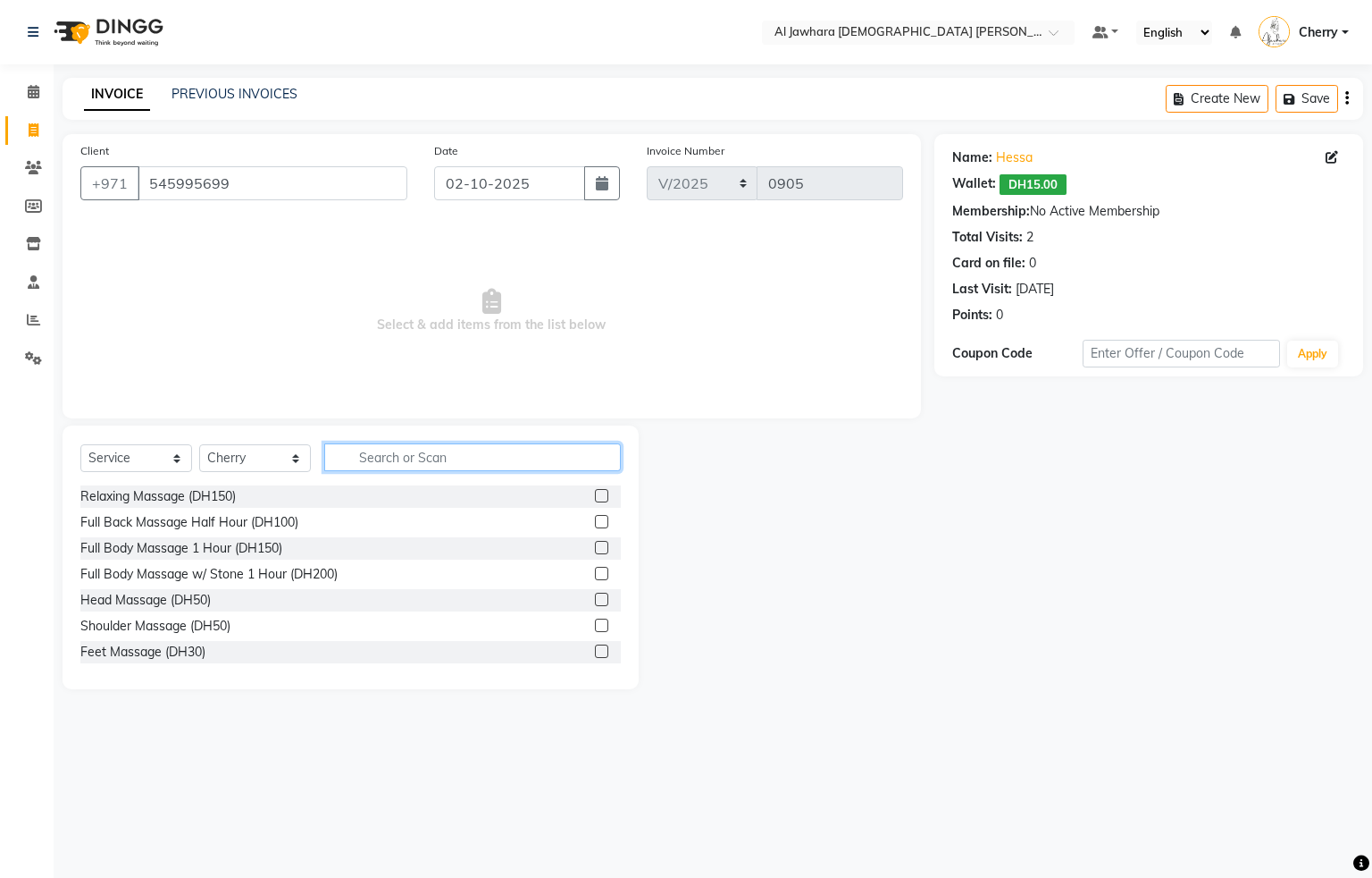
click at [426, 464] on input "text" at bounding box center [473, 457] width 297 height 28
type input "mani"
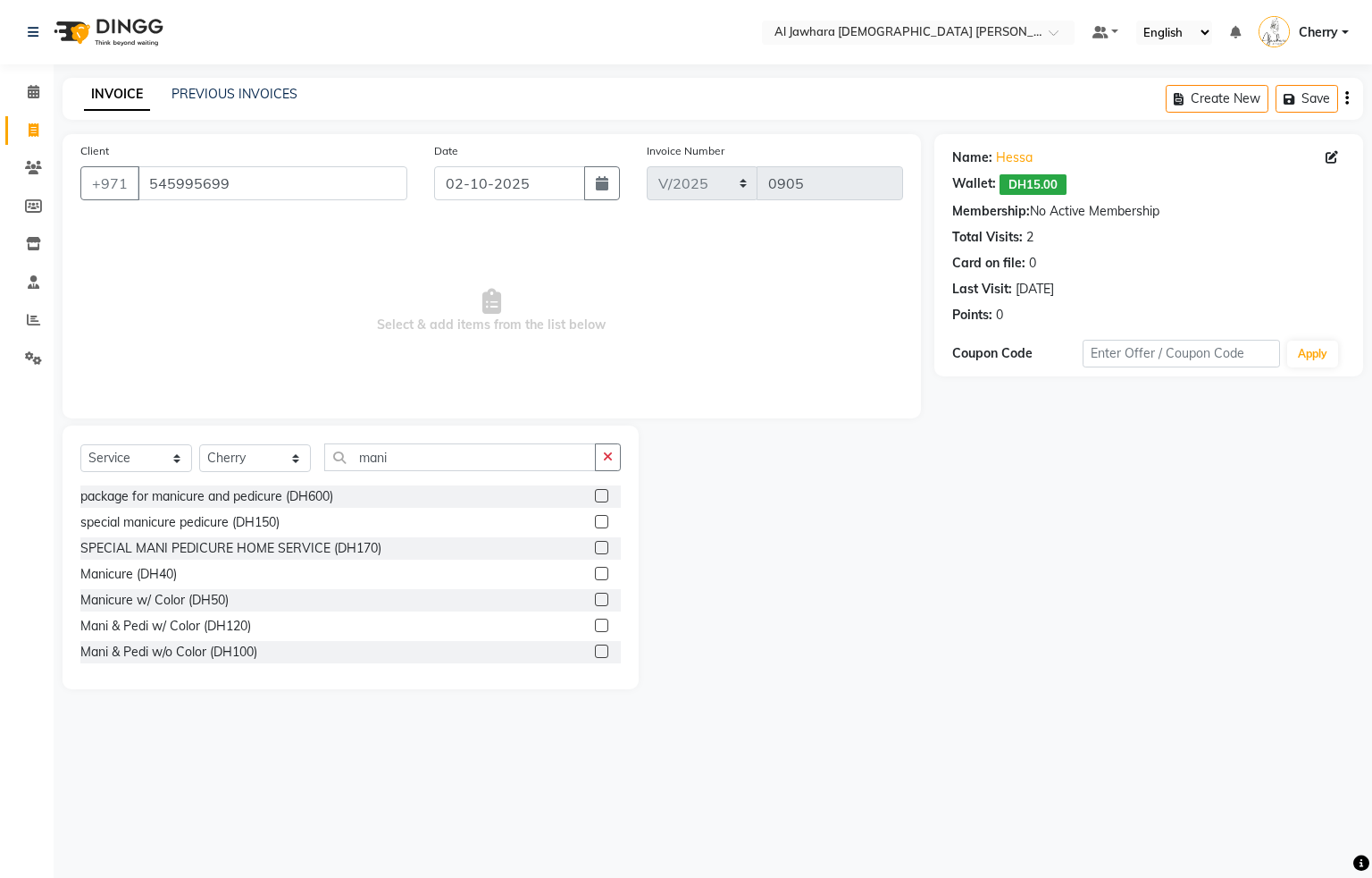
click at [595, 625] on label at bounding box center [602, 624] width 14 height 14
click at [595, 625] on input "checkbox" at bounding box center [601, 625] width 12 height 12
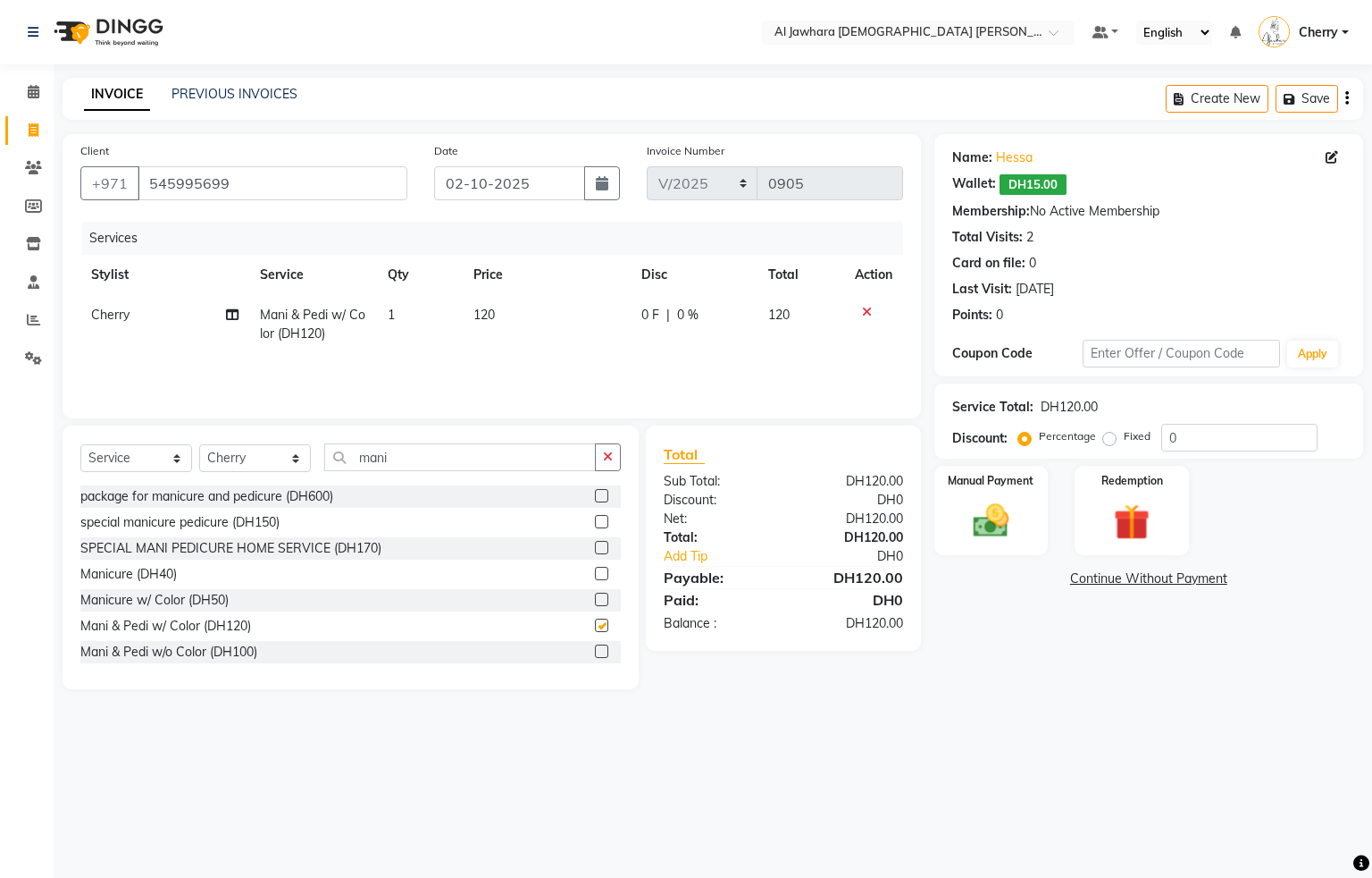
checkbox input "false"
click at [522, 309] on td "120" at bounding box center [547, 324] width 168 height 59
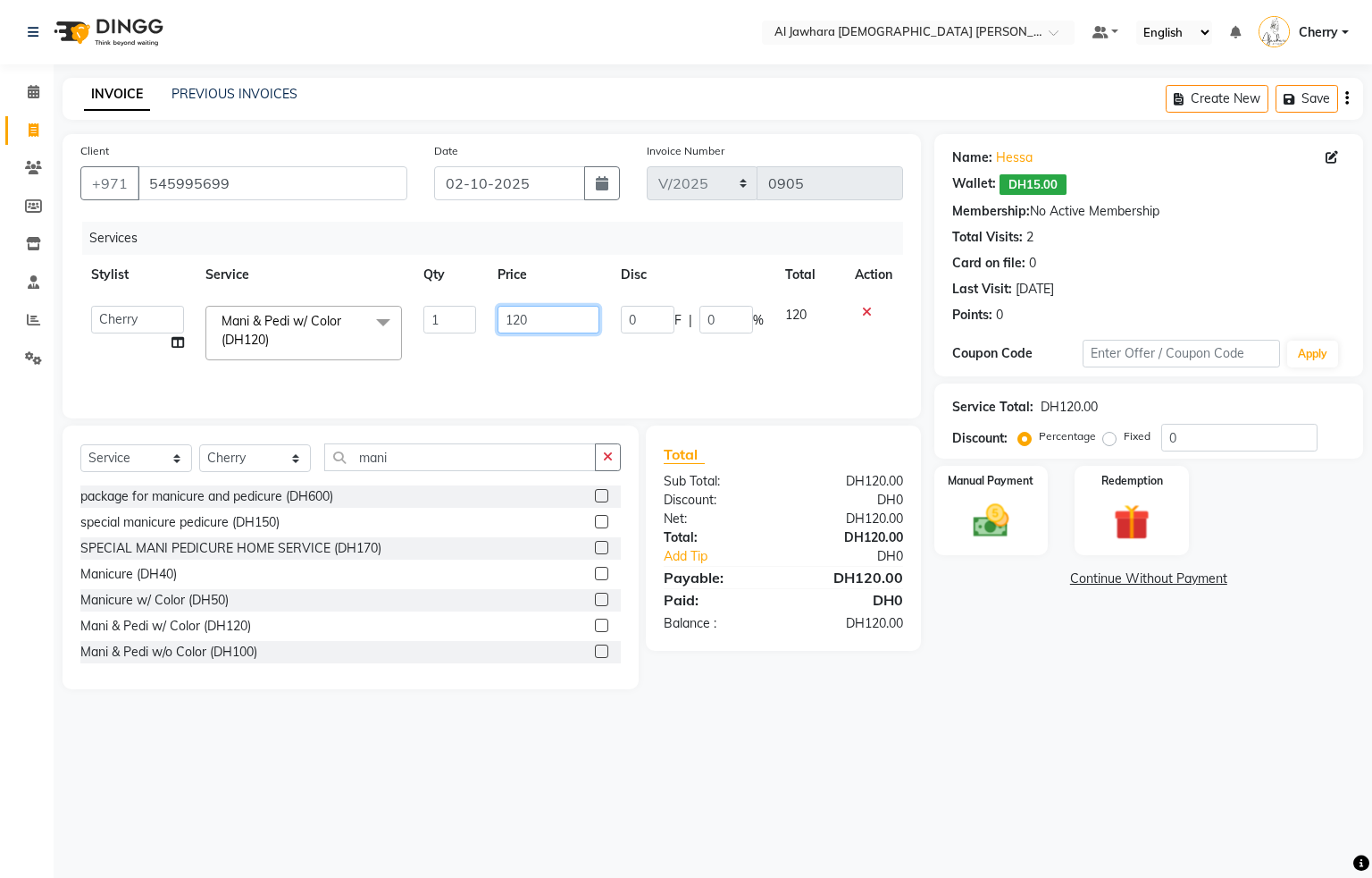
click at [522, 309] on input "120" at bounding box center [548, 319] width 102 height 28
type input "140"
click at [1017, 533] on img at bounding box center [990, 522] width 60 height 43
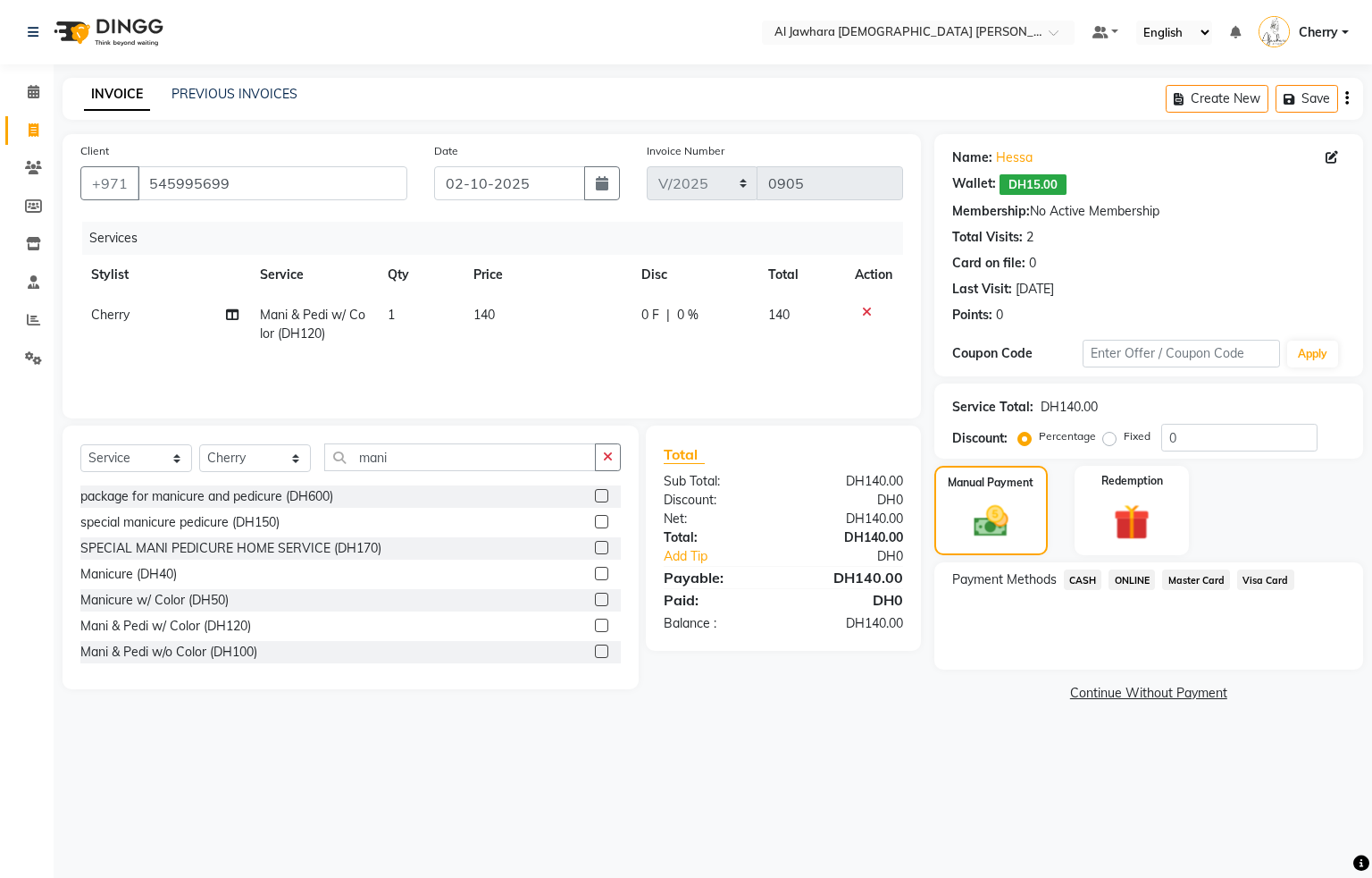
click at [1257, 582] on span "Visa Card" at bounding box center [1266, 579] width 57 height 21
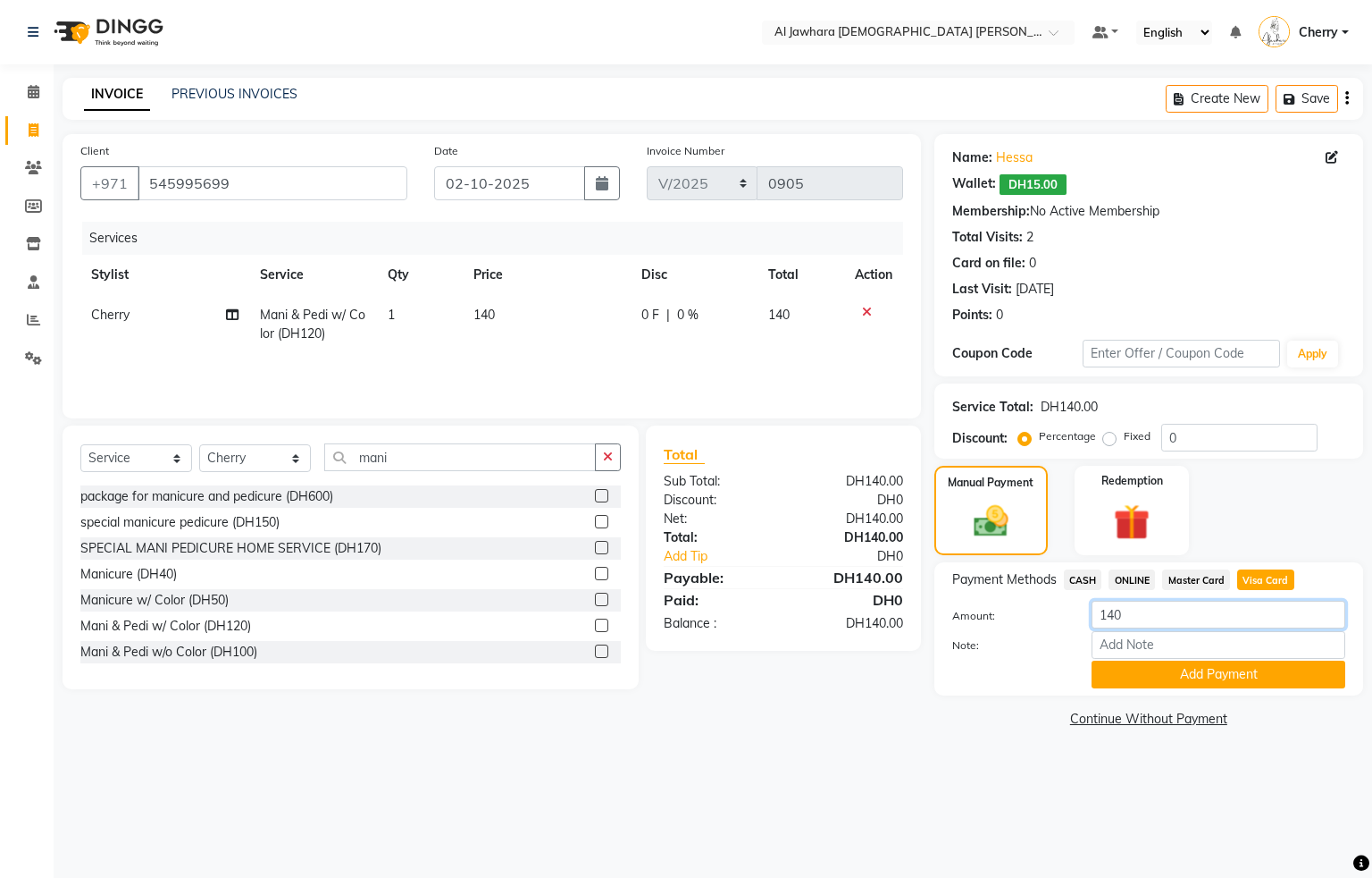
click at [1171, 605] on input "140" at bounding box center [1218, 615] width 253 height 28
type input "147"
click at [1131, 677] on button "Add Payment" at bounding box center [1218, 674] width 253 height 28
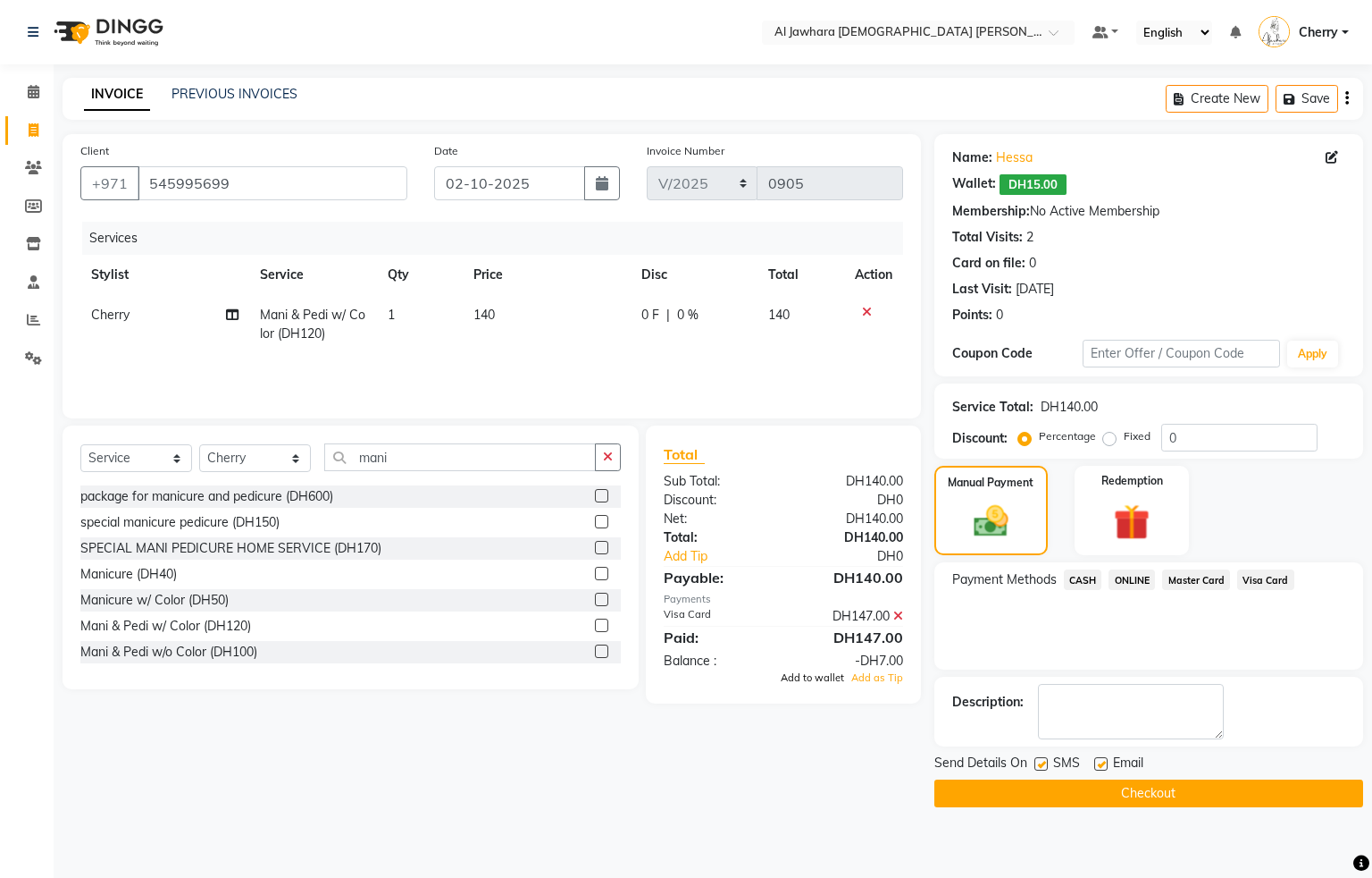
click at [818, 673] on span "Add to wallet" at bounding box center [813, 678] width 63 height 13
click at [1003, 796] on button "Checkout" at bounding box center [1148, 793] width 428 height 28
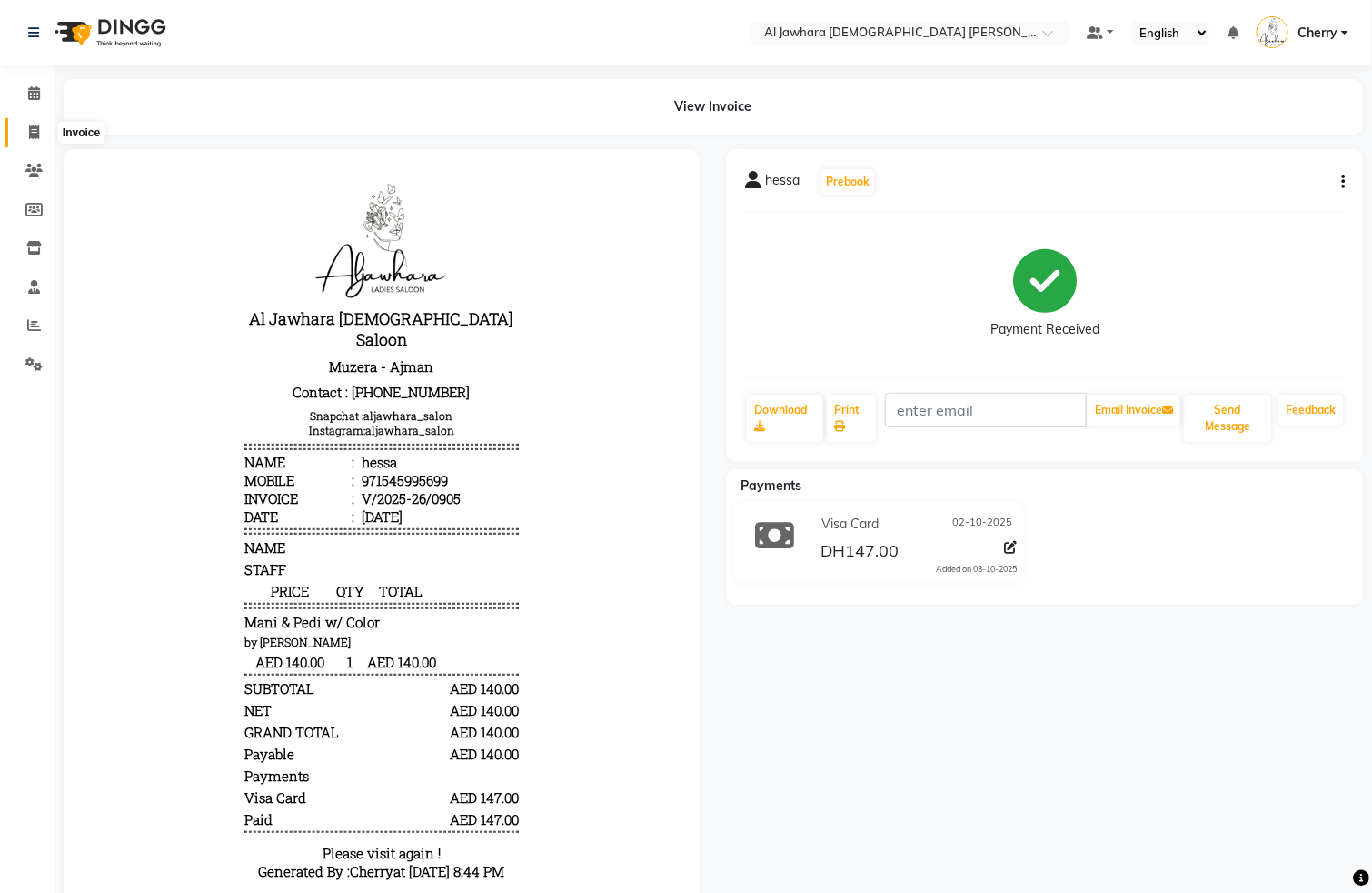
click at [29, 127] on icon at bounding box center [34, 132] width 10 height 14
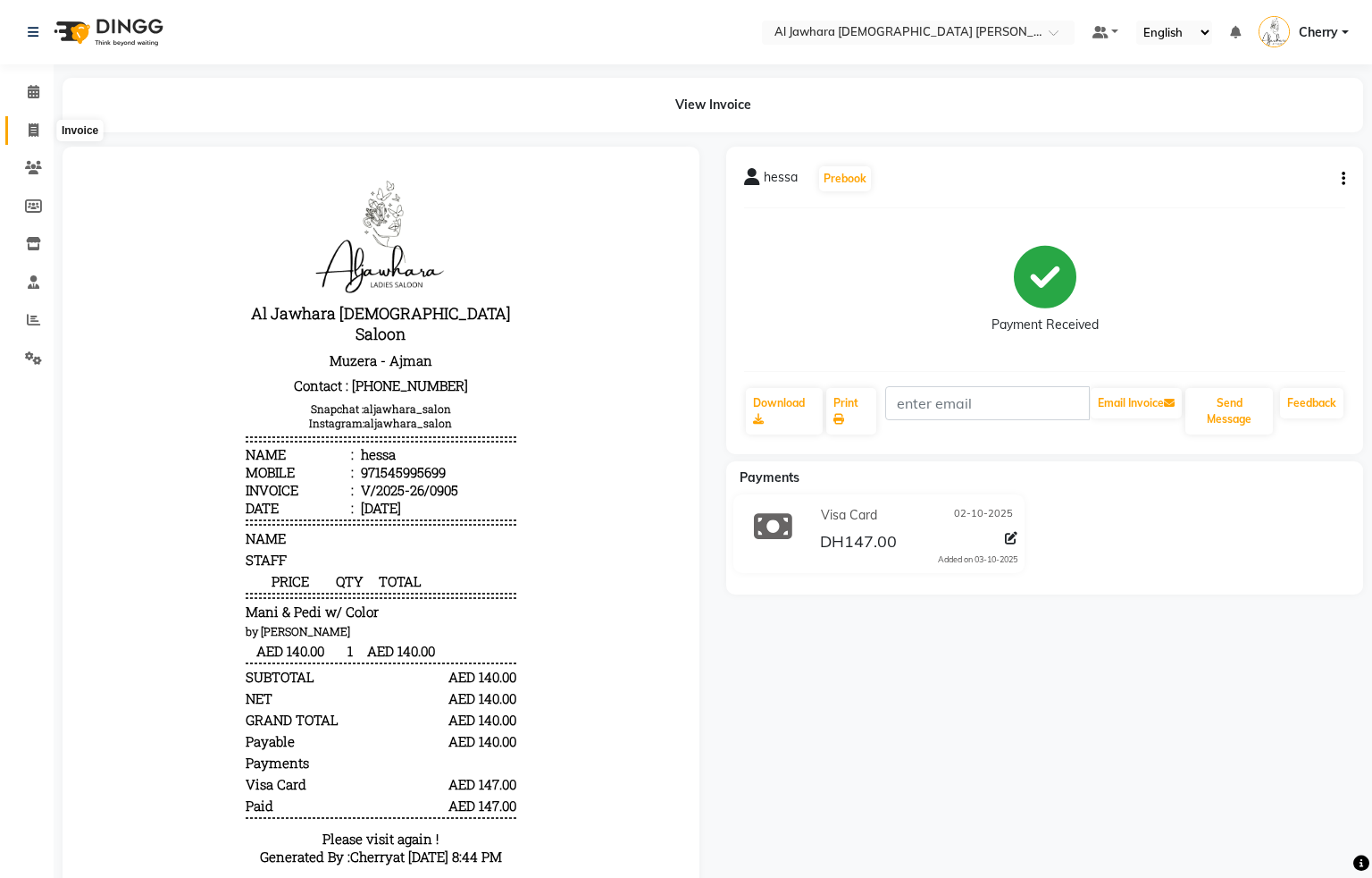
select select "service"
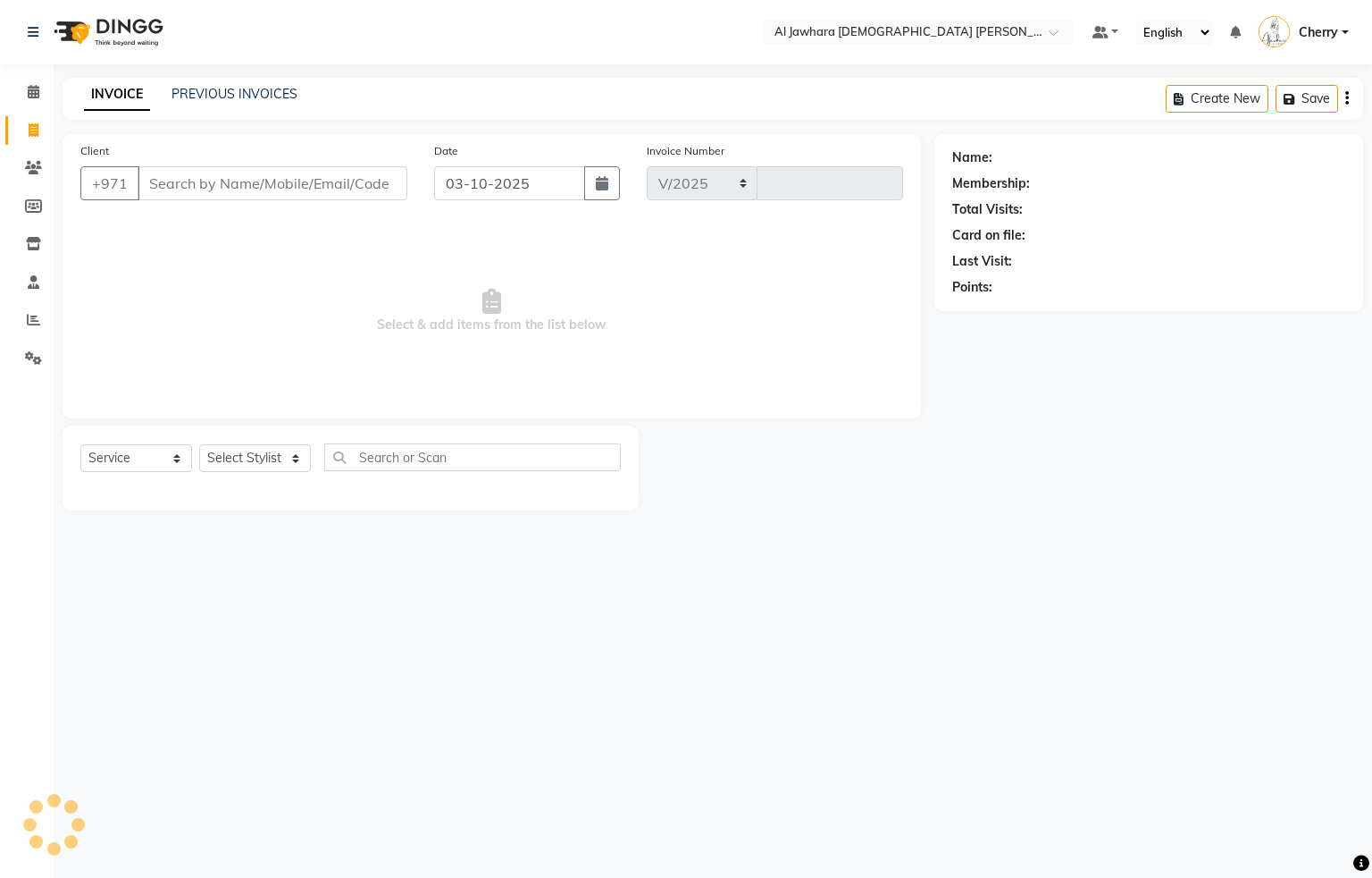
select select "808"
type input "0906"
click at [33, 89] on icon at bounding box center [33, 91] width 12 height 14
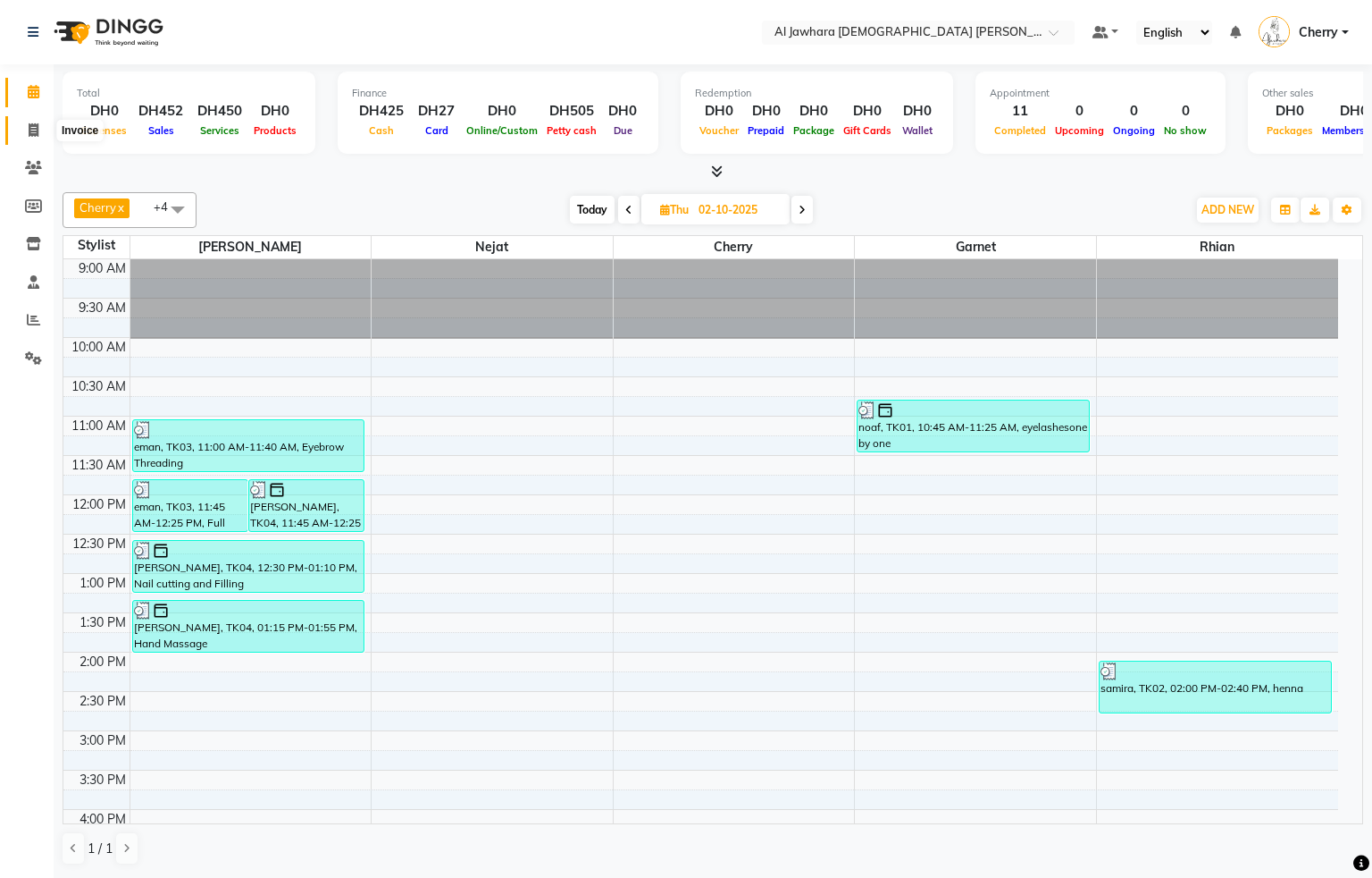
click at [31, 125] on icon at bounding box center [33, 130] width 10 height 14
select select "service"
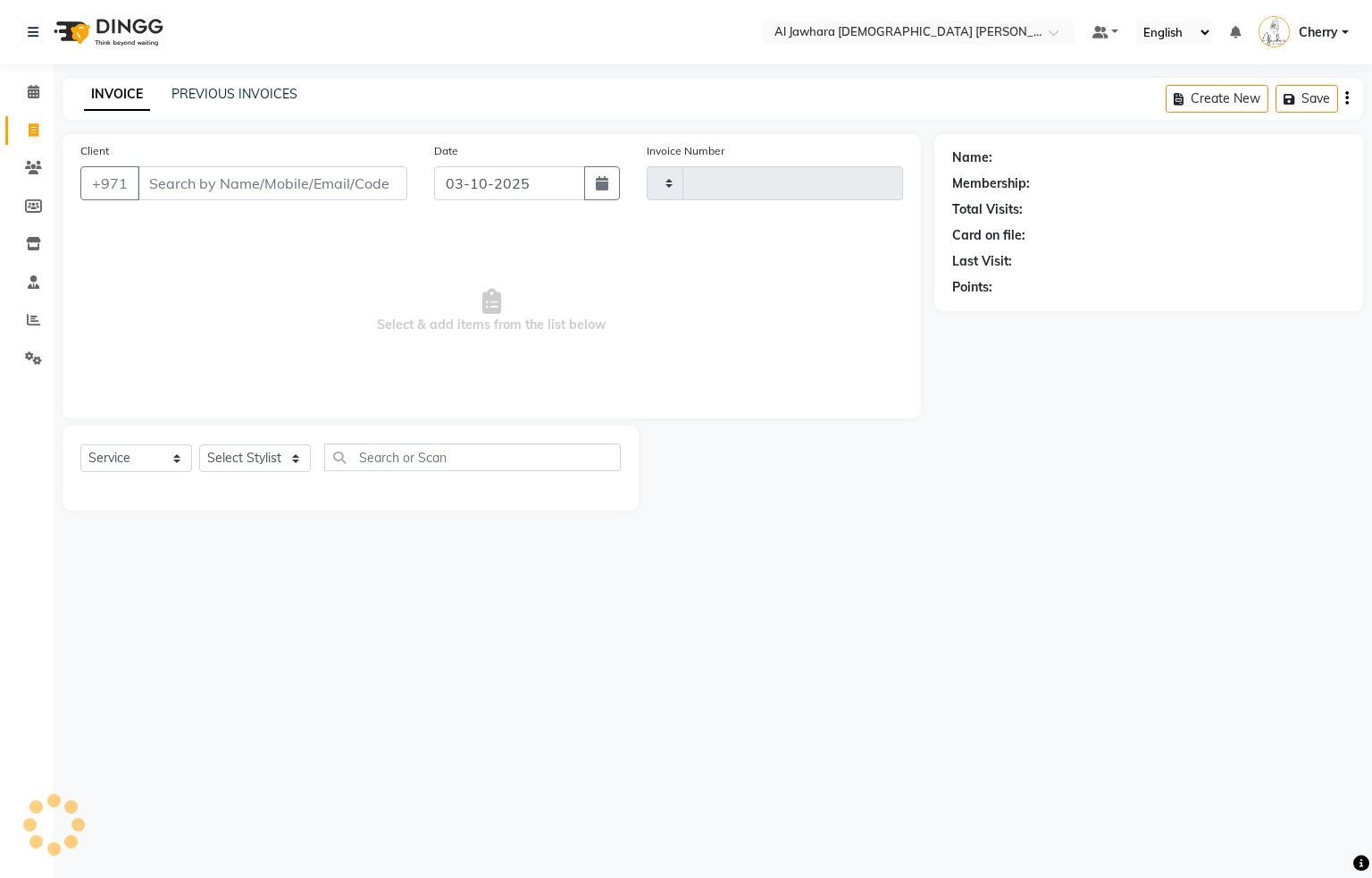
type input "0906"
select select "808"
click at [276, 180] on input "Client" at bounding box center [272, 183] width 270 height 34
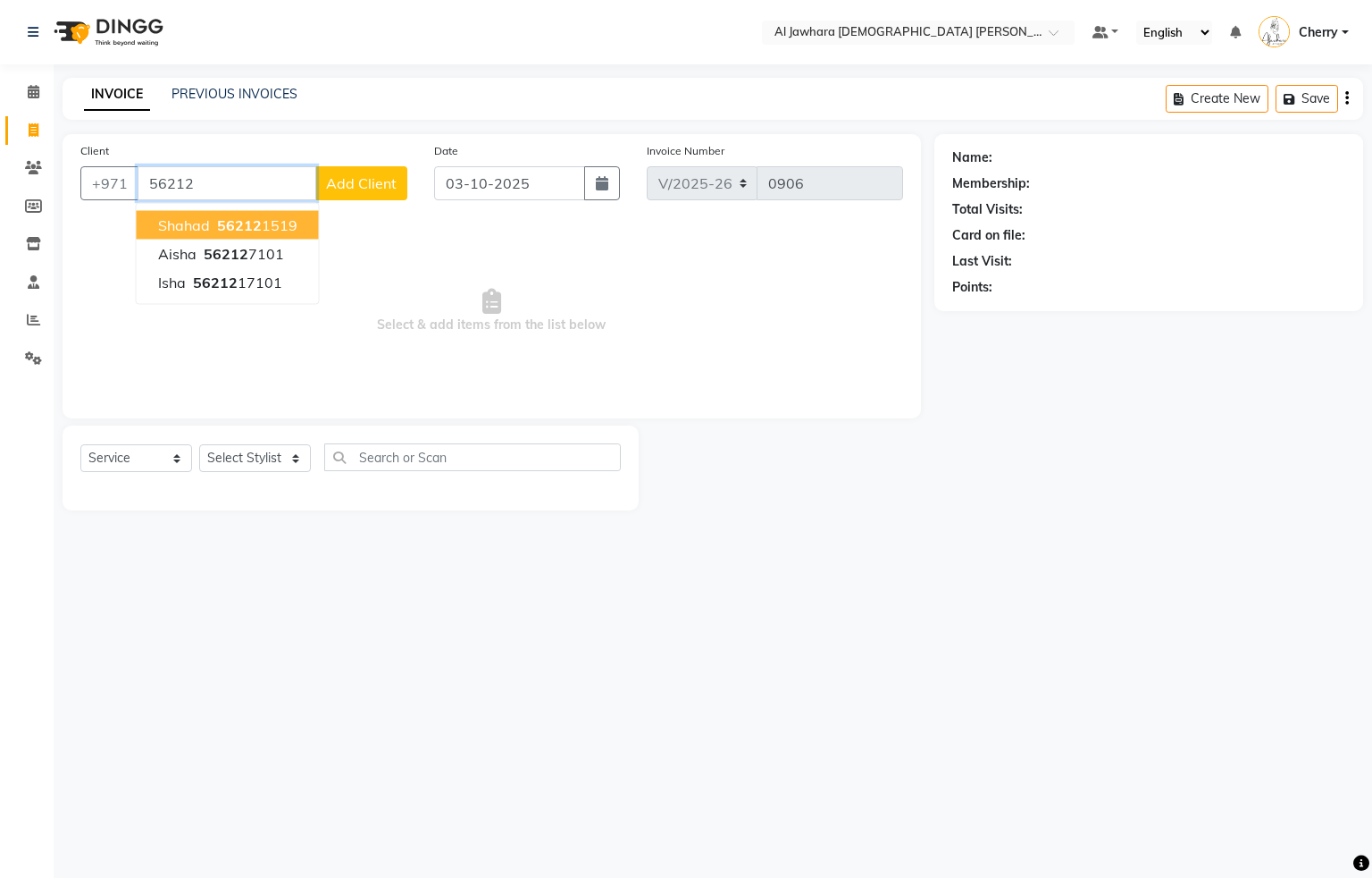
click at [194, 218] on span "shahad" at bounding box center [183, 226] width 51 height 18
type input "562121519"
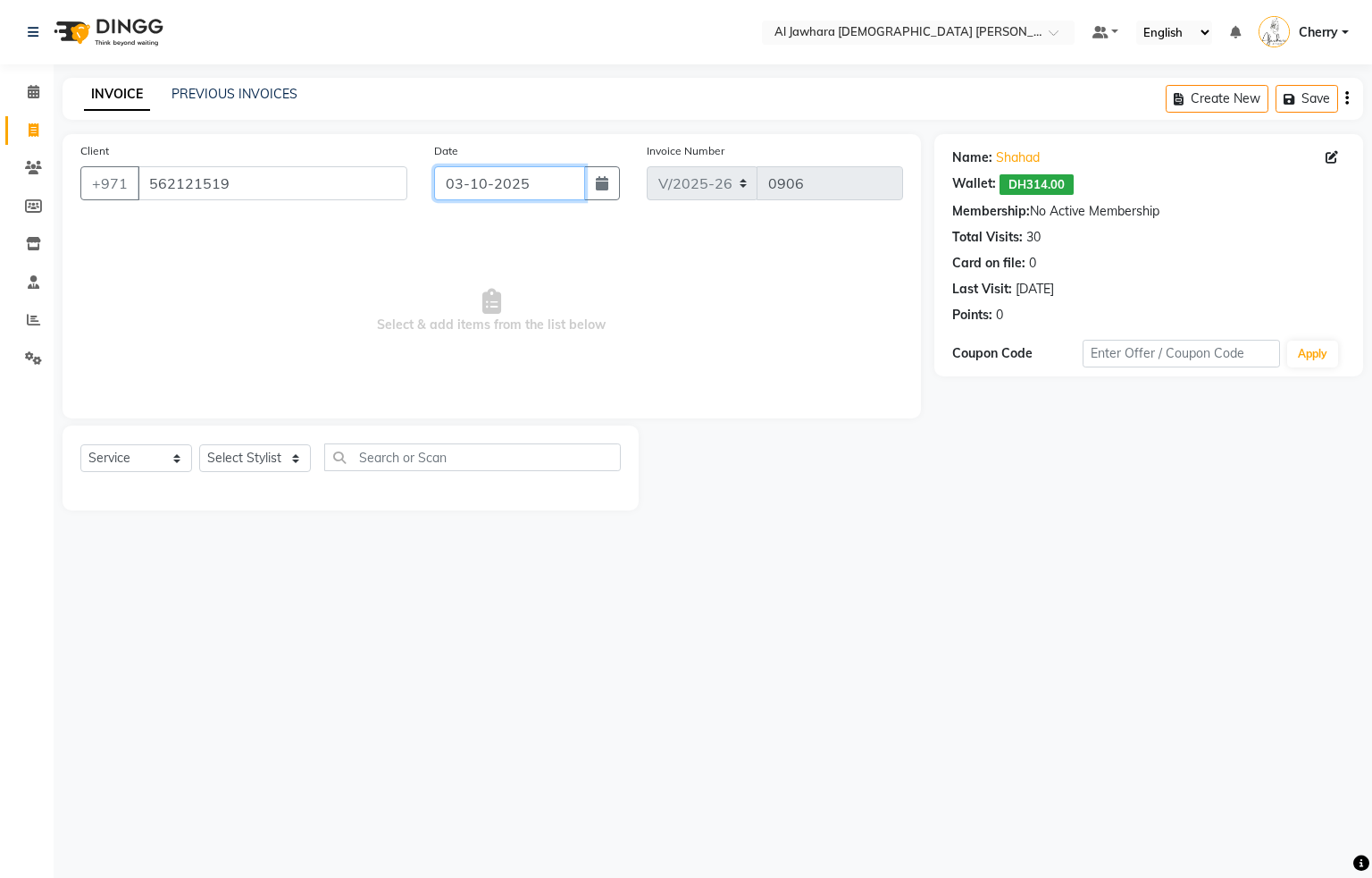
click at [461, 180] on input "03-10-2025" at bounding box center [509, 183] width 151 height 34
select select "10"
select select "2025"
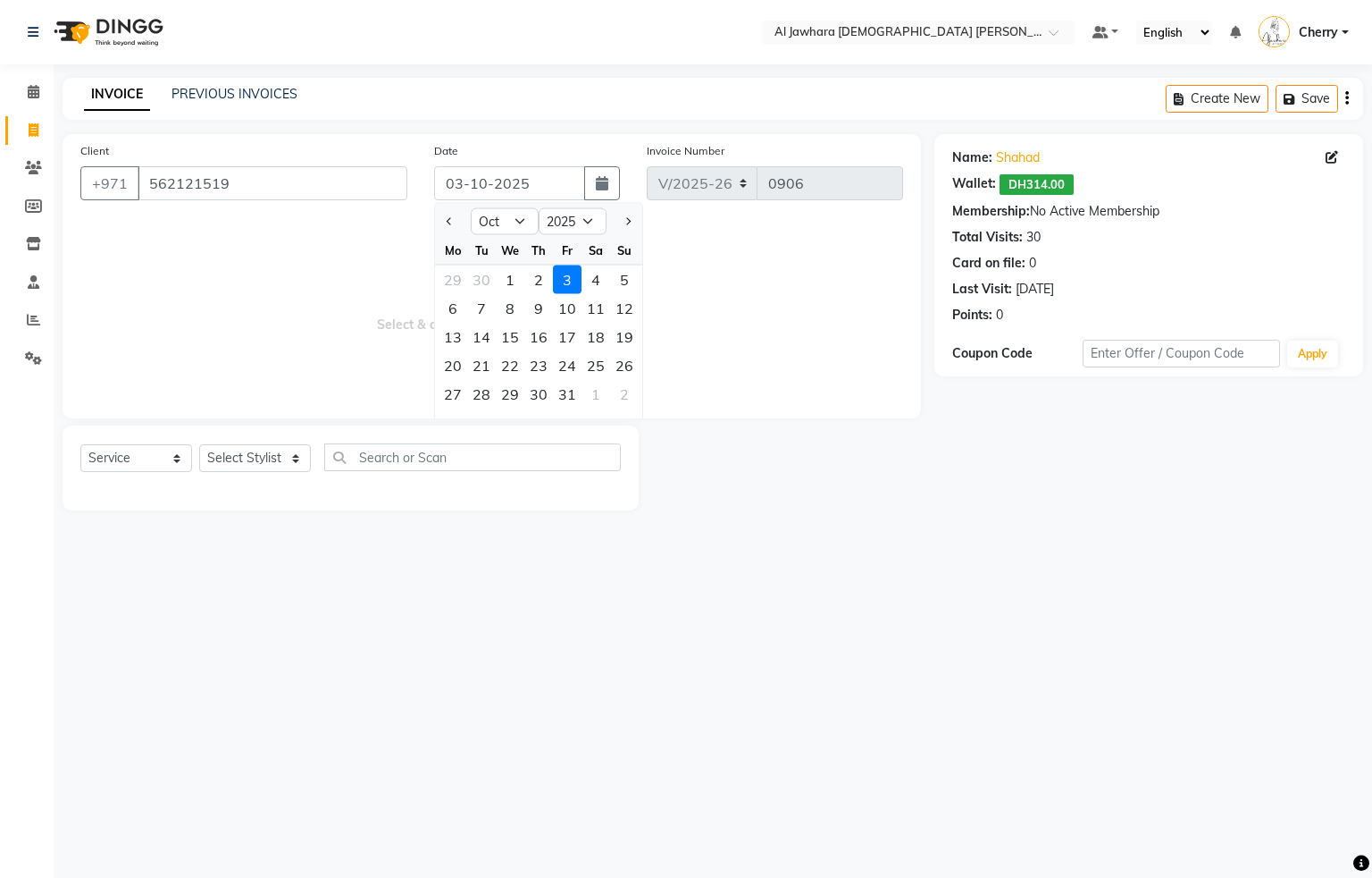
drag, startPoint x: 539, startPoint y: 280, endPoint x: 528, endPoint y: 272, distance: 13.6
click at [537, 280] on div "2" at bounding box center [539, 280] width 29 height 29
type input "02-10-2025"
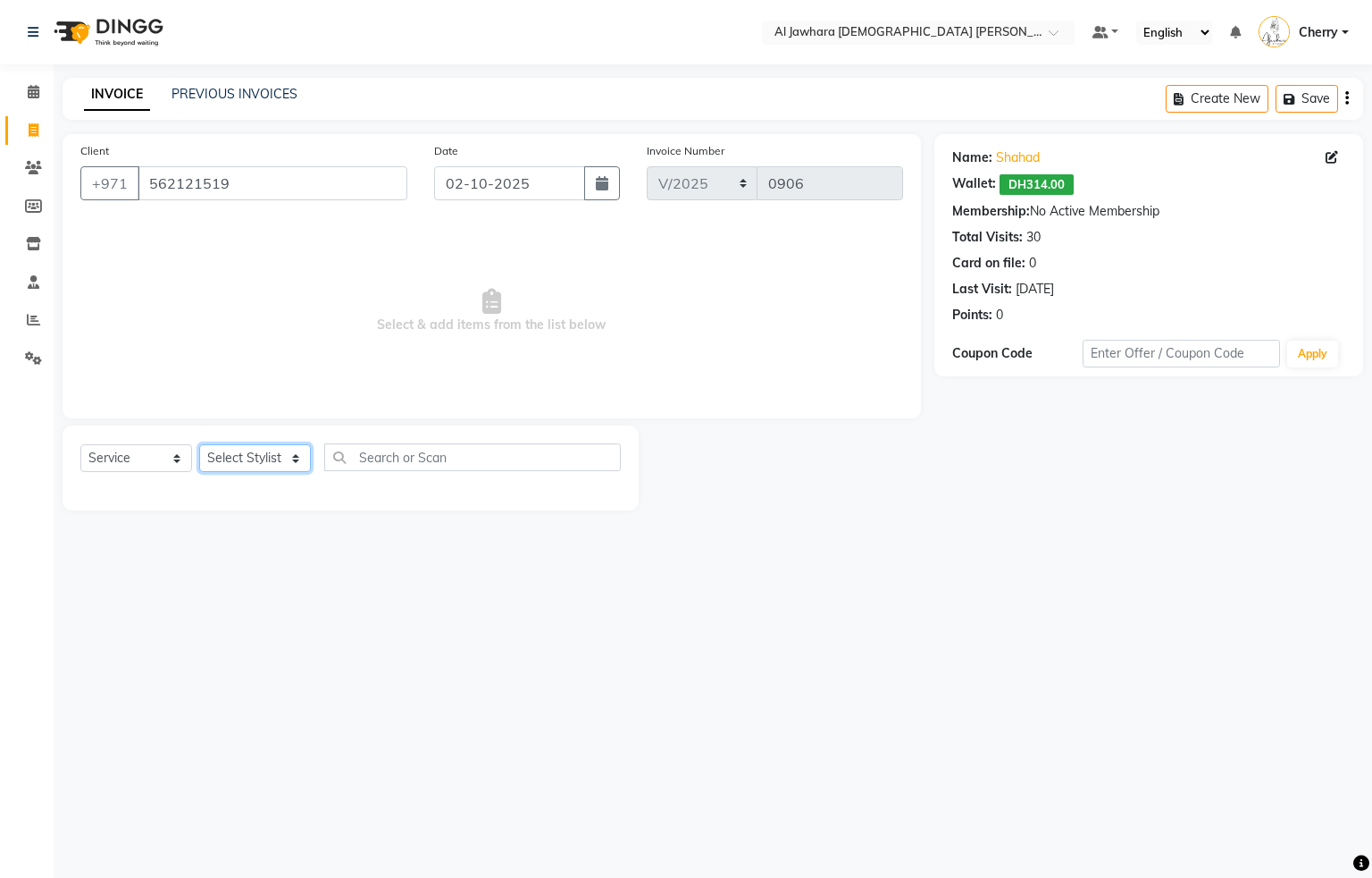
click at [246, 464] on select "Select Stylist [PERSON_NAME] [PERSON_NAME] rhian [PERSON_NAME]" at bounding box center [255, 457] width 112 height 28
select select "44223"
click at [199, 445] on select "Select Stylist [PERSON_NAME] [PERSON_NAME] rhian [PERSON_NAME]" at bounding box center [255, 457] width 112 height 28
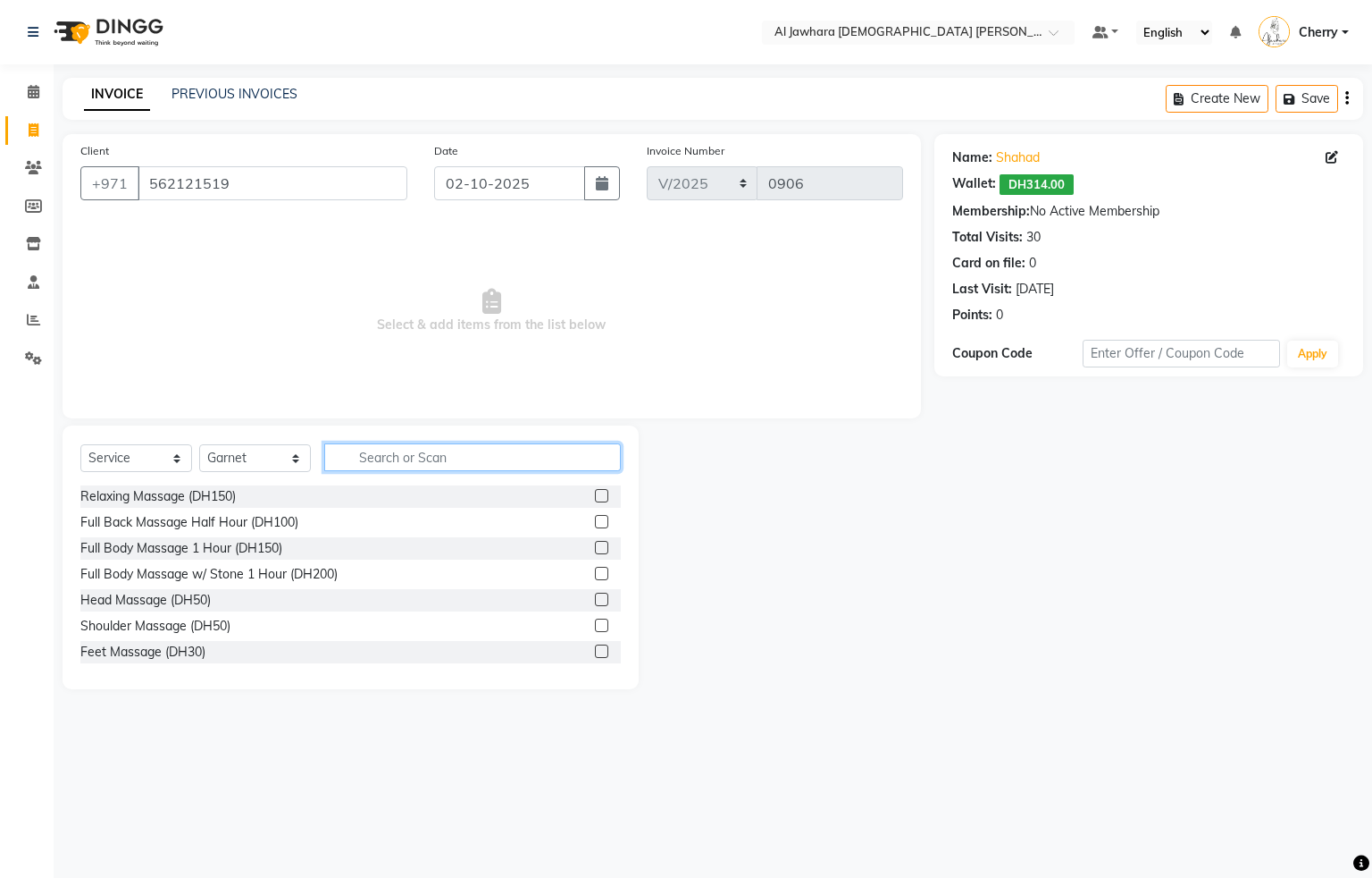
click at [428, 453] on input "text" at bounding box center [473, 457] width 297 height 28
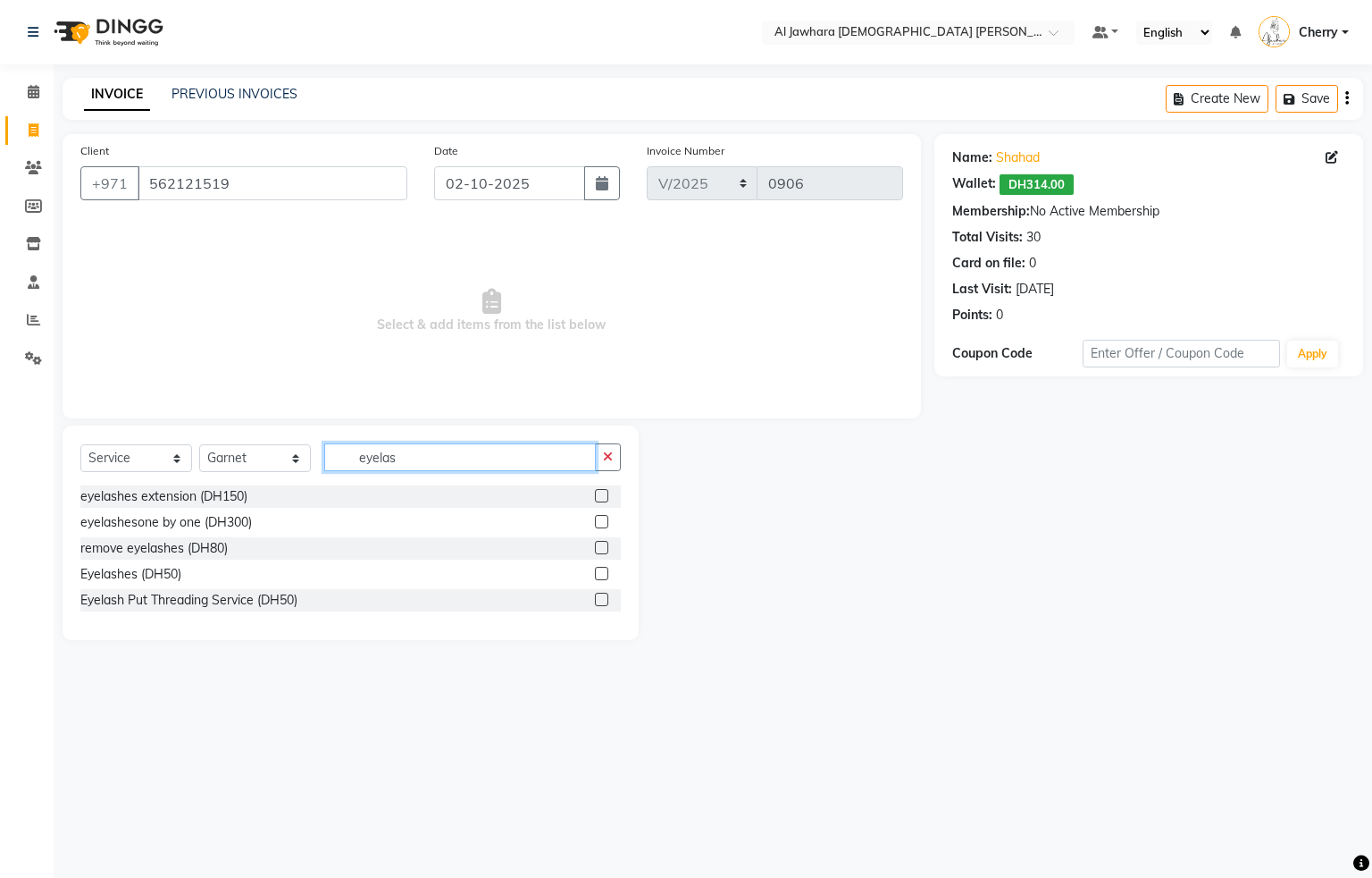
type input "eyelas"
click at [603, 548] on label at bounding box center [602, 547] width 14 height 14
click at [603, 548] on input "checkbox" at bounding box center [601, 548] width 12 height 12
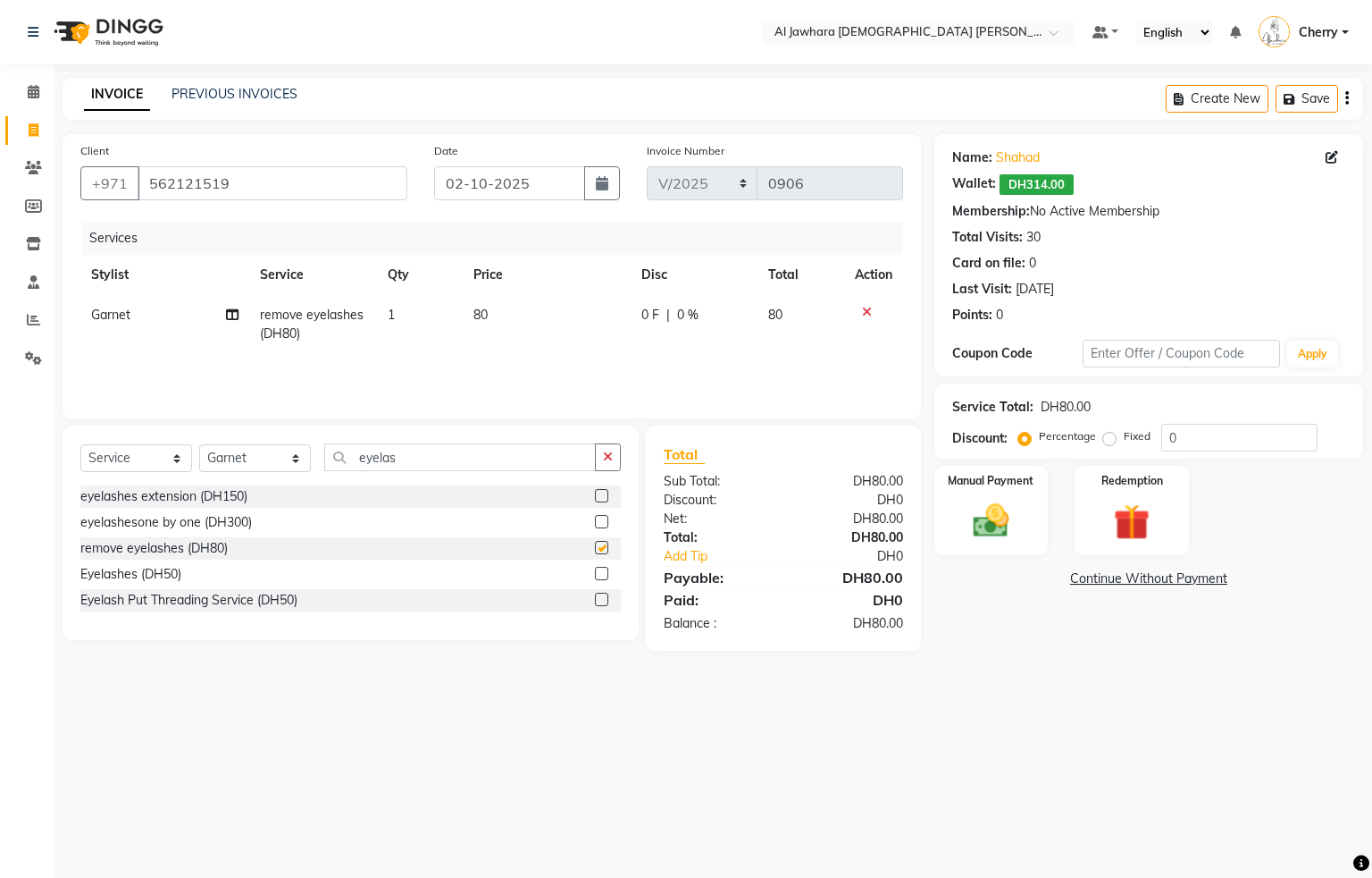
checkbox input "false"
click at [451, 454] on input "eyelas" at bounding box center [460, 457] width 272 height 28
type input "e"
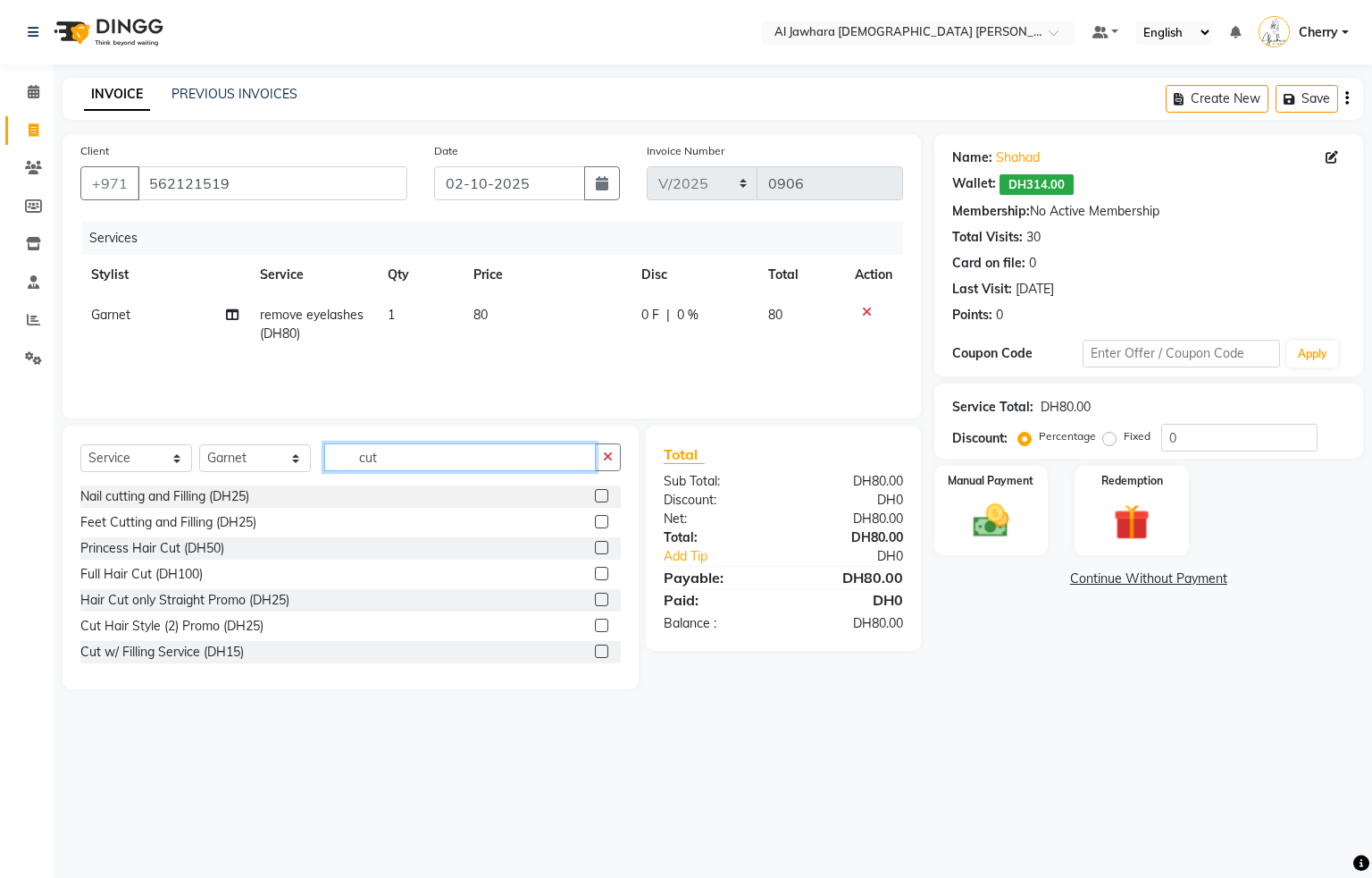
type input "cut"
click at [595, 497] on label at bounding box center [602, 495] width 14 height 14
click at [595, 497] on input "checkbox" at bounding box center [601, 496] width 12 height 12
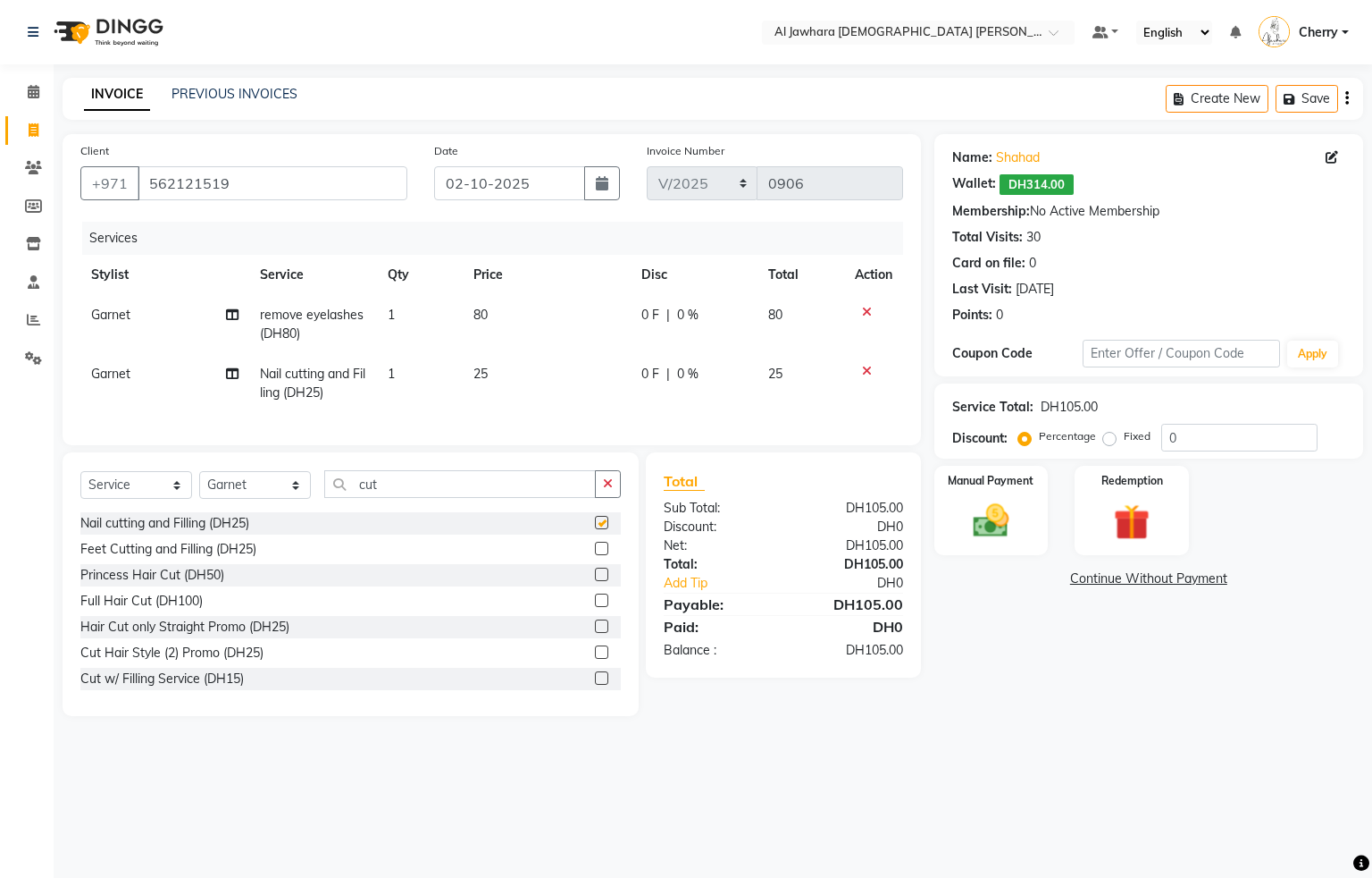
checkbox input "false"
click at [595, 555] on label at bounding box center [602, 548] width 14 height 14
click at [595, 555] on input "checkbox" at bounding box center [601, 549] width 12 height 12
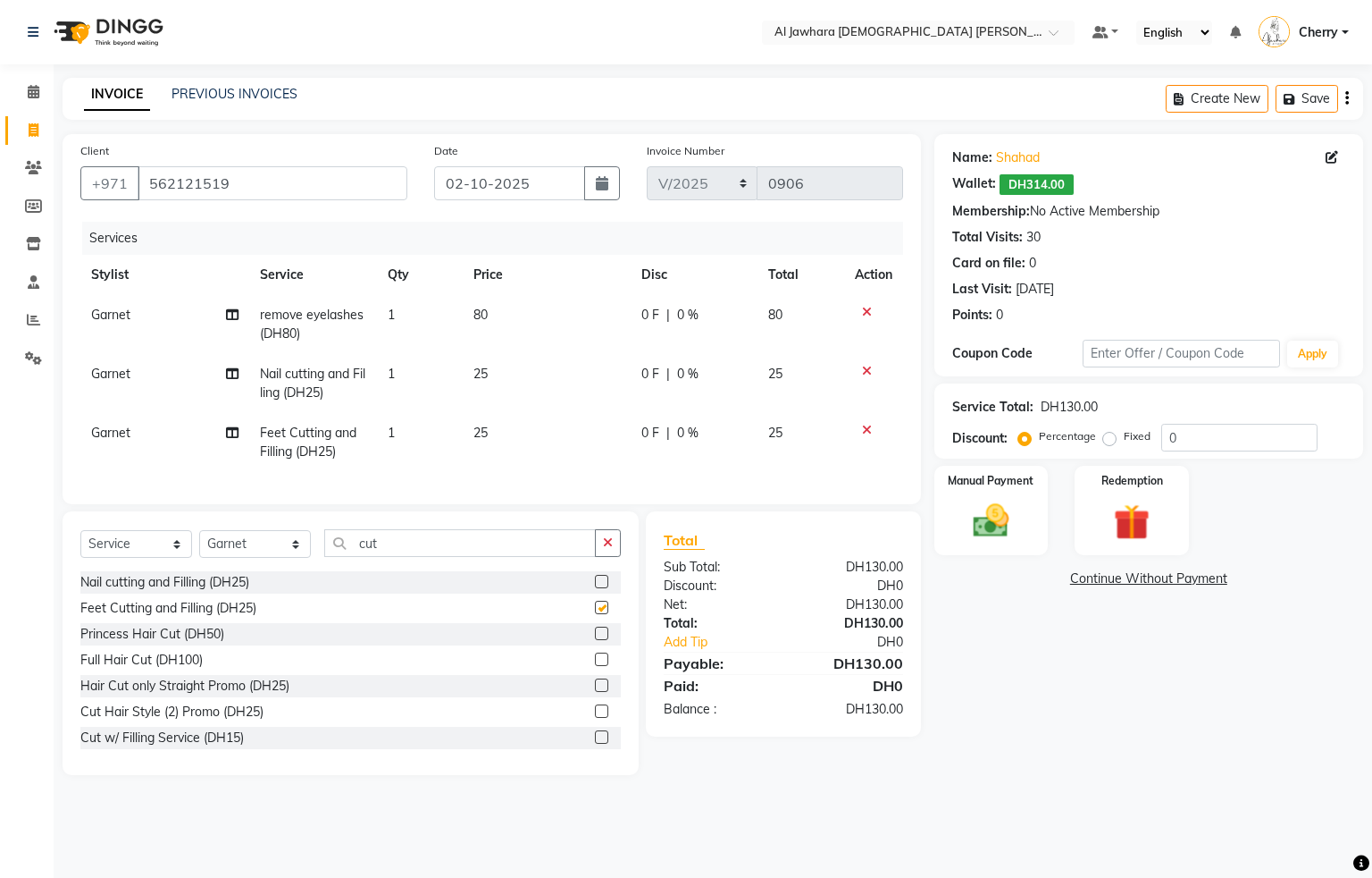
checkbox input "false"
click at [510, 557] on input "cut" at bounding box center [460, 542] width 272 height 28
type input "c"
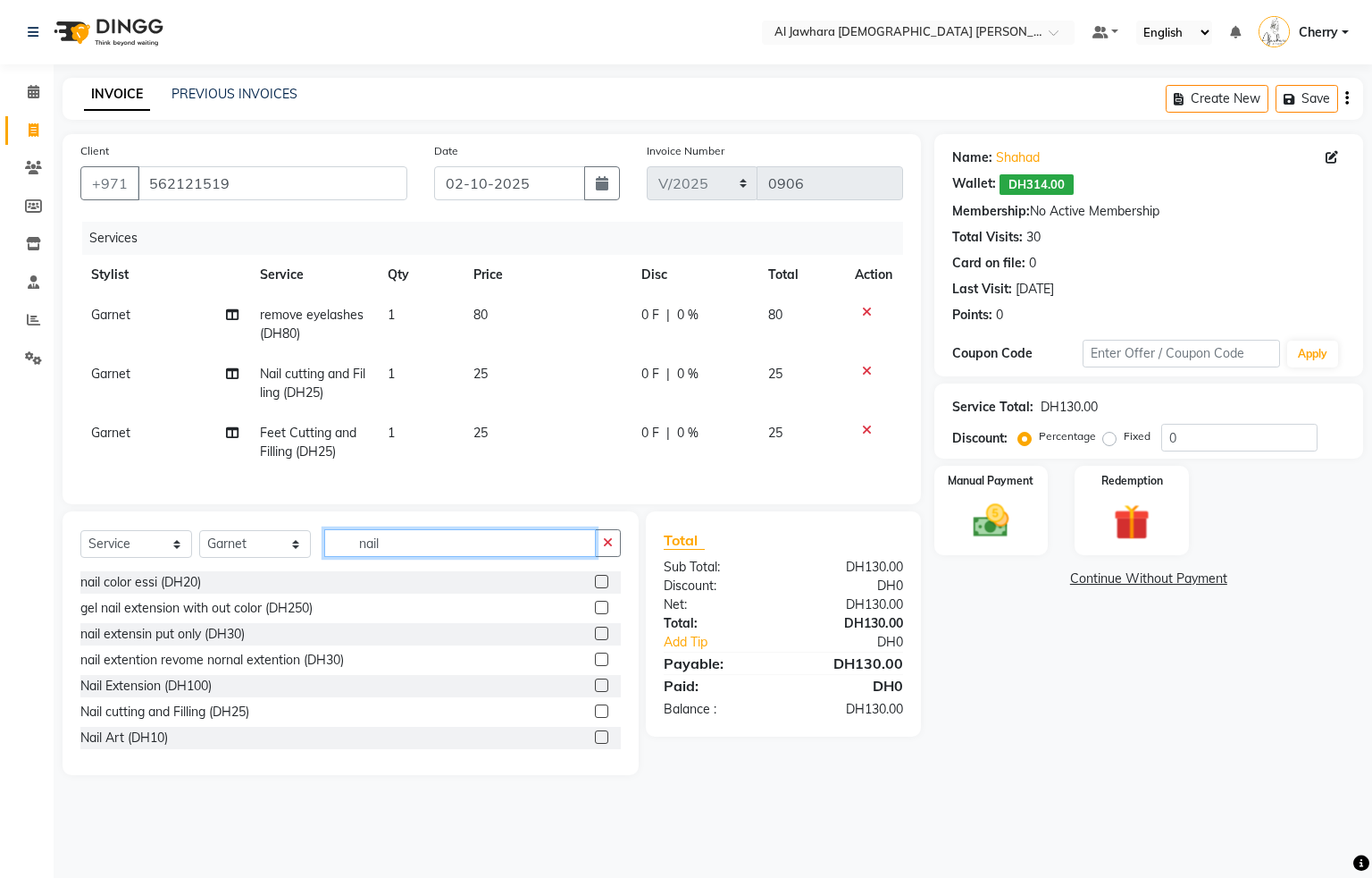
type input "nail"
click at [595, 588] on label at bounding box center [602, 581] width 14 height 14
click at [595, 588] on input "checkbox" at bounding box center [601, 582] width 12 height 12
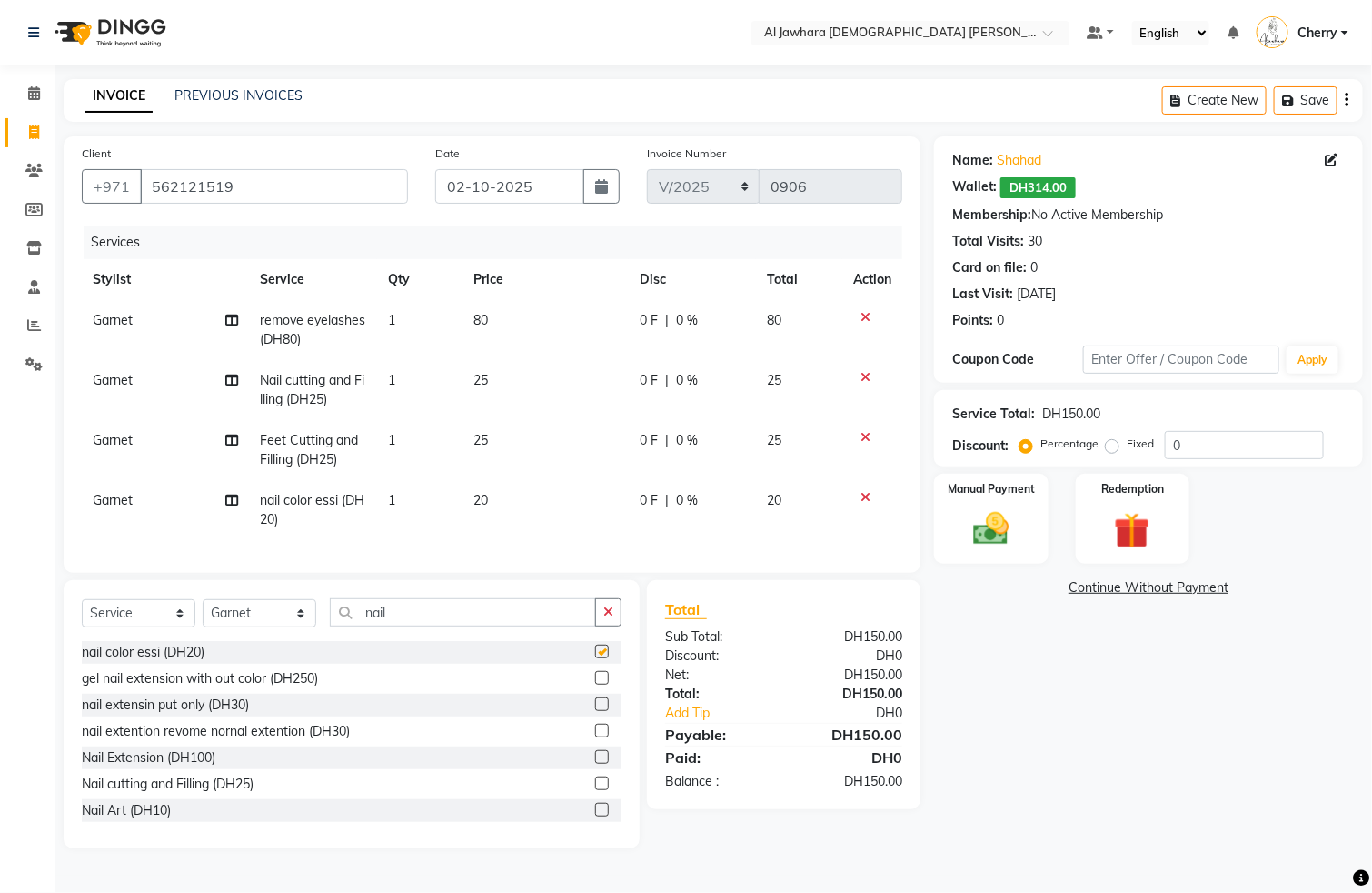
checkbox input "false"
click at [517, 445] on td "25" at bounding box center [545, 450] width 166 height 60
select select "44223"
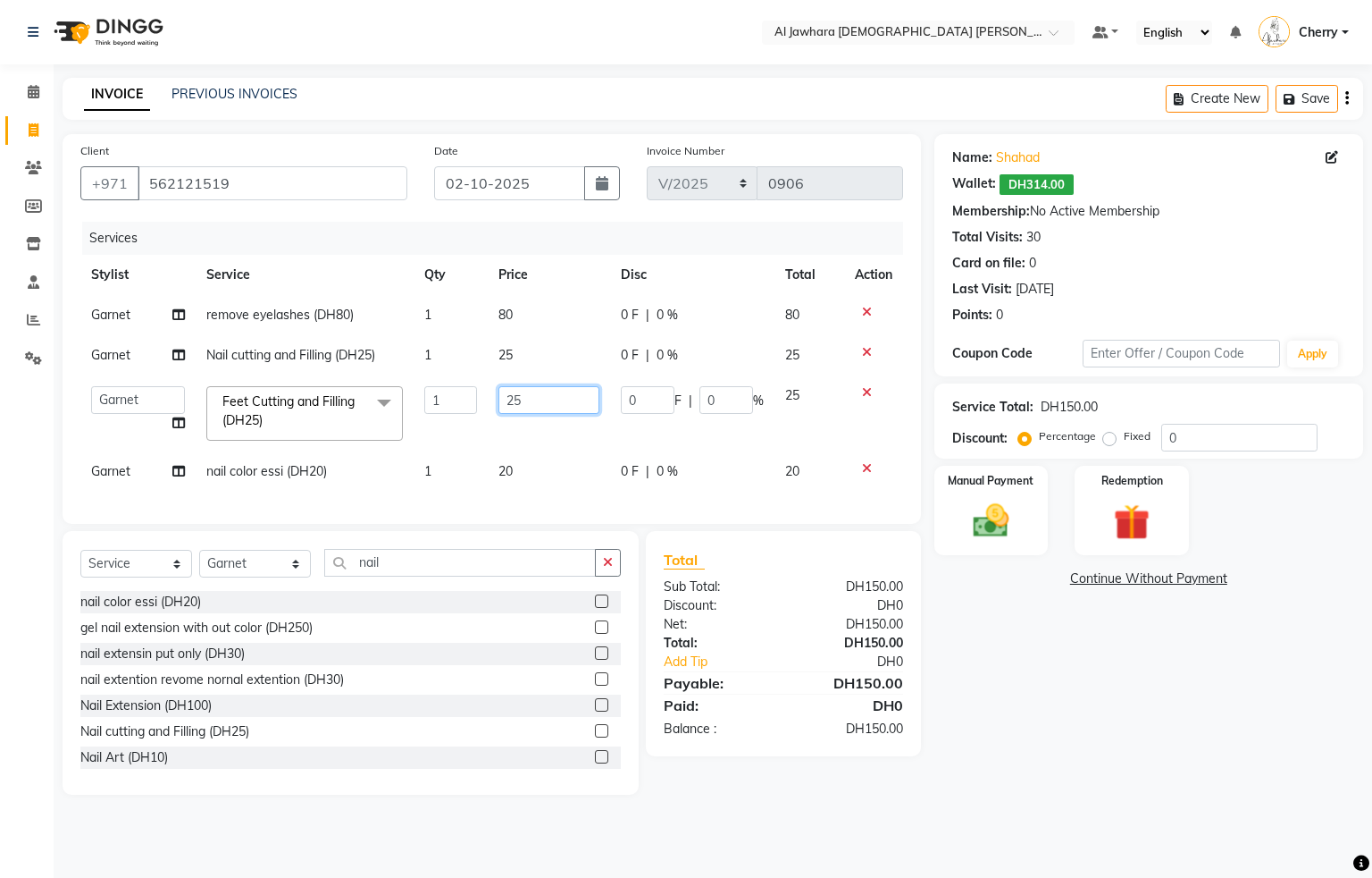
click at [539, 403] on input "25" at bounding box center [549, 400] width 101 height 28
type input "20"
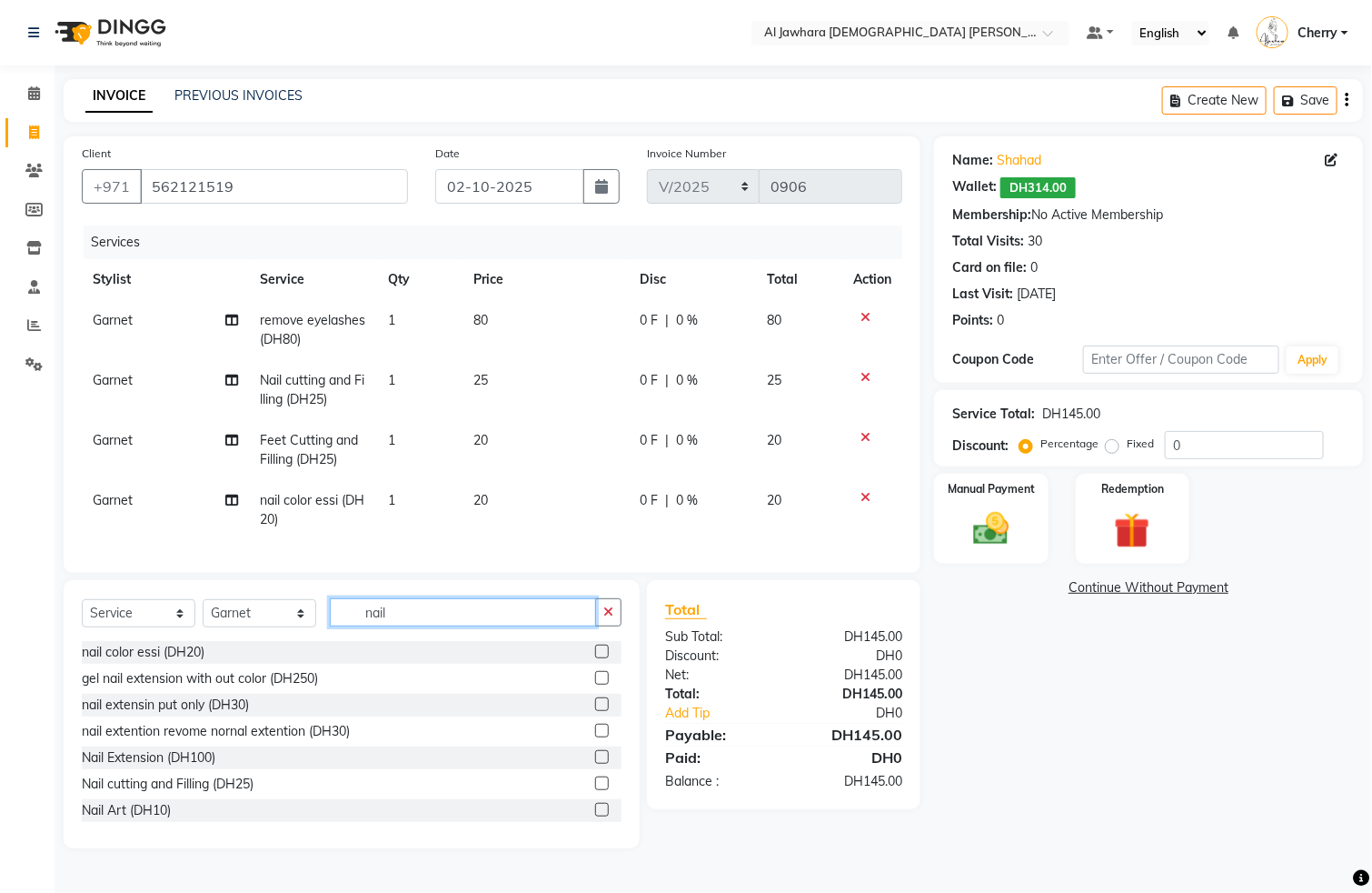
click at [409, 606] on div "Select Service Product Membership Package Voucher Prepaid Gift Card Select Styl…" at bounding box center [351, 714] width 576 height 268
type input "n"
type input "eye"
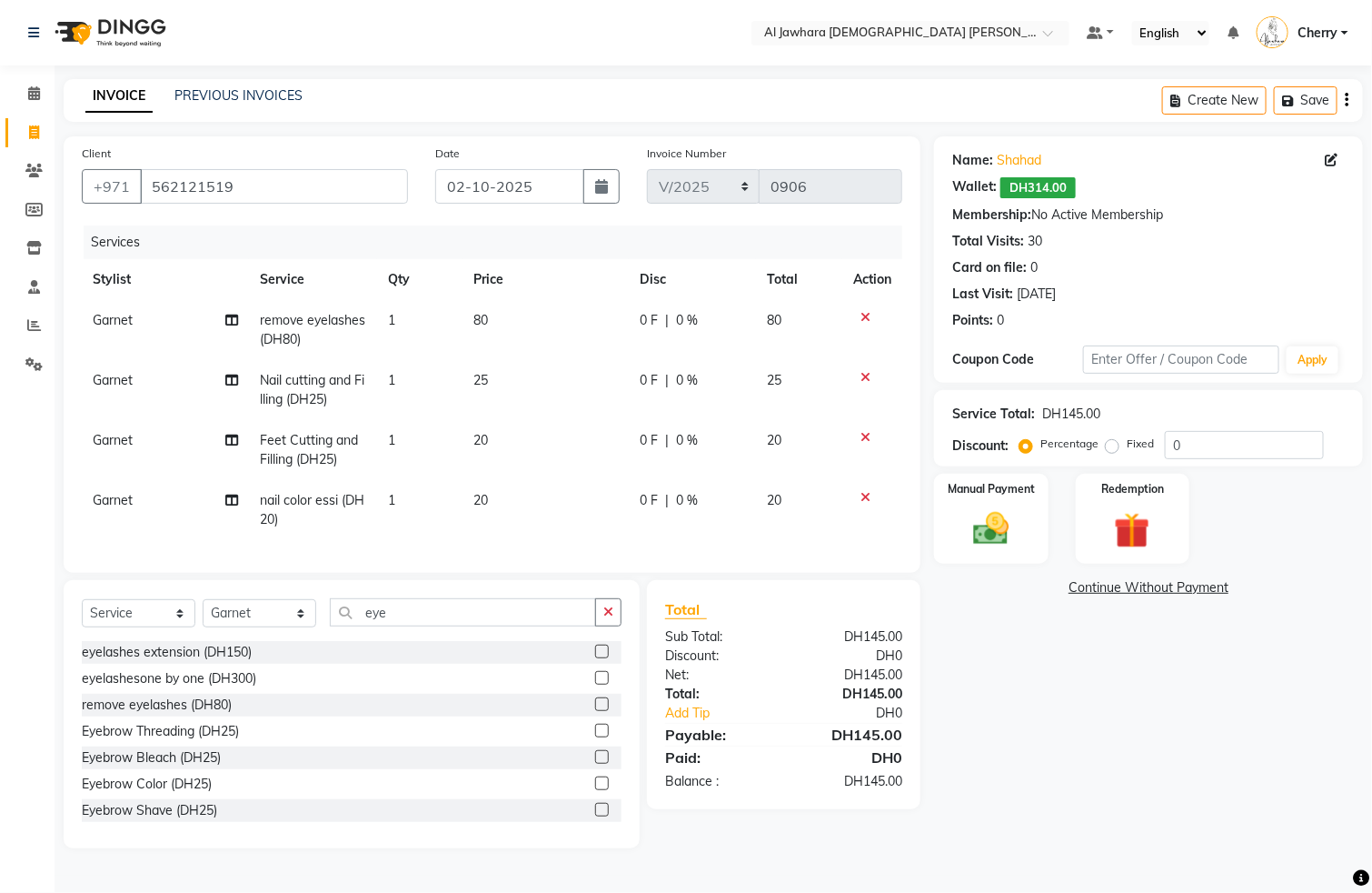
click at [596, 658] on label at bounding box center [602, 651] width 14 height 14
click at [596, 658] on input "checkbox" at bounding box center [601, 652] width 12 height 12
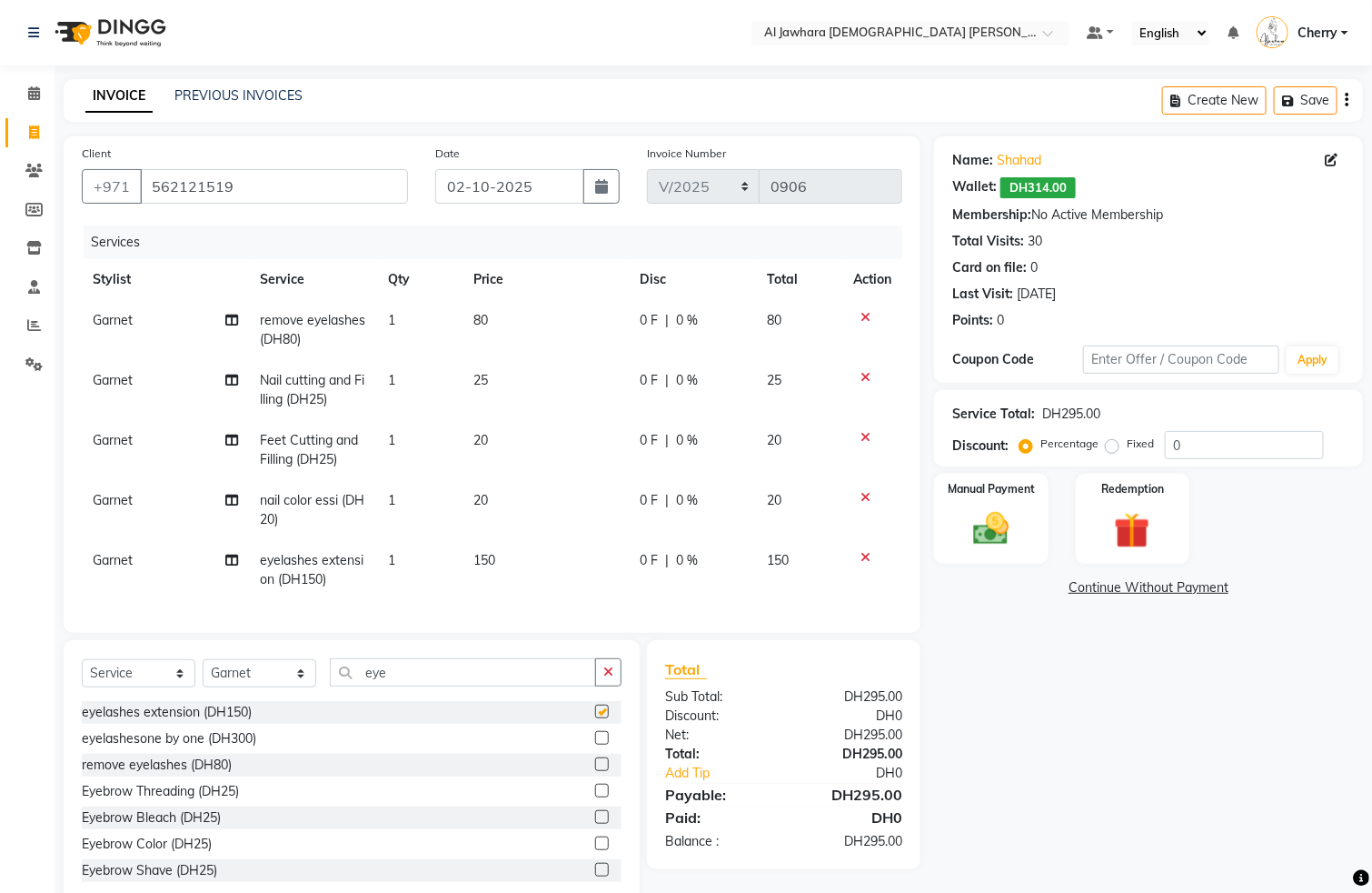
checkbox input "false"
click at [527, 556] on td "150" at bounding box center [545, 569] width 166 height 60
select select "44223"
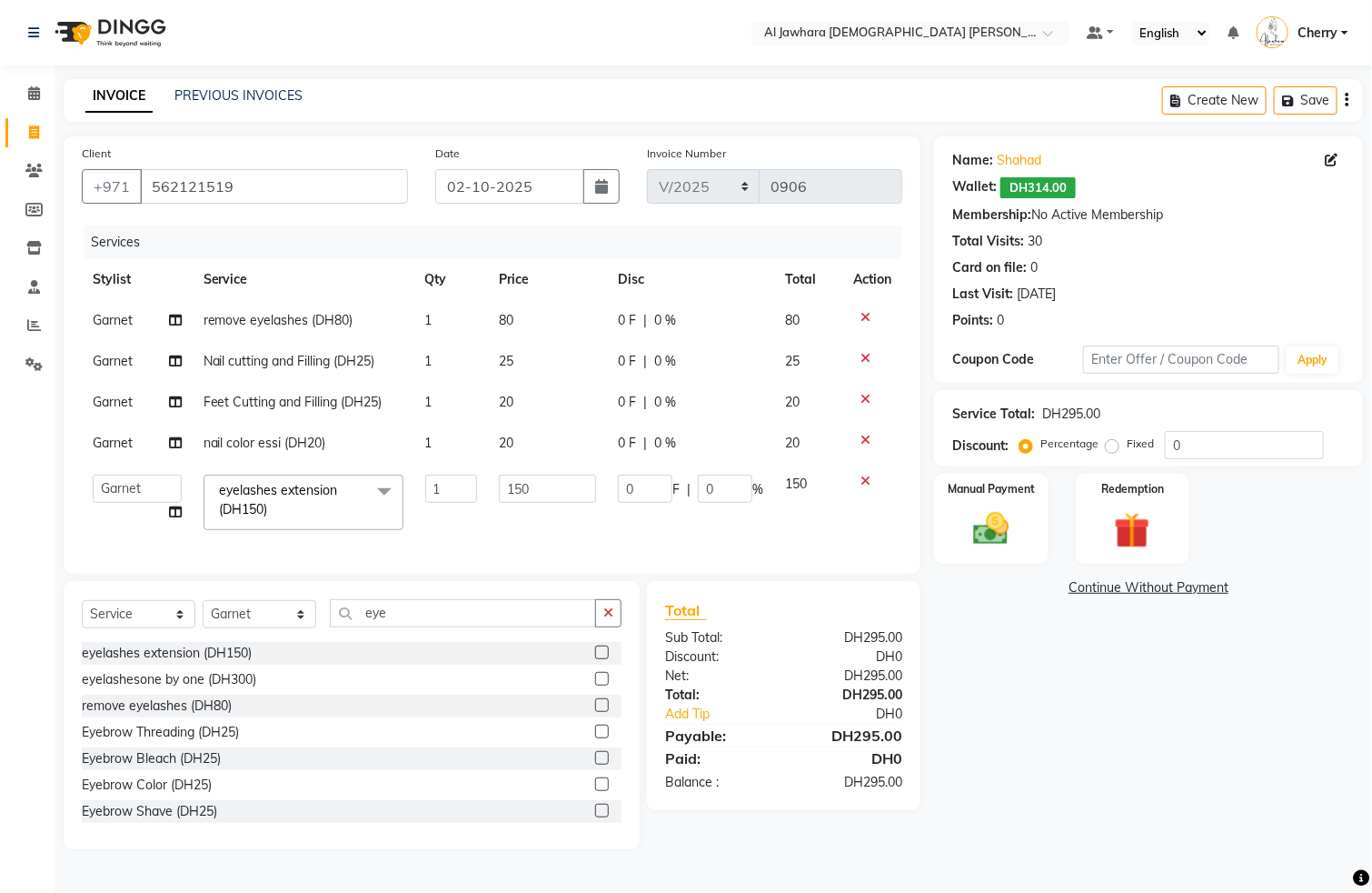
scroll to position [0, 1]
click at [538, 492] on input "150" at bounding box center [547, 488] width 97 height 28
type input "1"
type input "250"
click at [982, 548] on img at bounding box center [992, 530] width 61 height 43
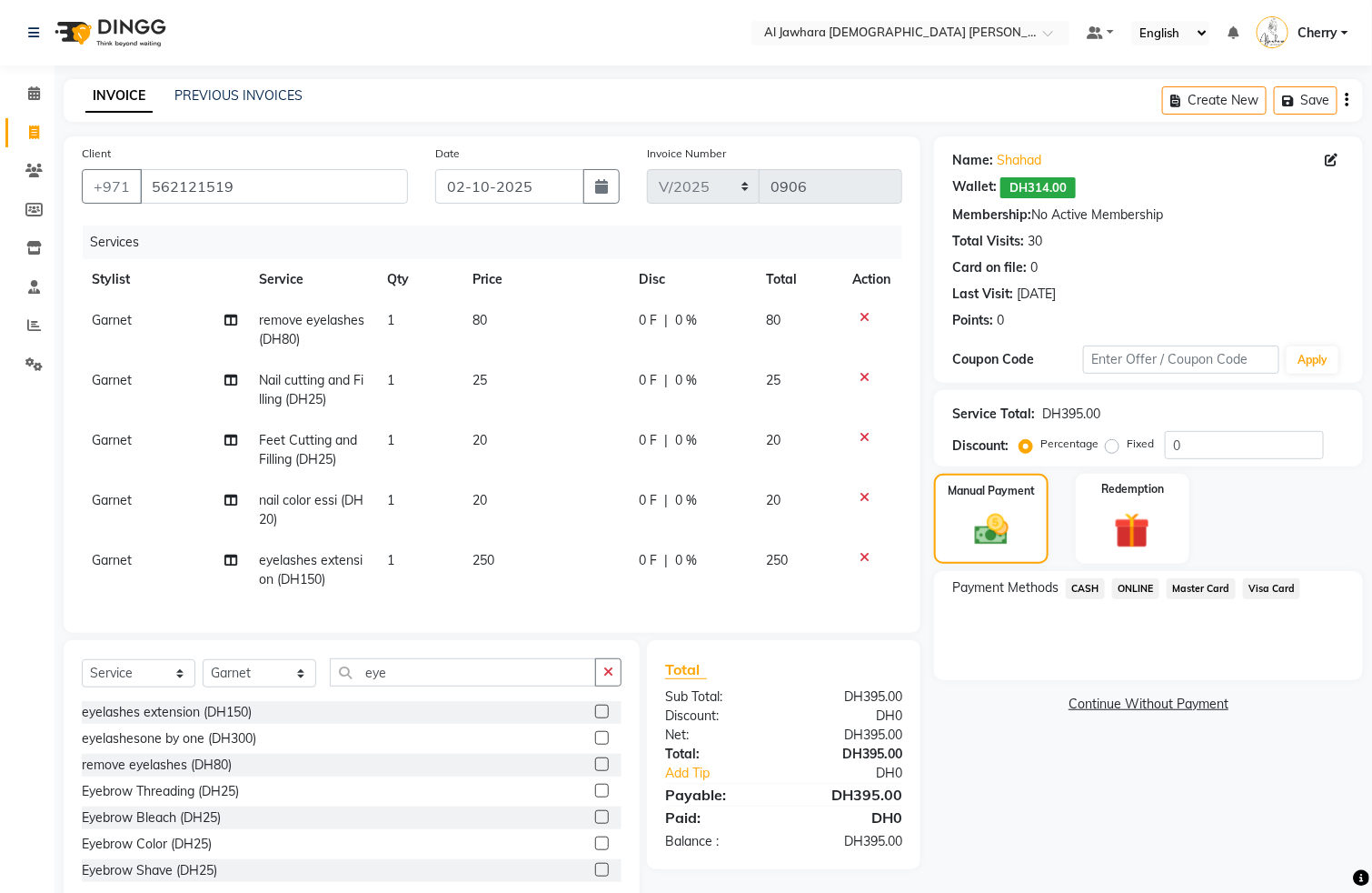
click at [1263, 584] on span "Visa Card" at bounding box center [1272, 588] width 58 height 21
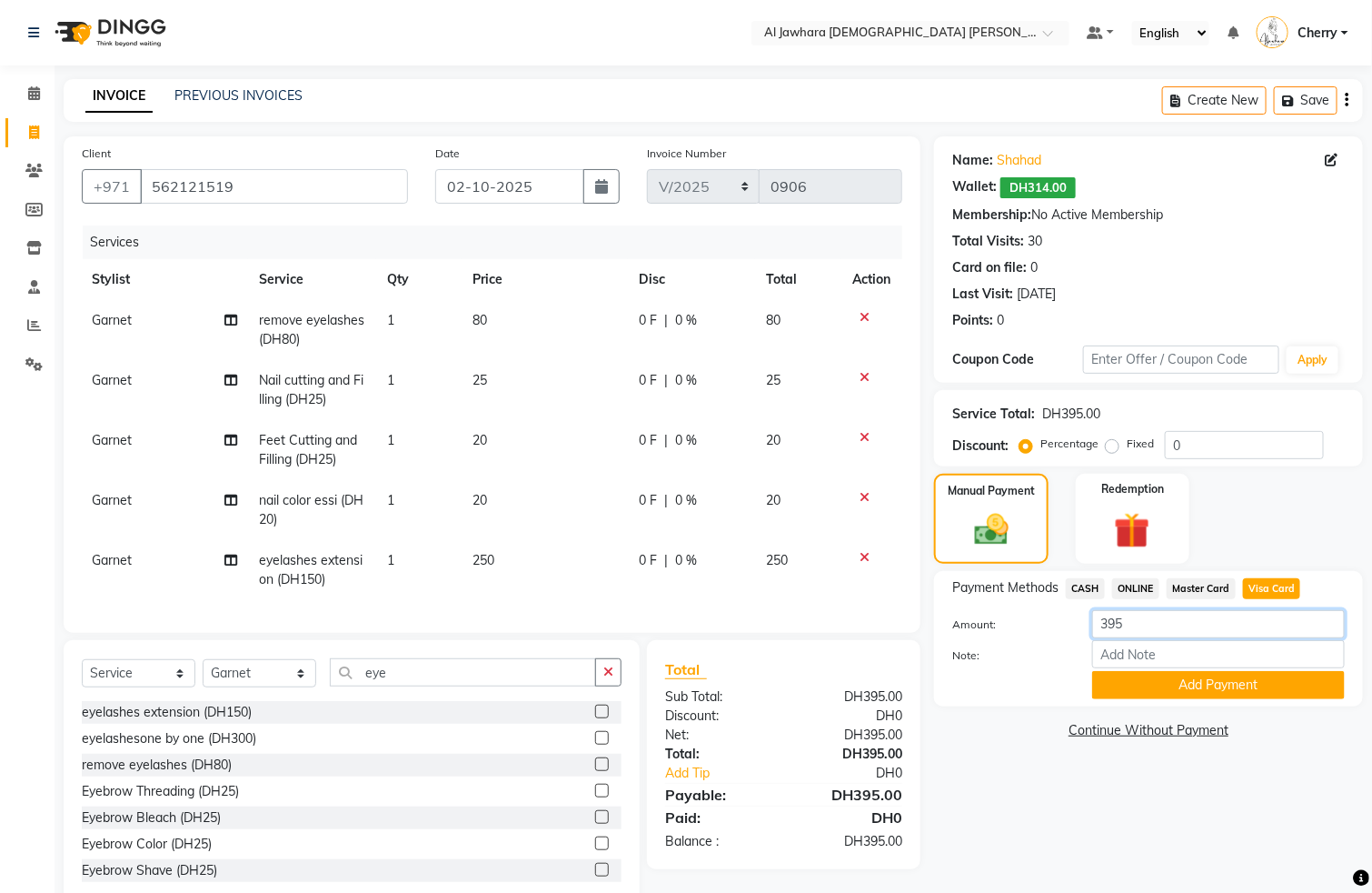
click at [1264, 624] on input "395" at bounding box center [1218, 624] width 252 height 28
type input "3"
type input "416"
click at [1178, 685] on button "Add Payment" at bounding box center [1218, 685] width 252 height 28
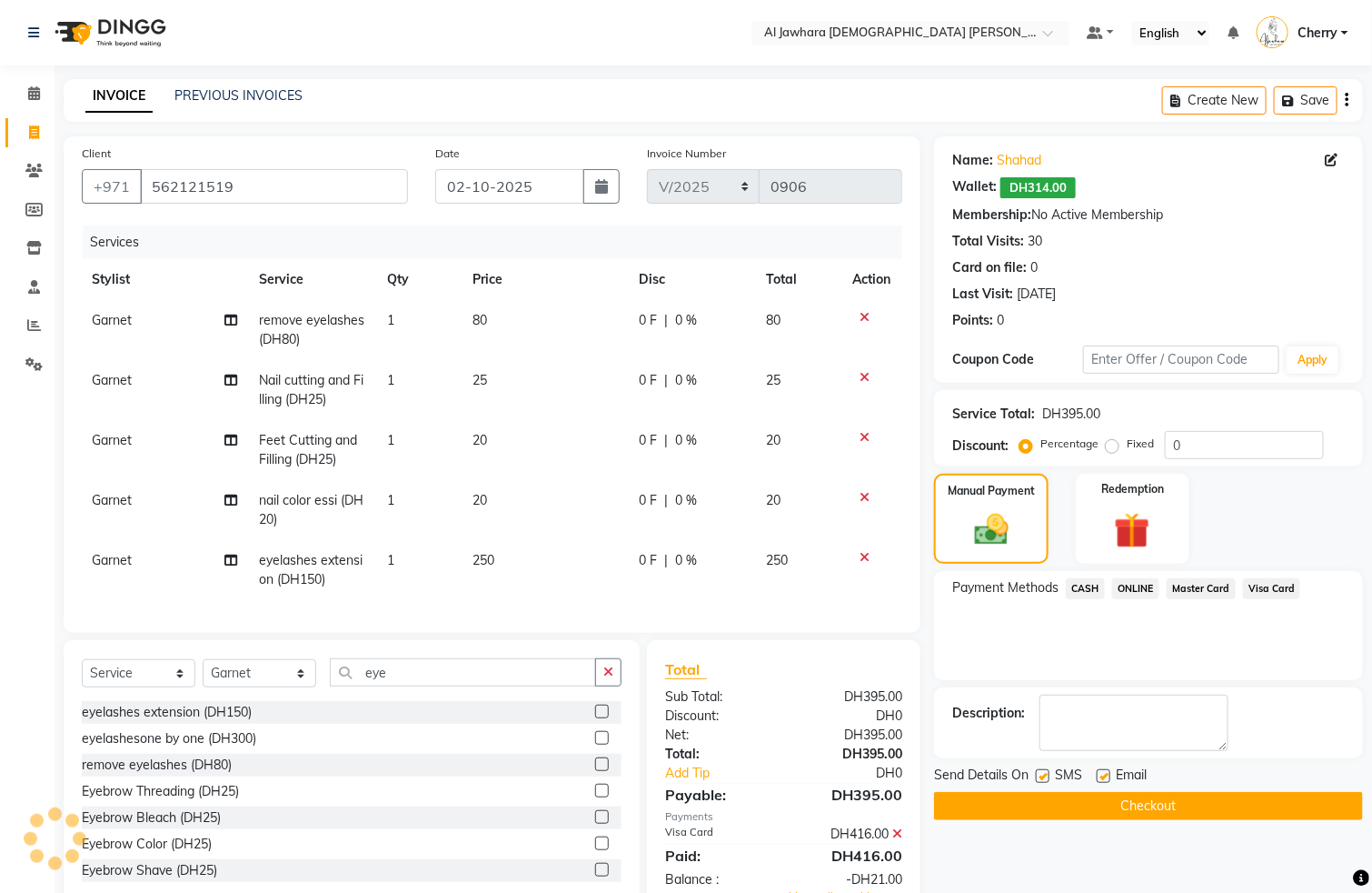
scroll to position [68, 0]
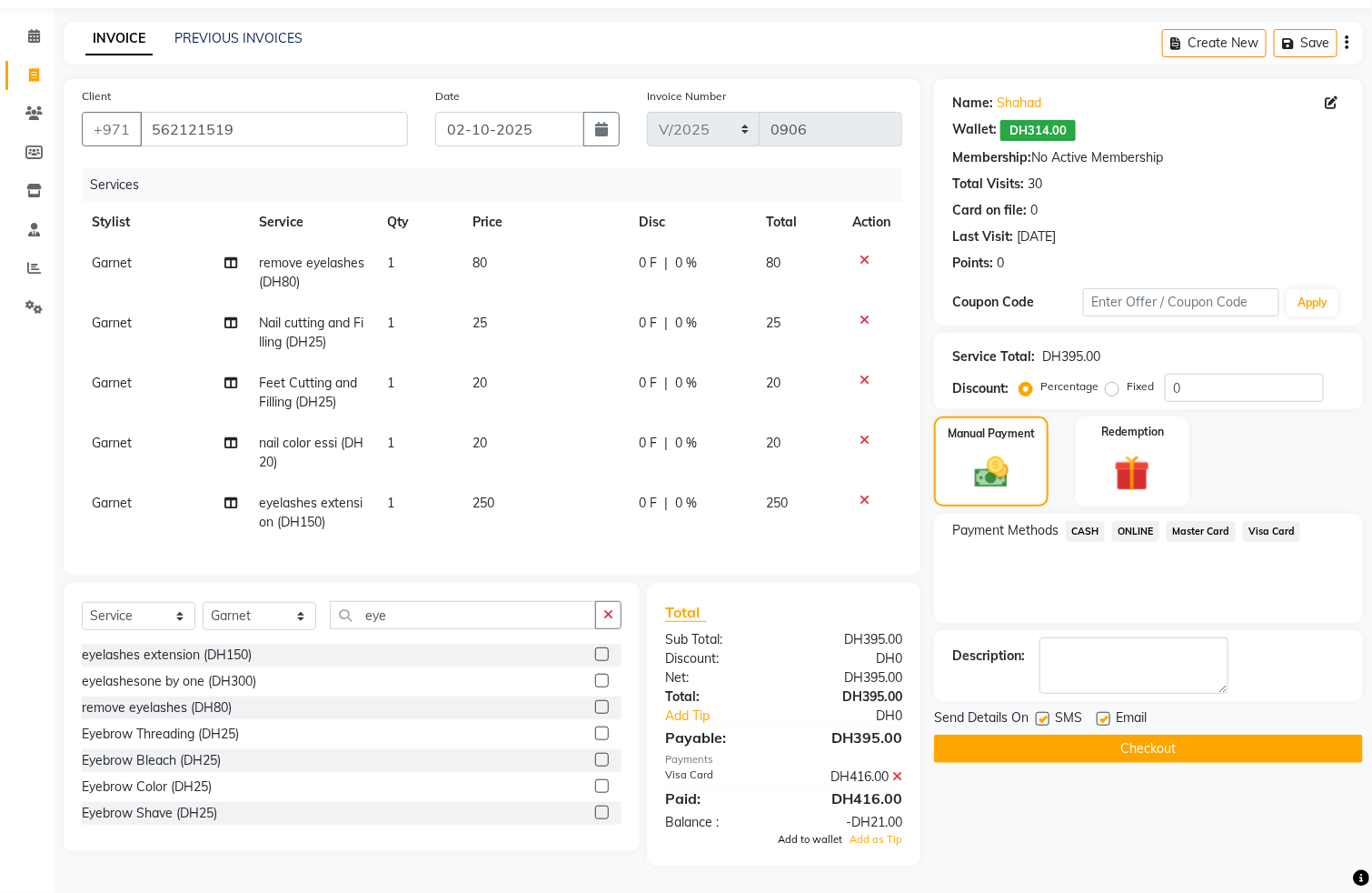
click at [797, 845] on span "Add to wallet" at bounding box center [810, 839] width 64 height 13
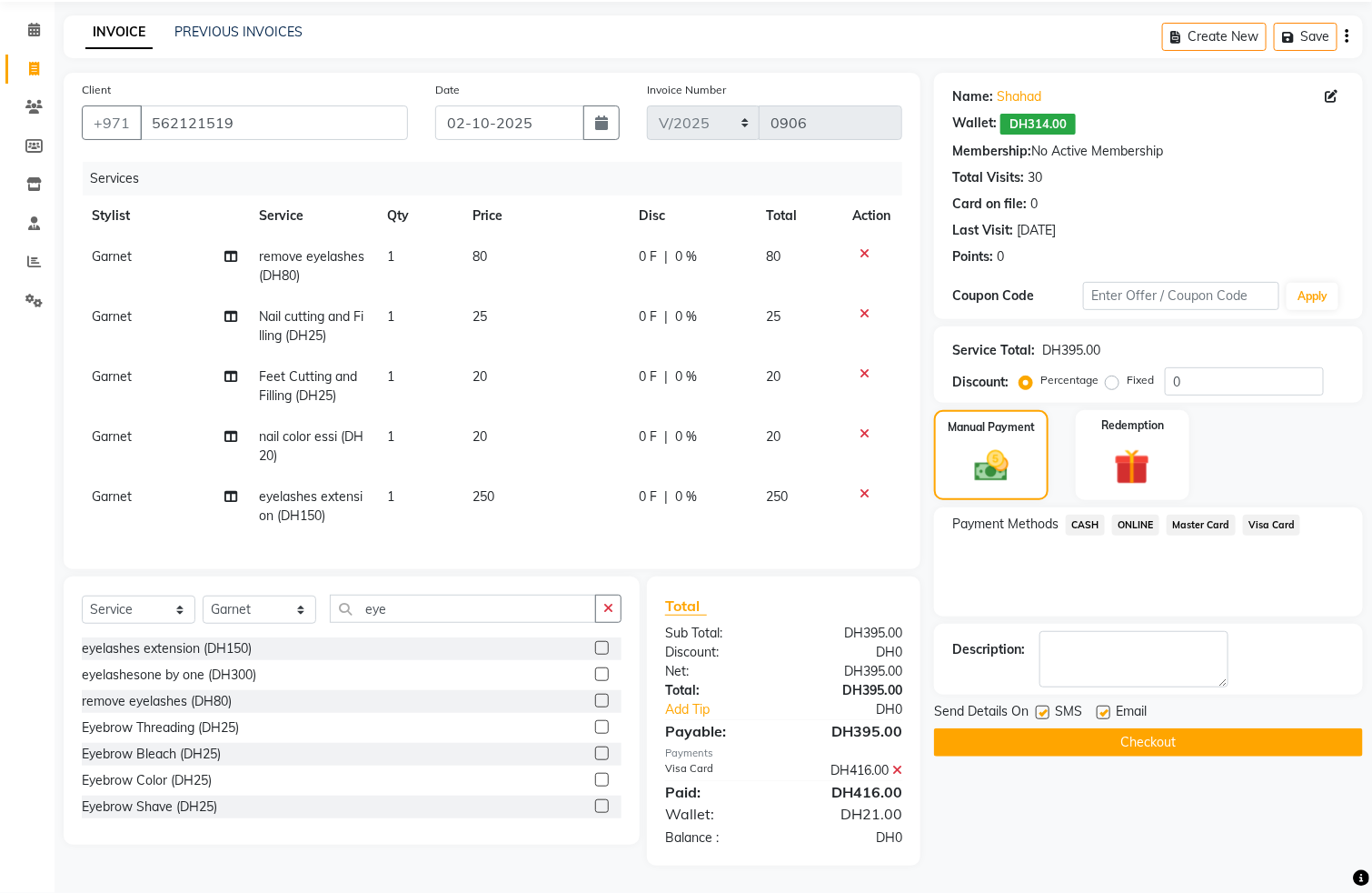
click at [1076, 734] on button "Checkout" at bounding box center [1148, 742] width 429 height 28
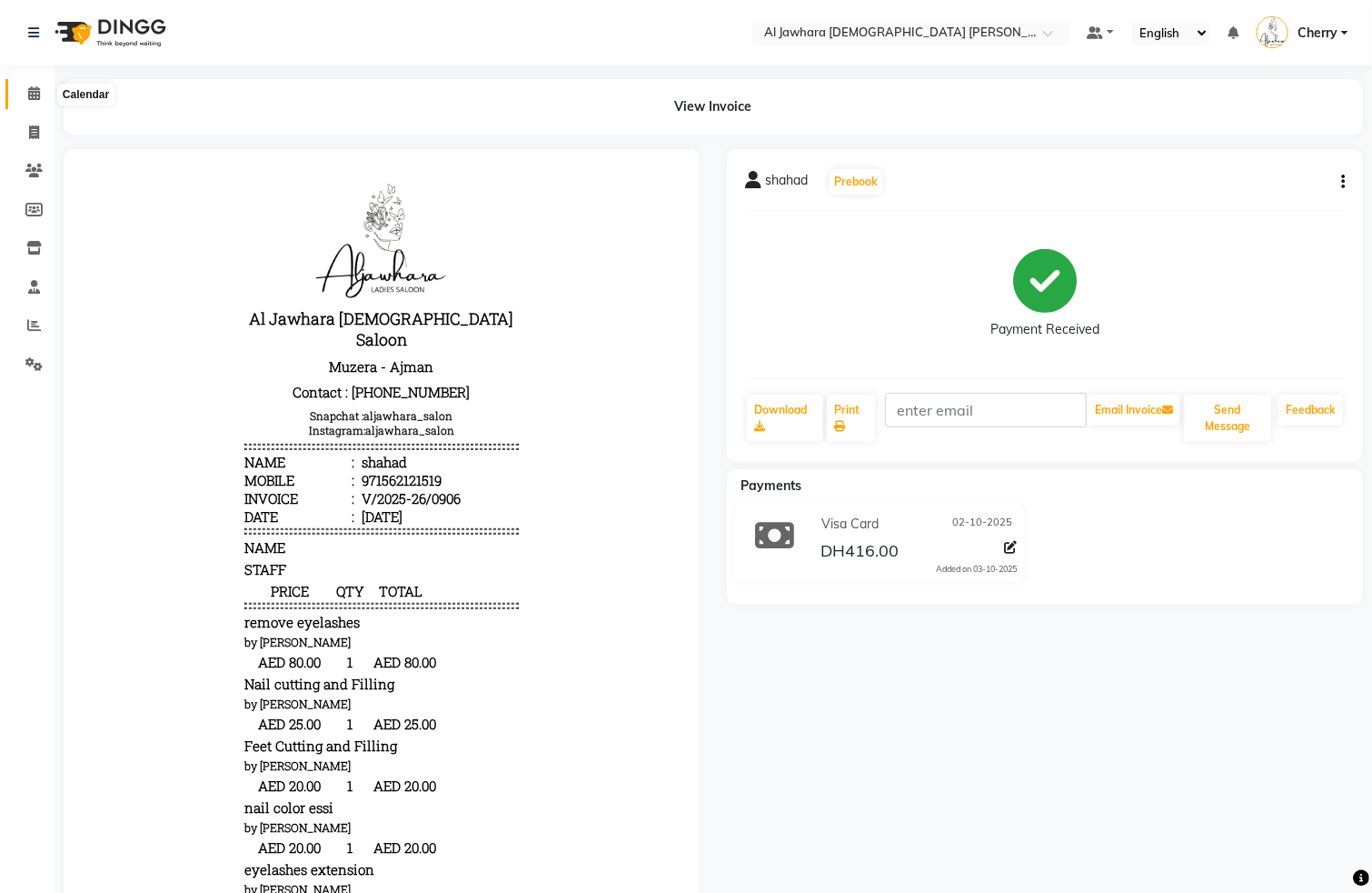
click at [31, 93] on icon at bounding box center [34, 93] width 12 height 14
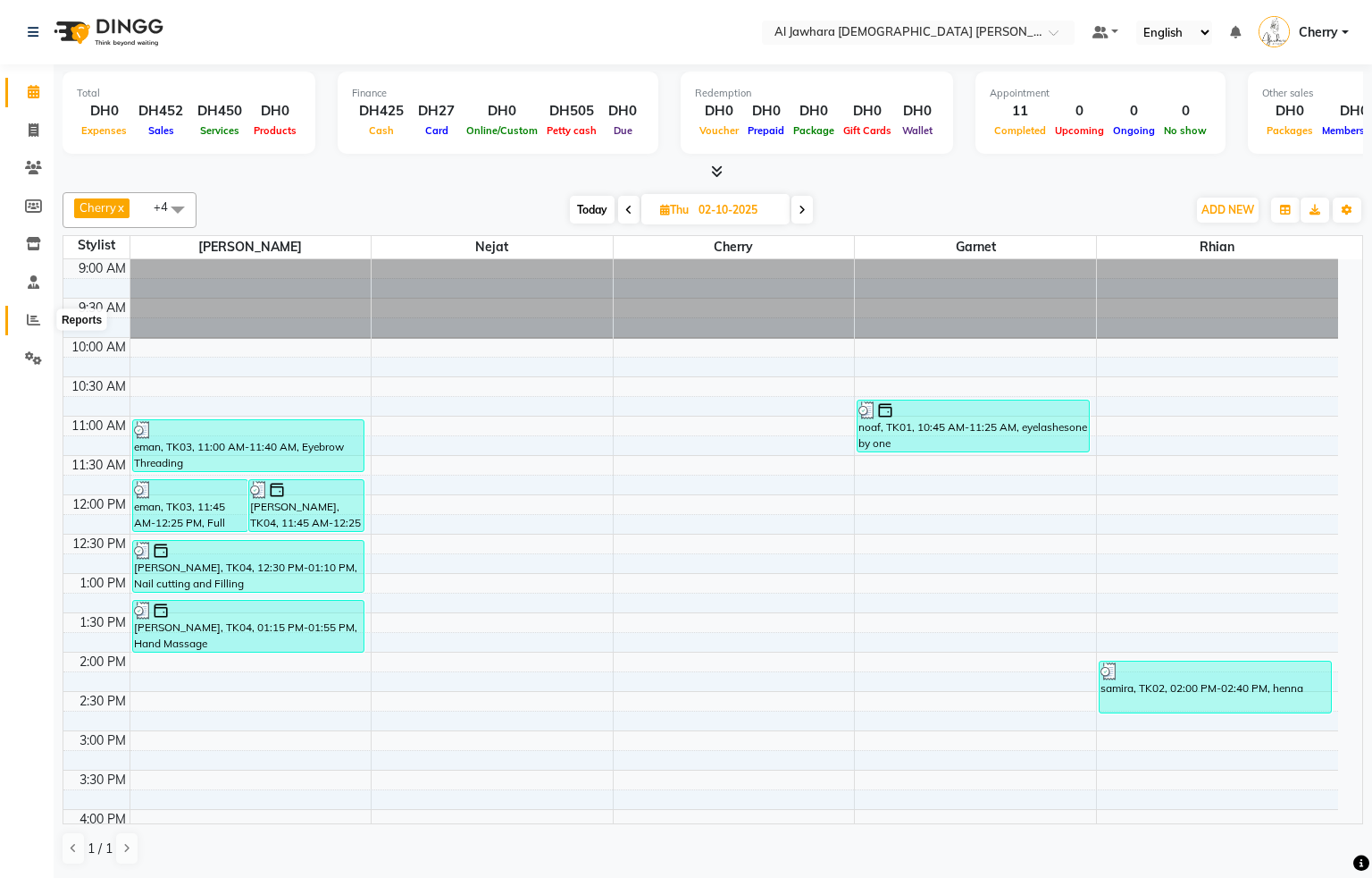
click at [28, 313] on icon at bounding box center [33, 319] width 14 height 14
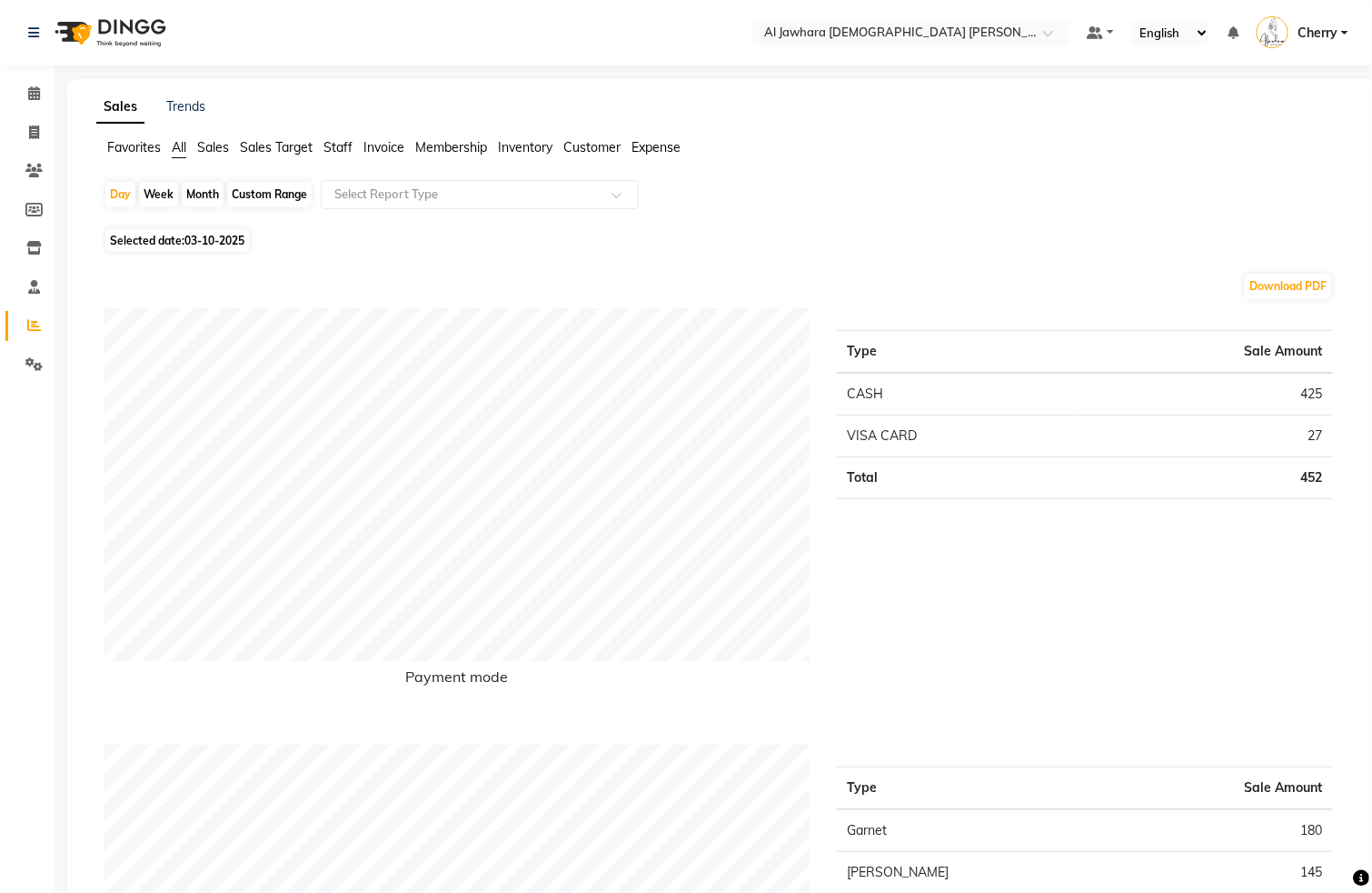
drag, startPoint x: 207, startPoint y: 199, endPoint x: 194, endPoint y: 232, distance: 35.5
click at [206, 197] on div "Month" at bounding box center [203, 195] width 42 height 26
select select "10"
select select "2025"
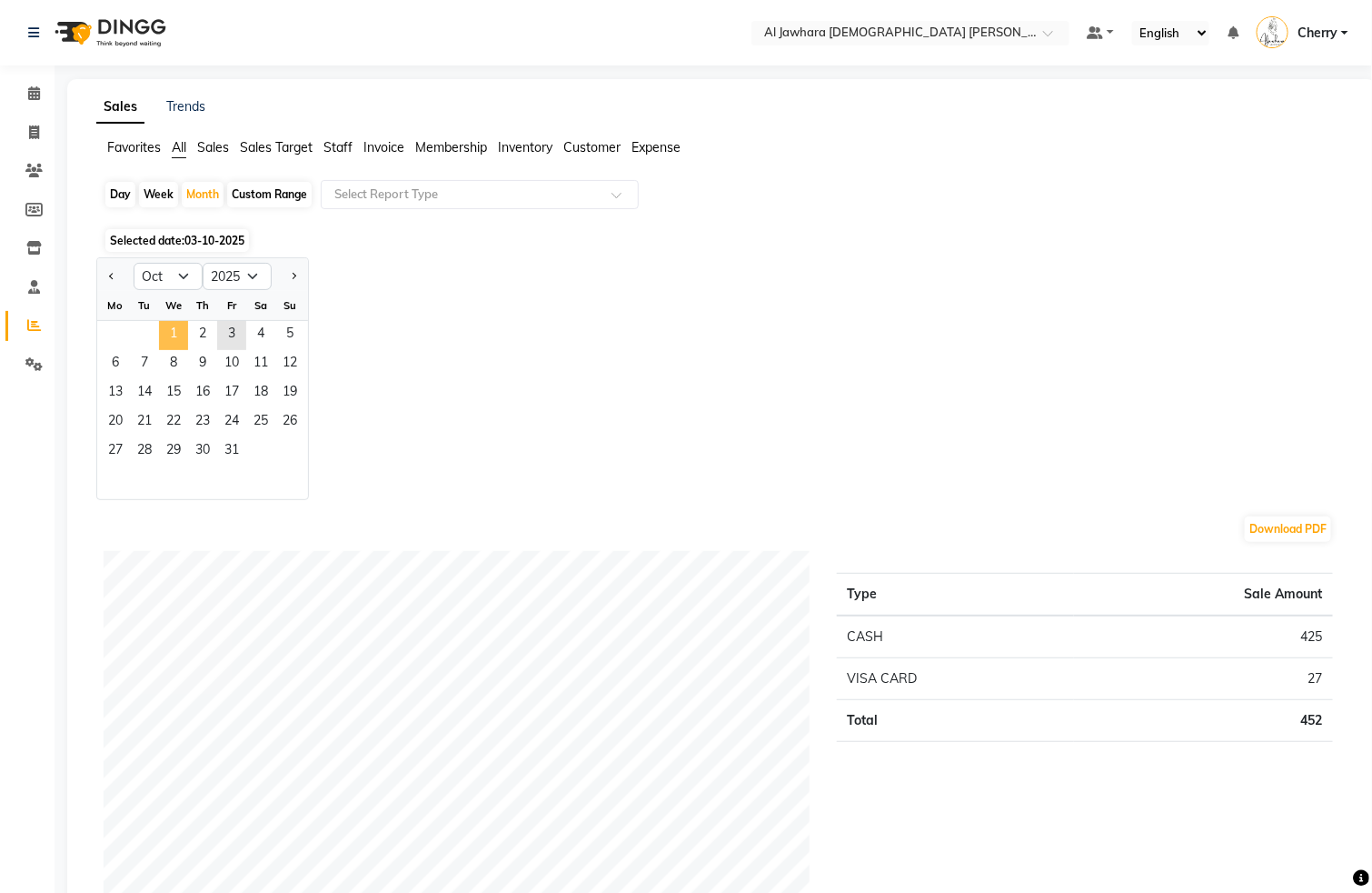
click at [178, 322] on span "1" at bounding box center [173, 336] width 29 height 29
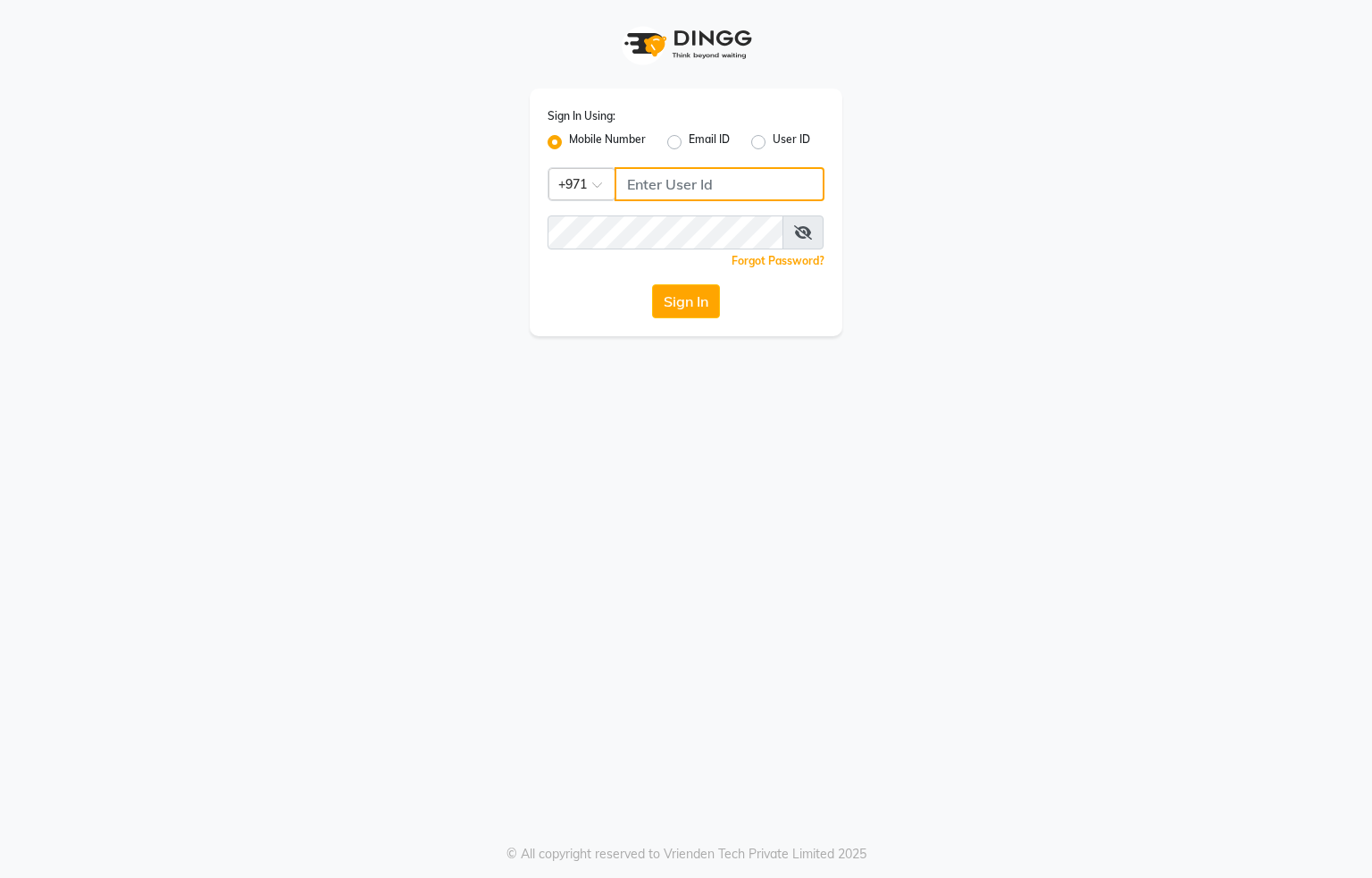
click at [665, 186] on input "Username" at bounding box center [719, 184] width 210 height 34
type input "554622061"
click at [678, 301] on button "Sign In" at bounding box center [686, 301] width 68 height 34
